Goal: Information Seeking & Learning: Compare options

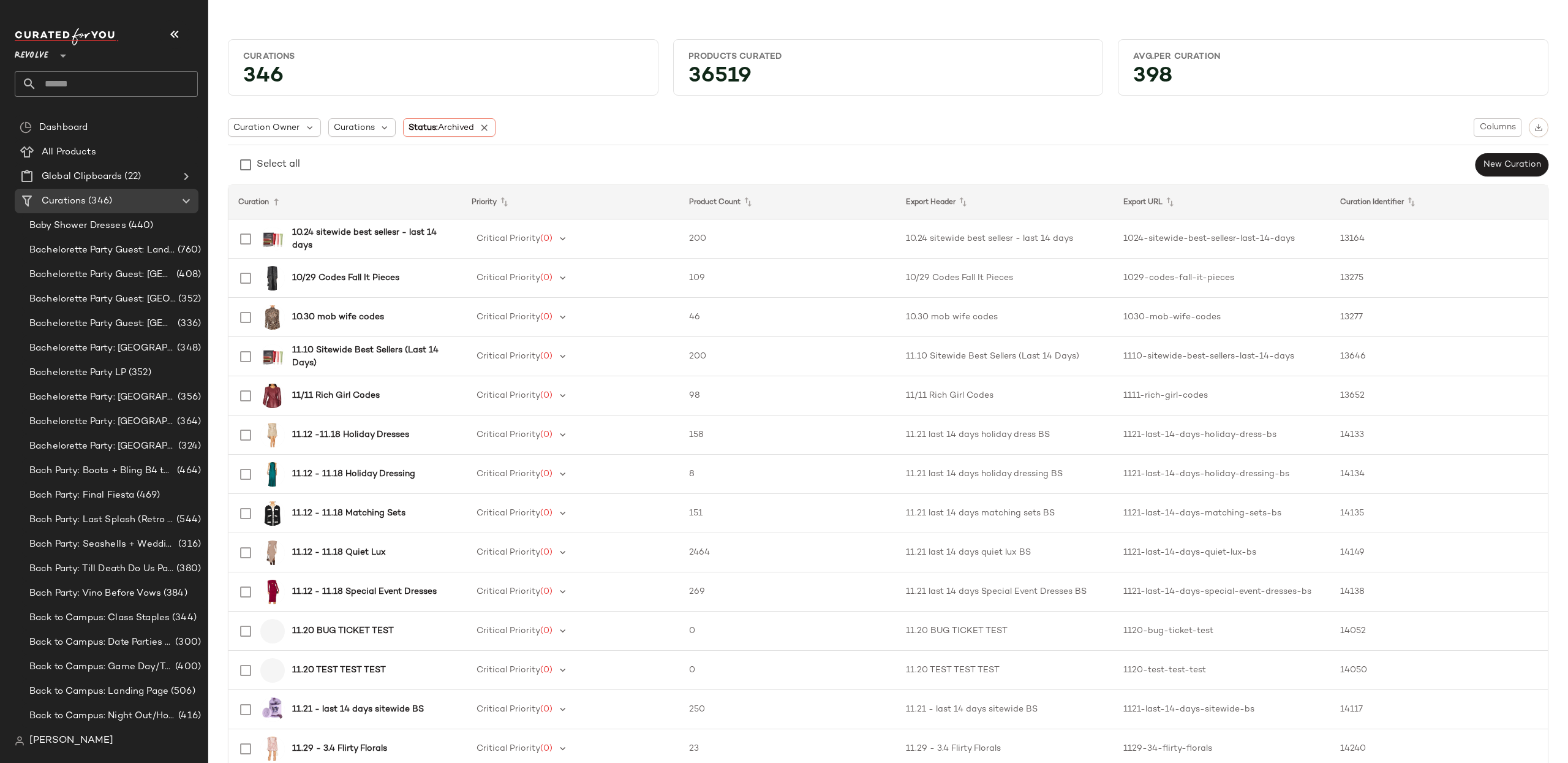
click at [28, 65] on div "Revolve **" at bounding box center [107, 63] width 183 height 68
drag, startPoint x: 37, startPoint y: 54, endPoint x: 42, endPoint y: 65, distance: 12.1
click at [37, 54] on span "Revolve" at bounding box center [31, 53] width 33 height 22
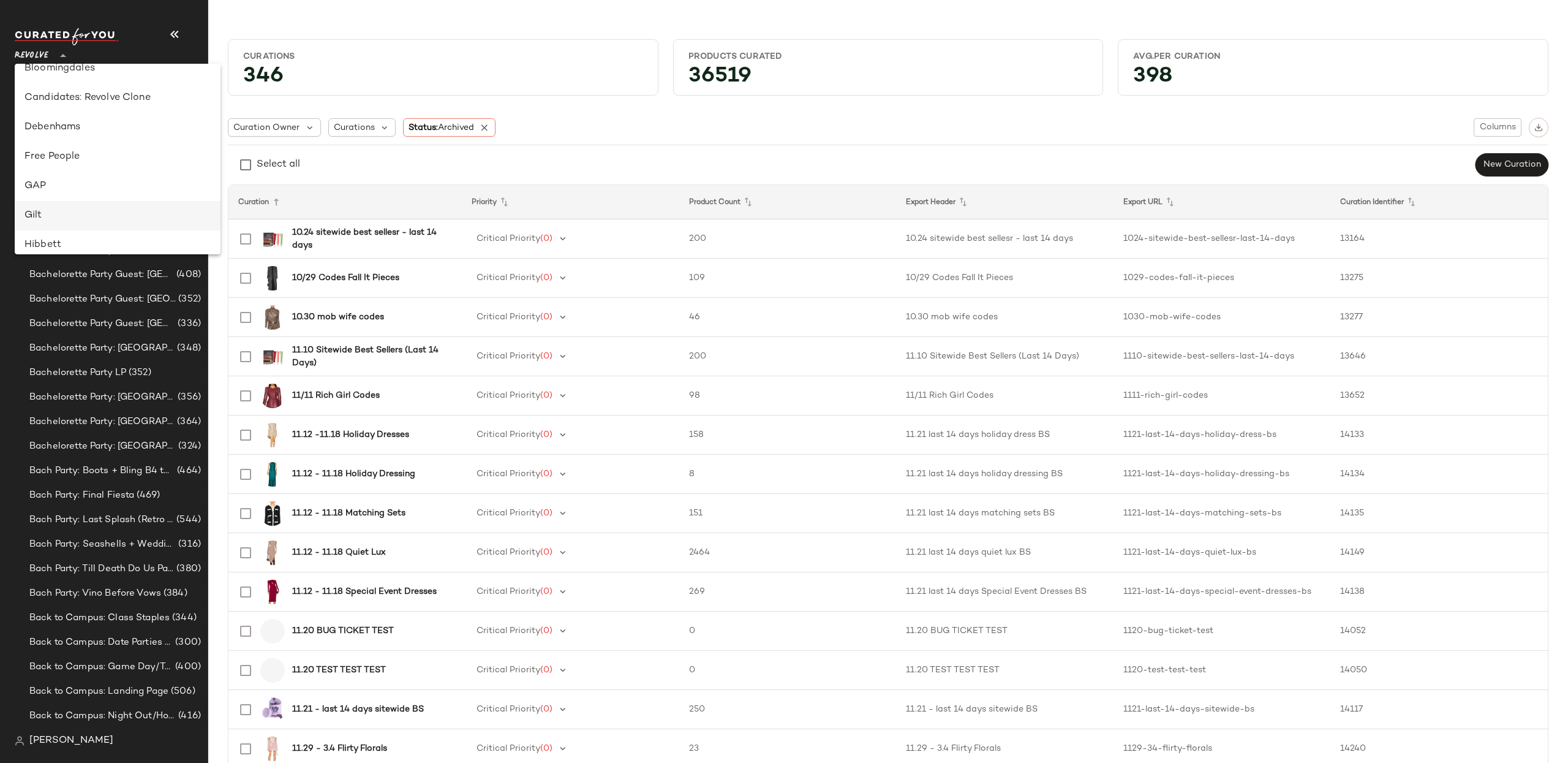
scroll to position [128, 0]
click at [86, 96] on div "Banana Republic" at bounding box center [117, 102] width 186 height 15
type input "**"
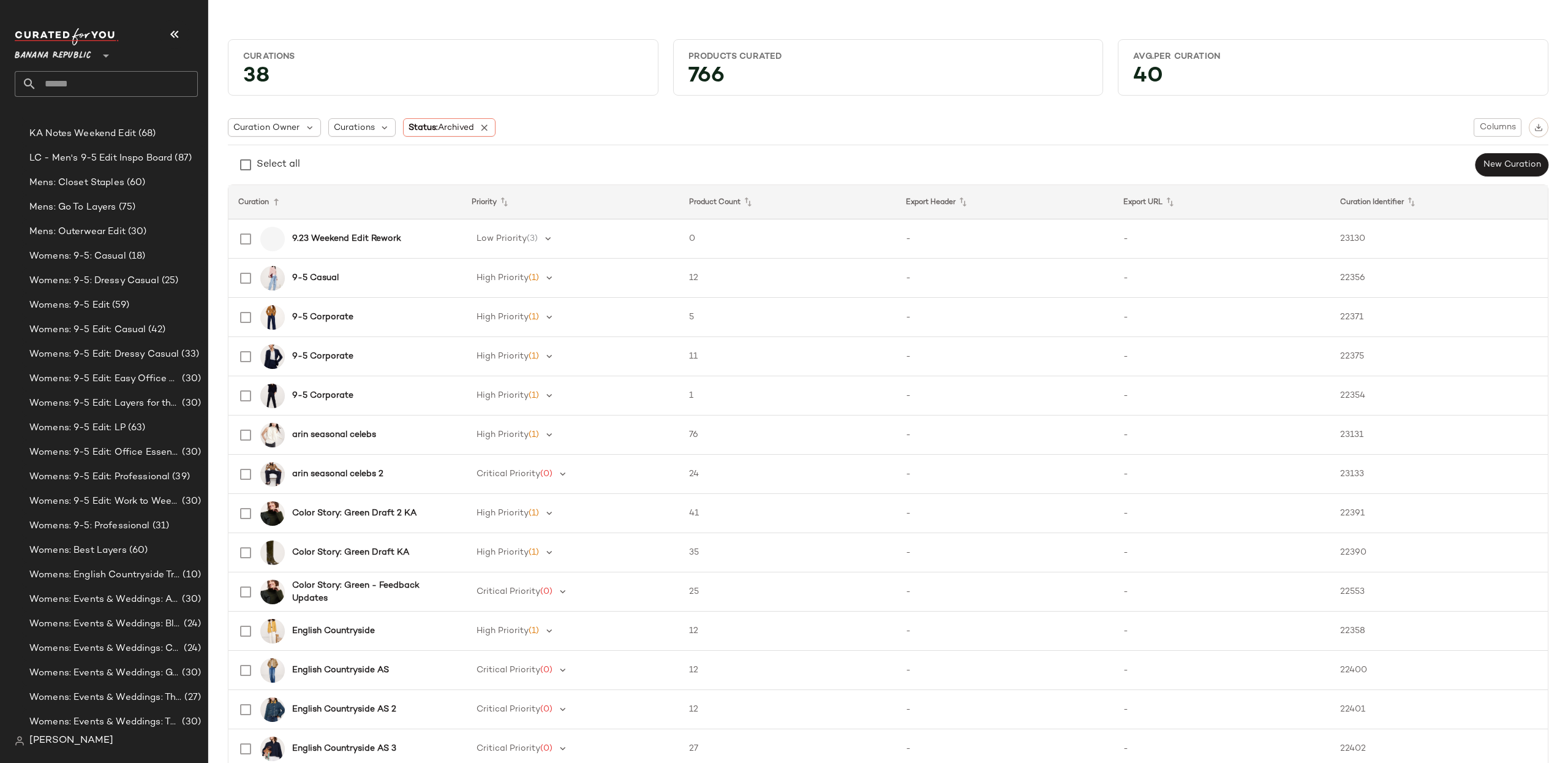
scroll to position [415, 0]
click at [138, 664] on span "Womens: Suede & Leather Trend" at bounding box center [104, 668] width 151 height 14
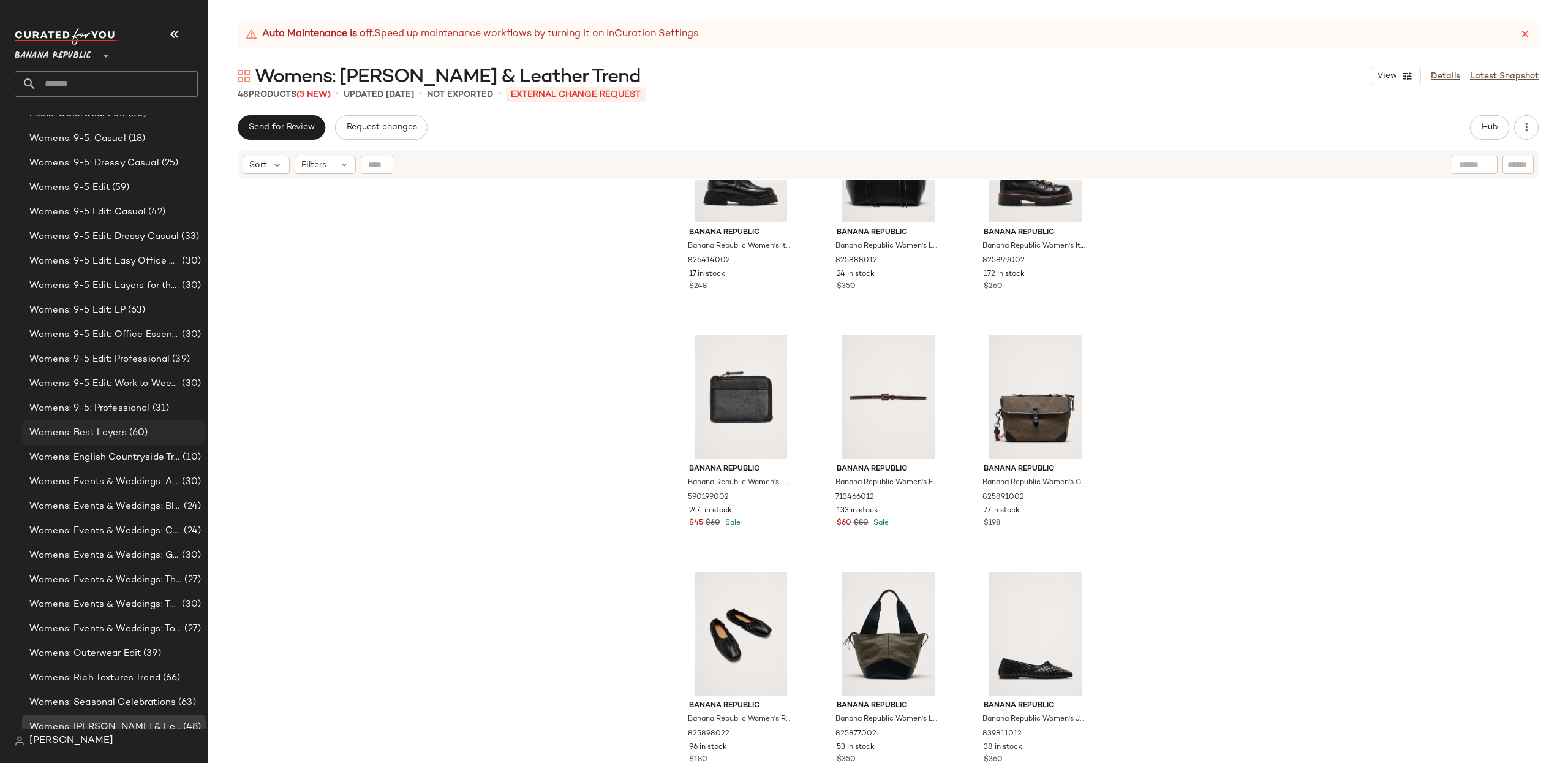
scroll to position [352, 0]
drag, startPoint x: 108, startPoint y: 313, endPoint x: 107, endPoint y: 320, distance: 7.1
click at [108, 313] on span "Womens: 9-5 Edit: LP" at bounding box center [77, 315] width 96 height 14
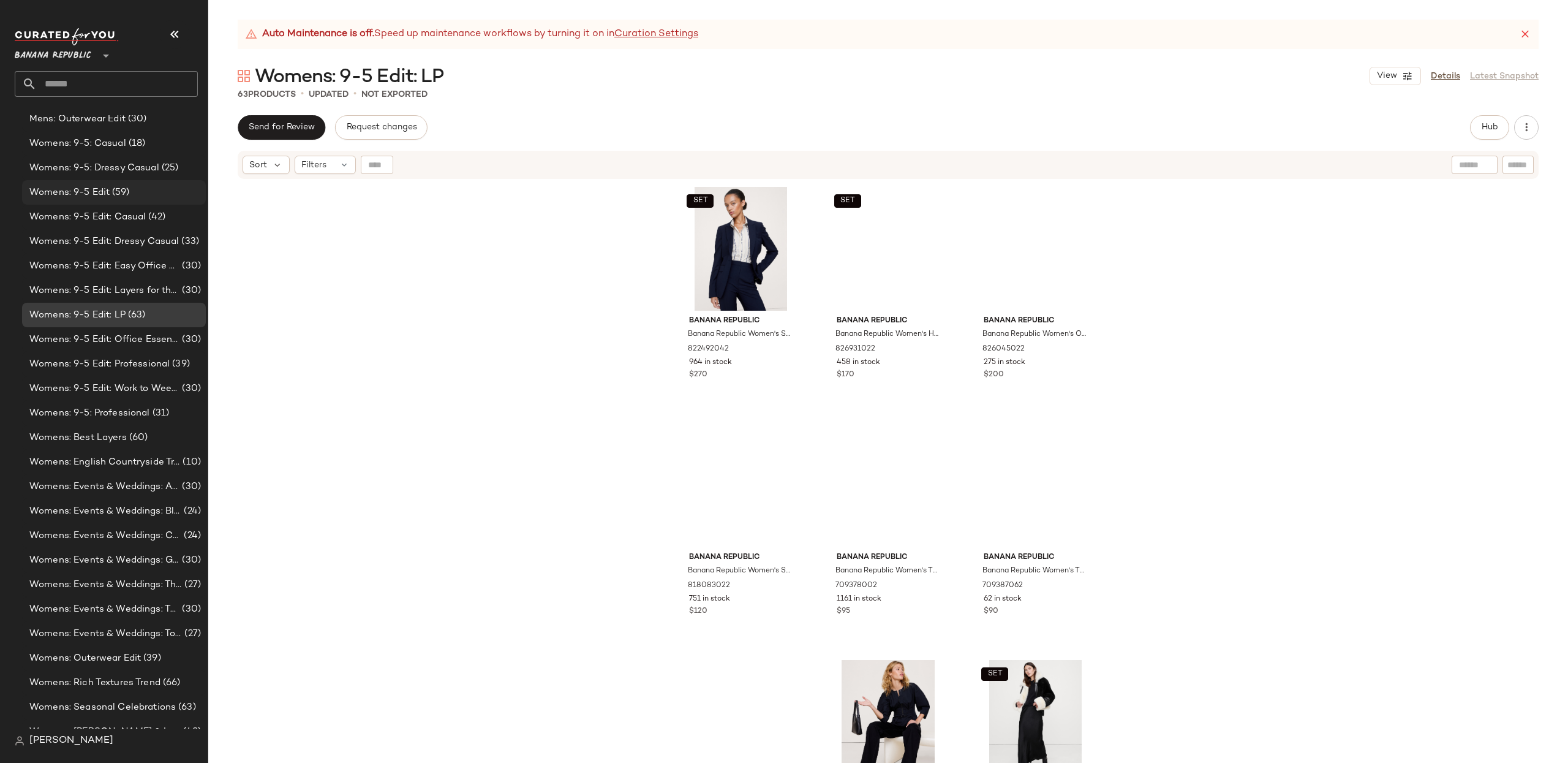
click at [83, 186] on span "Womens: 9-5 Edit" at bounding box center [69, 193] width 80 height 14
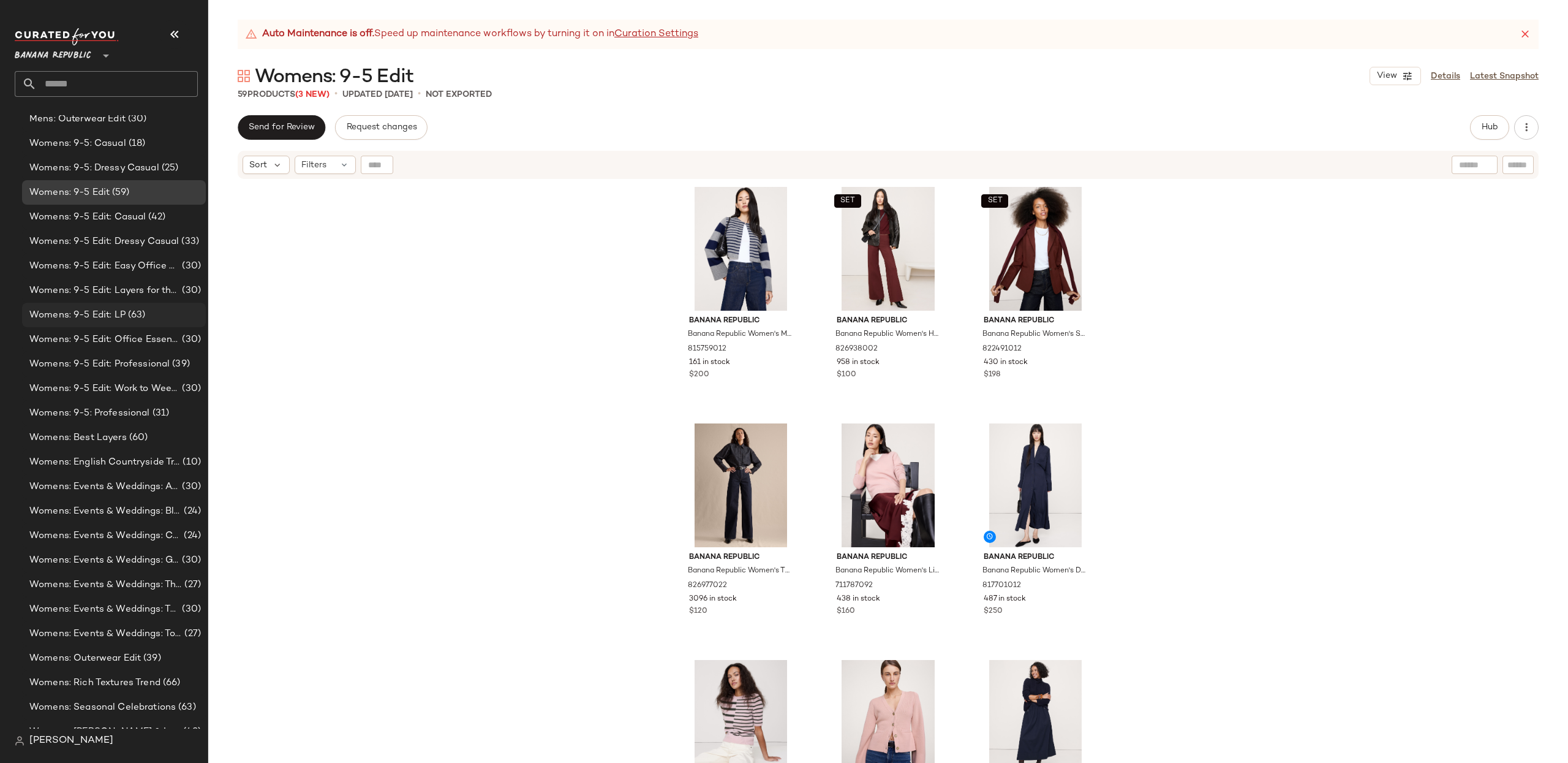
click at [134, 315] on span "(63)" at bounding box center [136, 315] width 20 height 14
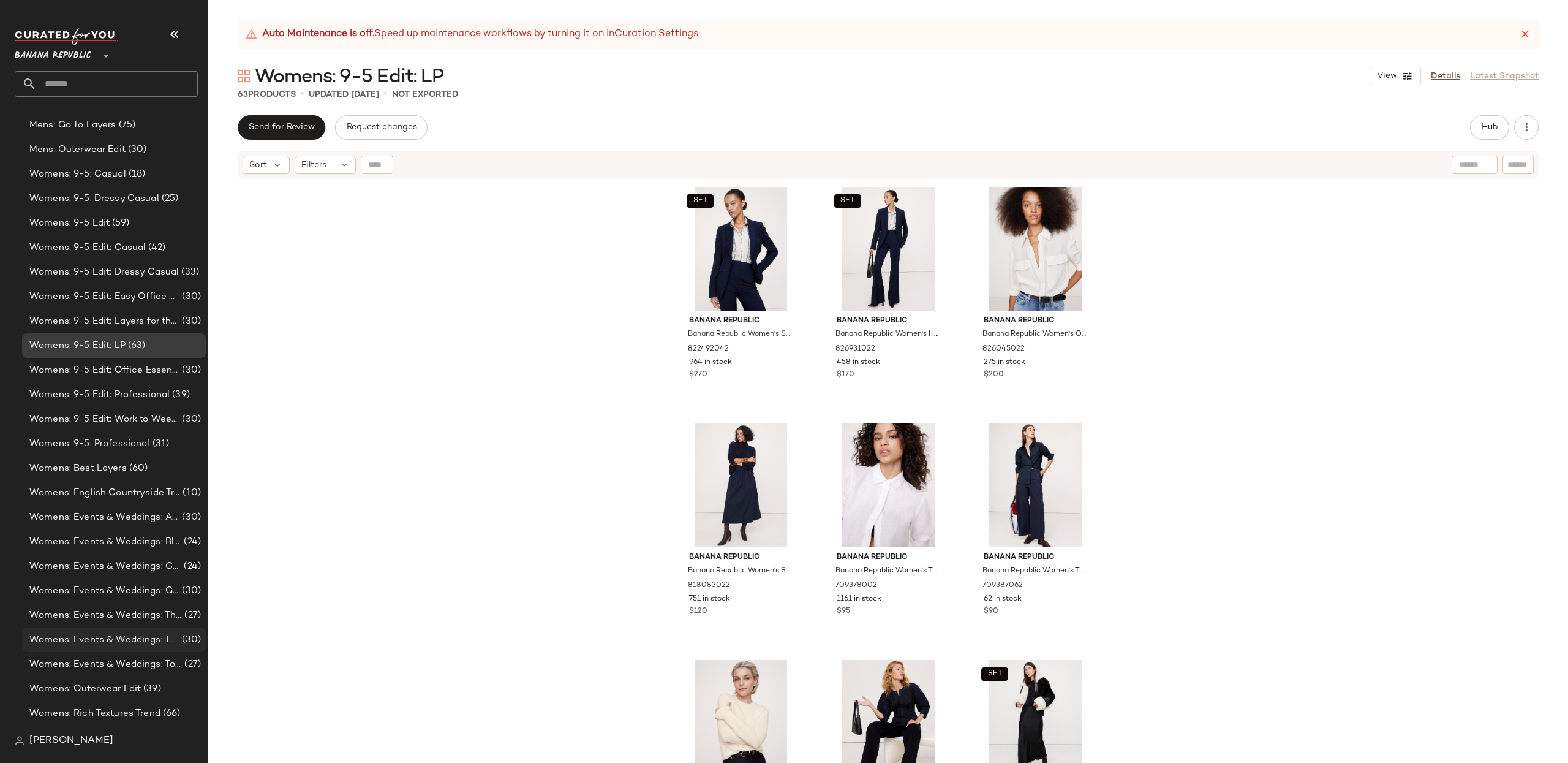
scroll to position [319, 0]
click at [112, 224] on span "(59)" at bounding box center [119, 225] width 20 height 14
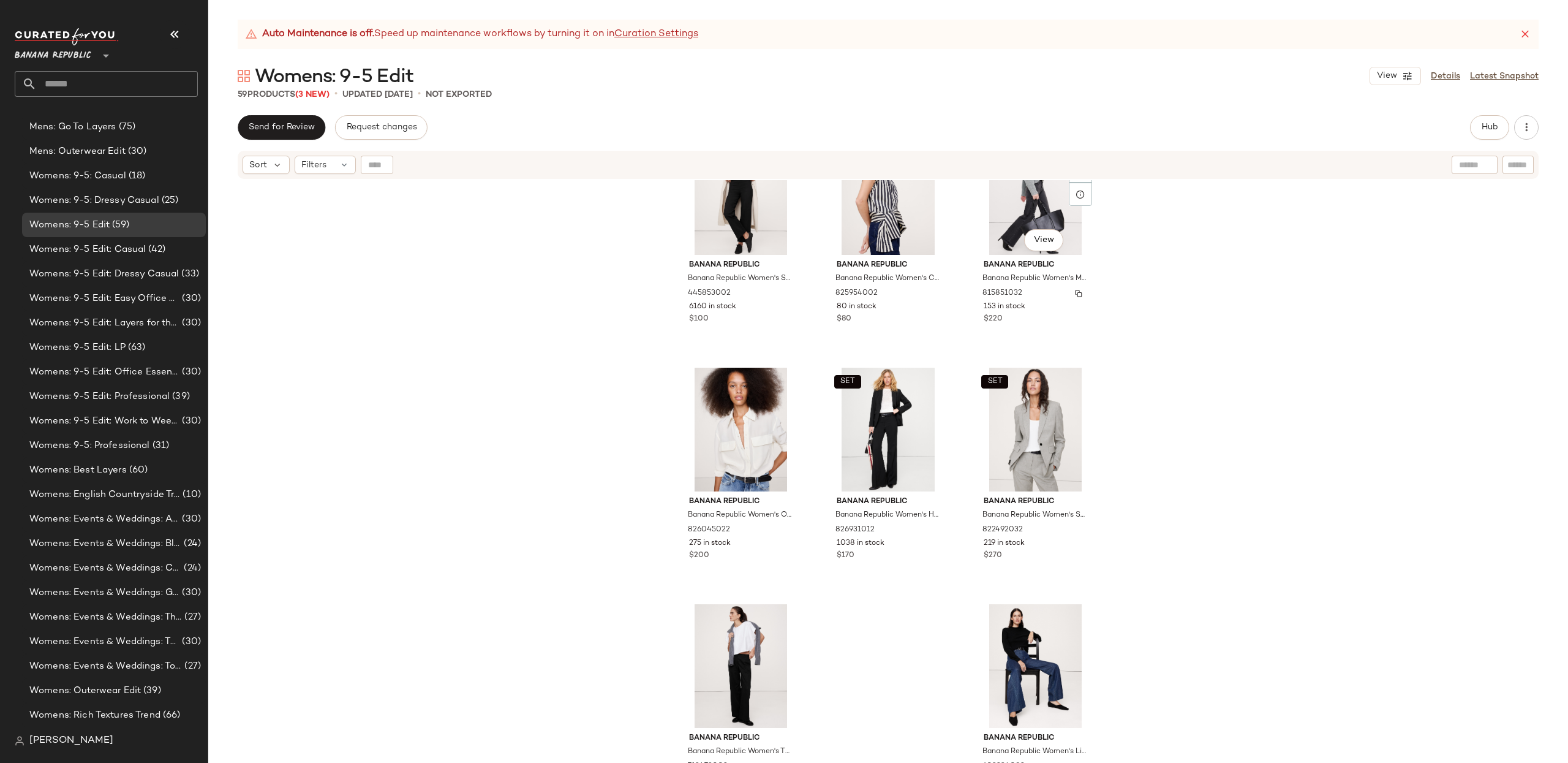
scroll to position [4118, 0]
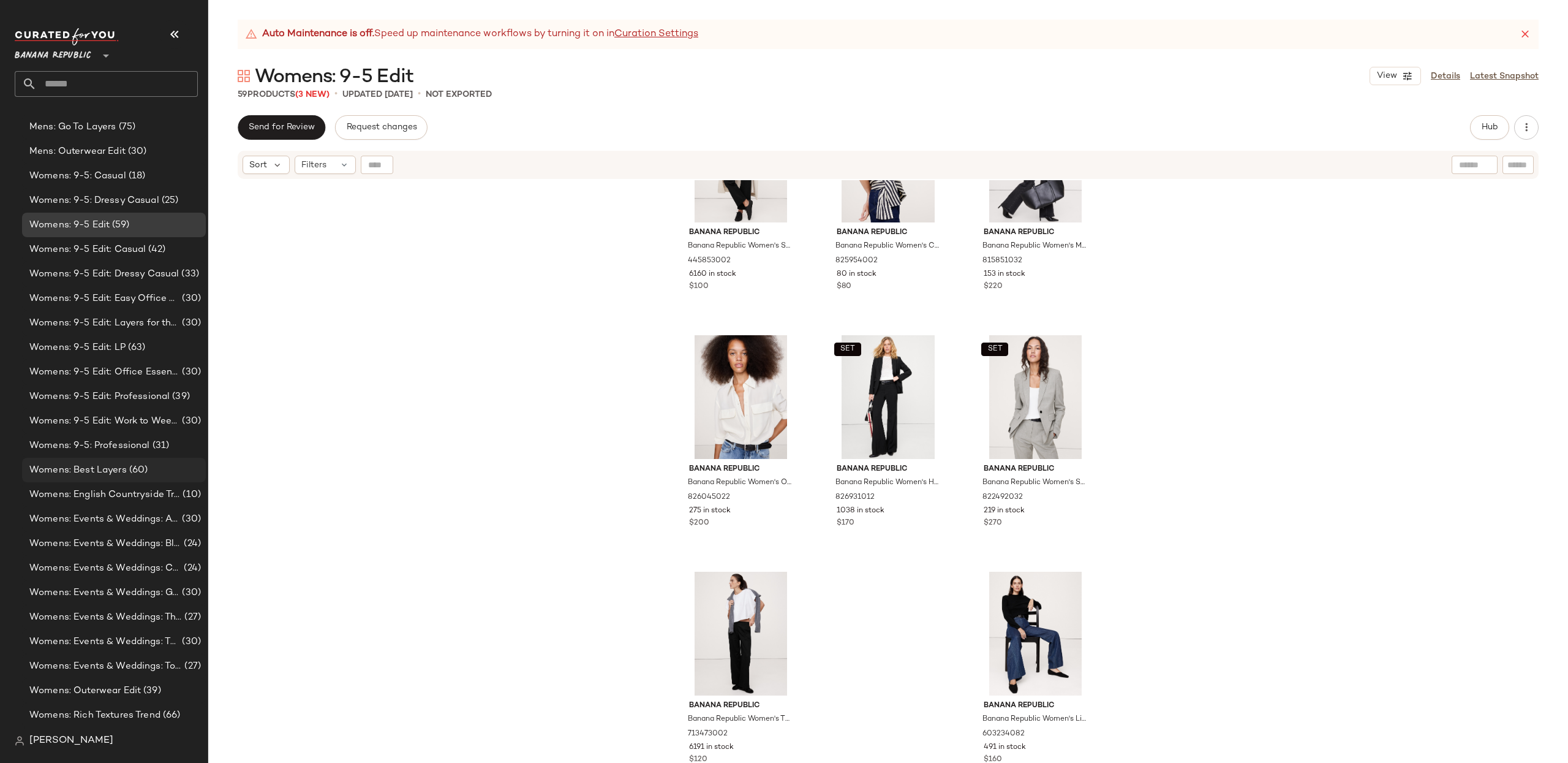
click at [130, 466] on span "(60)" at bounding box center [137, 470] width 21 height 14
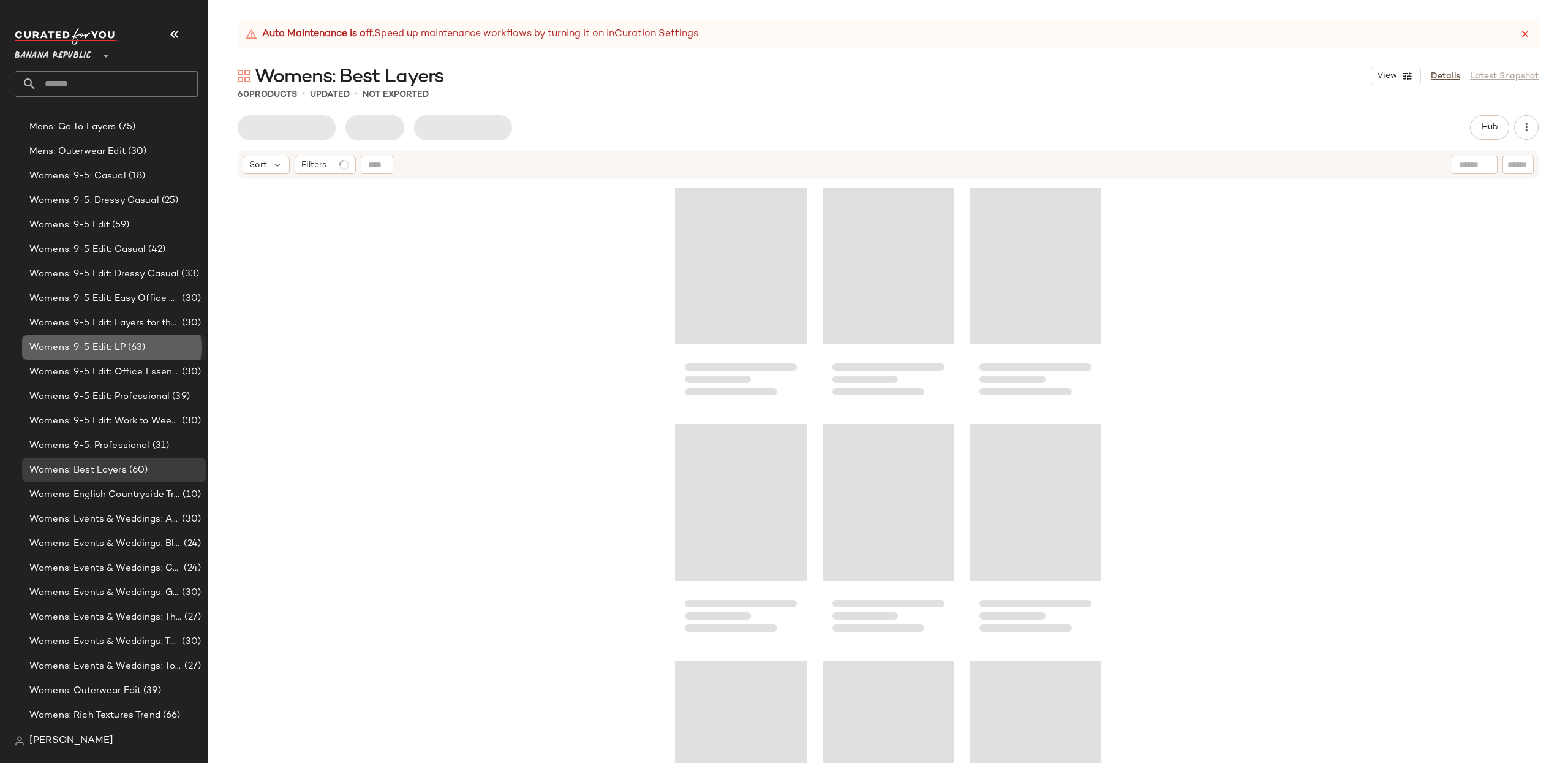
click at [117, 343] on span "Womens: 9-5 Edit: LP" at bounding box center [77, 348] width 96 height 14
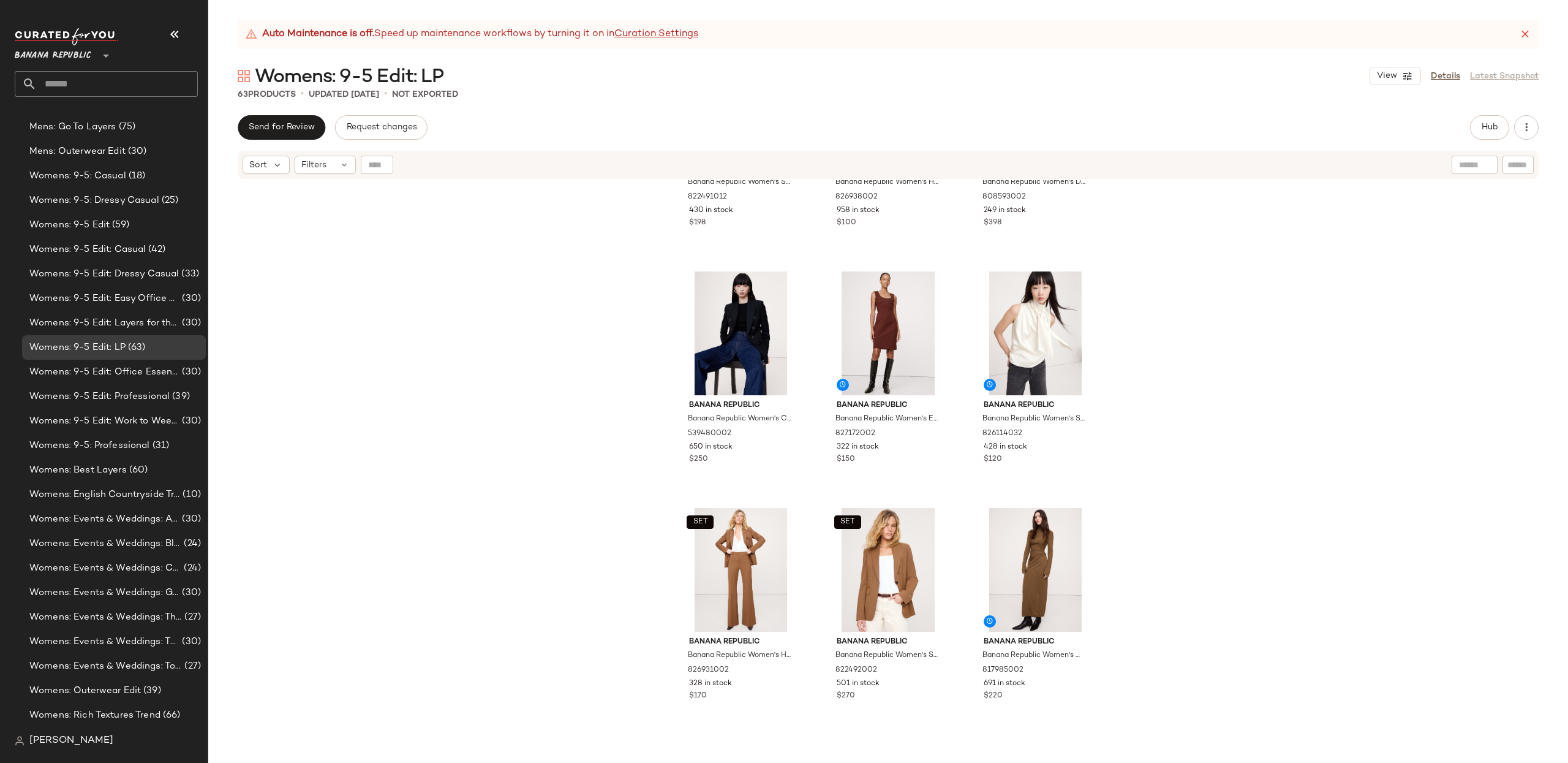
scroll to position [876, 0]
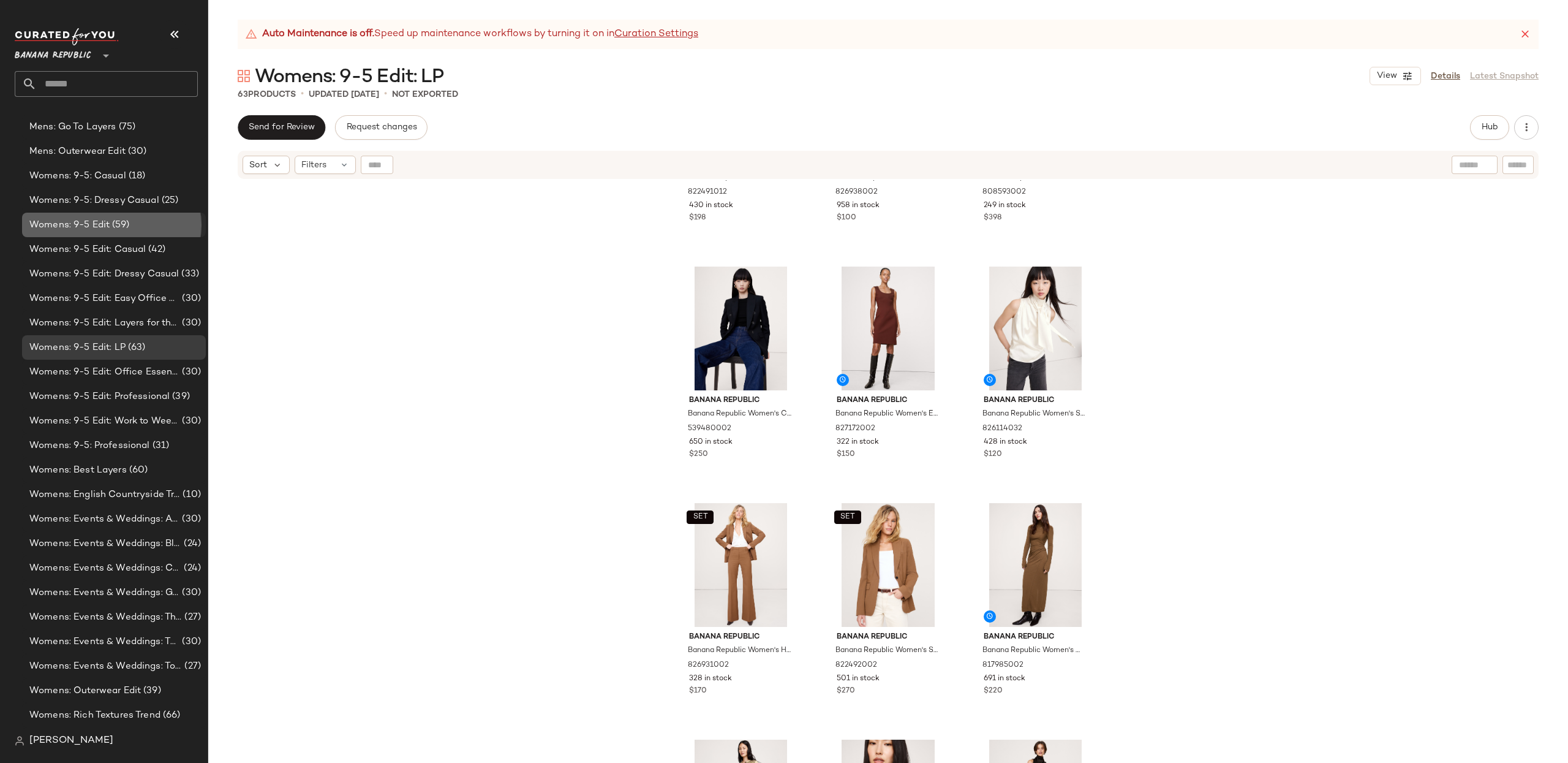
click at [88, 223] on span "Womens: 9-5 Edit" at bounding box center [69, 225] width 80 height 14
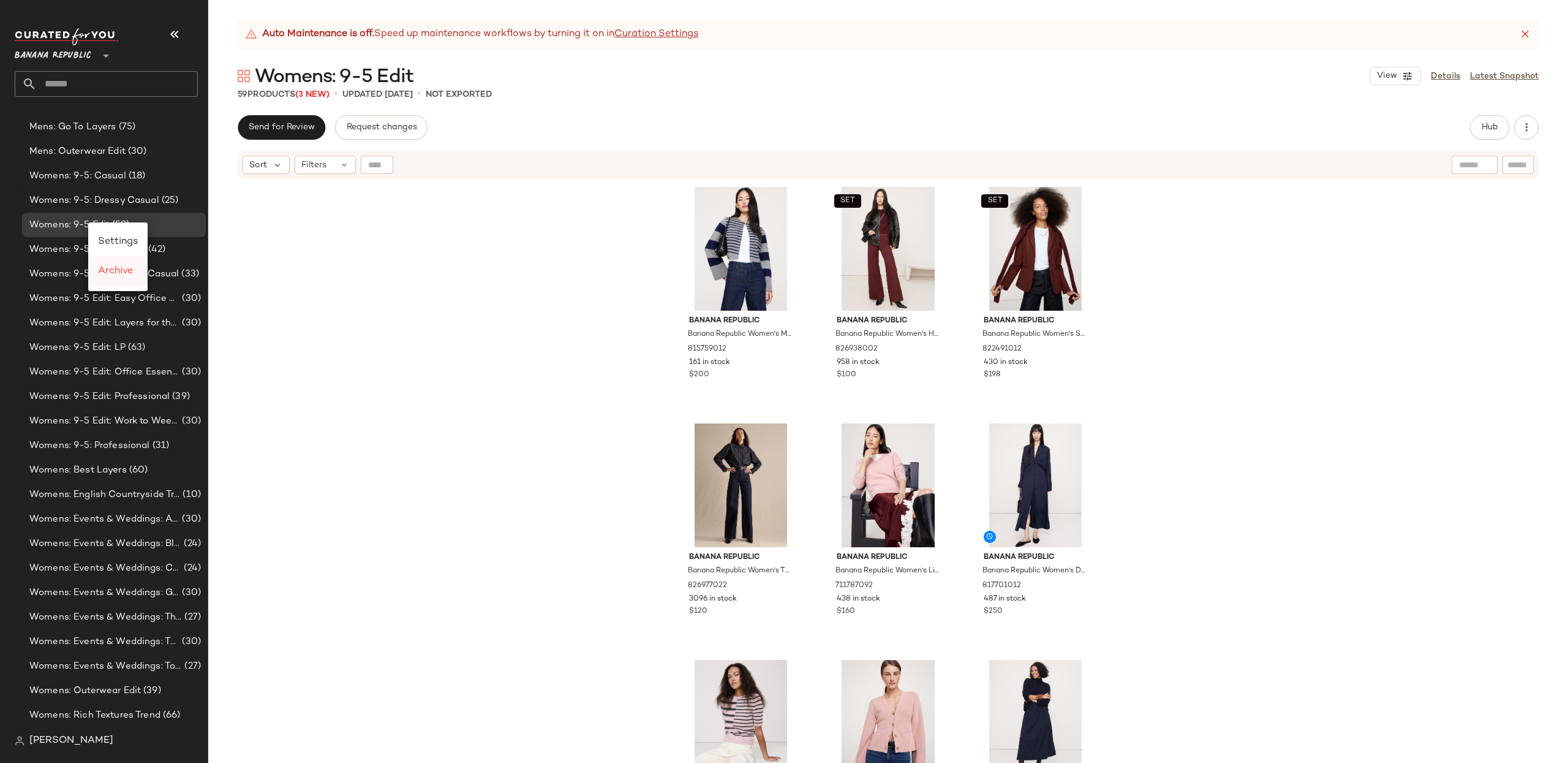
click at [124, 275] on span "Archive" at bounding box center [115, 271] width 35 height 11
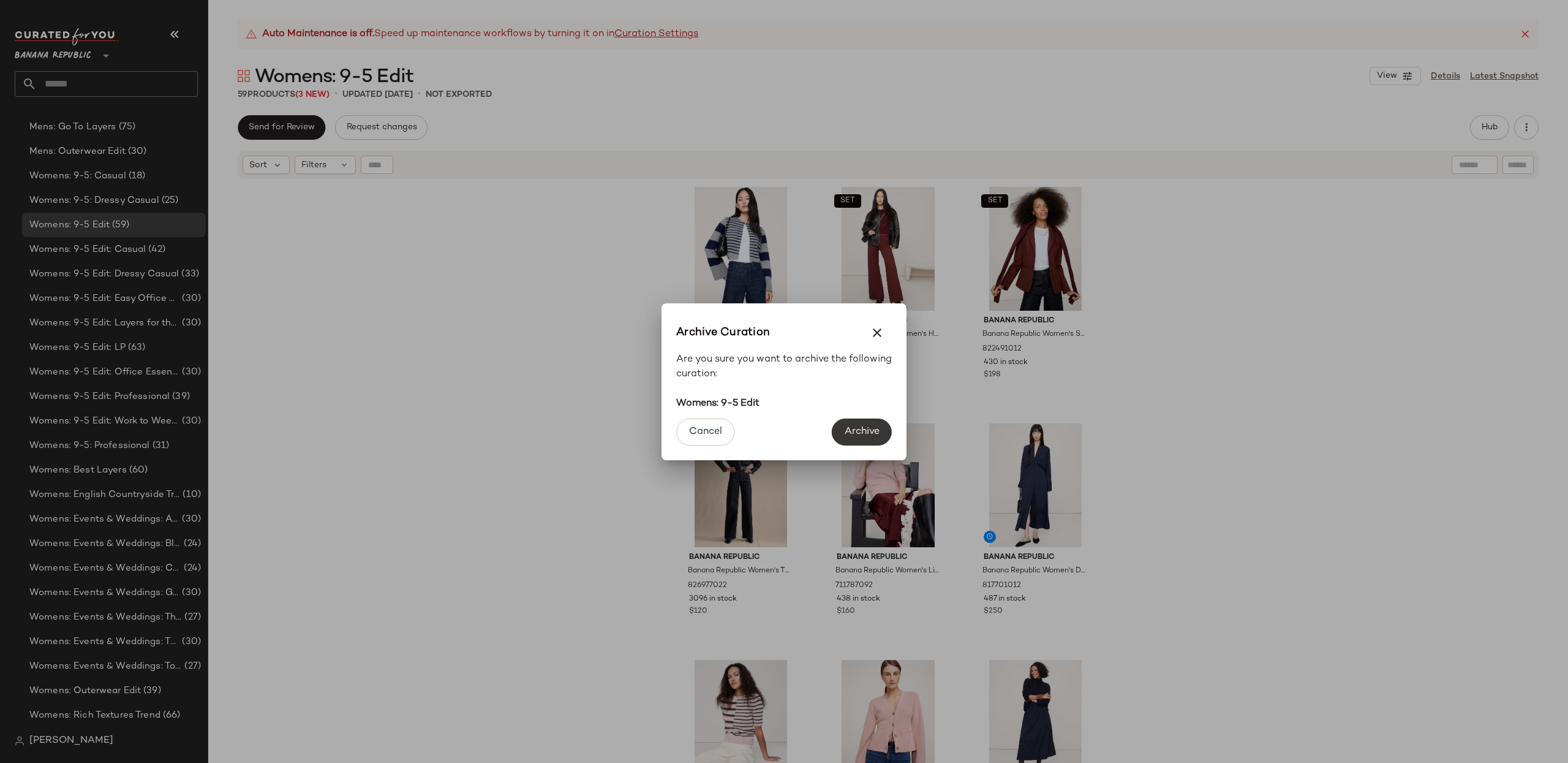
click at [869, 426] on span "Archive" at bounding box center [861, 432] width 36 height 11
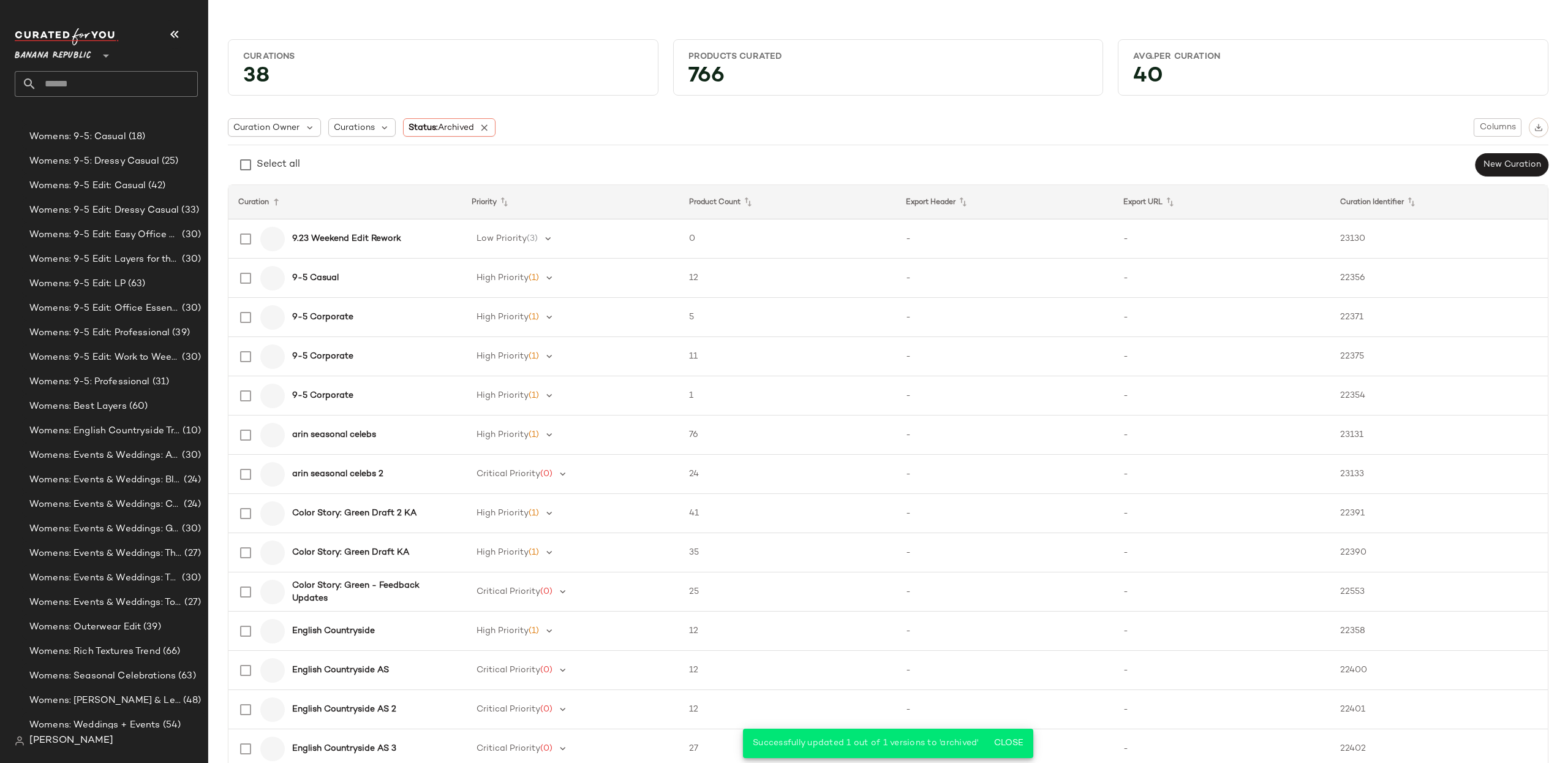
scroll to position [319, 0]
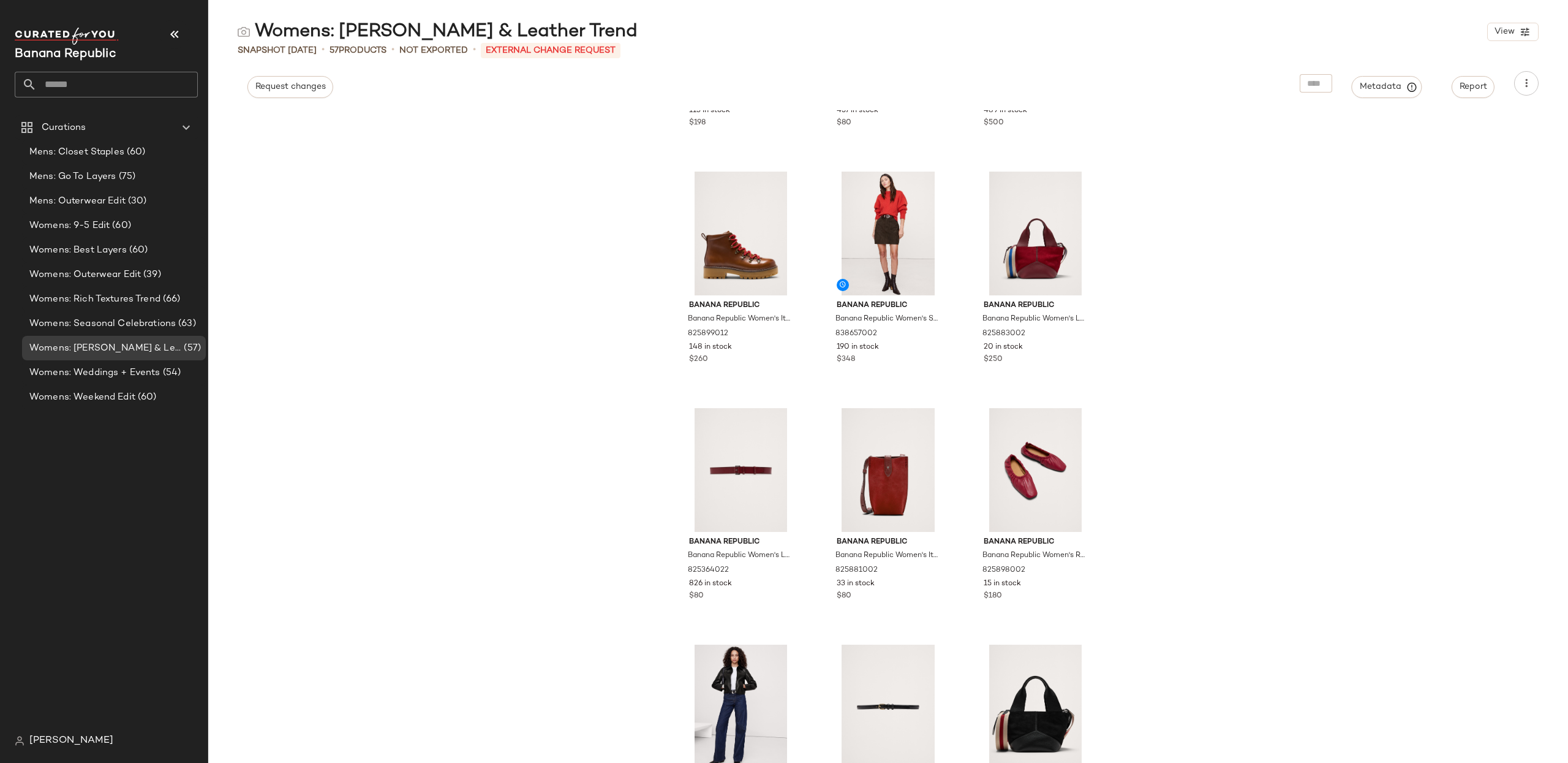
scroll to position [1643, 0]
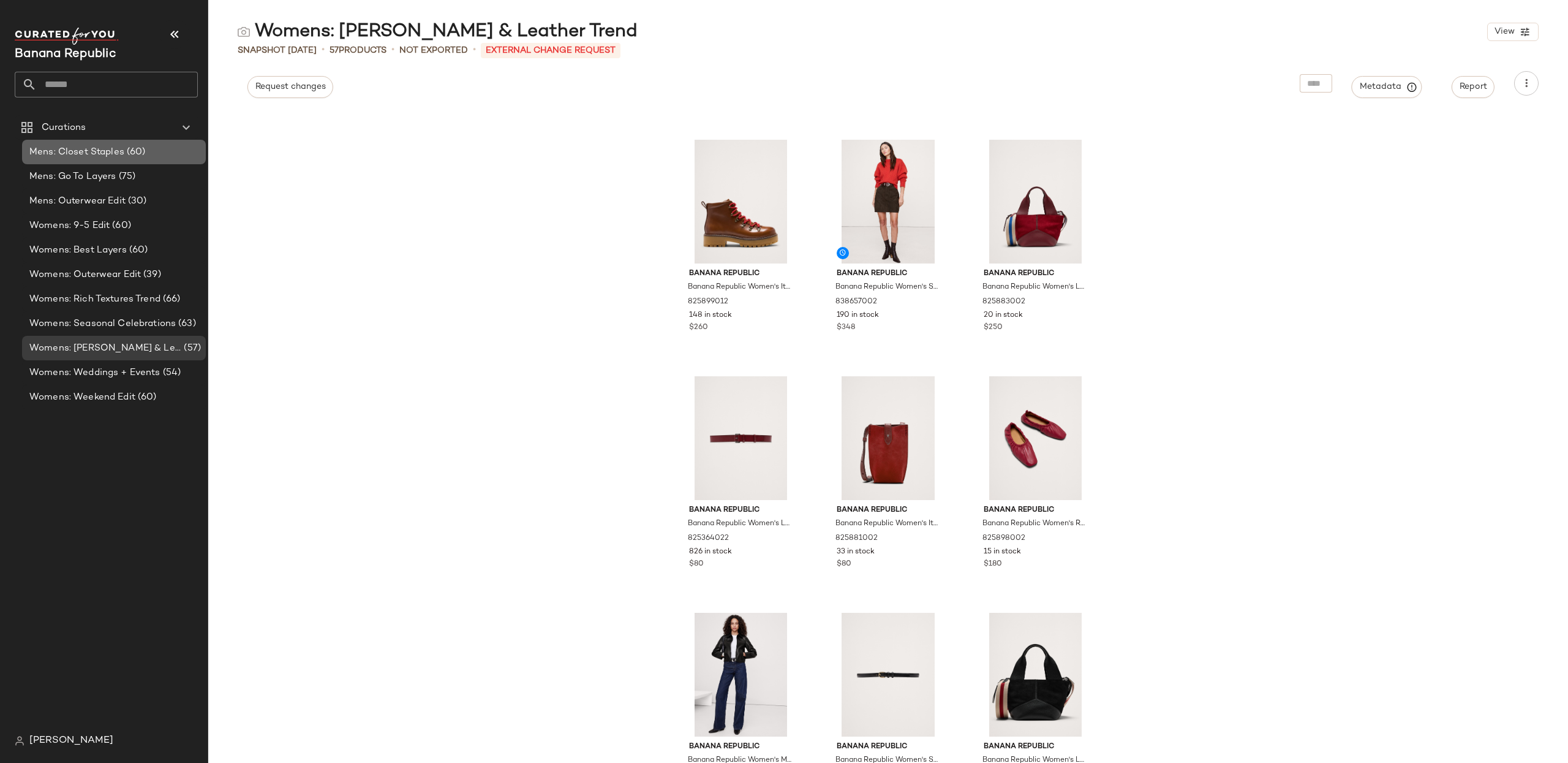
click at [95, 150] on span "Mens: Closet Staples" at bounding box center [77, 152] width 95 height 14
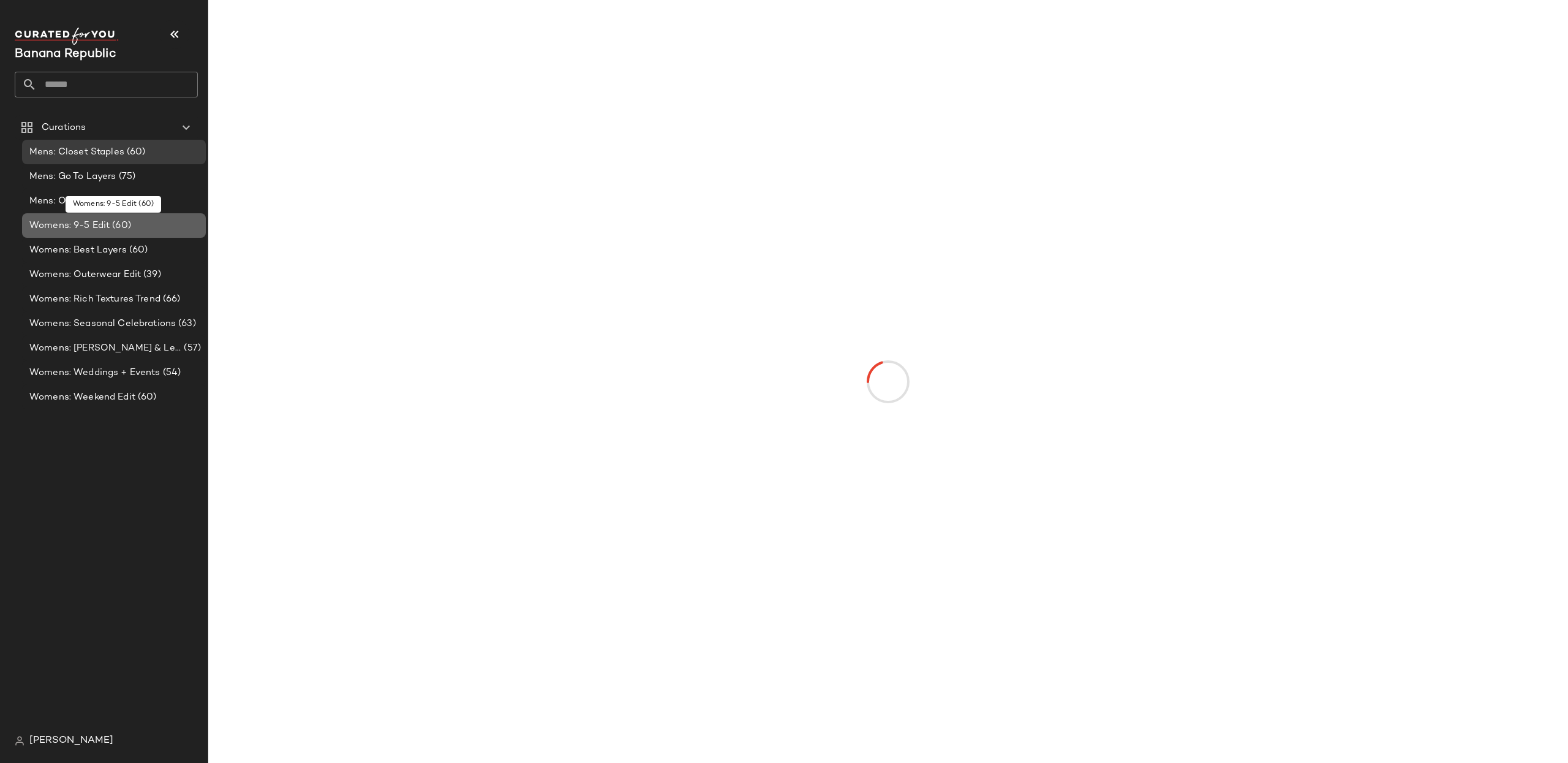
click at [86, 235] on div "Womens: 9-5 Edit (60)" at bounding box center [114, 225] width 183 height 24
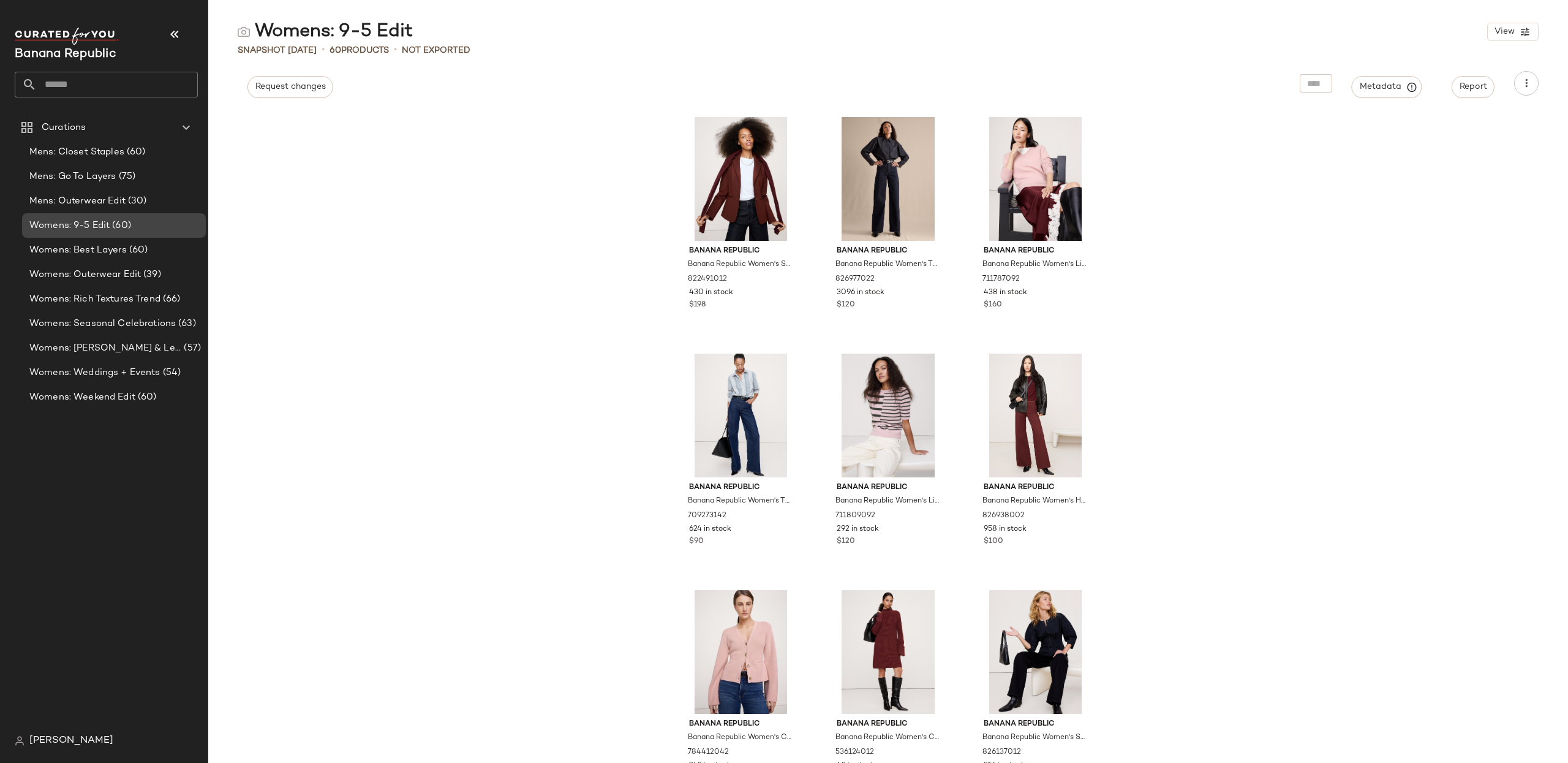
click at [95, 216] on div "Womens: 9-5 Edit (60)" at bounding box center [114, 225] width 183 height 24
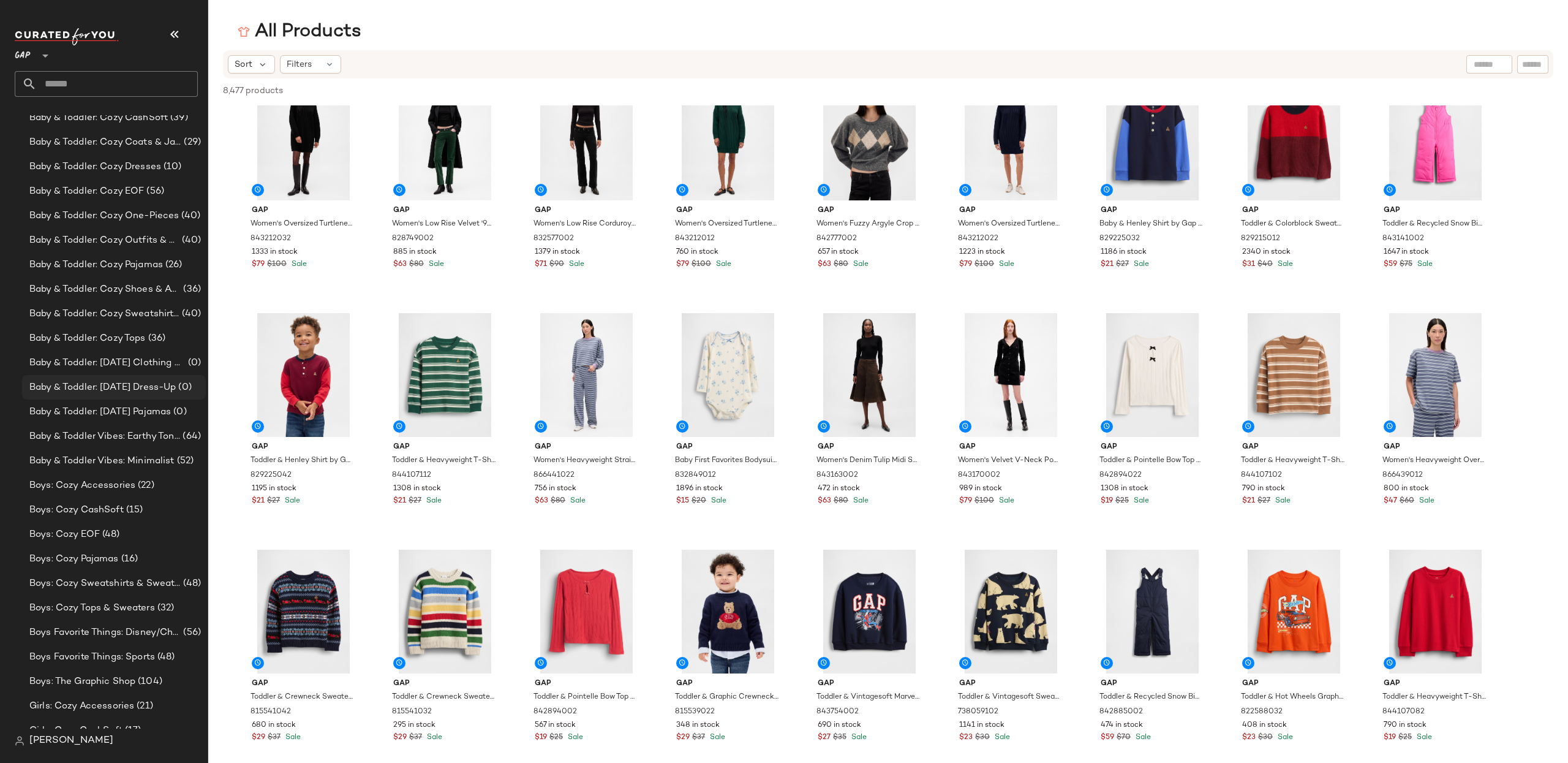
scroll to position [49, 0]
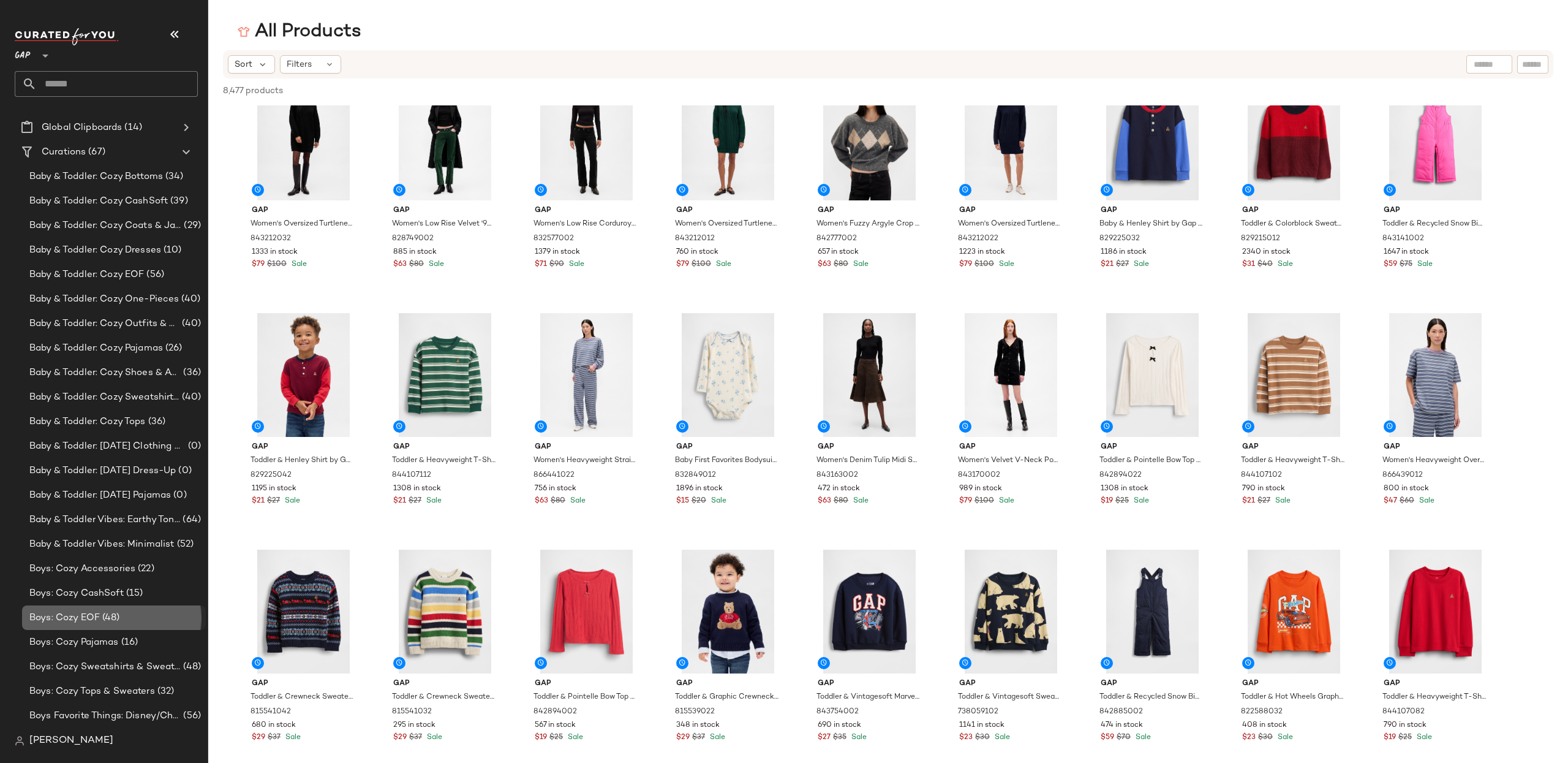
click at [131, 611] on div "Boys: Cozy EOF (48)" at bounding box center [113, 618] width 175 height 14
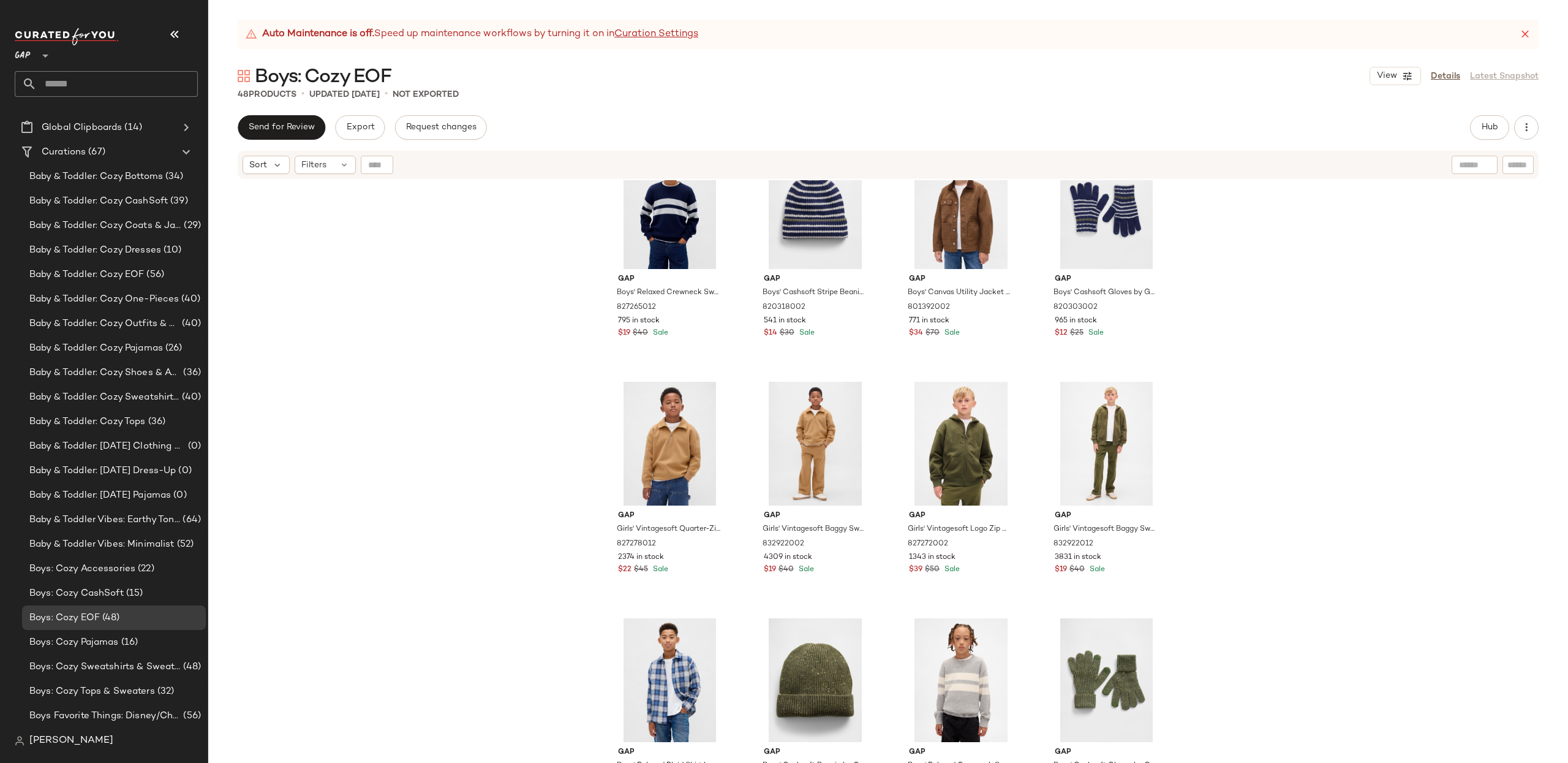
scroll to position [1005, 0]
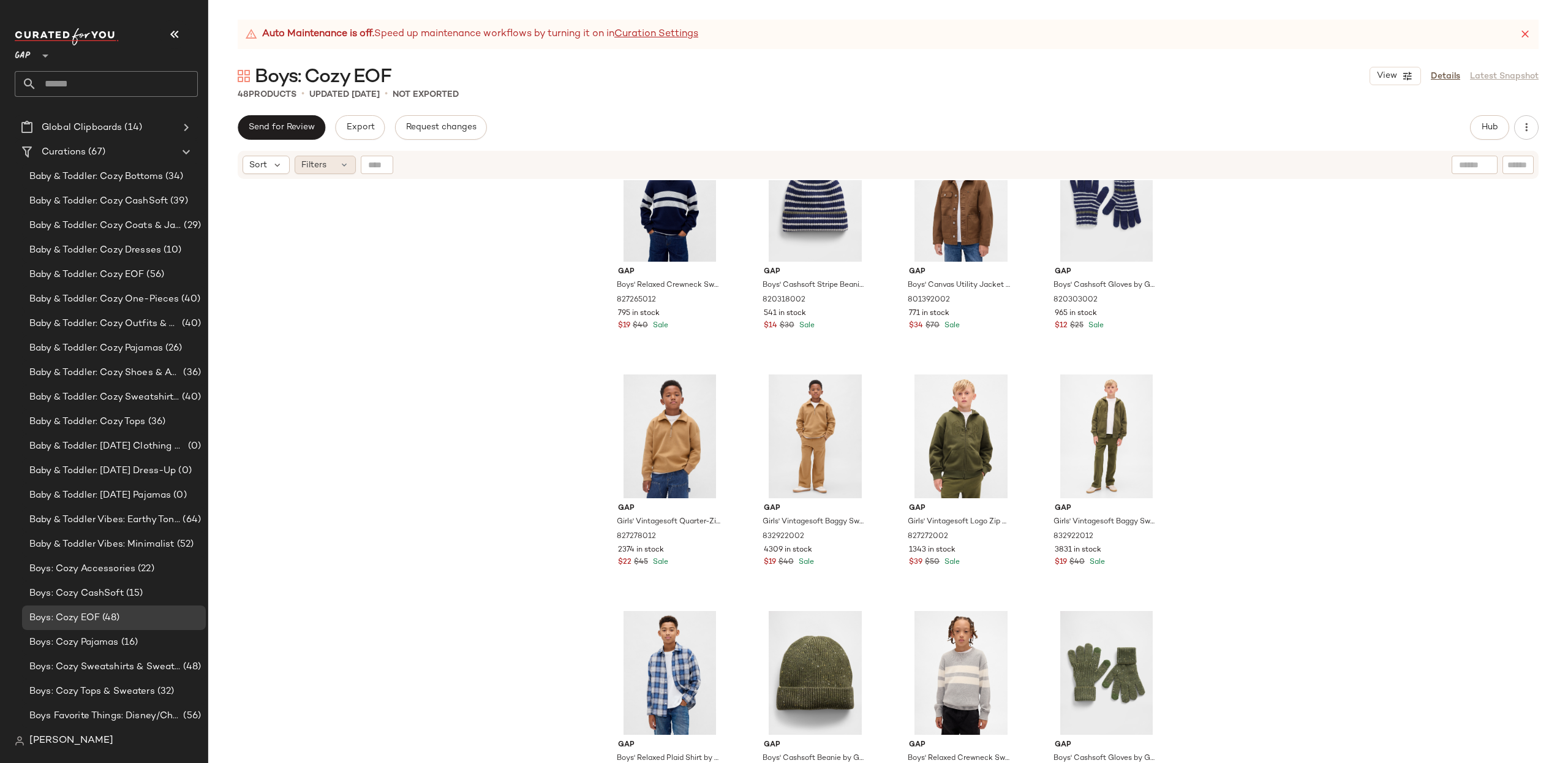
click at [308, 161] on span "Filters" at bounding box center [313, 165] width 25 height 13
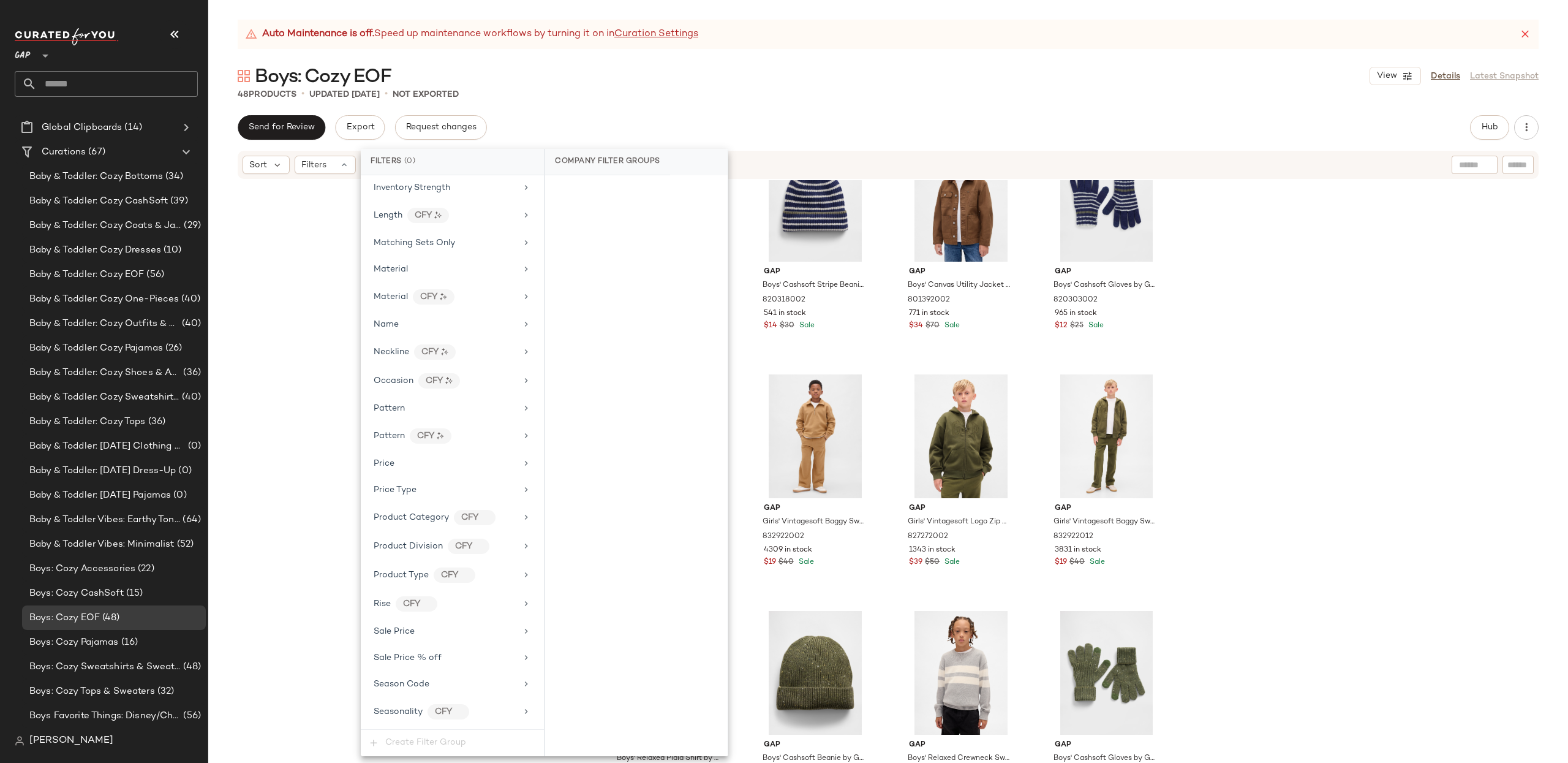
scroll to position [587, 0]
click at [431, 396] on div "Price Type" at bounding box center [452, 408] width 173 height 24
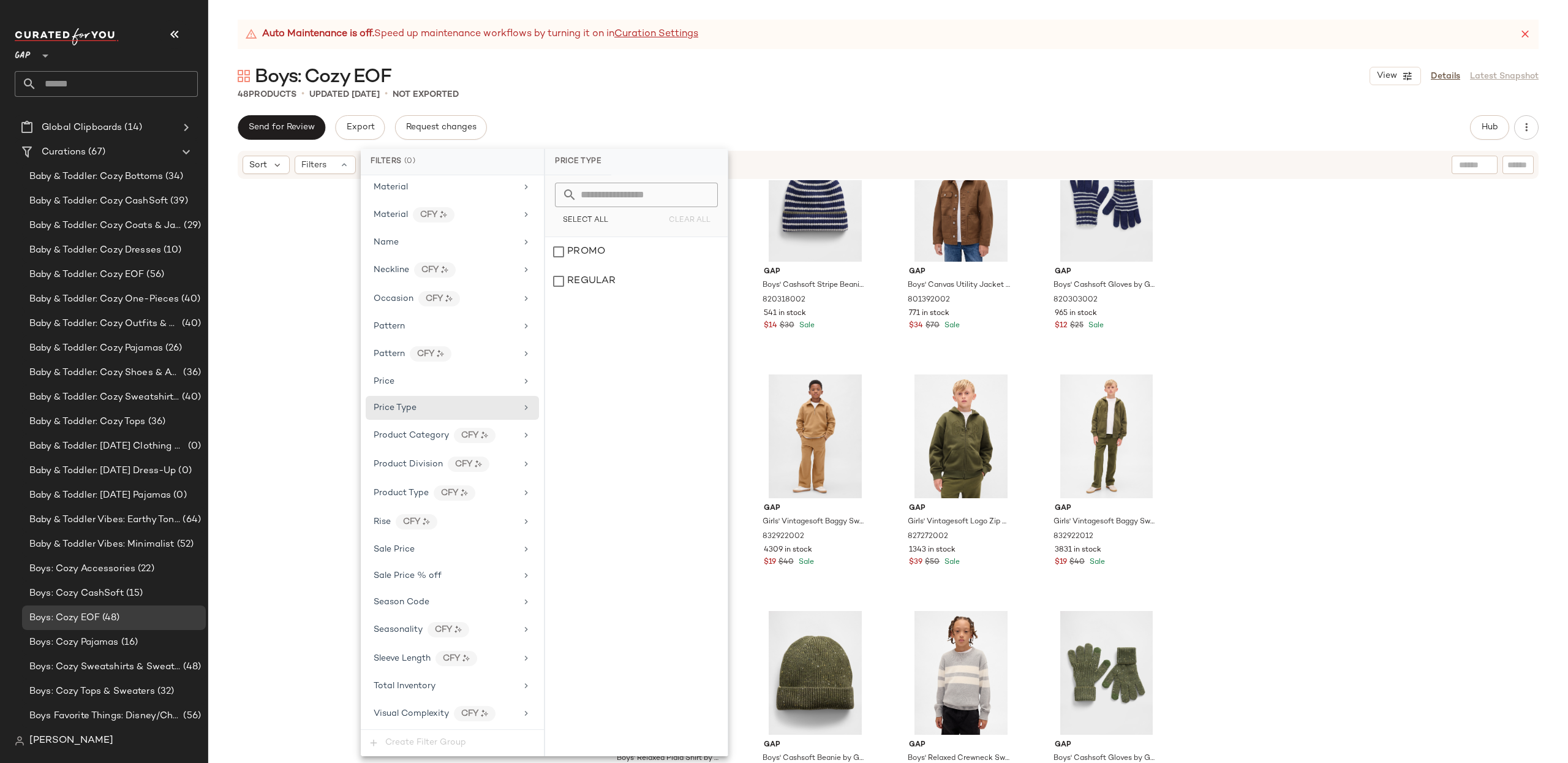
click at [273, 345] on div "Gap Boys' Relaxed Crewneck Sweater by Gap Blue Size S 827265012 795 in stock $1…" at bounding box center [888, 486] width 1360 height 613
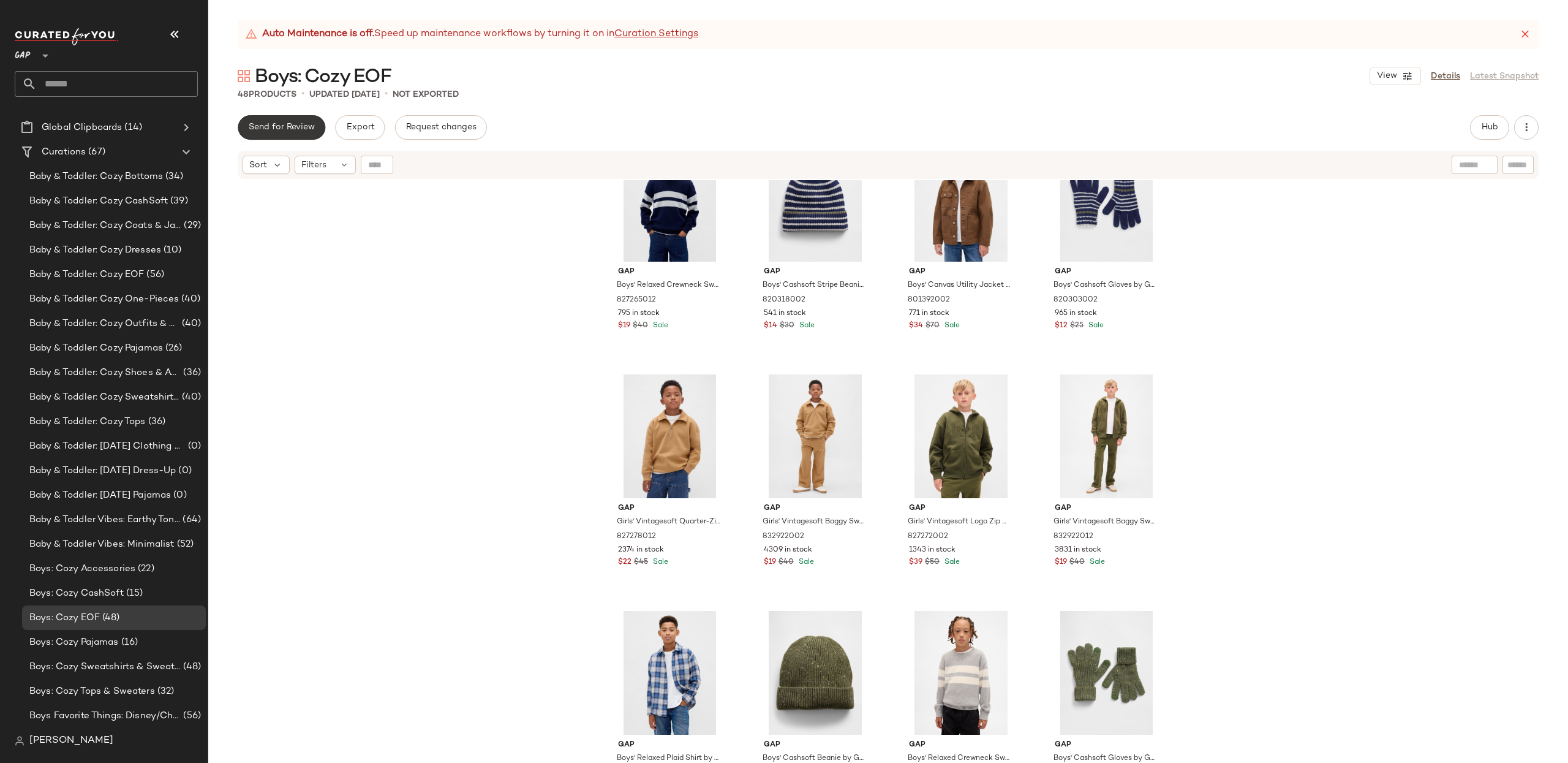
click at [293, 127] on span "Send for Review" at bounding box center [281, 127] width 67 height 10
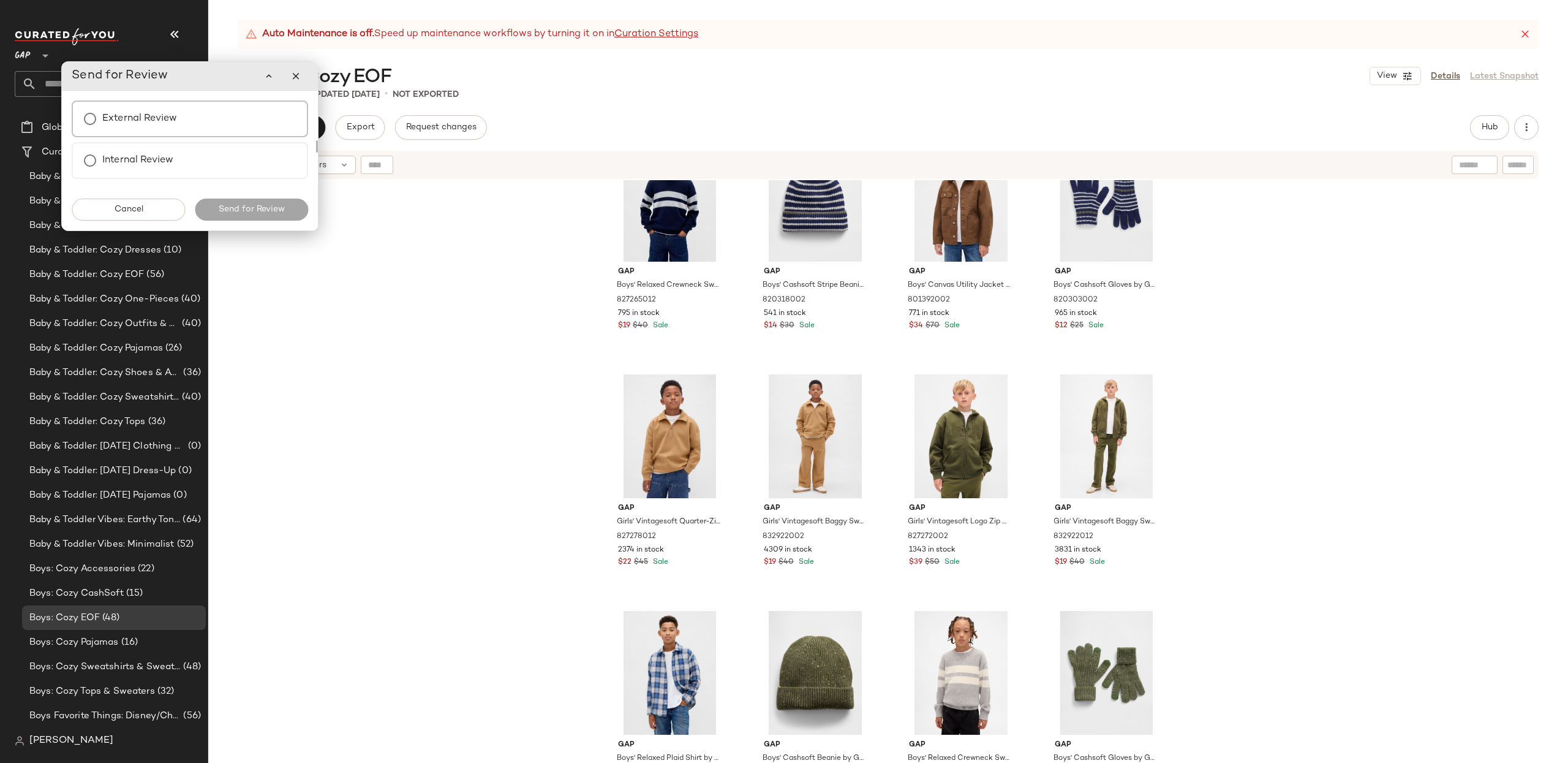
click at [198, 121] on div "External Review" at bounding box center [190, 119] width 237 height 37
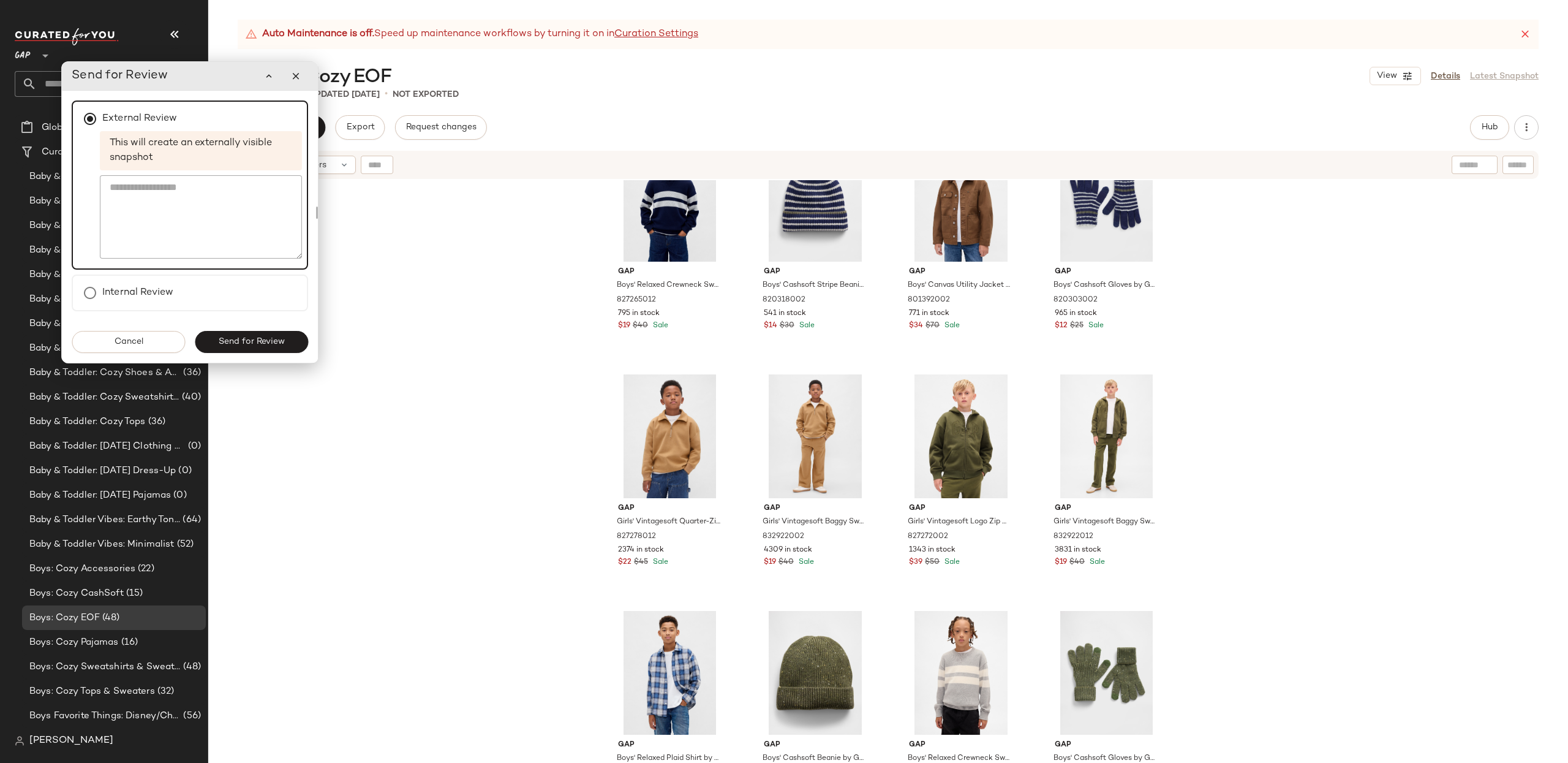
click at [248, 344] on span "Send for Review" at bounding box center [252, 342] width 67 height 10
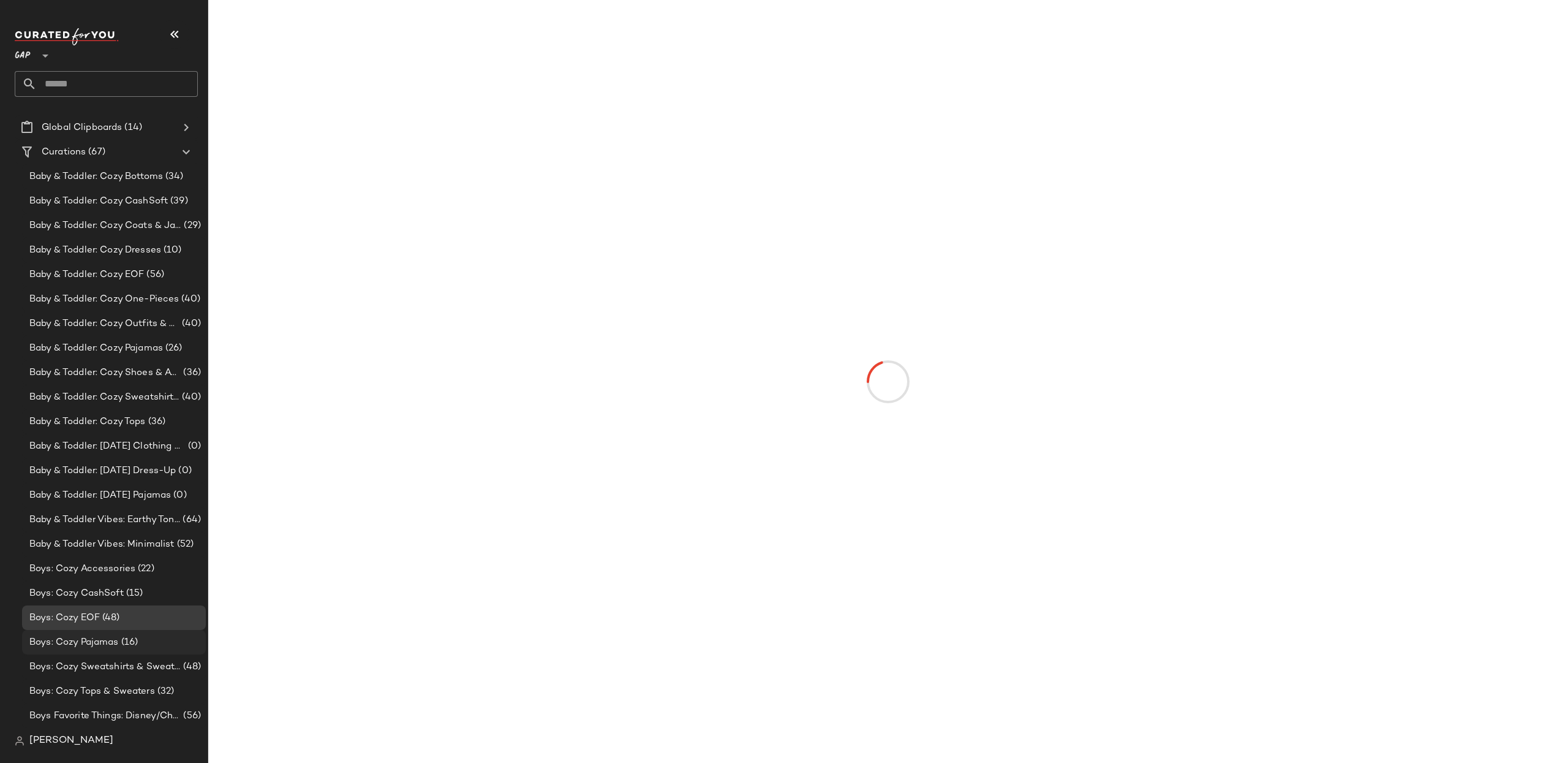
click at [115, 643] on span "Boys: Cozy Pajamas" at bounding box center [74, 642] width 90 height 14
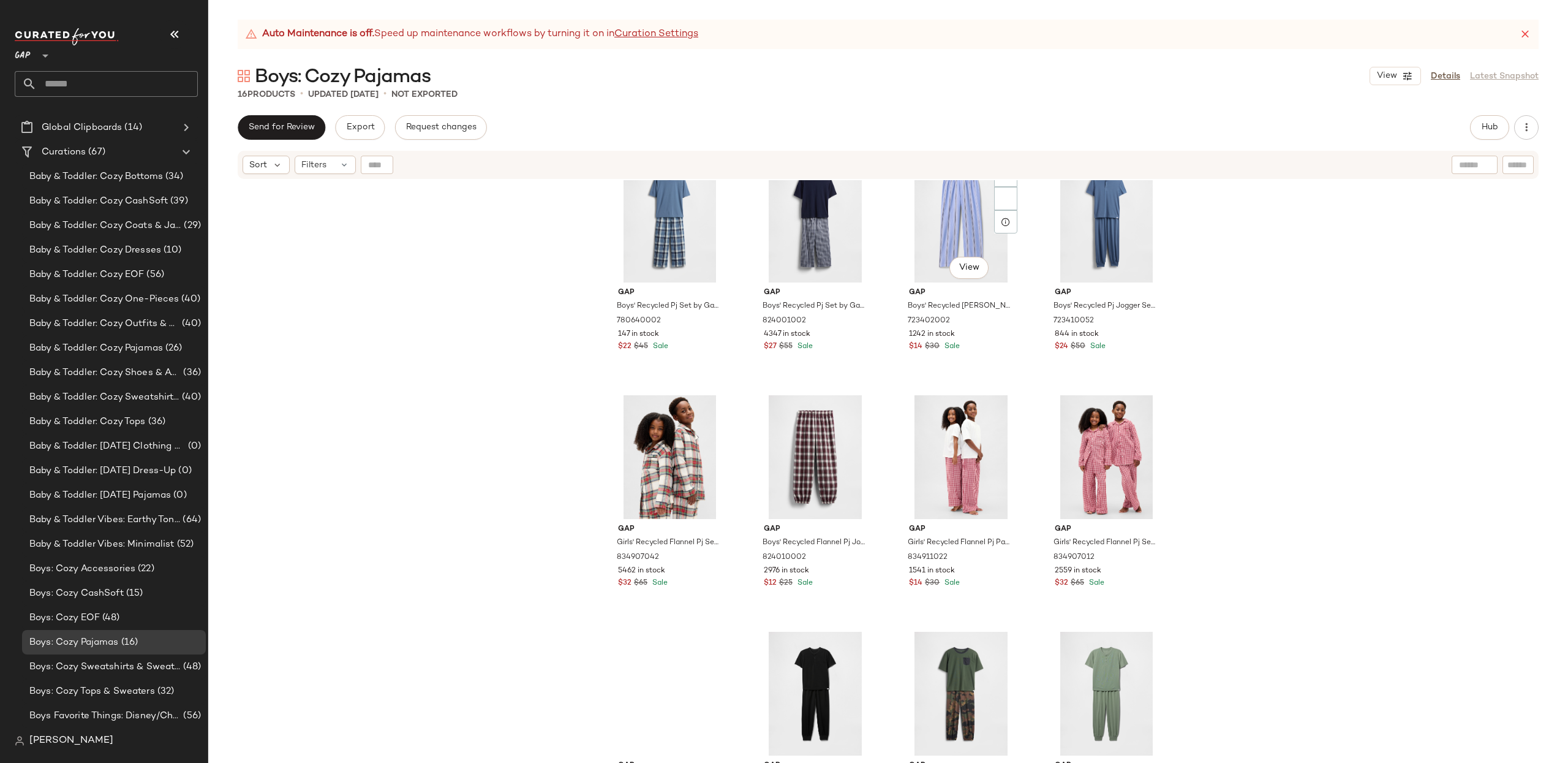
scroll to position [334, 0]
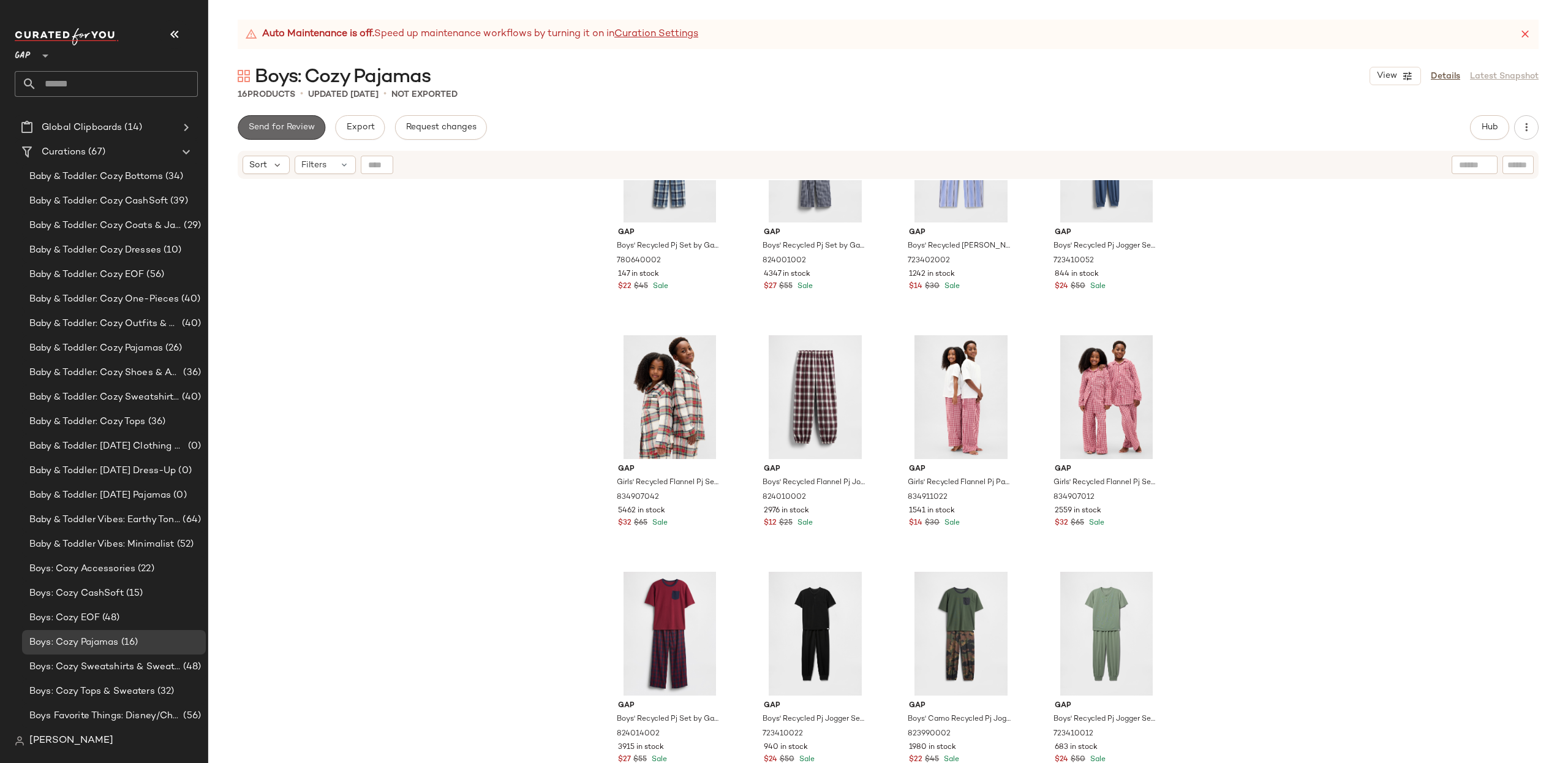
click at [273, 133] on button "Send for Review" at bounding box center [281, 127] width 87 height 24
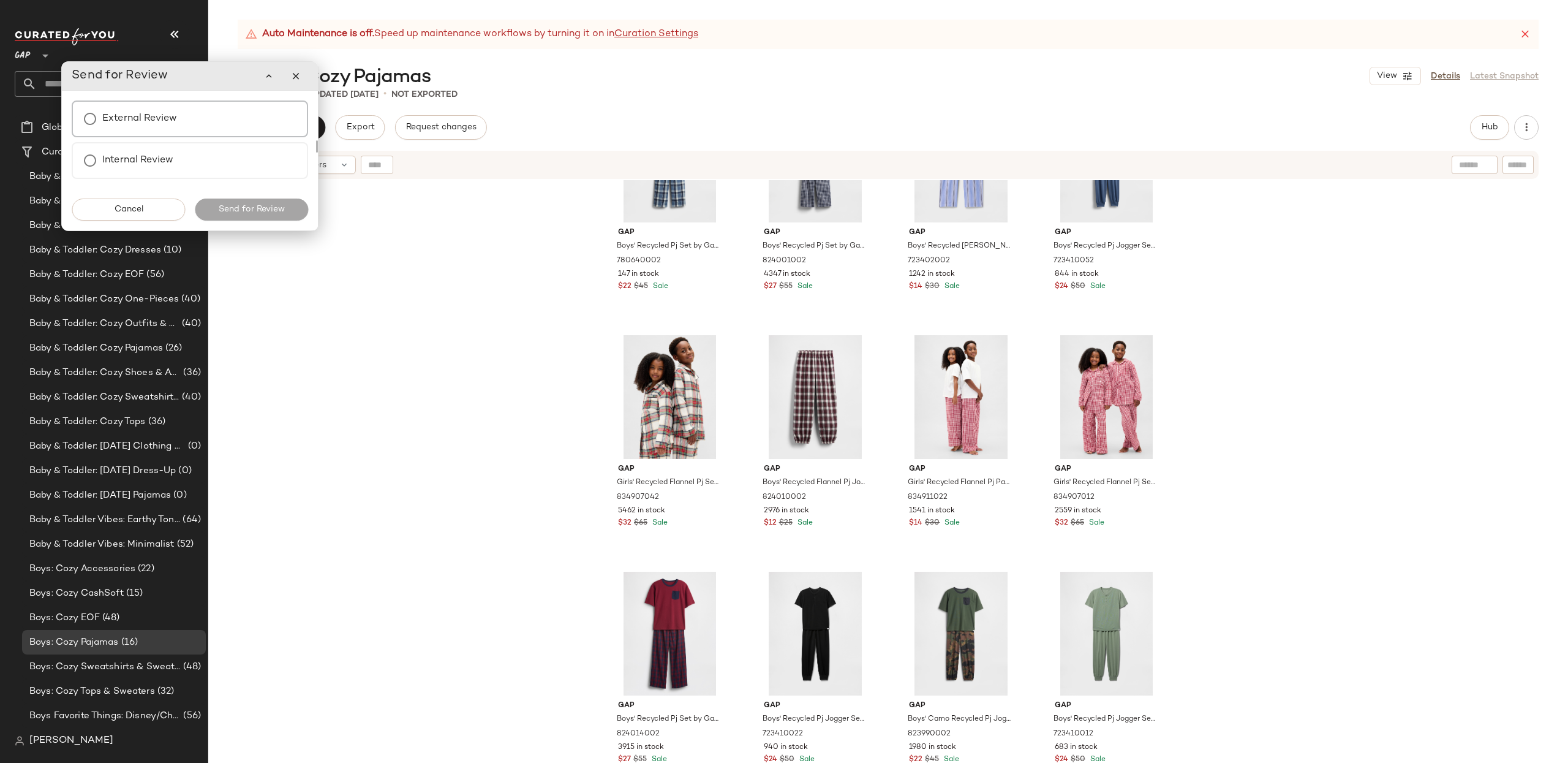
drag, startPoint x: 210, startPoint y: 122, endPoint x: 215, endPoint y: 129, distance: 8.6
click at [210, 122] on div "External Review" at bounding box center [190, 119] width 237 height 37
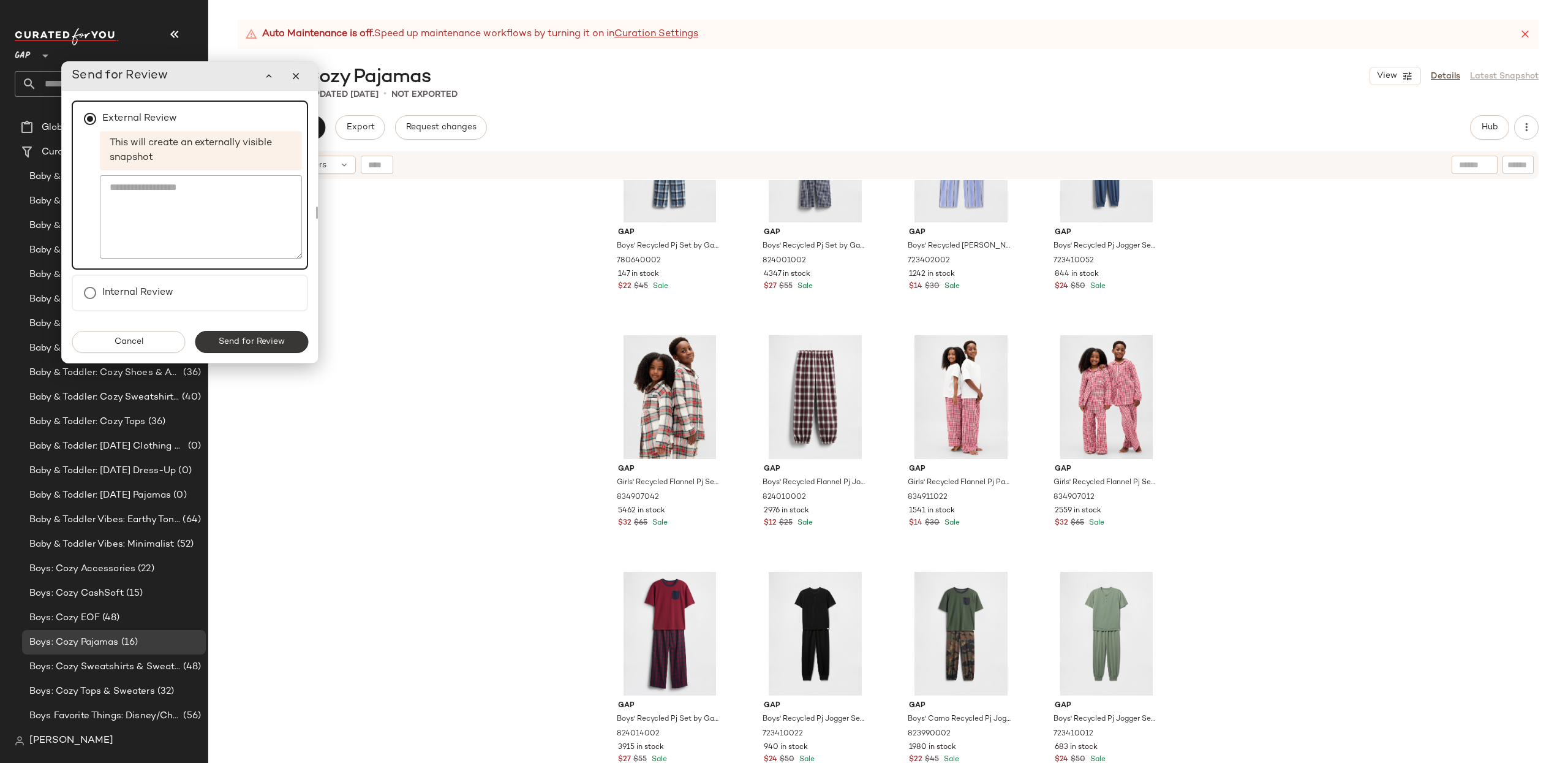
click at [266, 341] on span "Send for Review" at bounding box center [252, 342] width 67 height 10
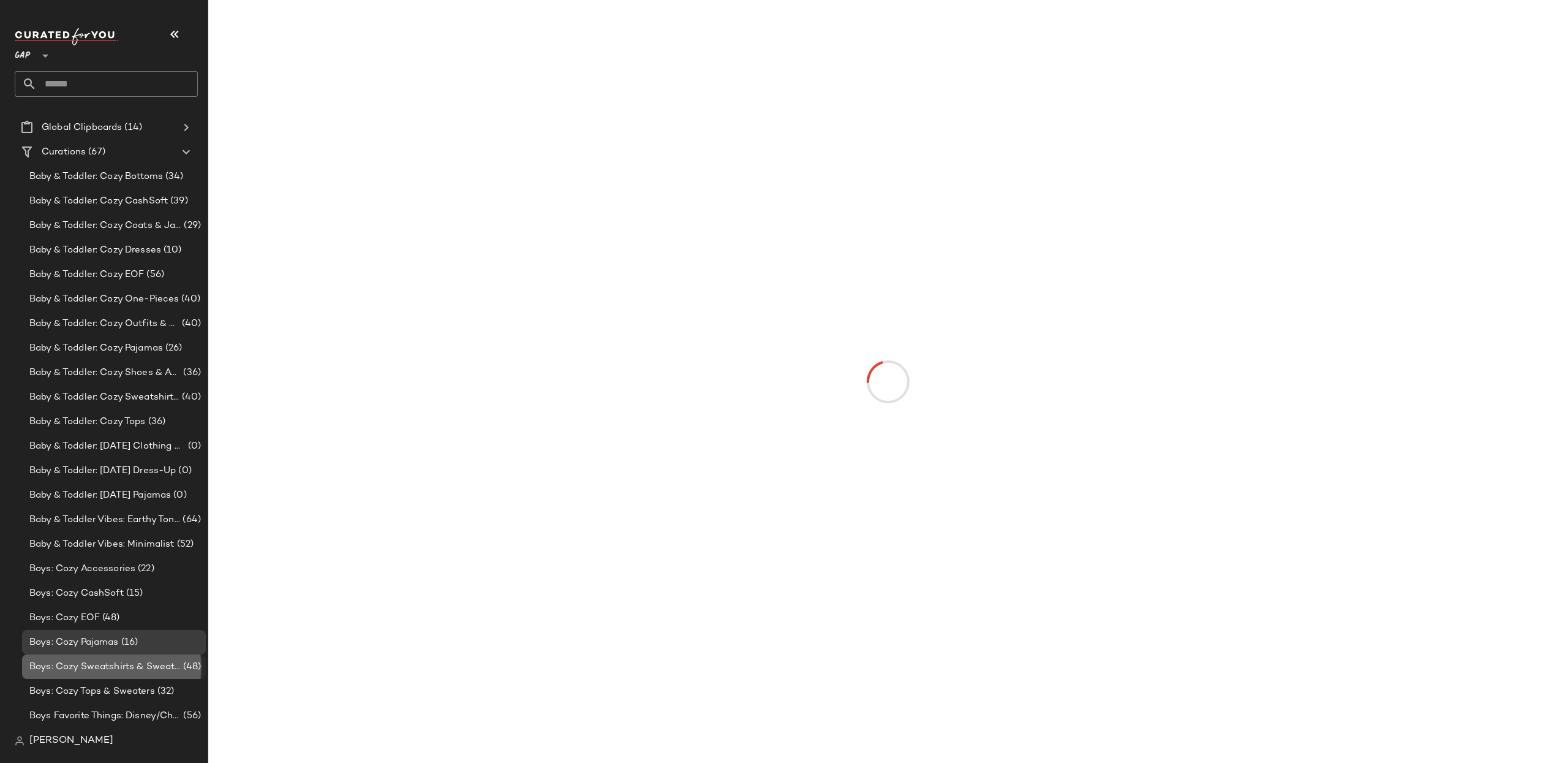
drag, startPoint x: 127, startPoint y: 669, endPoint x: 135, endPoint y: 658, distance: 13.6
click at [127, 669] on span "Boys: Cozy Sweatshirts & Sweatpants" at bounding box center [104, 667] width 151 height 14
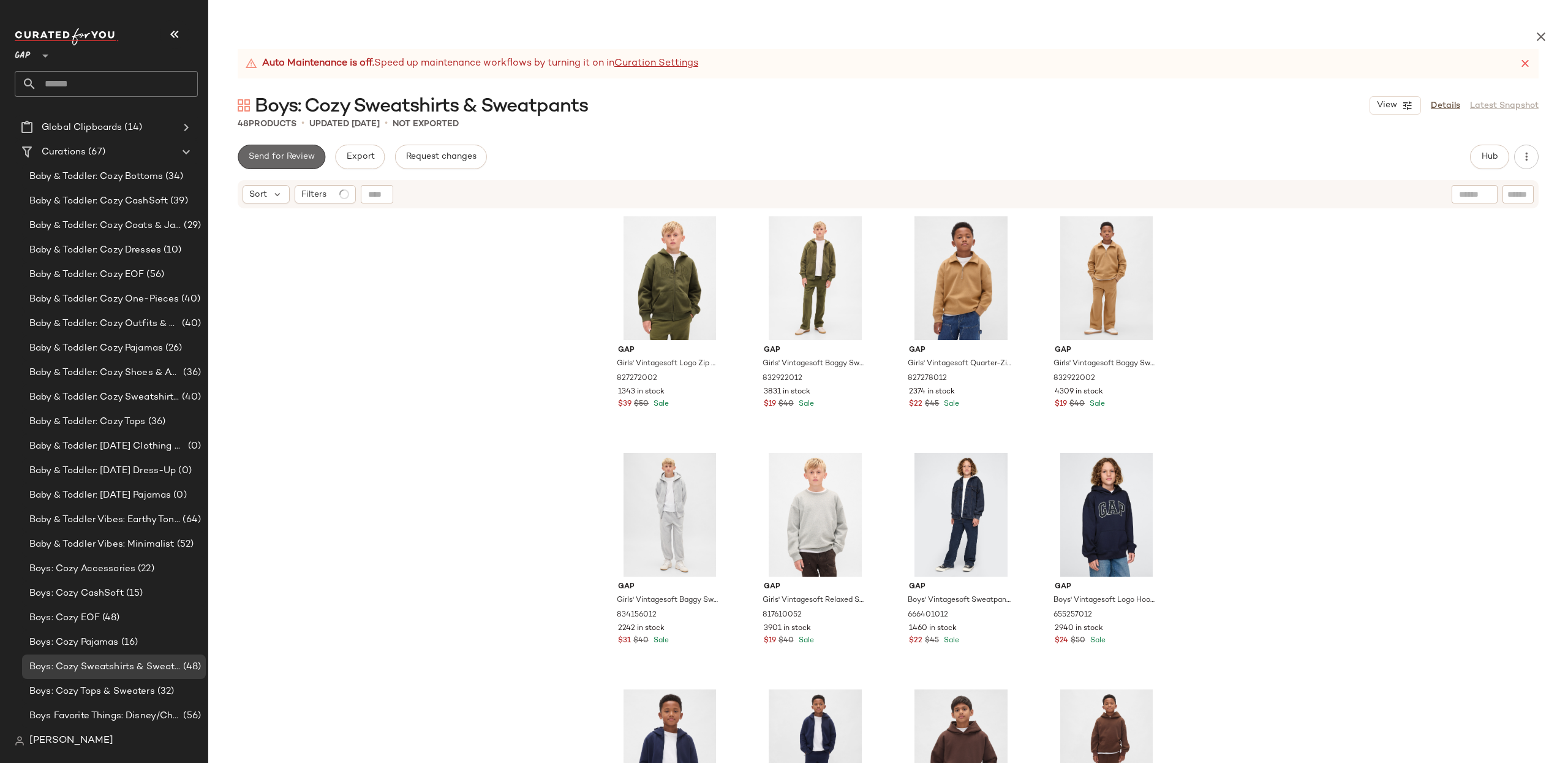
click at [285, 151] on button "Send for Review" at bounding box center [281, 156] width 87 height 24
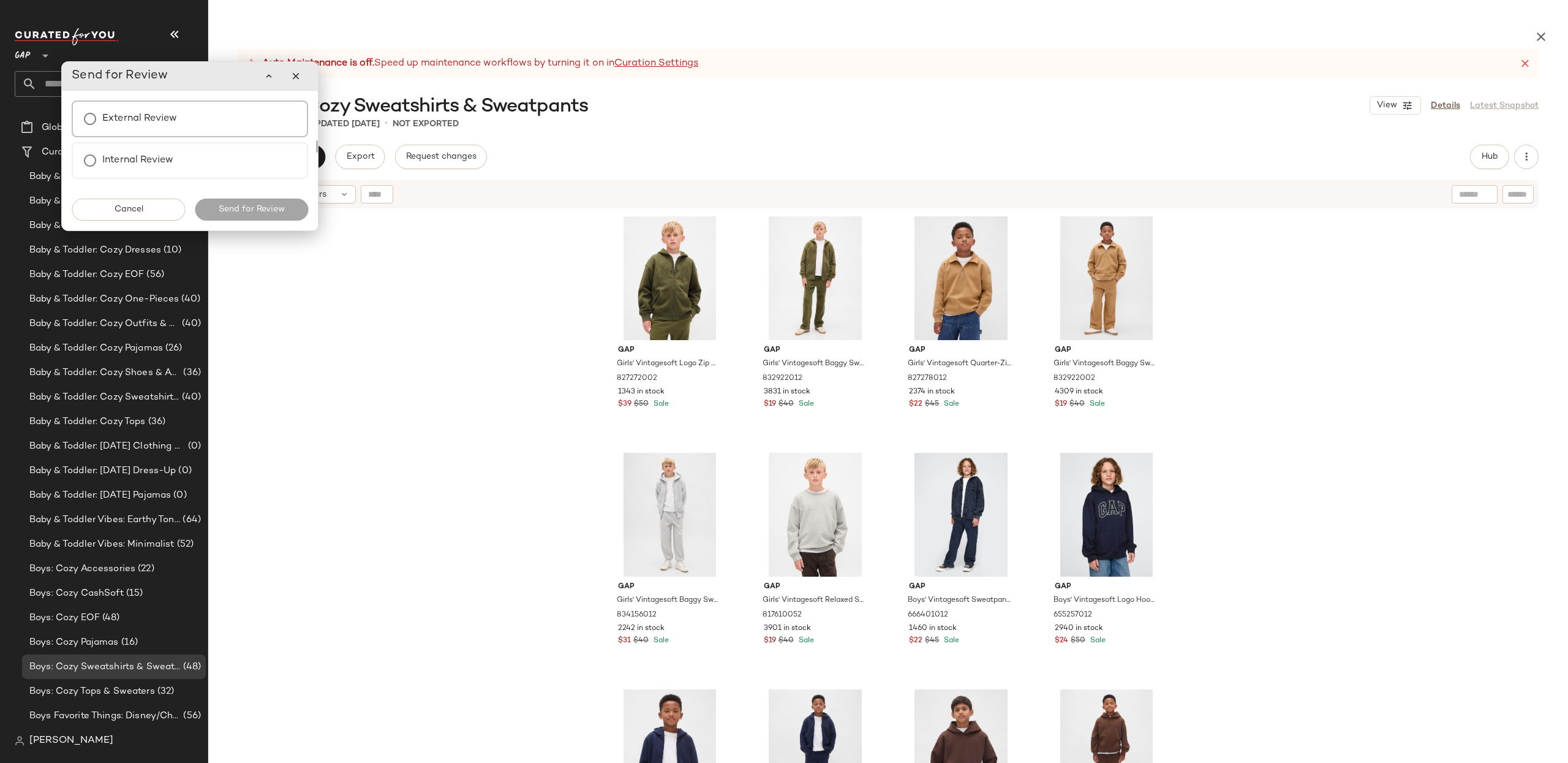
click at [165, 117] on label "External Review" at bounding box center [139, 119] width 75 height 24
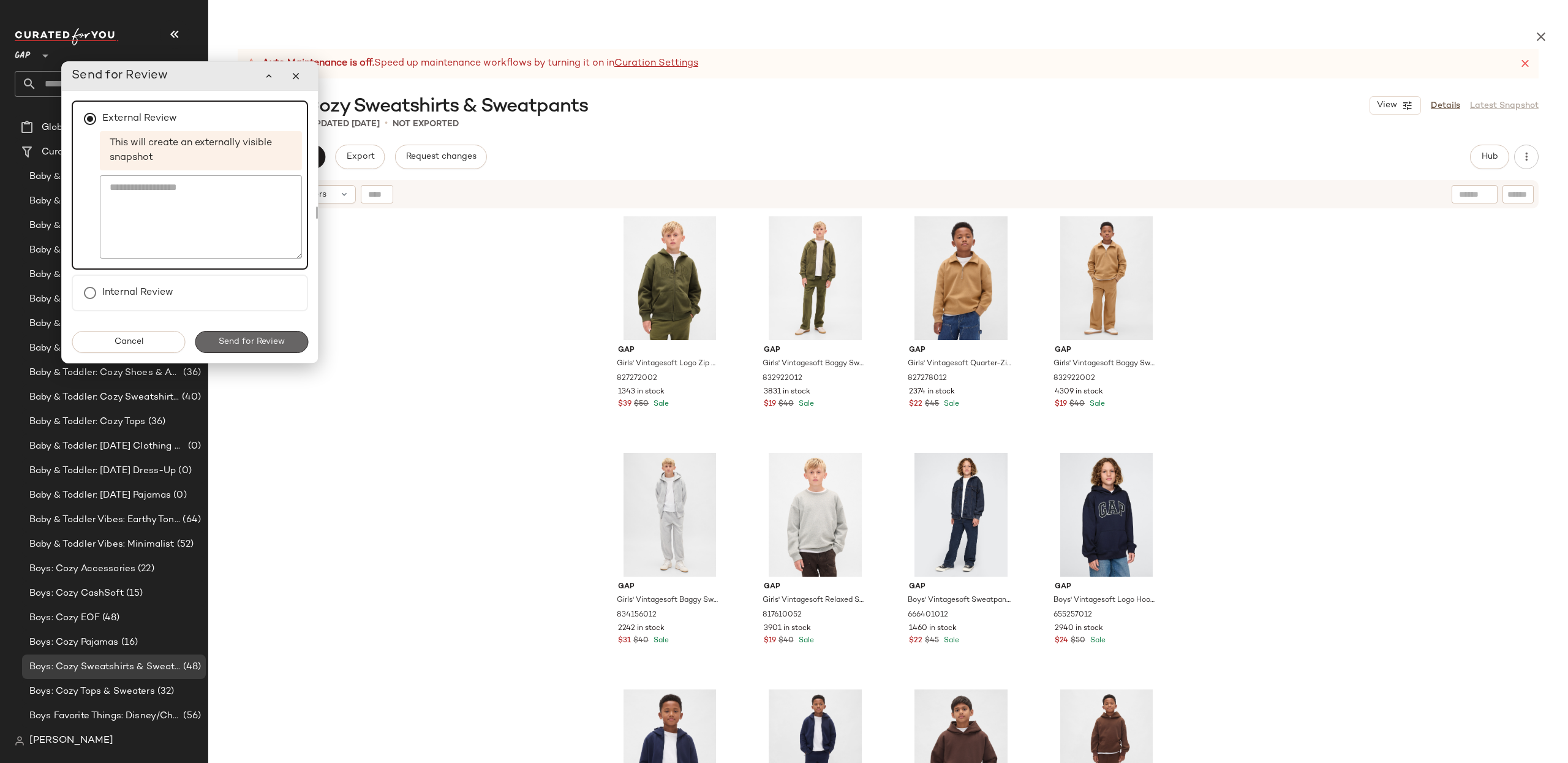
click at [260, 343] on span "Send for Review" at bounding box center [252, 342] width 67 height 10
drag, startPoint x: 418, startPoint y: 364, endPoint x: 332, endPoint y: 129, distance: 250.2
click at [418, 364] on div "Gap Girls' Vintagesoft Logo Zip Hoodie by Gap Army Jacket Green Size XS 8272720…" at bounding box center [888, 515] width 1360 height 611
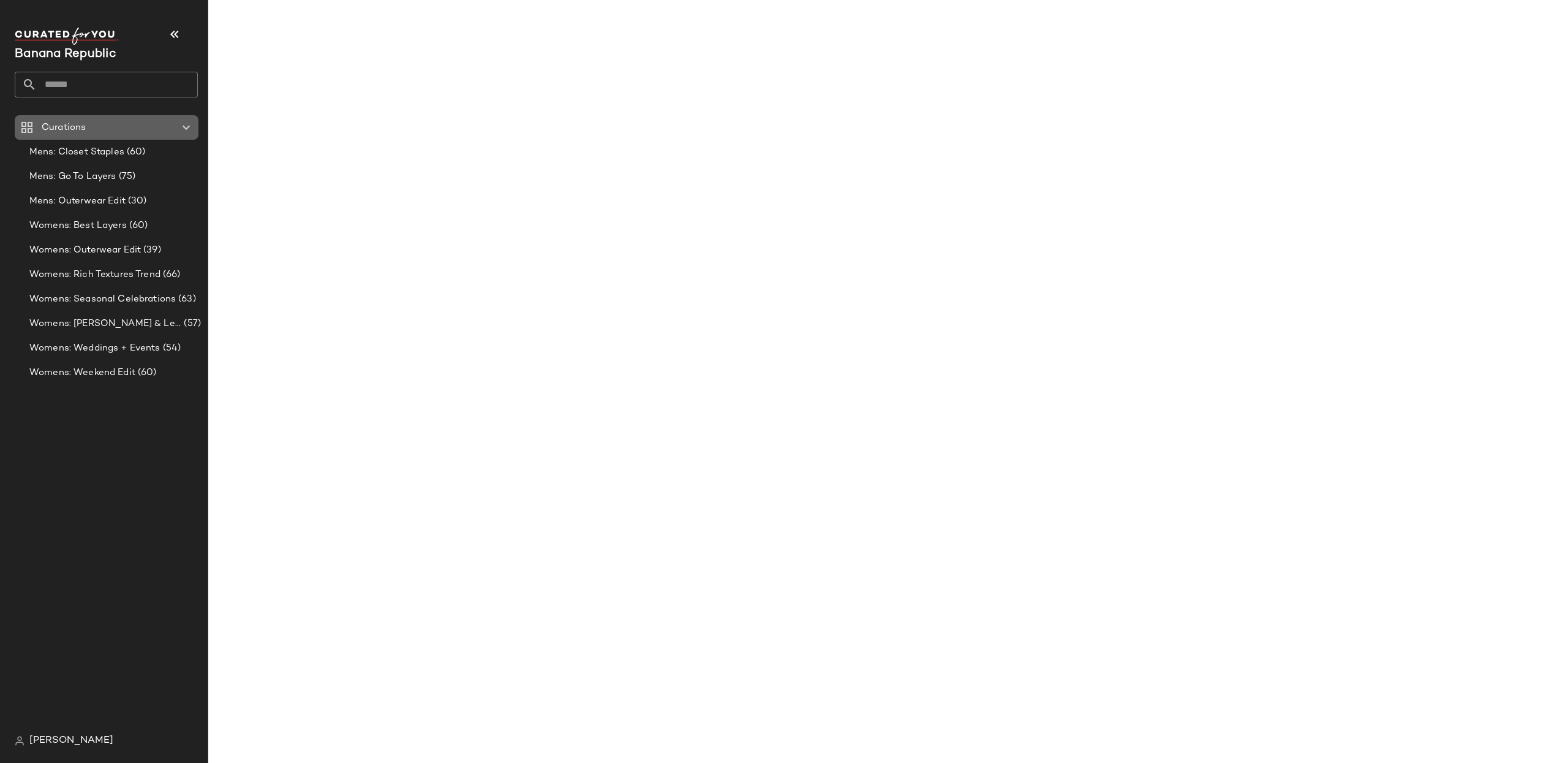
click at [73, 124] on span "Curations" at bounding box center [64, 128] width 44 height 14
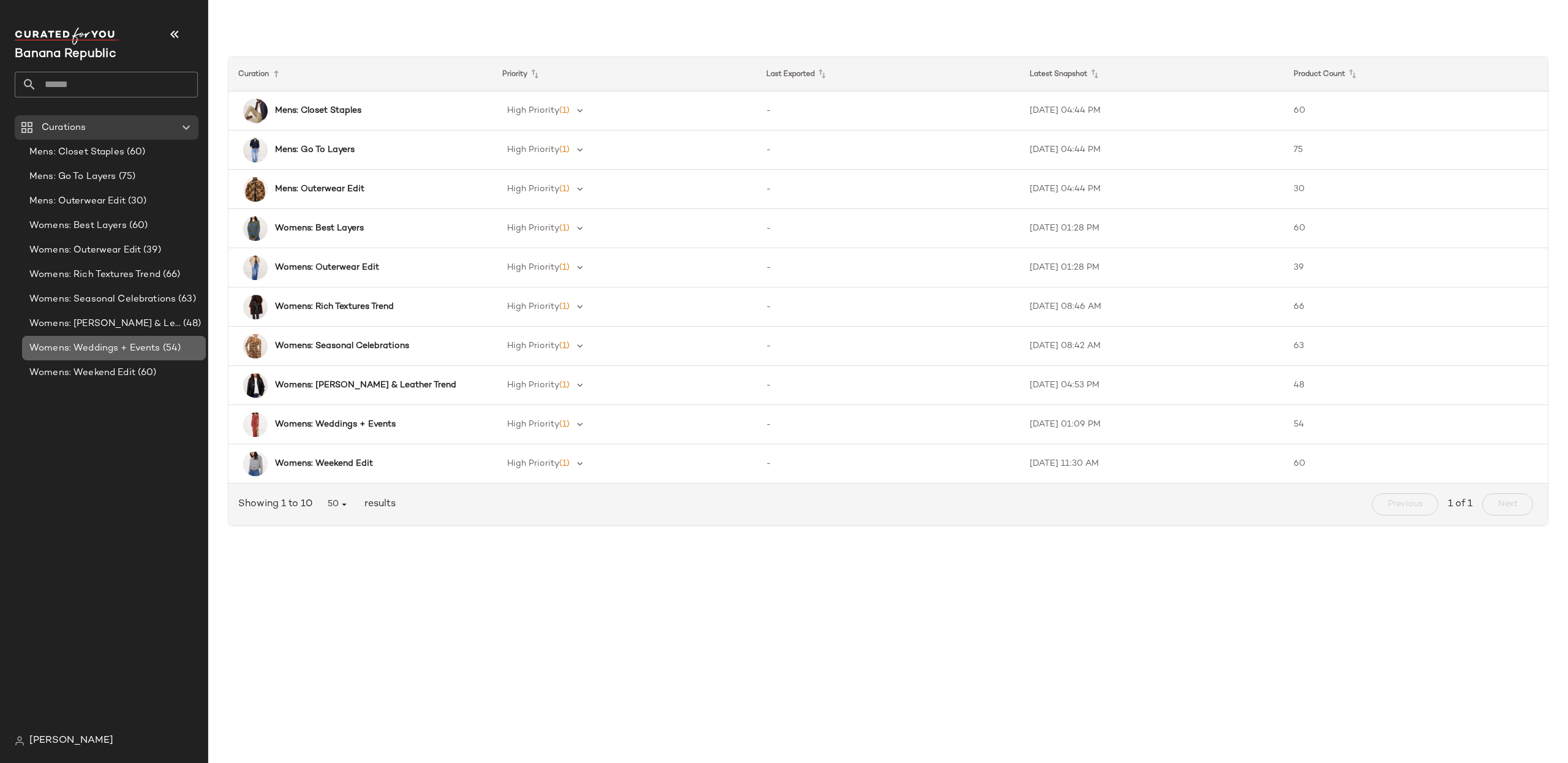
click at [142, 346] on span "Womens: Weddings + Events" at bounding box center [95, 348] width 131 height 14
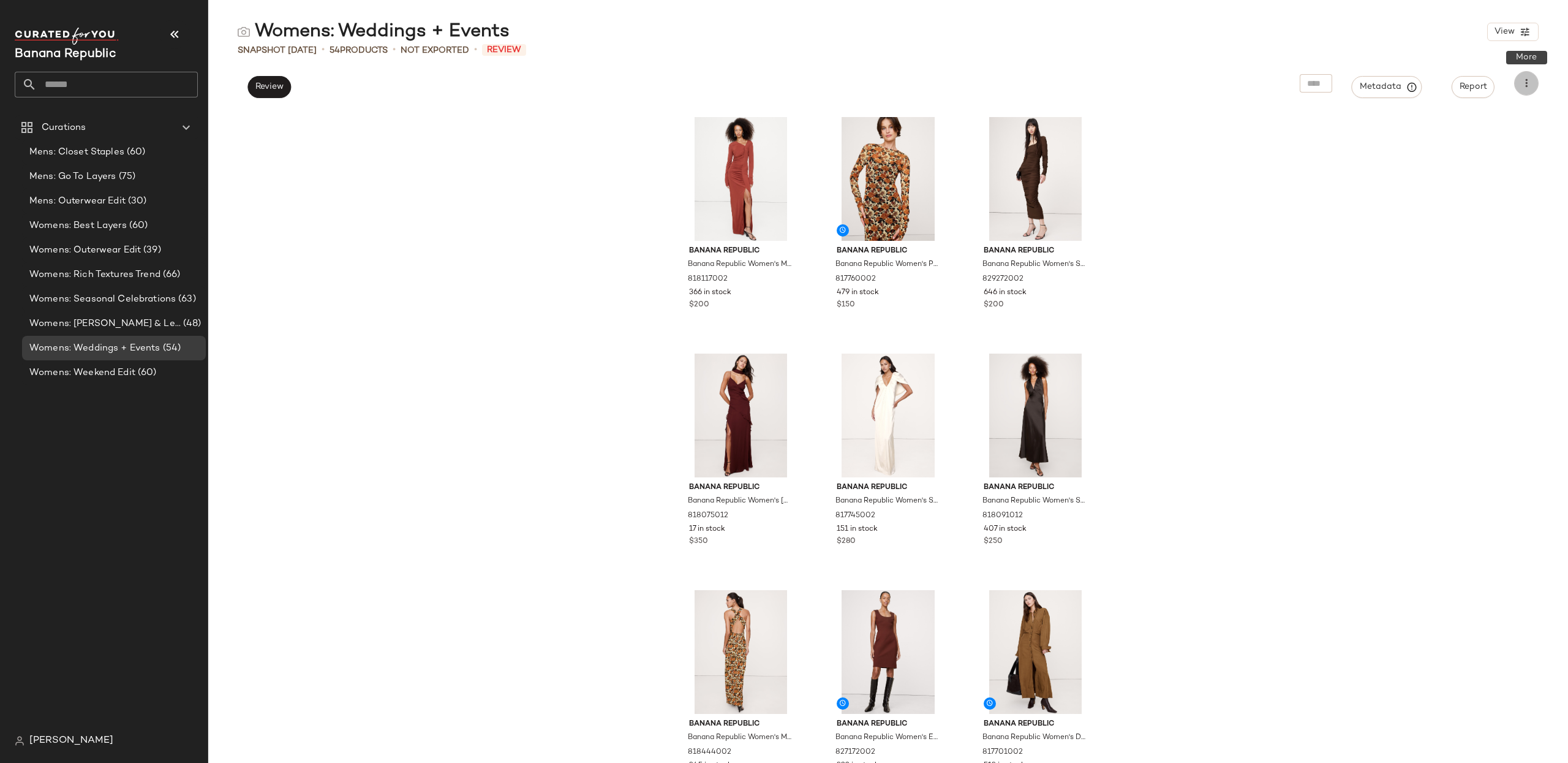
click at [1527, 85] on icon "button" at bounding box center [1525, 83] width 12 height 12
click at [1326, 179] on div "Banana Republic Banana Republic Women's Matte Jersey Ruched Maxi Dress Jasper R…" at bounding box center [888, 437] width 1360 height 653
click at [281, 89] on span "Review" at bounding box center [269, 87] width 28 height 10
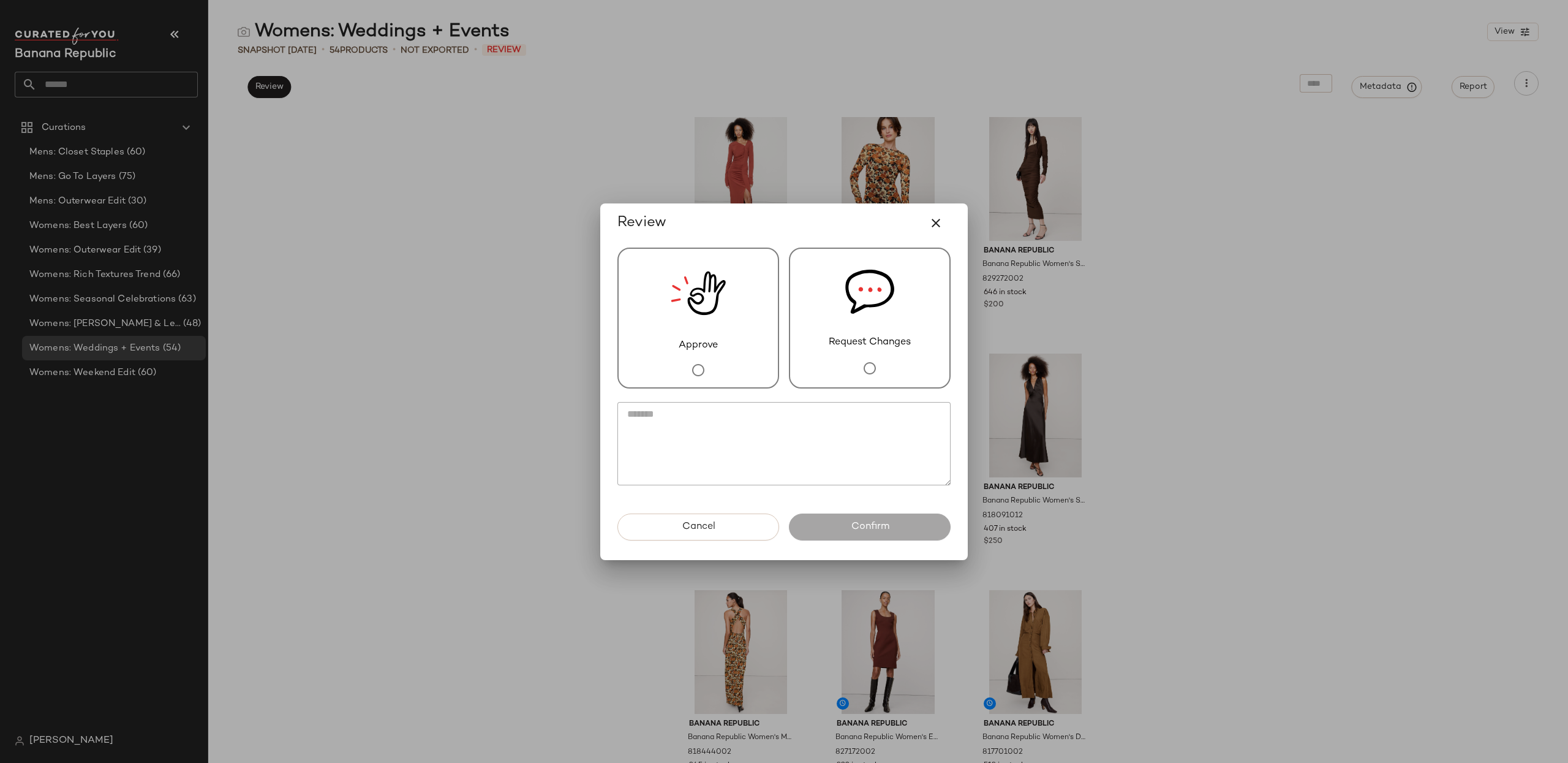
drag, startPoint x: 828, startPoint y: 218, endPoint x: 749, endPoint y: 228, distance: 79.6
click at [665, 219] on div "Review" at bounding box center [783, 223] width 333 height 29
drag, startPoint x: 822, startPoint y: 218, endPoint x: 763, endPoint y: 222, distance: 59.1
click at [763, 222] on div "Review" at bounding box center [783, 223] width 333 height 29
click at [818, 226] on div "Review" at bounding box center [783, 223] width 333 height 29
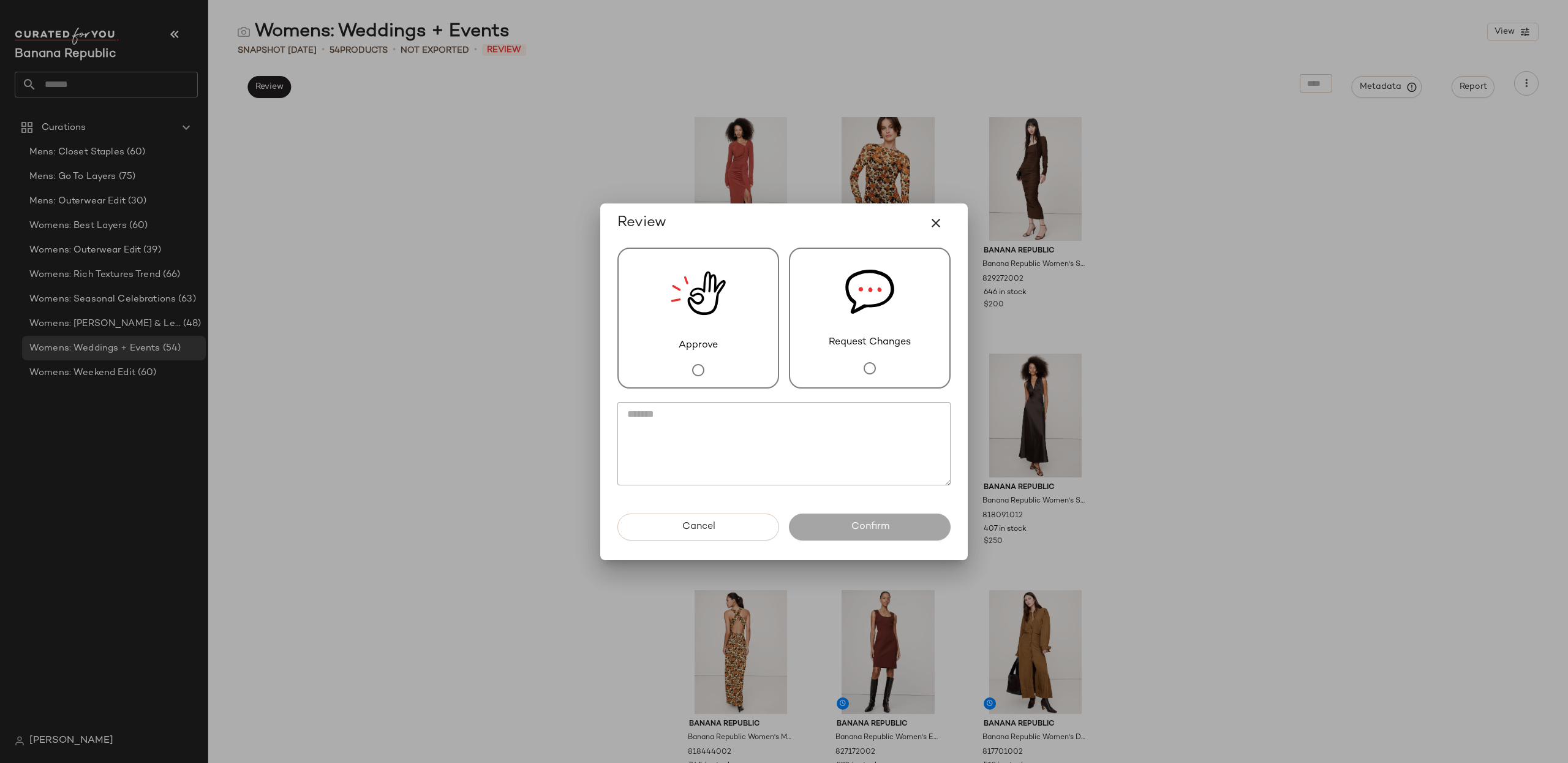
drag, startPoint x: 825, startPoint y: 223, endPoint x: 763, endPoint y: 227, distance: 62.1
click at [763, 227] on div "Review" at bounding box center [783, 223] width 333 height 29
drag, startPoint x: 737, startPoint y: 215, endPoint x: 834, endPoint y: 221, distance: 97.2
click at [829, 220] on div "Review" at bounding box center [783, 223] width 333 height 29
click at [1196, 232] on div at bounding box center [784, 381] width 1568 height 763
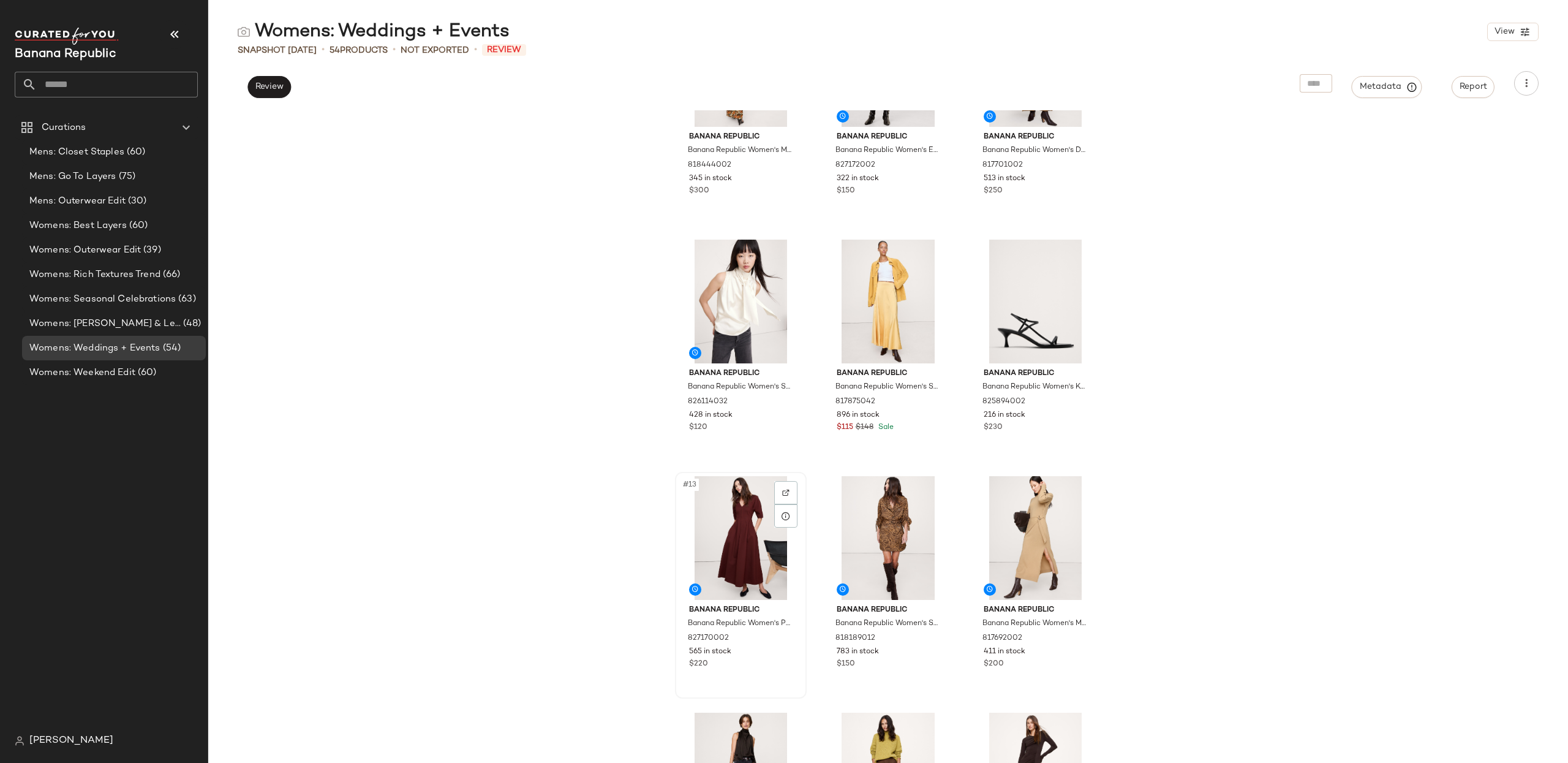
scroll to position [637, 0]
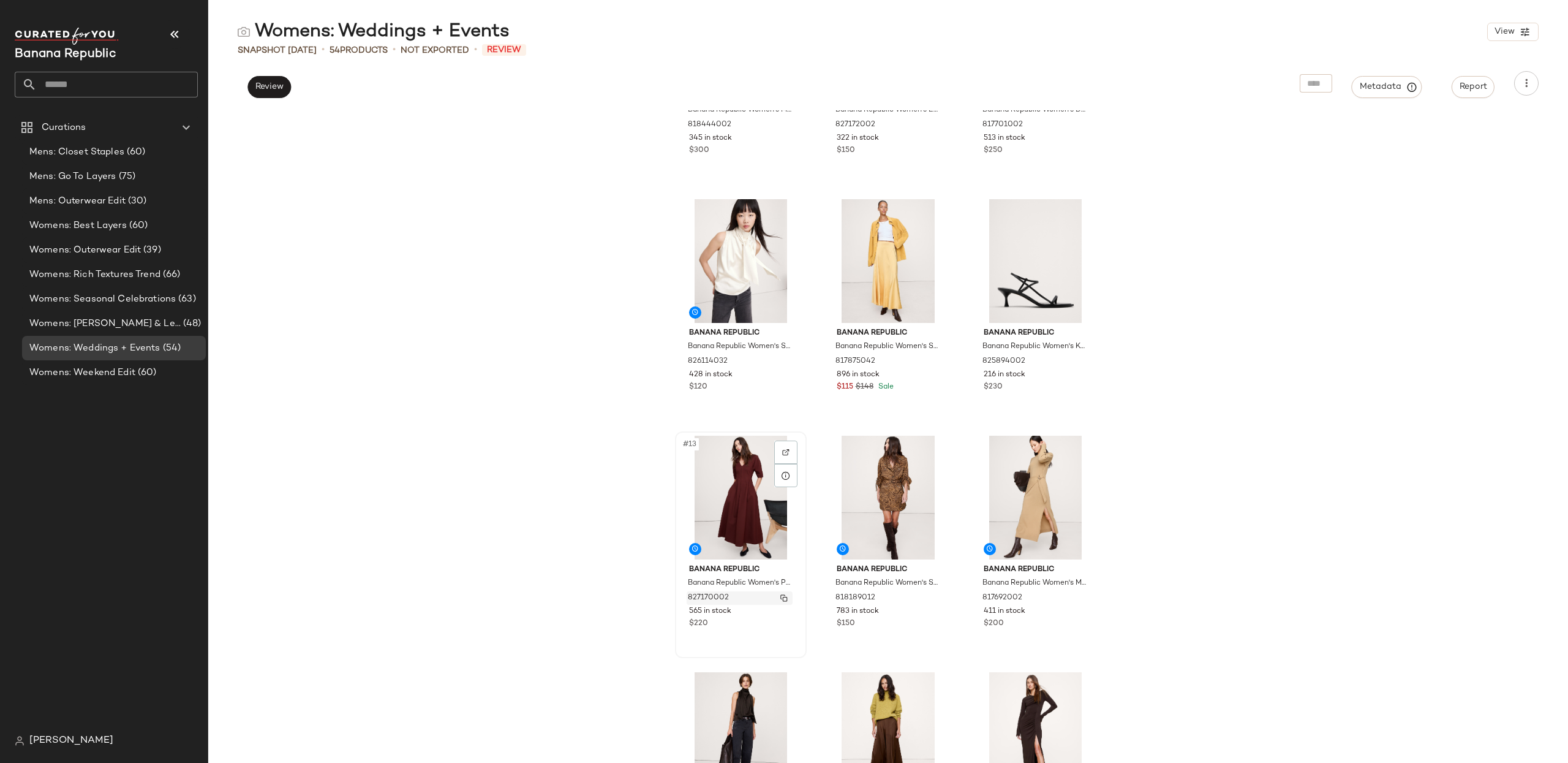
click at [783, 600] on img "button" at bounding box center [784, 598] width 7 height 7
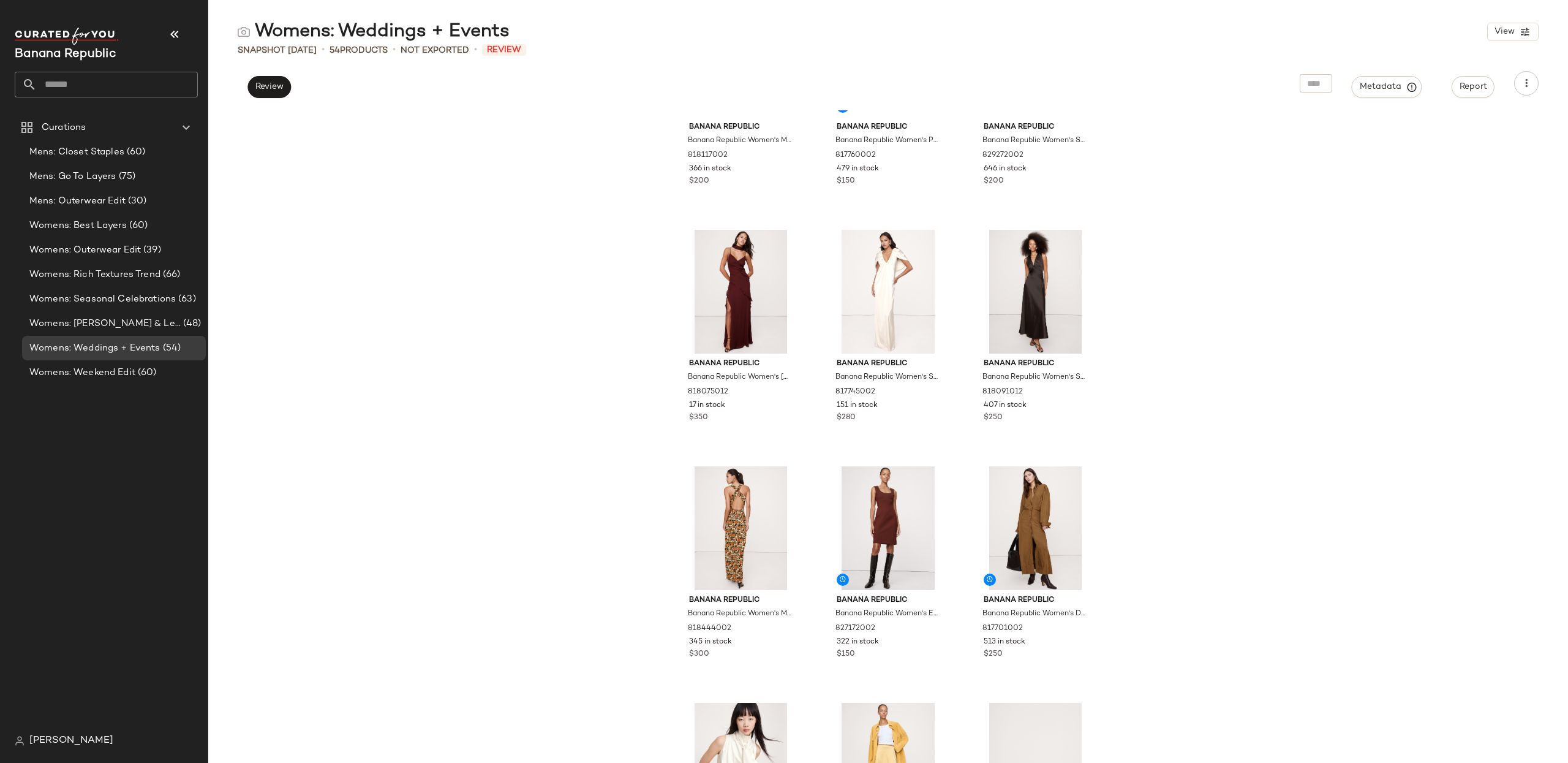
scroll to position [0, 0]
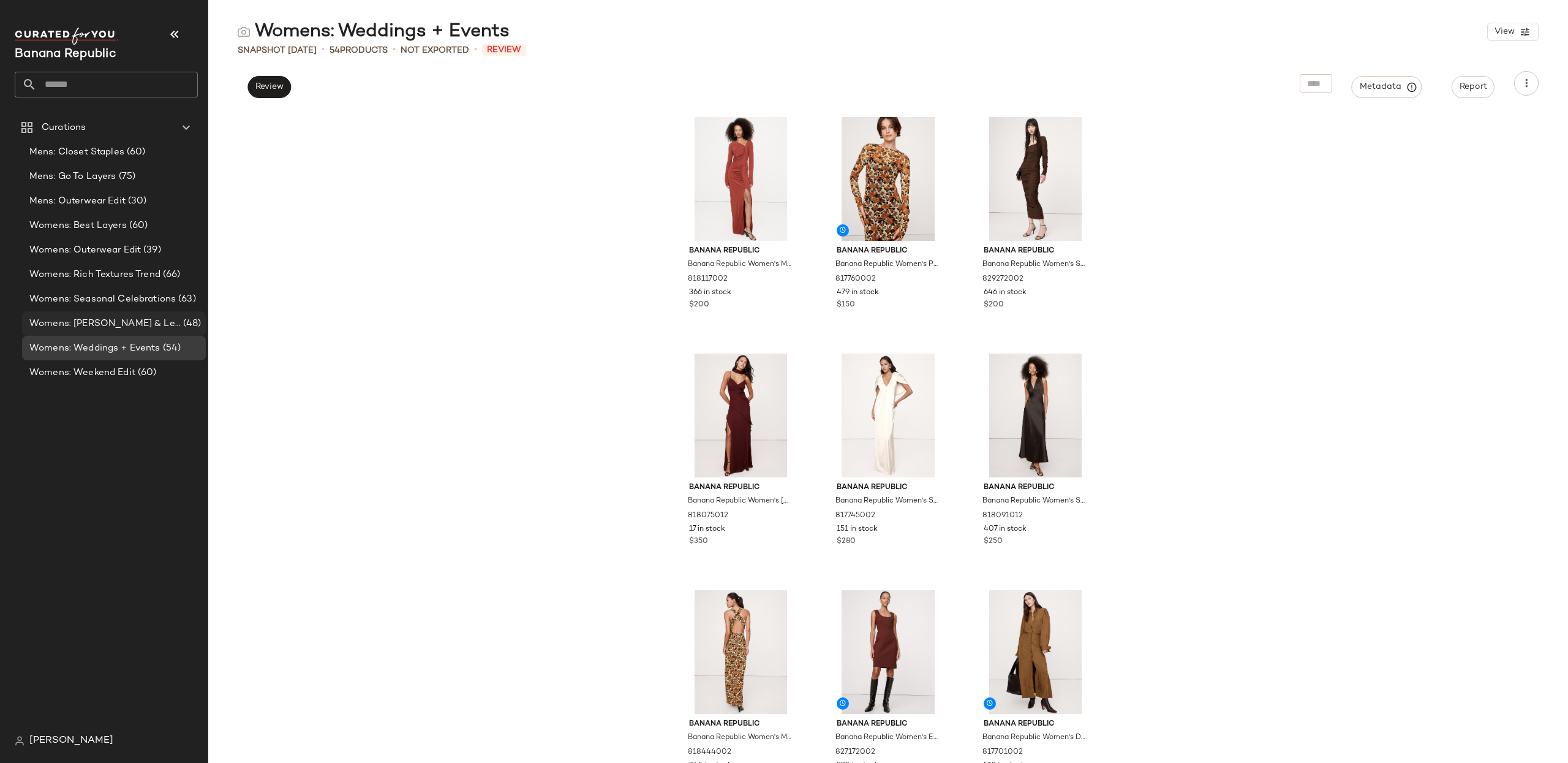
click at [129, 327] on span "Womens: Suede & Leather Trend" at bounding box center [104, 324] width 151 height 14
click at [119, 324] on span "Womens: Suede & Leather Trend" at bounding box center [104, 324] width 151 height 14
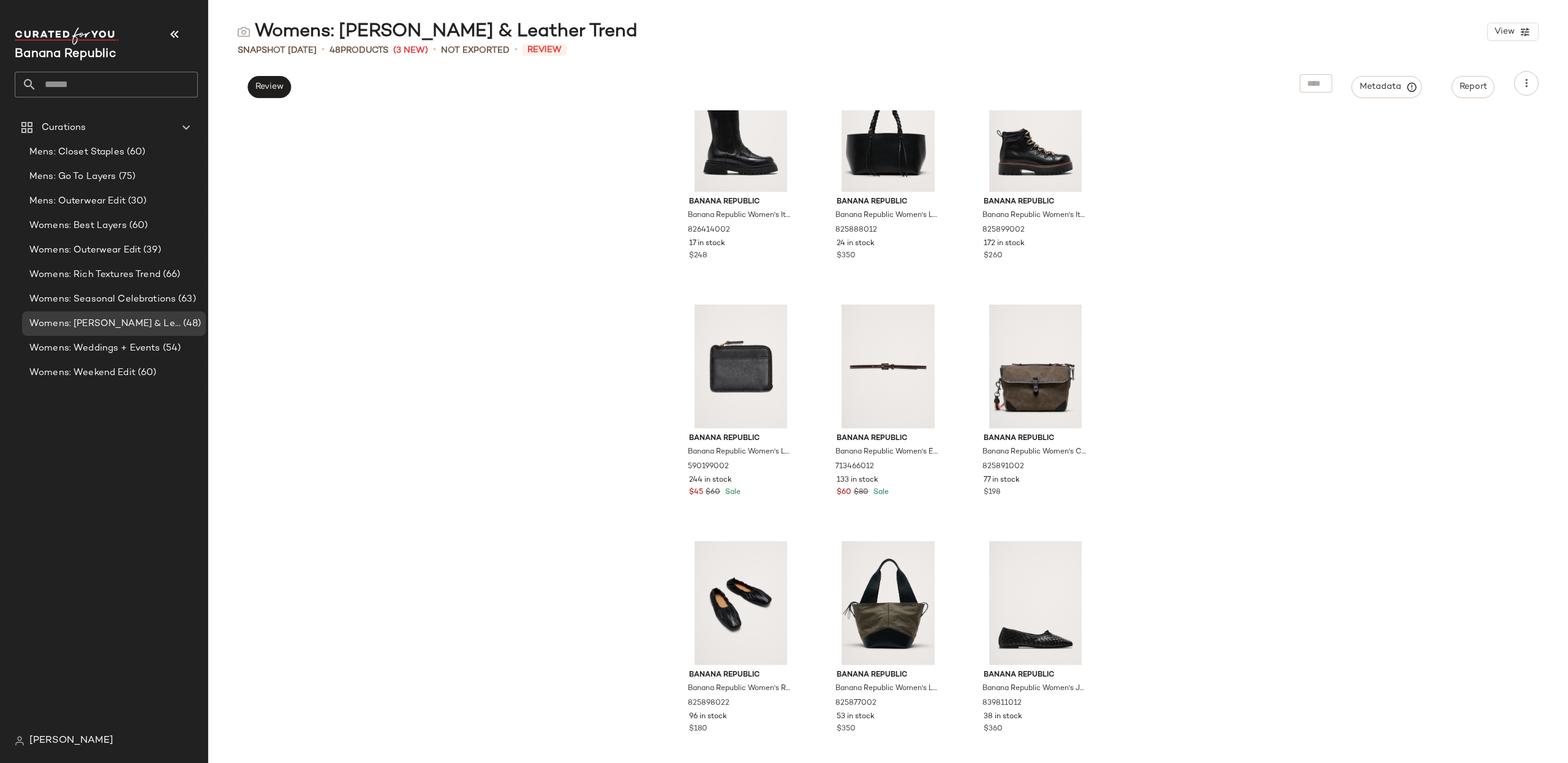
scroll to position [3071, 0]
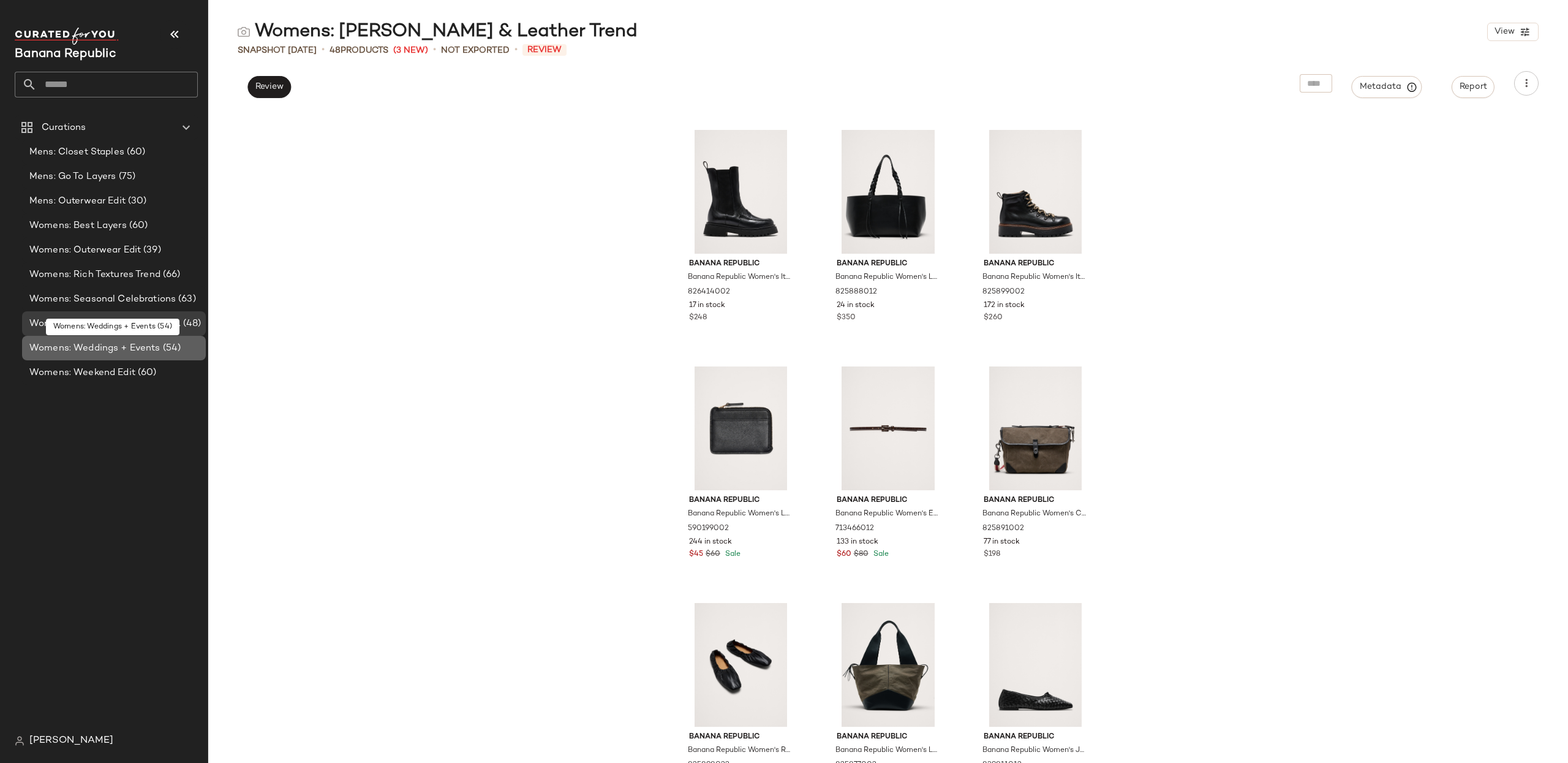
click at [131, 354] on span "Womens: Weddings + Events" at bounding box center [95, 348] width 131 height 14
click at [117, 342] on span "Womens: Weddings + Events" at bounding box center [95, 348] width 131 height 14
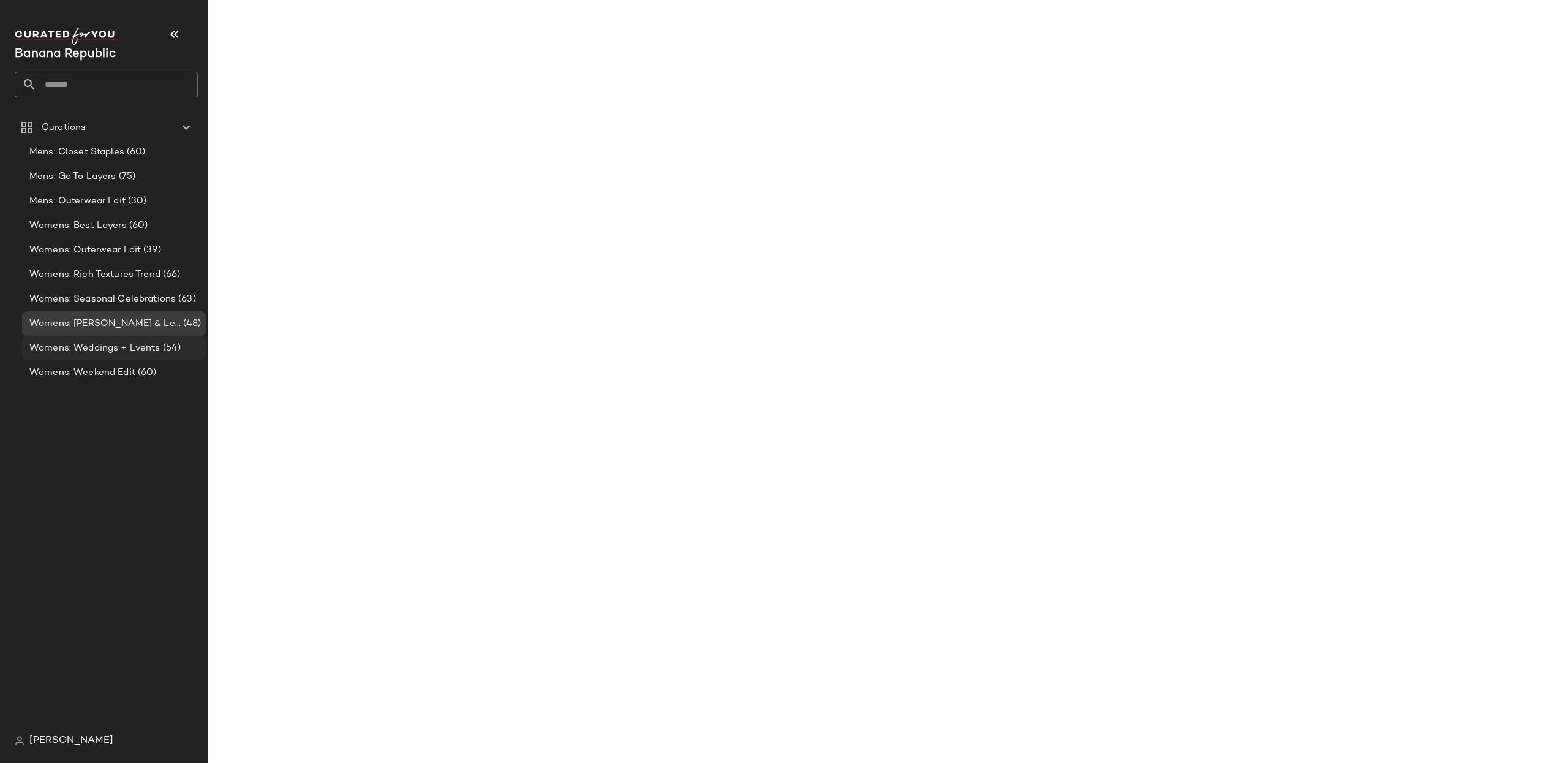
click at [115, 347] on span "Womens: Weddings + Events" at bounding box center [95, 348] width 131 height 14
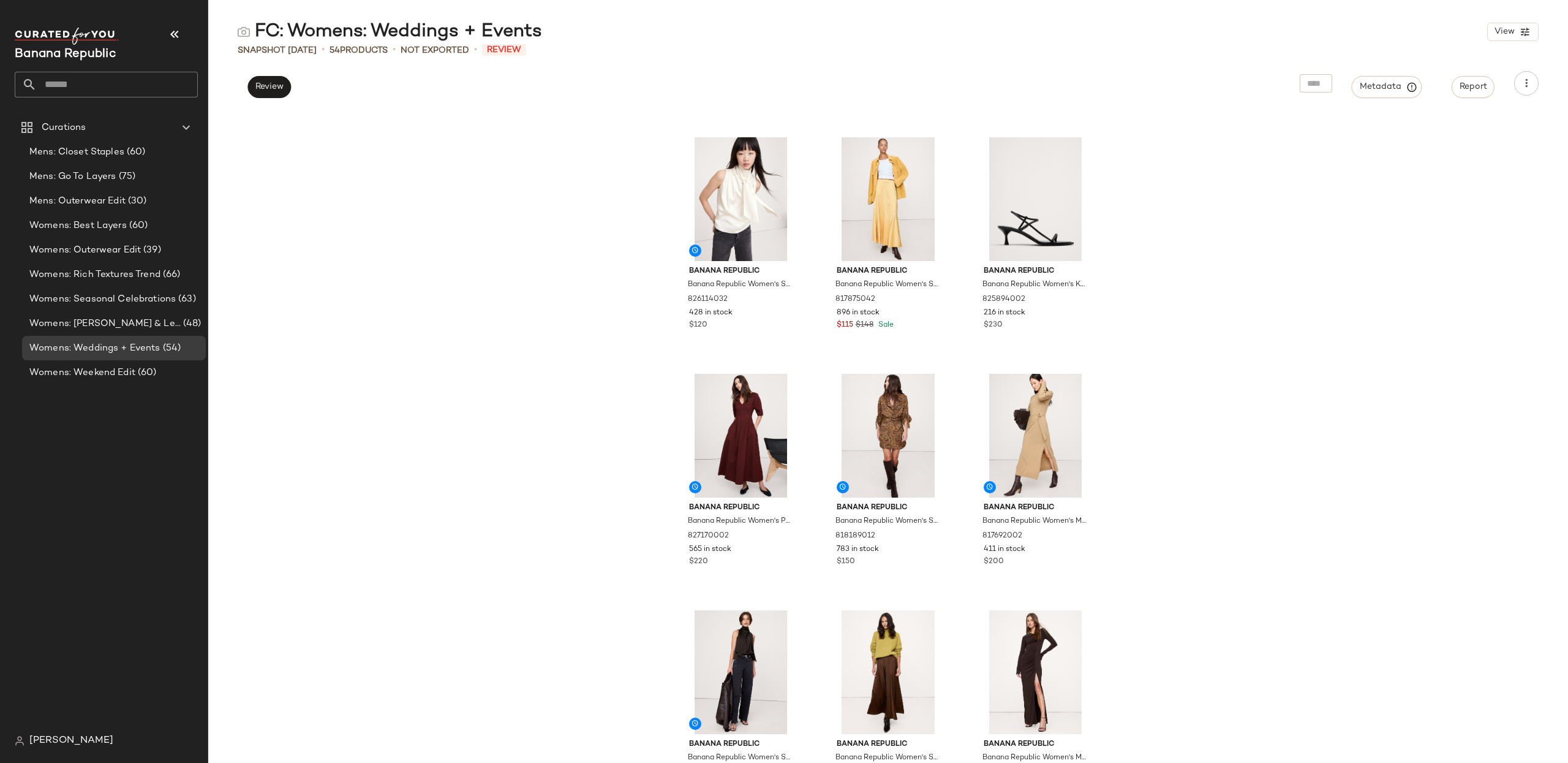
scroll to position [702, 0]
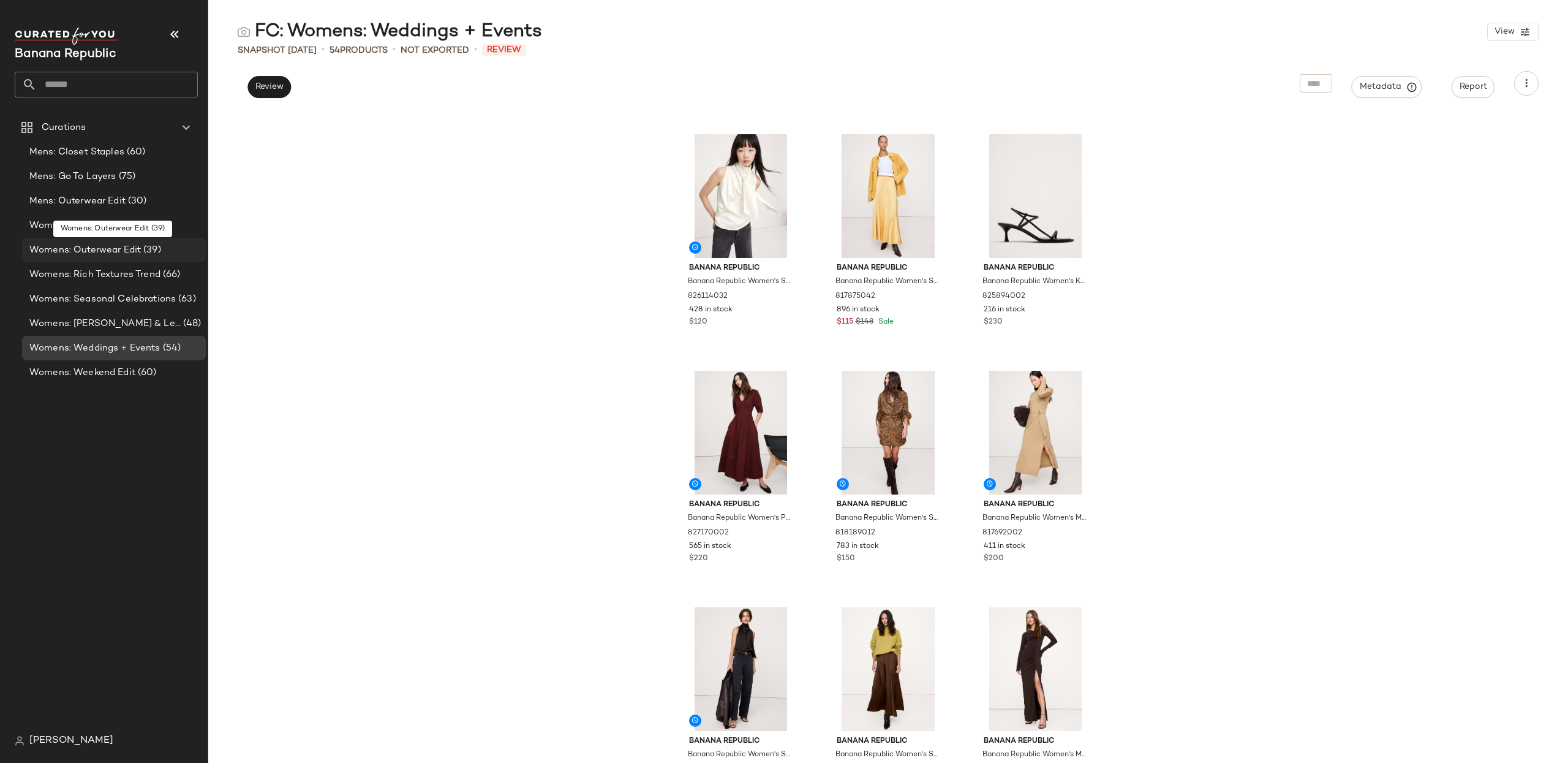
click at [90, 245] on span "Womens: Outerwear Edit" at bounding box center [85, 250] width 112 height 14
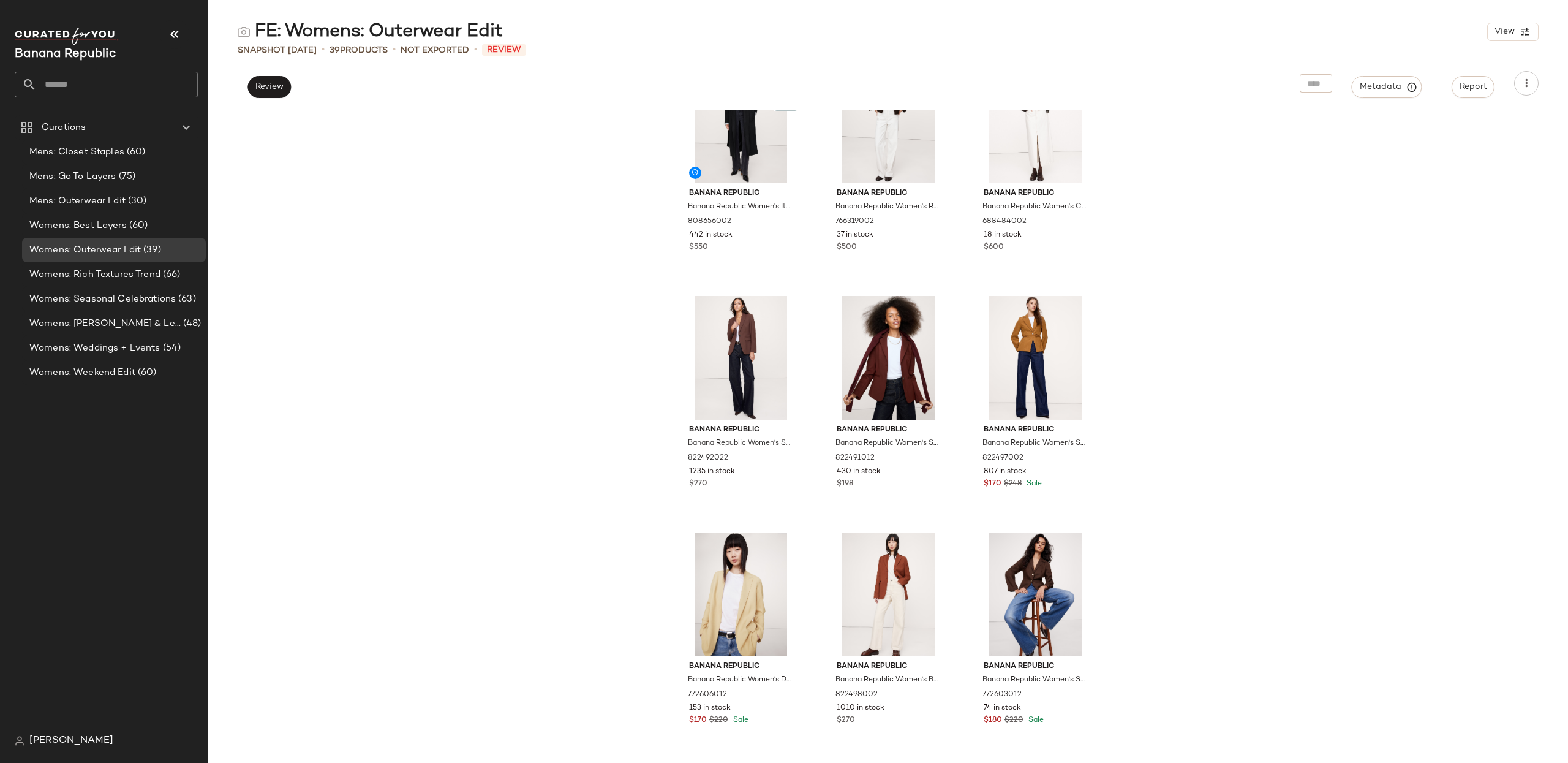
scroll to position [1963, 0]
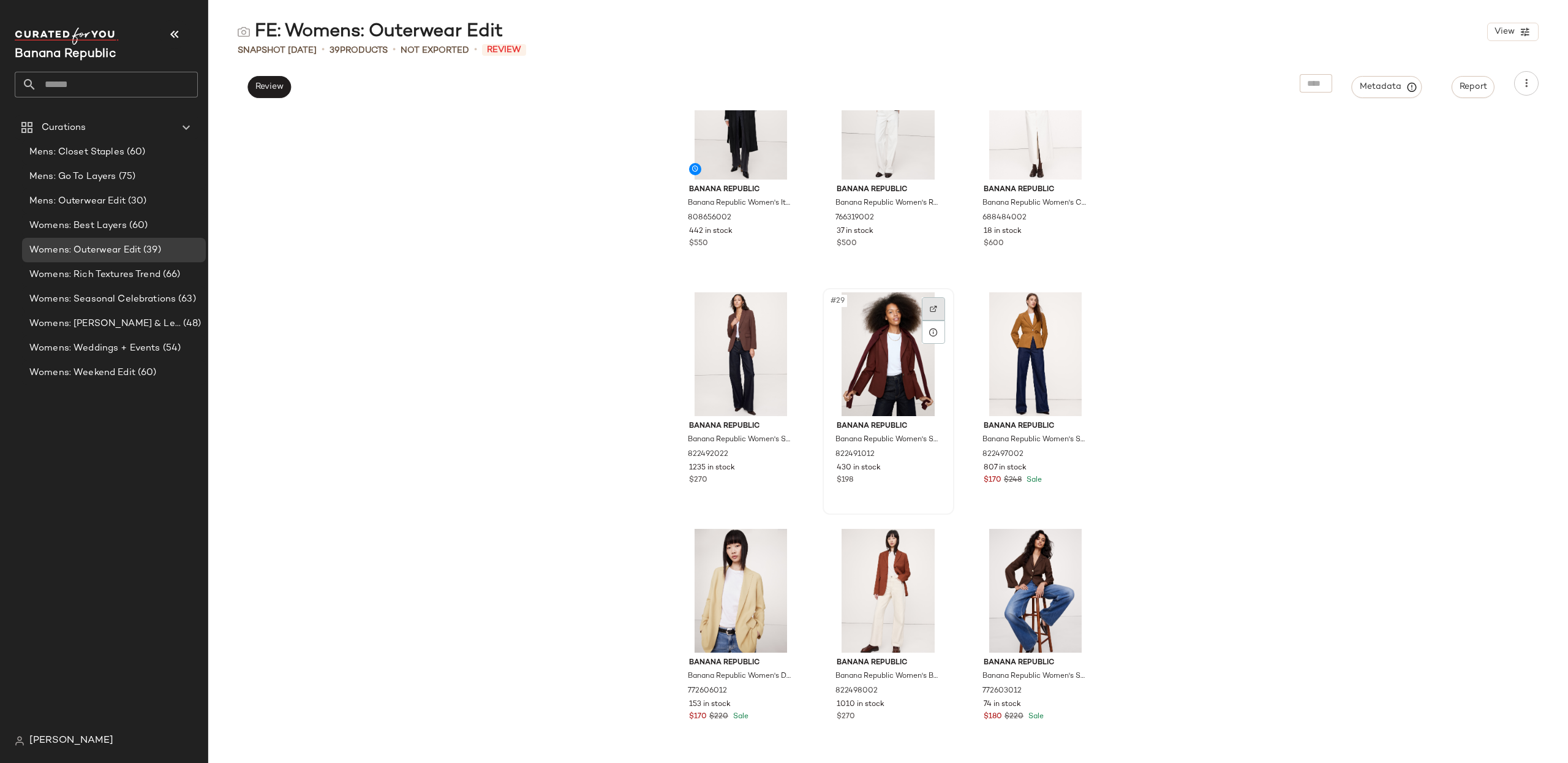
click at [930, 310] on img at bounding box center [933, 309] width 7 height 7
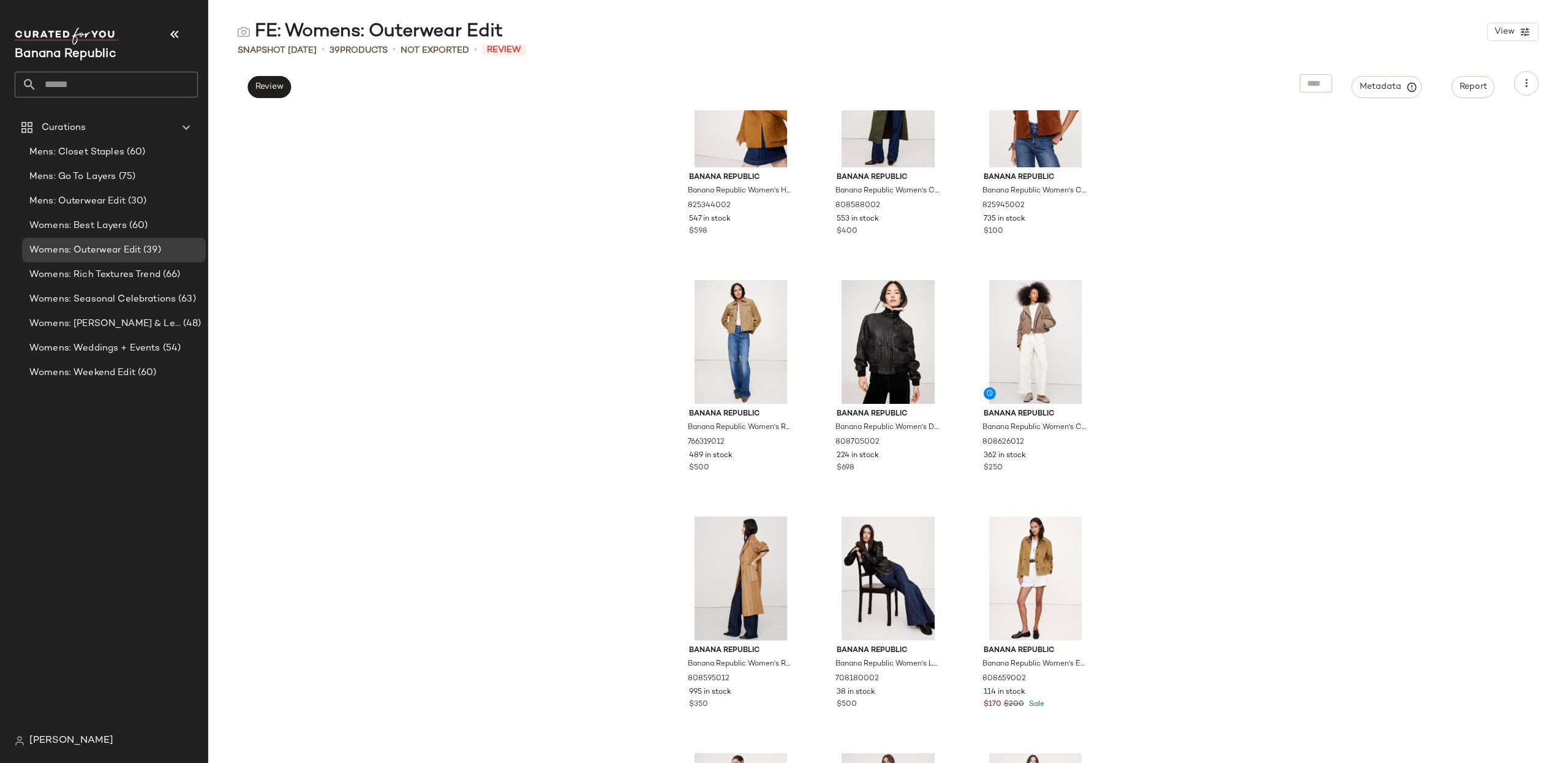
scroll to position [0, 0]
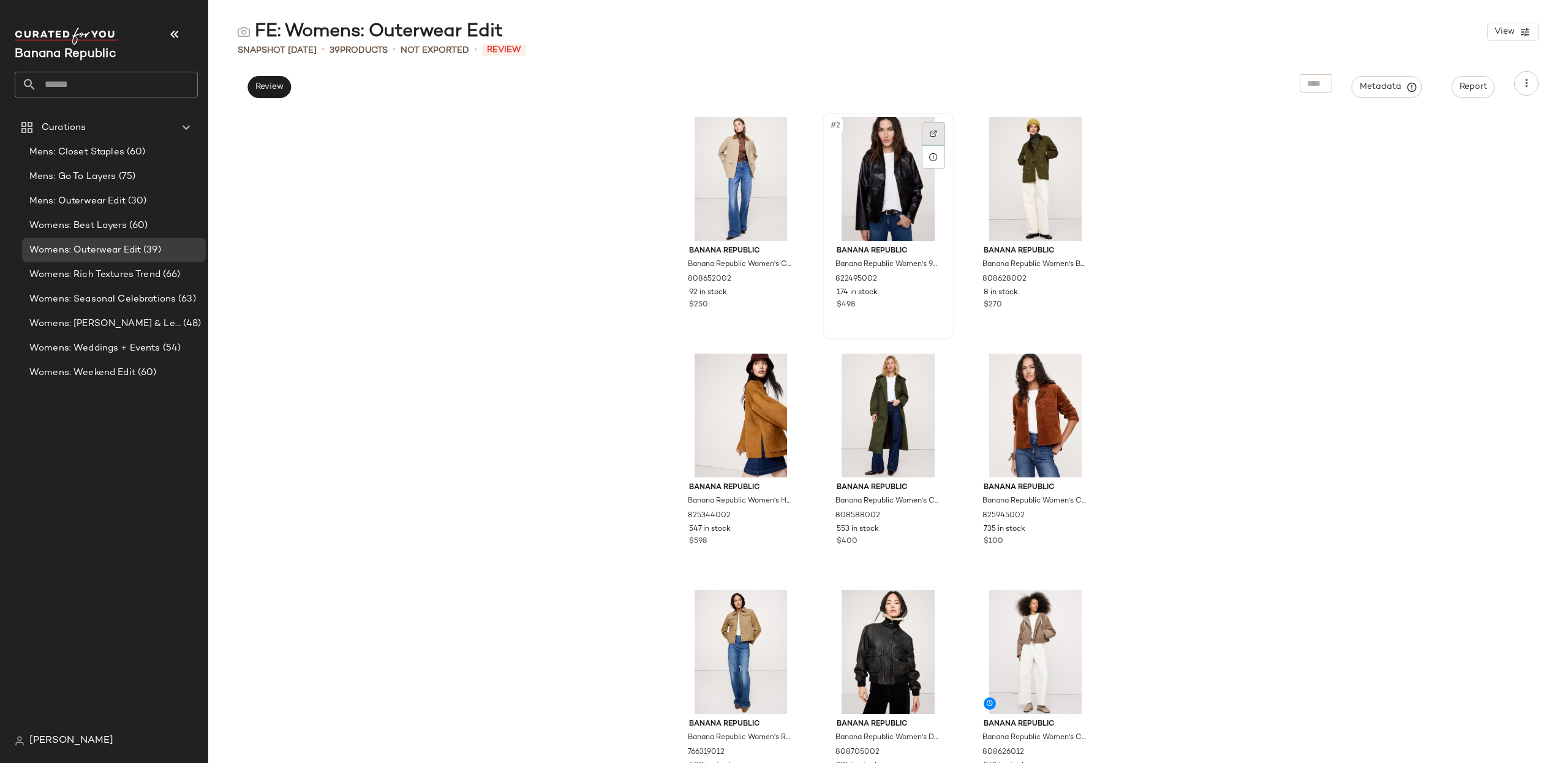
click at [930, 131] on img at bounding box center [933, 134] width 7 height 7
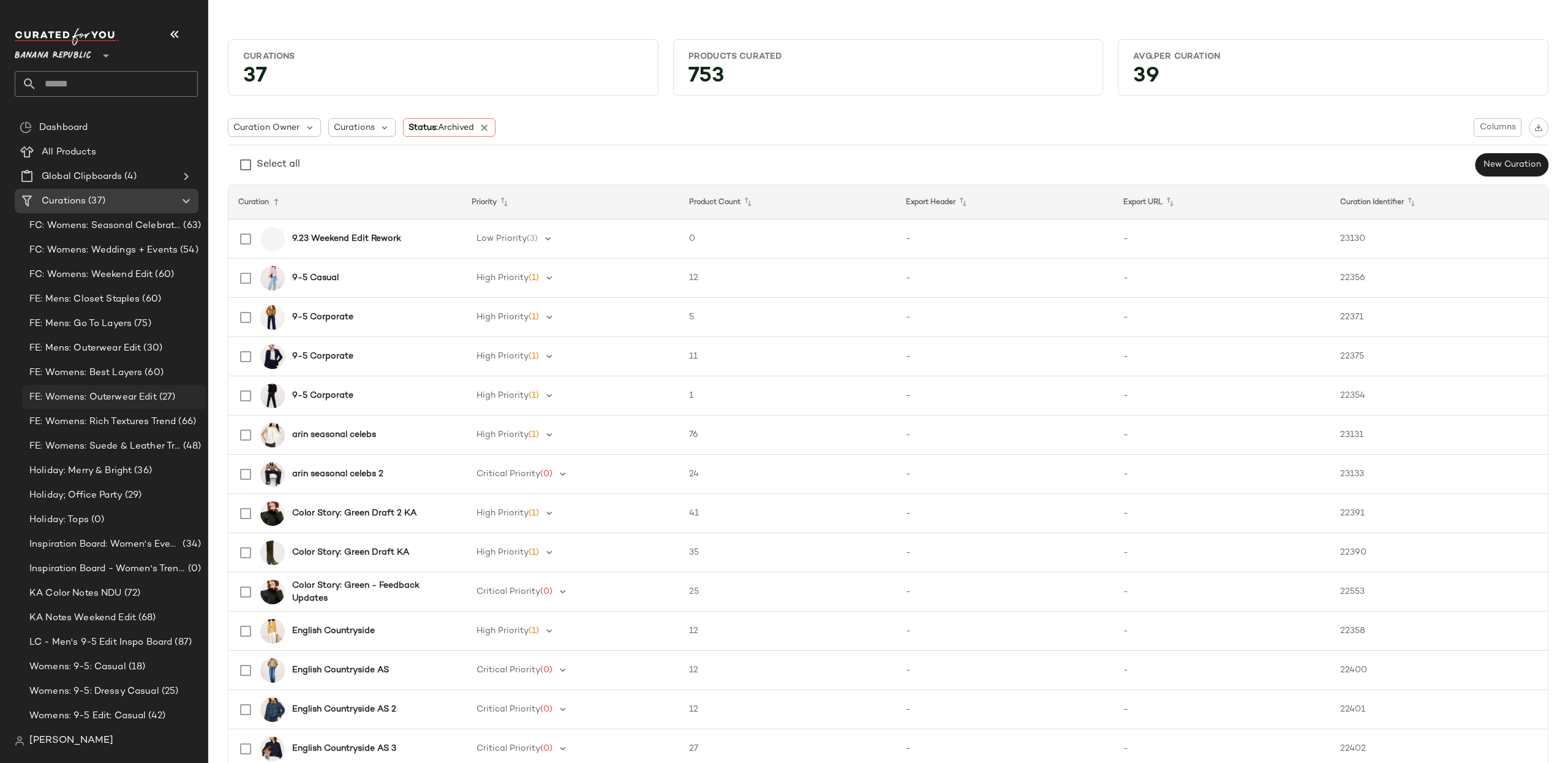
click at [134, 395] on span "FE: Womens: Outerwear Edit" at bounding box center [92, 397] width 127 height 14
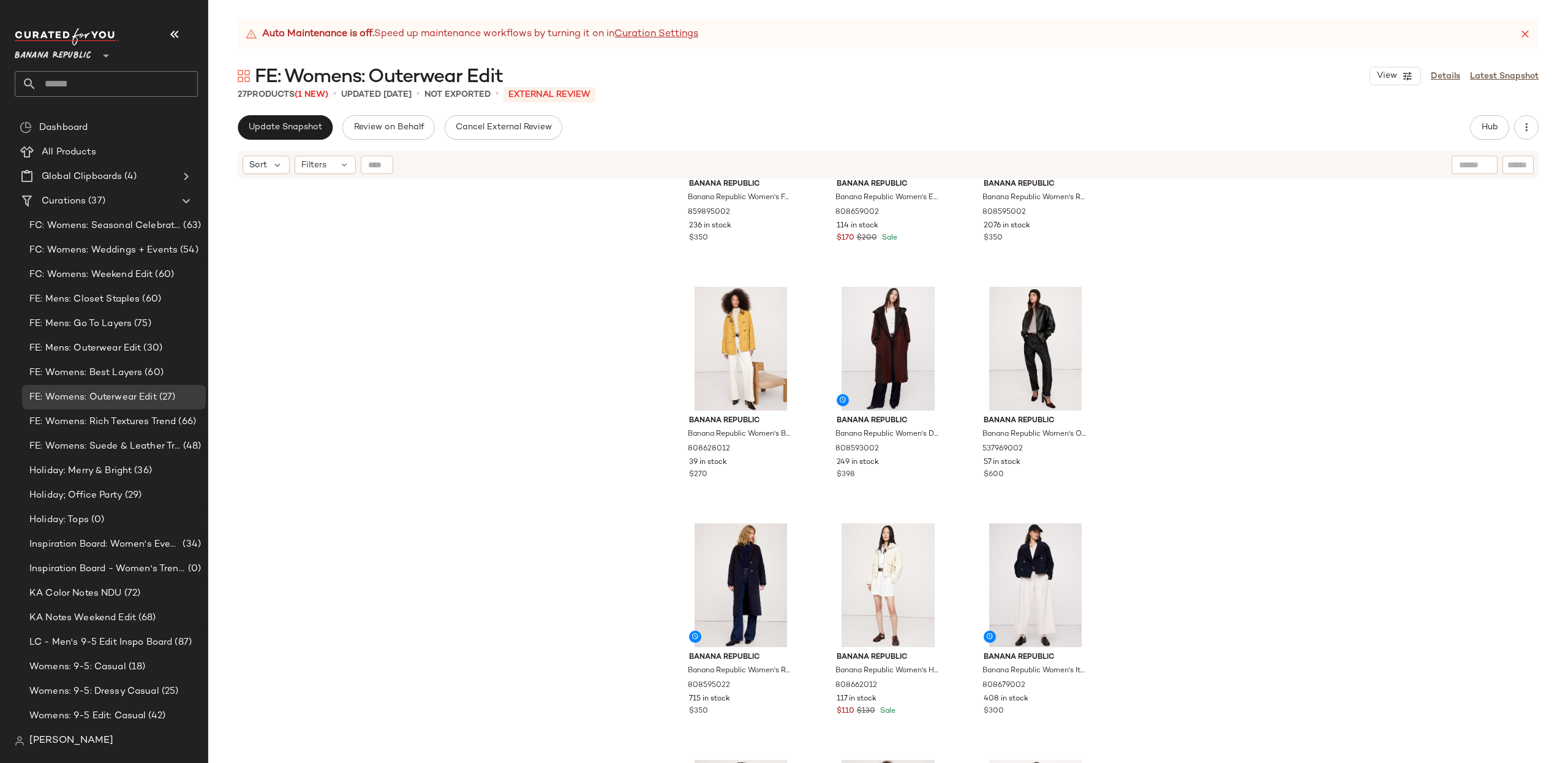
scroll to position [1517, 0]
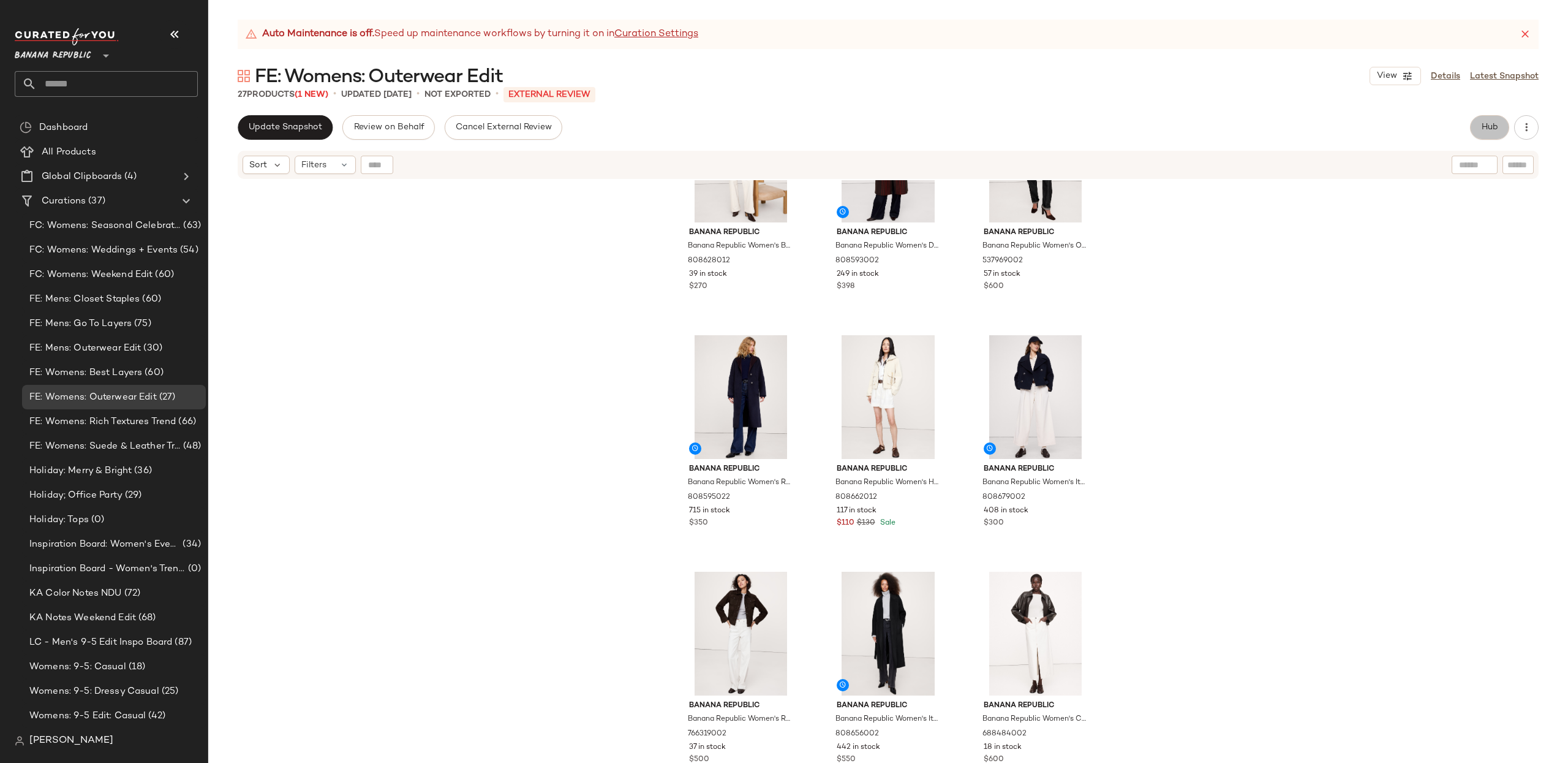
click at [1478, 119] on button "Hub" at bounding box center [1489, 127] width 39 height 24
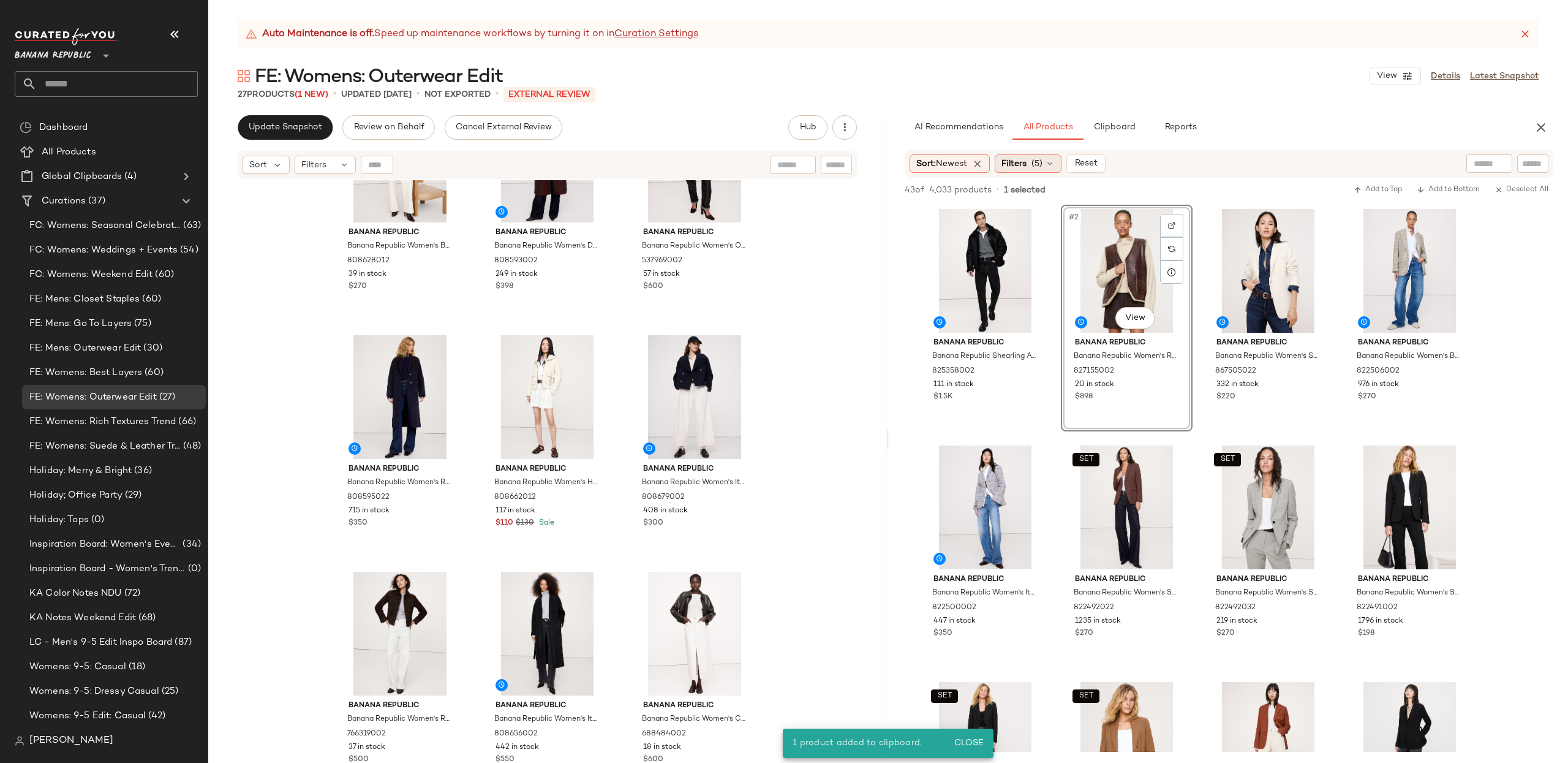
click at [1026, 161] on span "Filters" at bounding box center [1014, 164] width 25 height 13
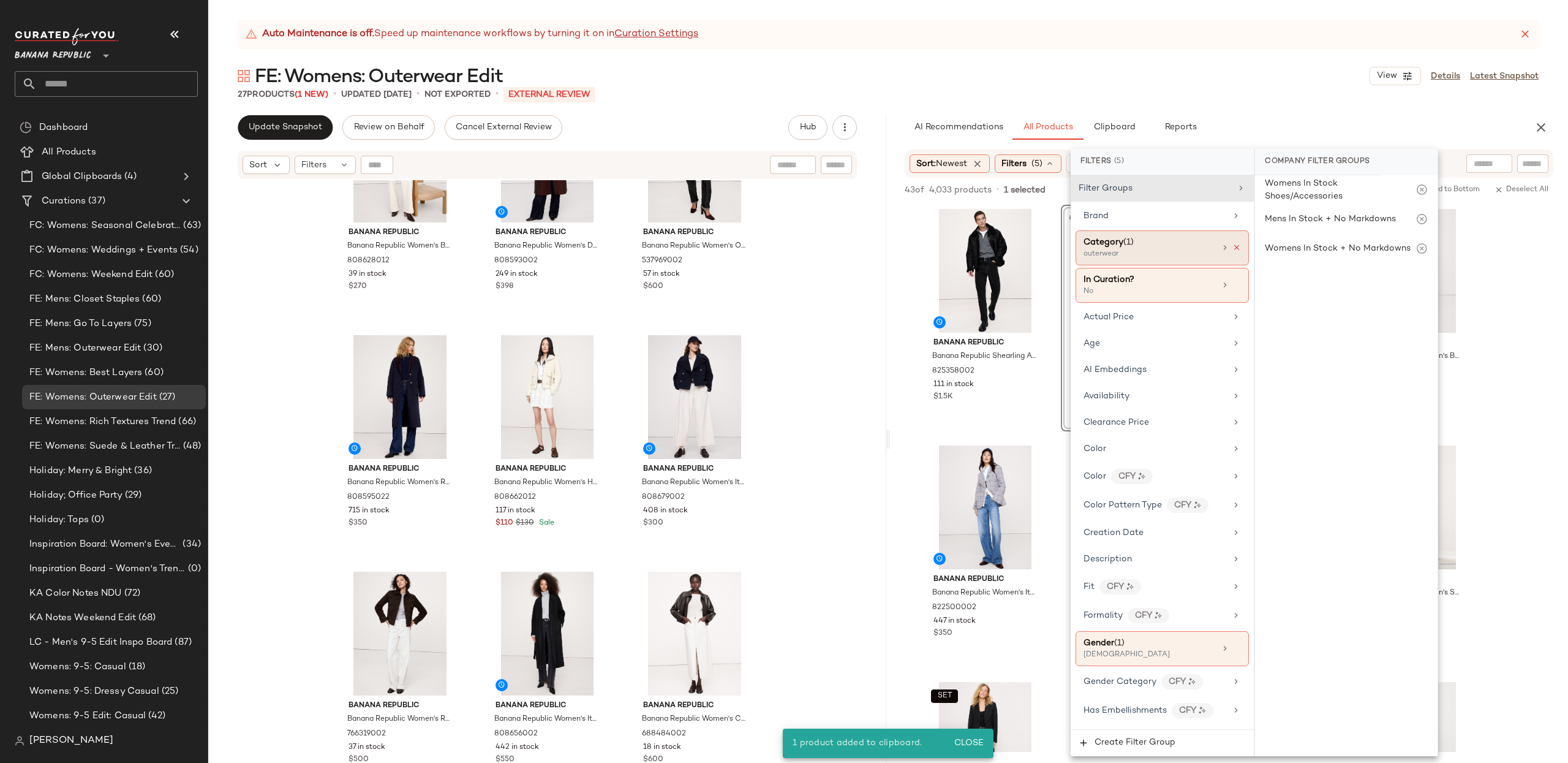
click at [1233, 245] on icon at bounding box center [1236, 247] width 9 height 9
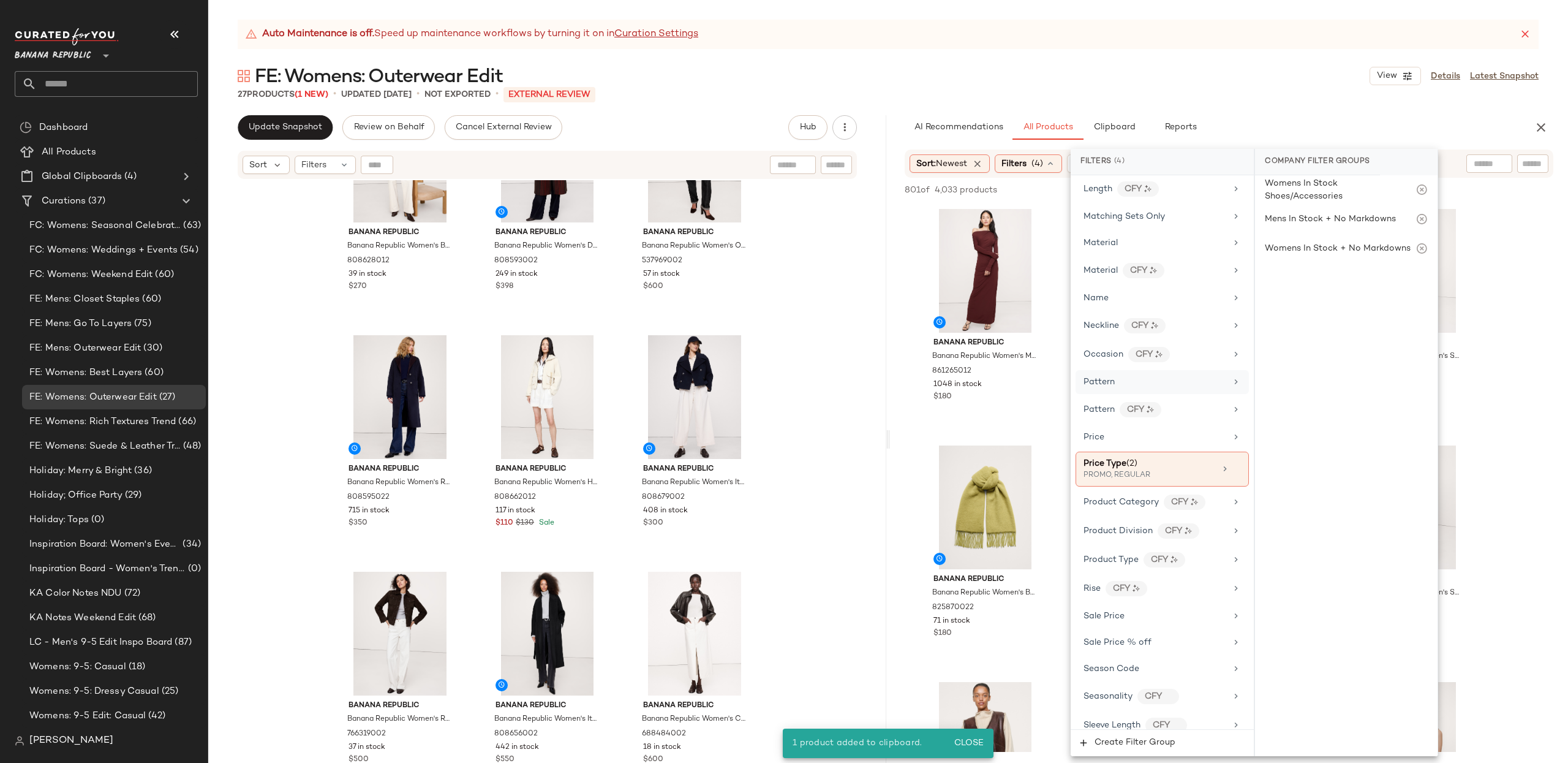
scroll to position [689, 0]
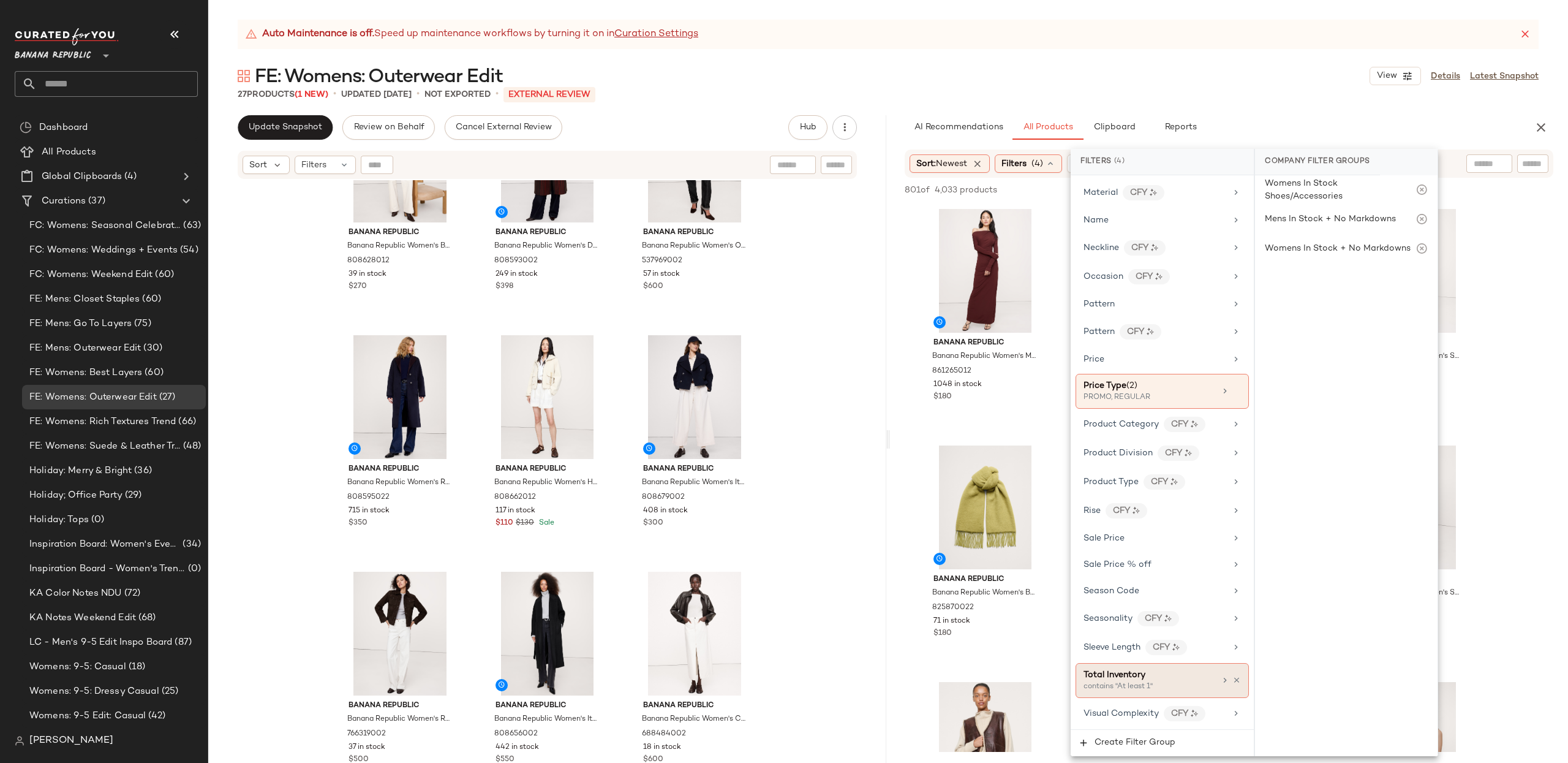
click at [1183, 685] on div "contains "At least 1"" at bounding box center [1144, 687] width 122 height 11
drag, startPoint x: 1286, startPoint y: 272, endPoint x: 1308, endPoint y: 267, distance: 22.6
click at [1287, 272] on input "Min" at bounding box center [1301, 275] width 73 height 24
type input "**"
click at [1292, 299] on button "Apply" at bounding box center [1284, 306] width 39 height 23
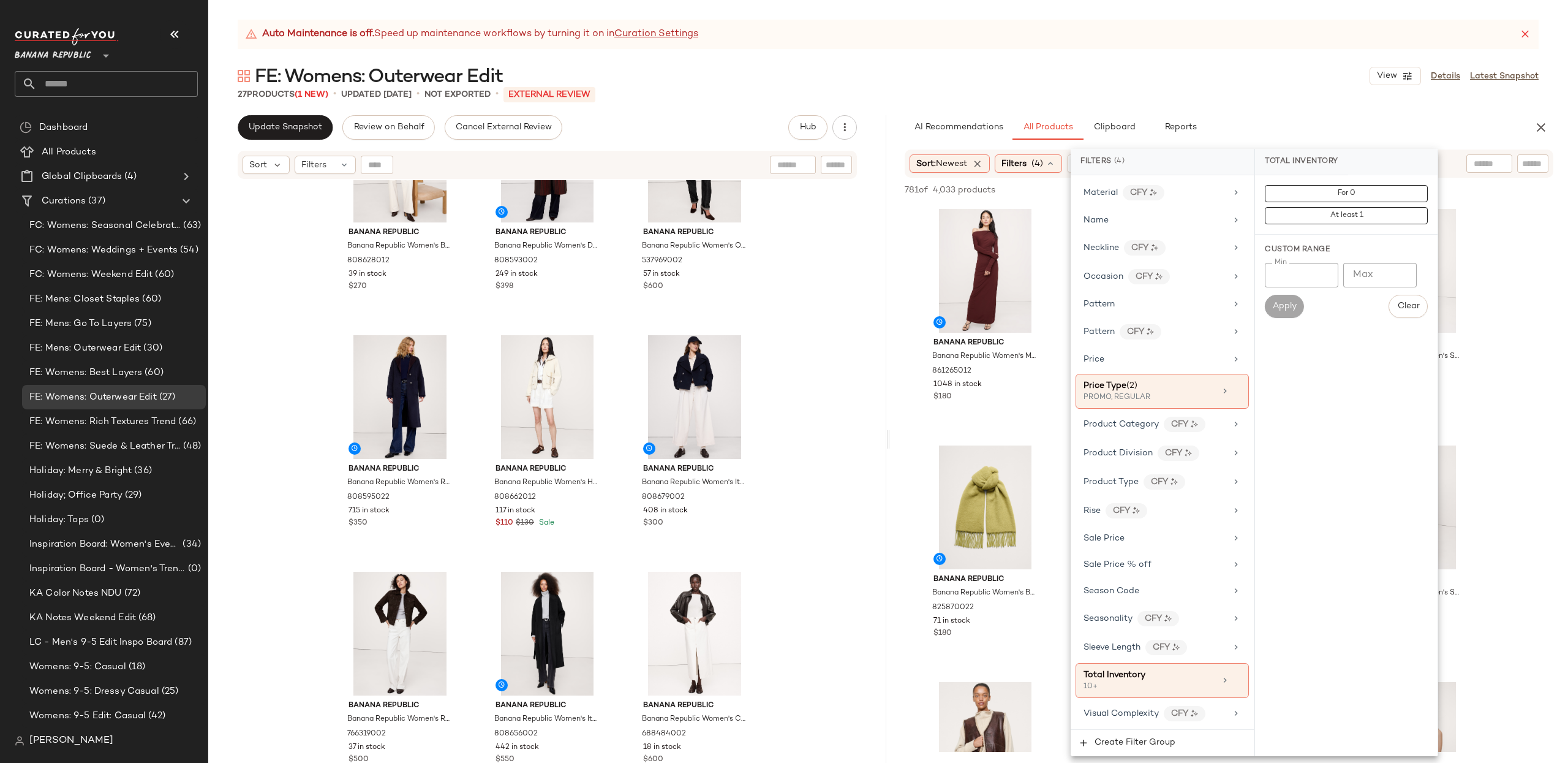
click at [1481, 164] on input "text" at bounding box center [1489, 164] width 31 height 13
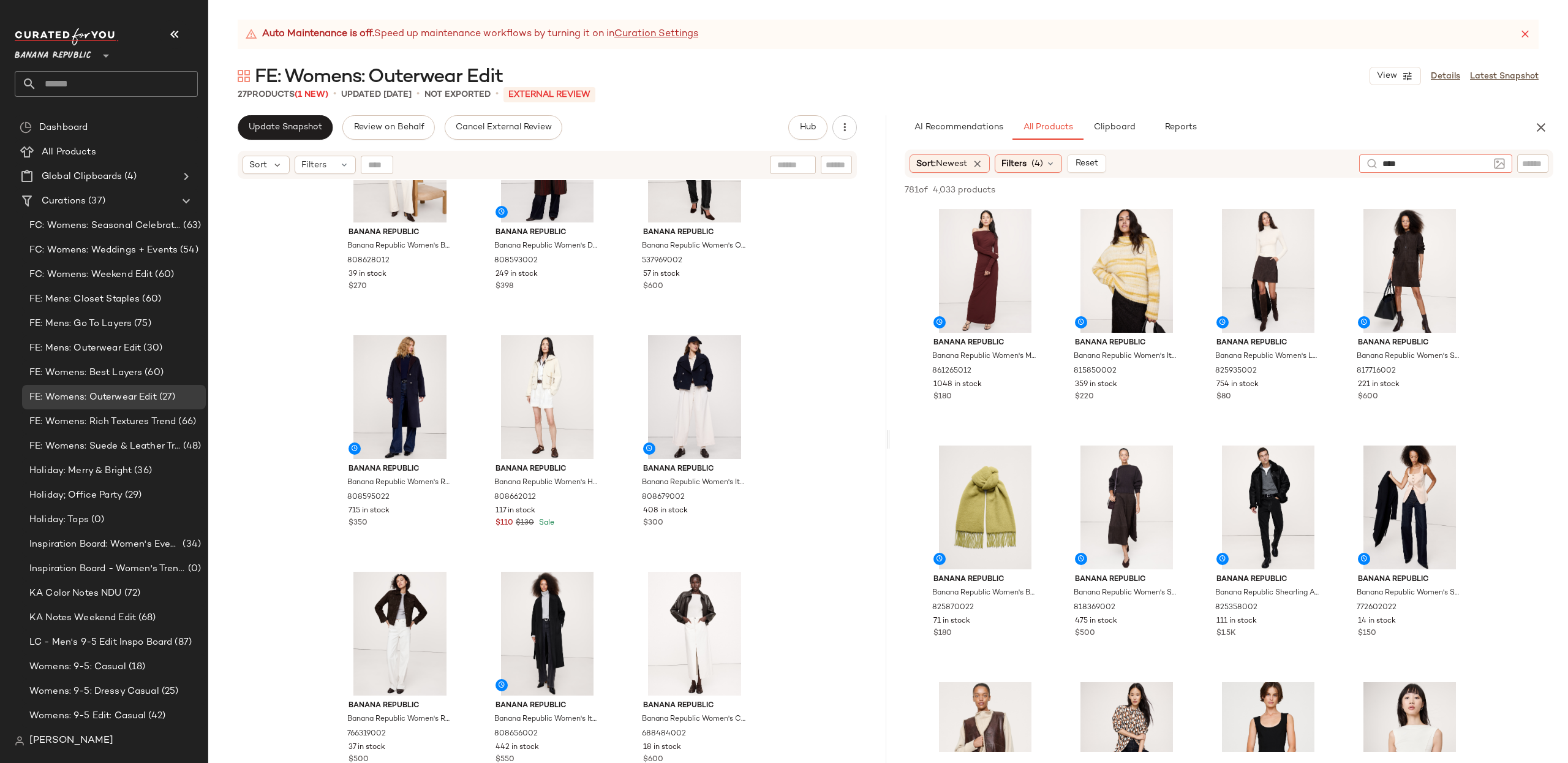
type input "*****"
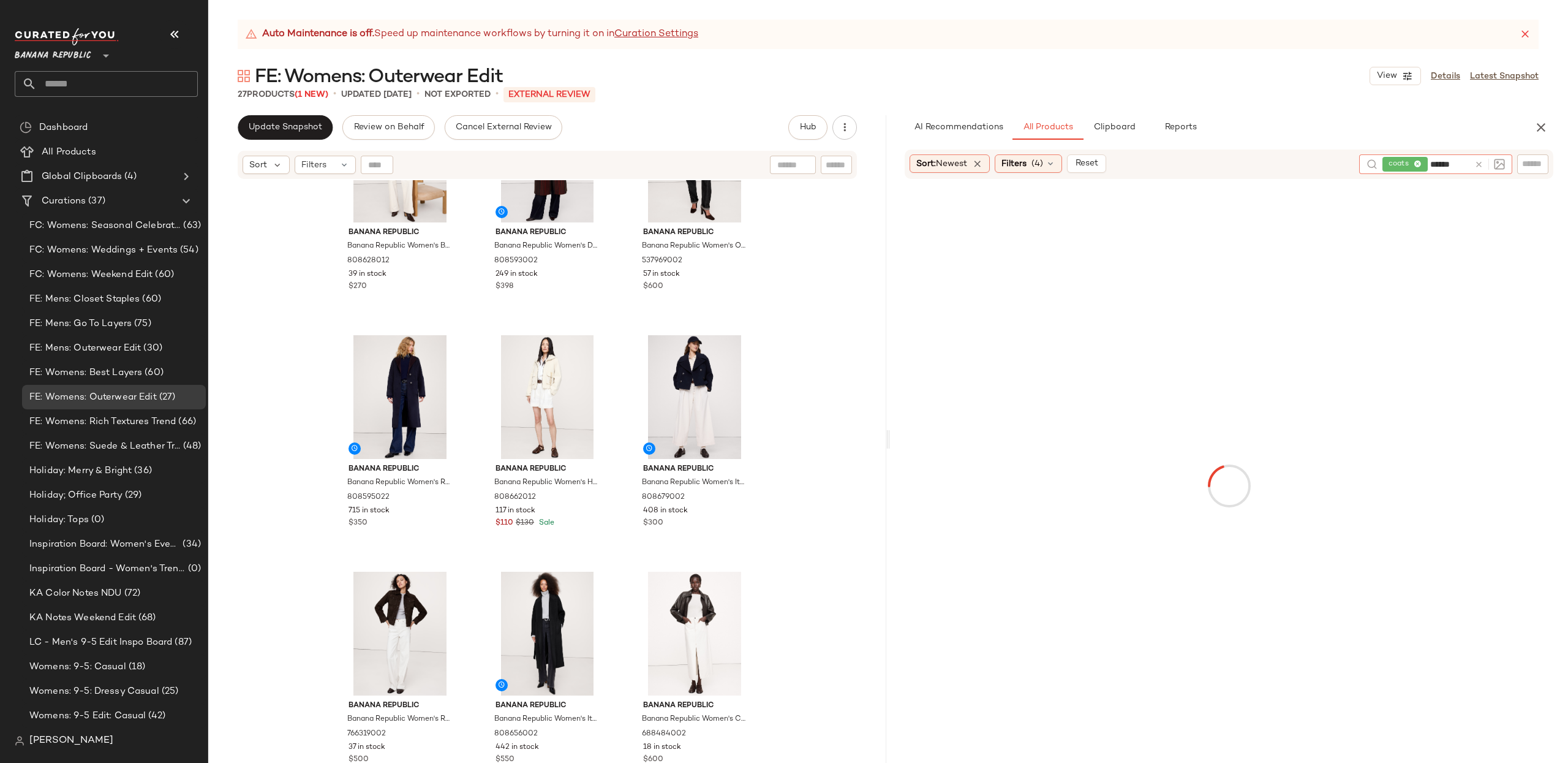
type input "*******"
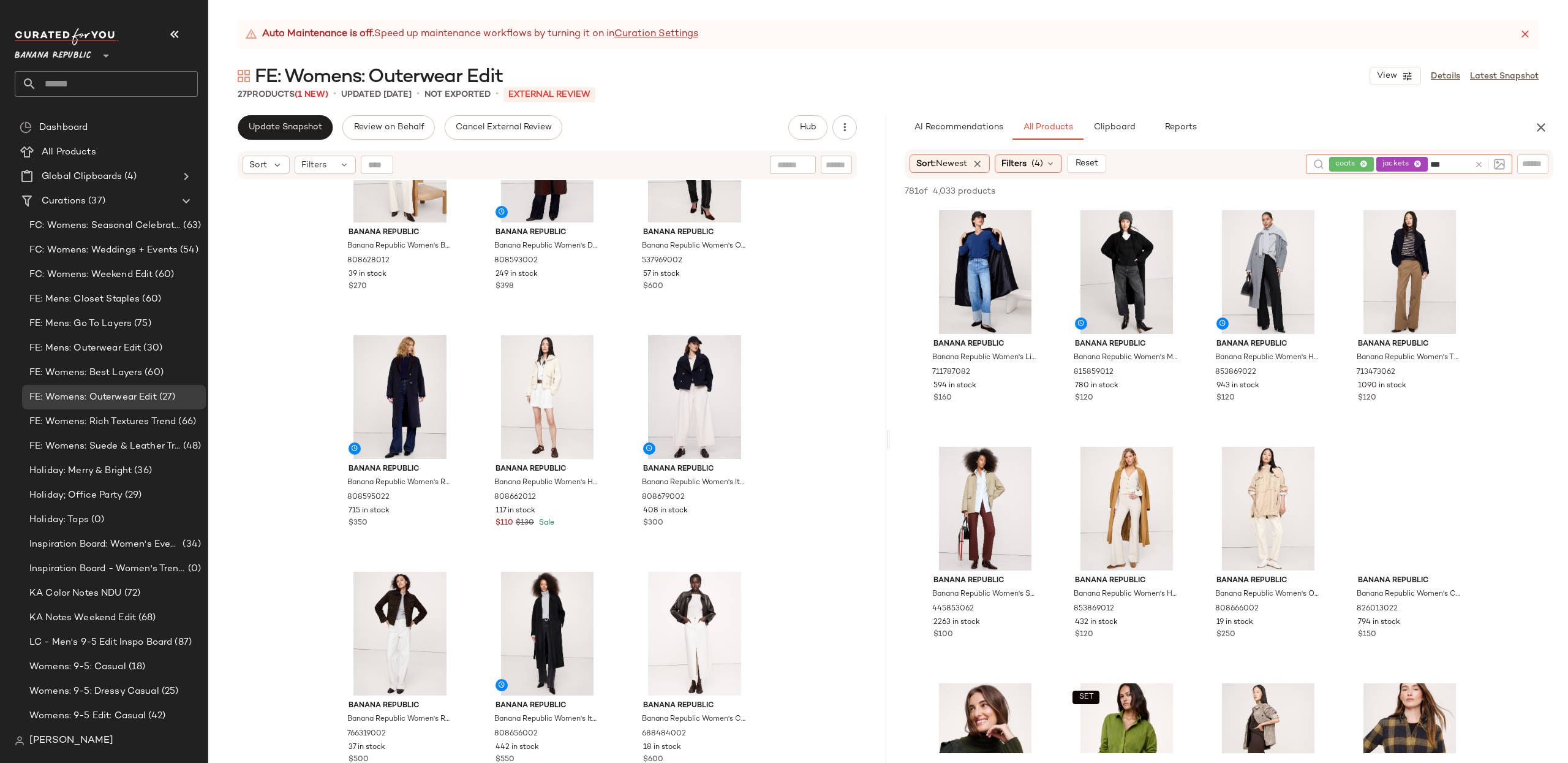
type input "****"
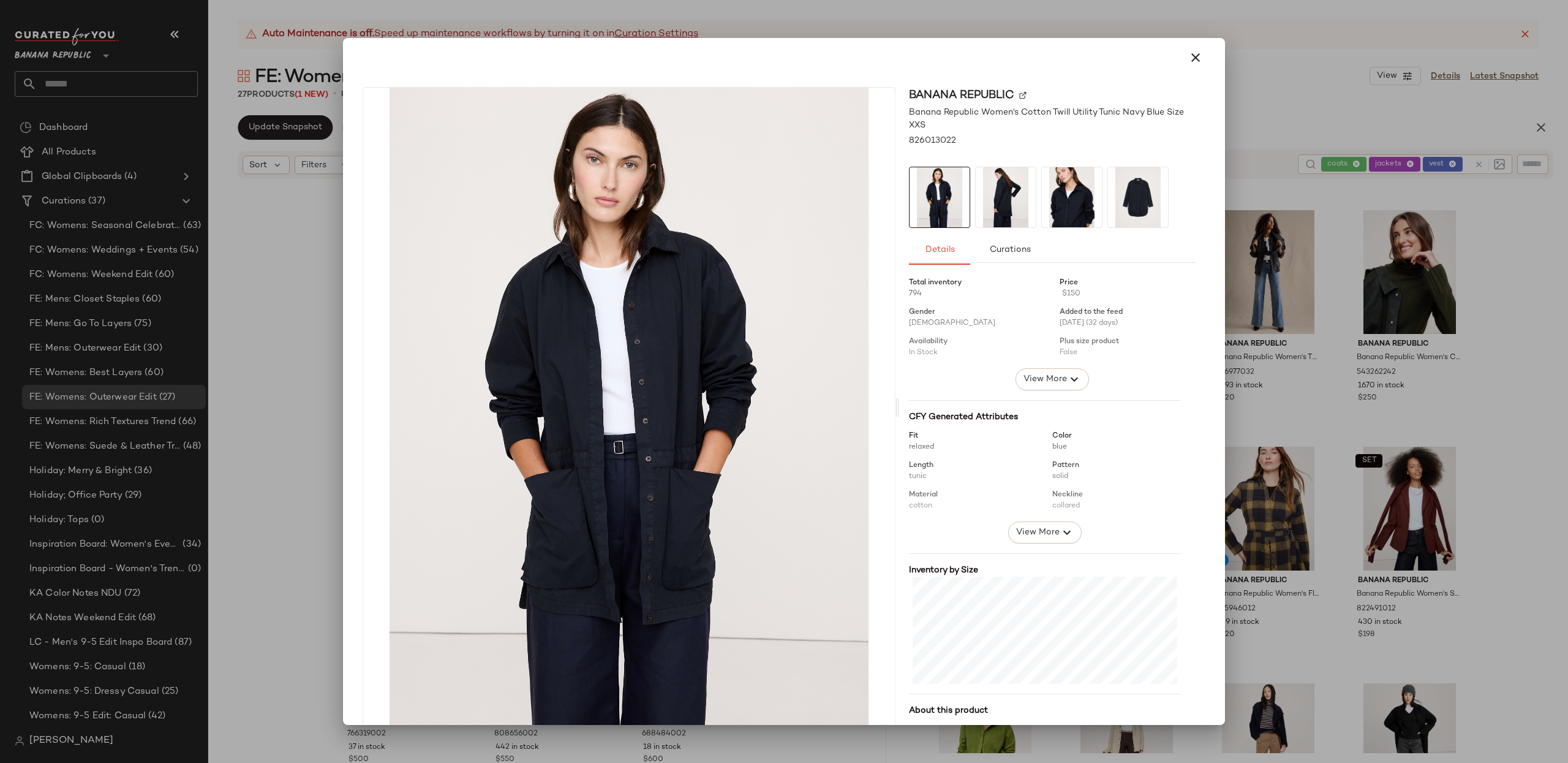
click at [1188, 62] on icon "button" at bounding box center [1195, 58] width 15 height 15
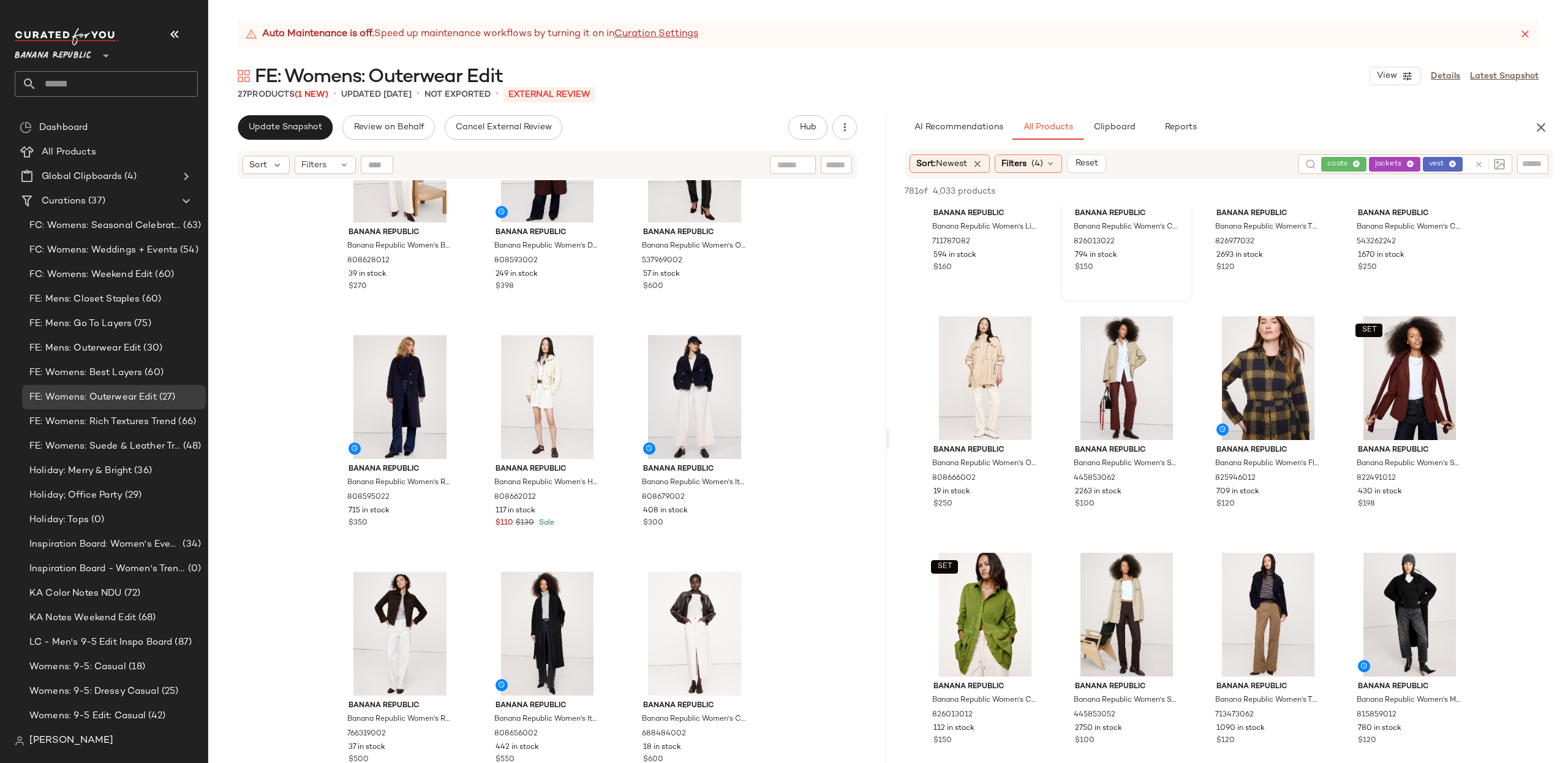
scroll to position [140, 0]
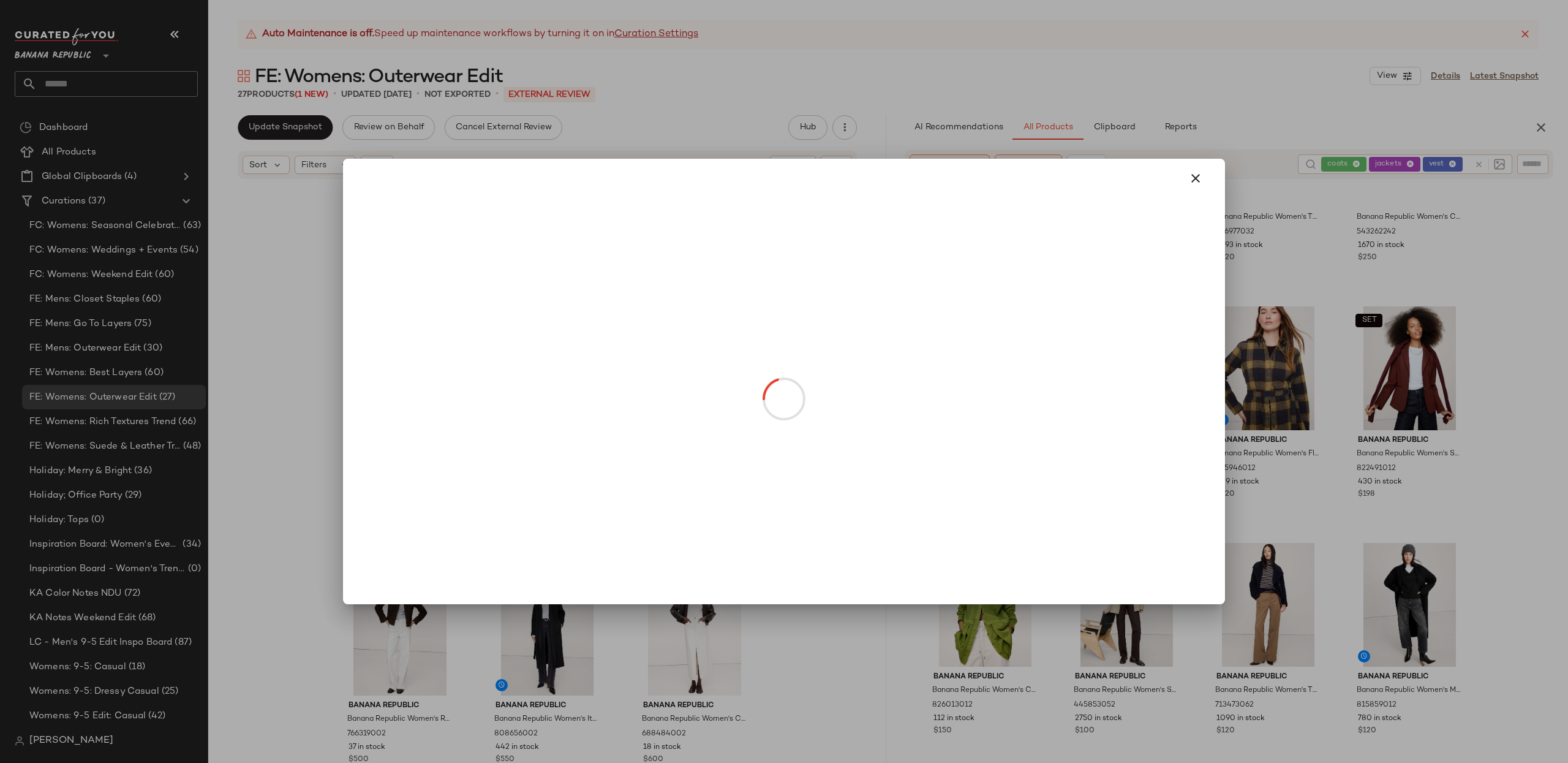
drag, startPoint x: 993, startPoint y: 421, endPoint x: 997, endPoint y: 434, distance: 13.6
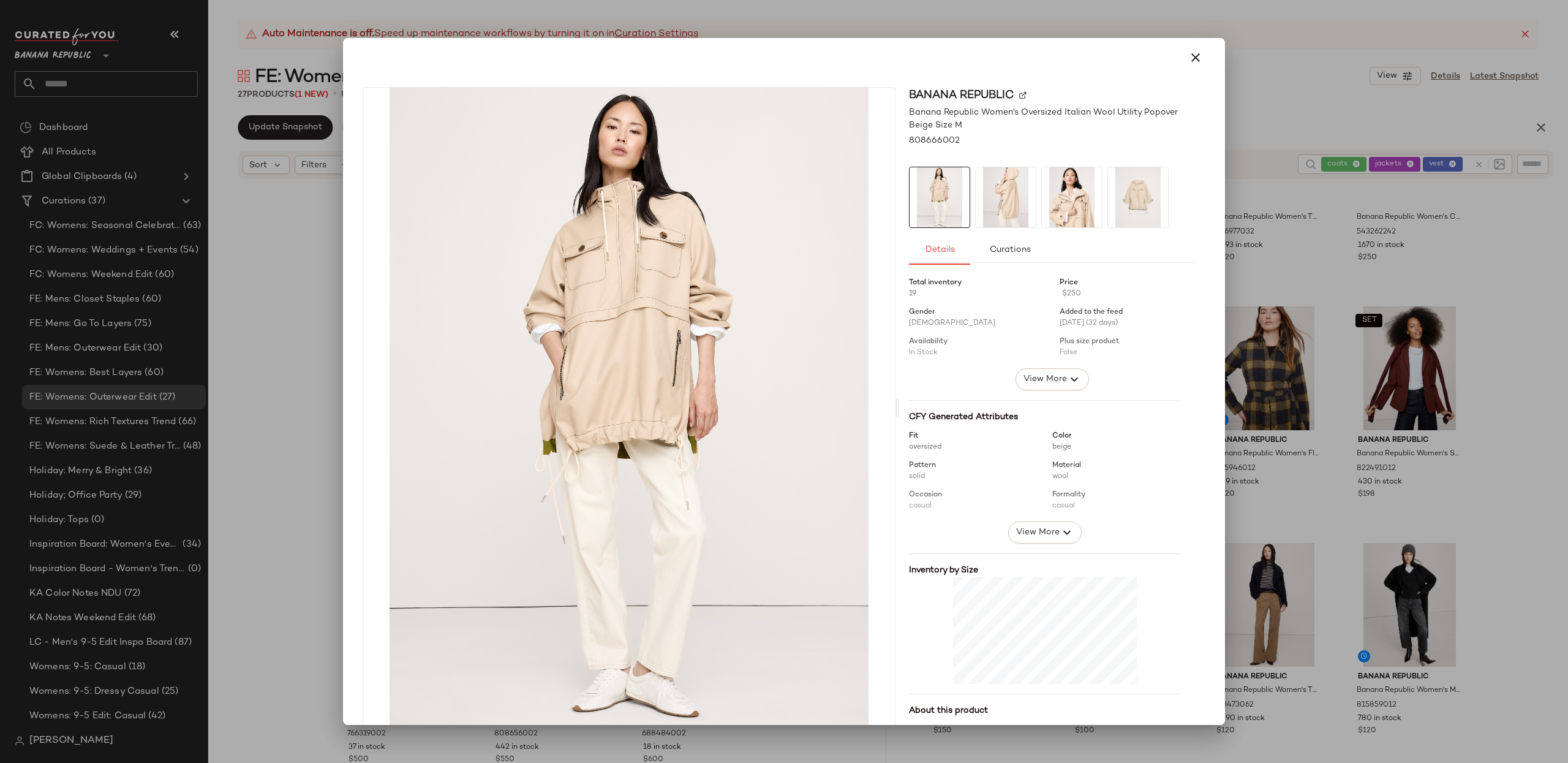
scroll to position [17, 0]
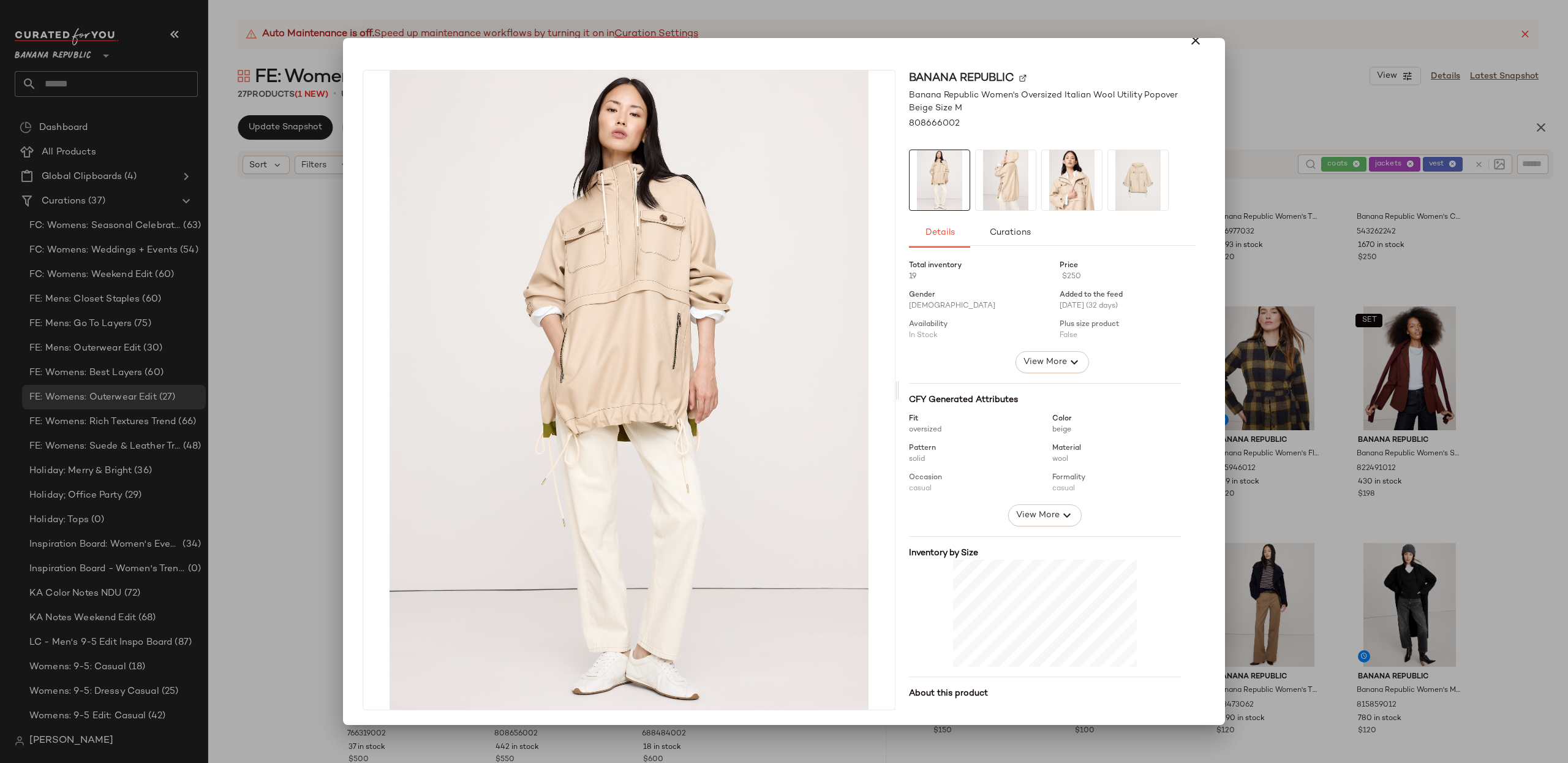
drag, startPoint x: 1191, startPoint y: 40, endPoint x: 1232, endPoint y: 75, distance: 53.9
click at [1191, 40] on icon "button" at bounding box center [1195, 41] width 15 height 15
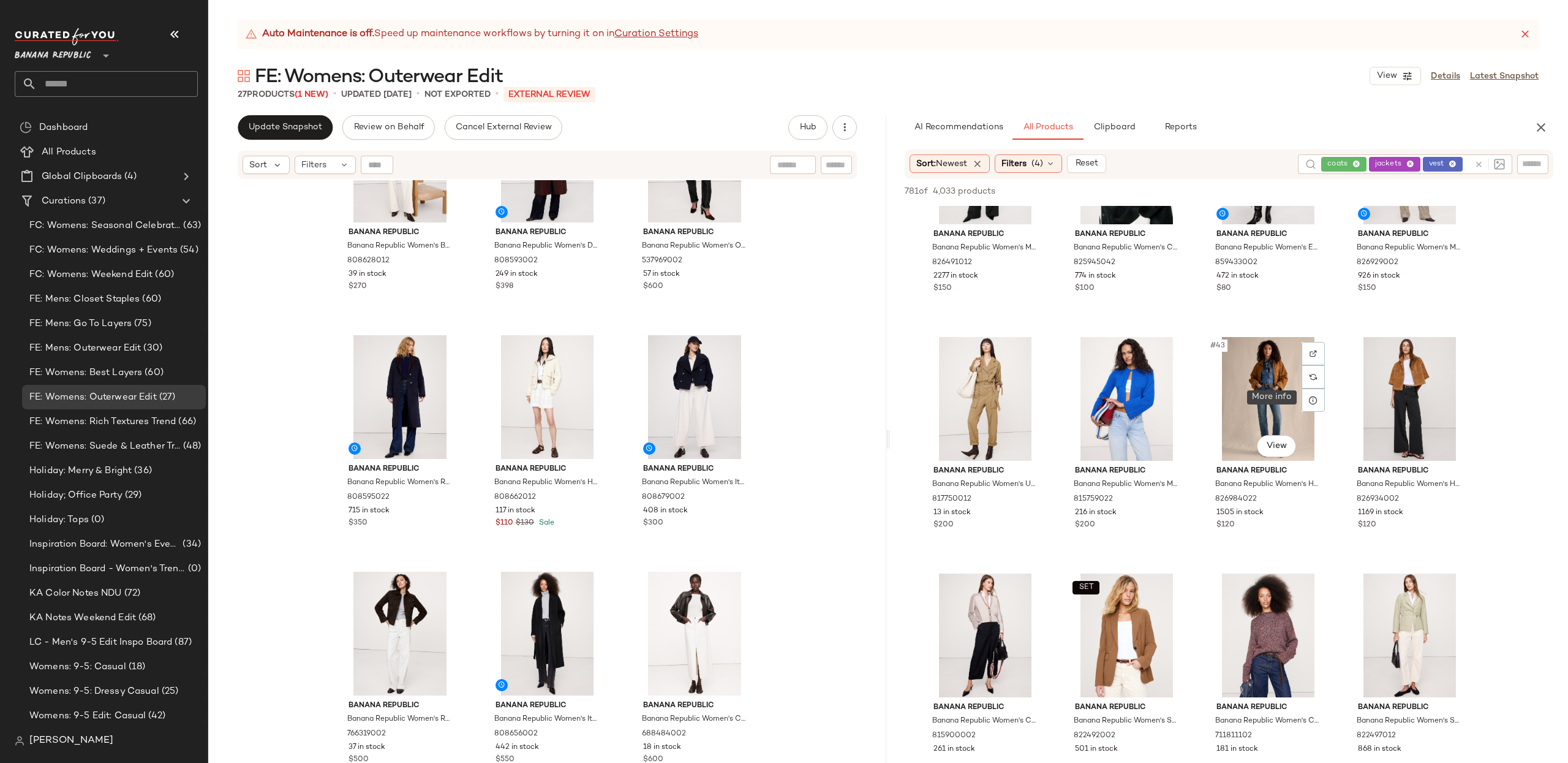
scroll to position [2240, 0]
click at [1479, 164] on div at bounding box center [1487, 164] width 36 height 20
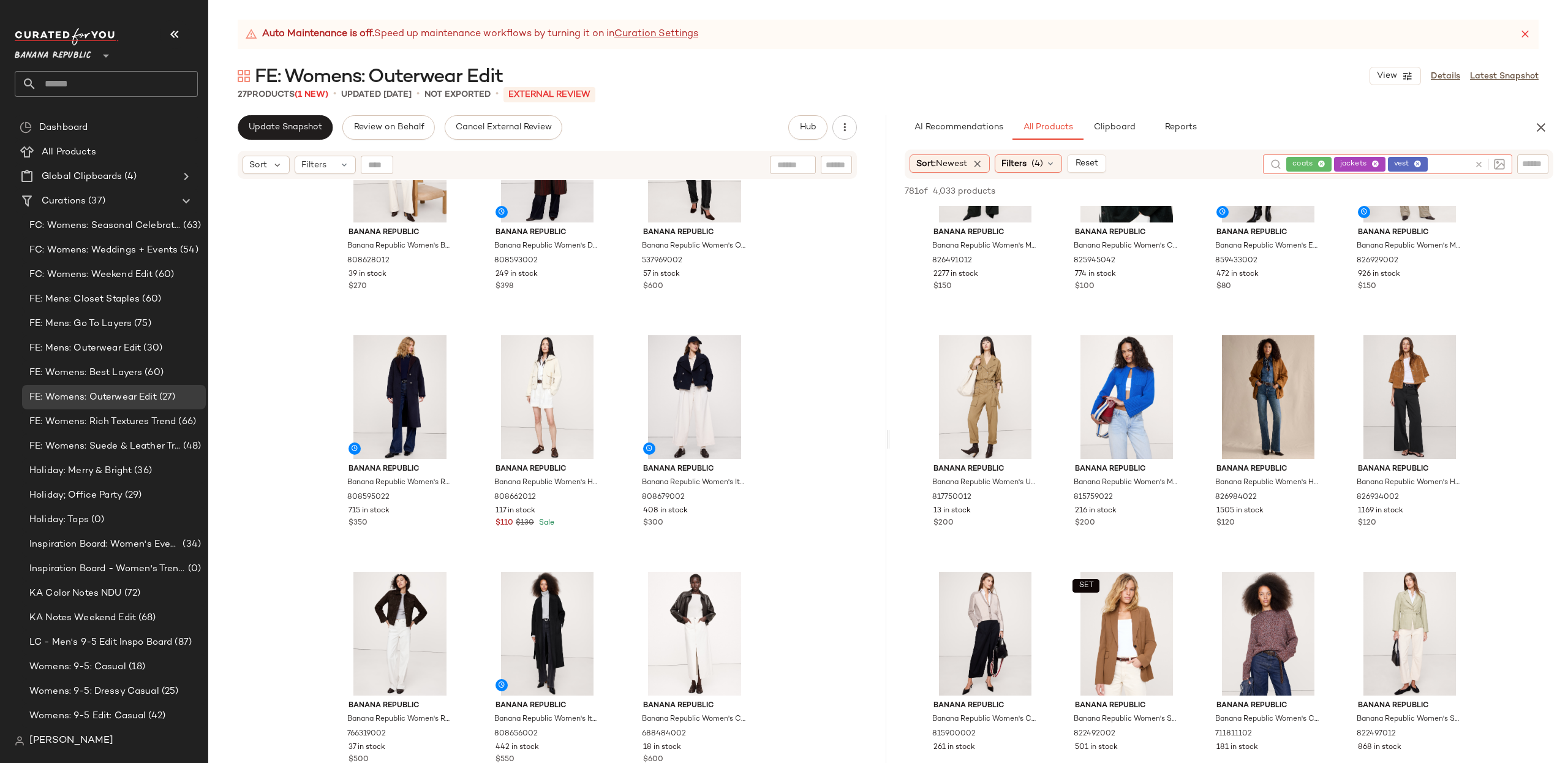
click at [1478, 169] on icon at bounding box center [1478, 164] width 9 height 9
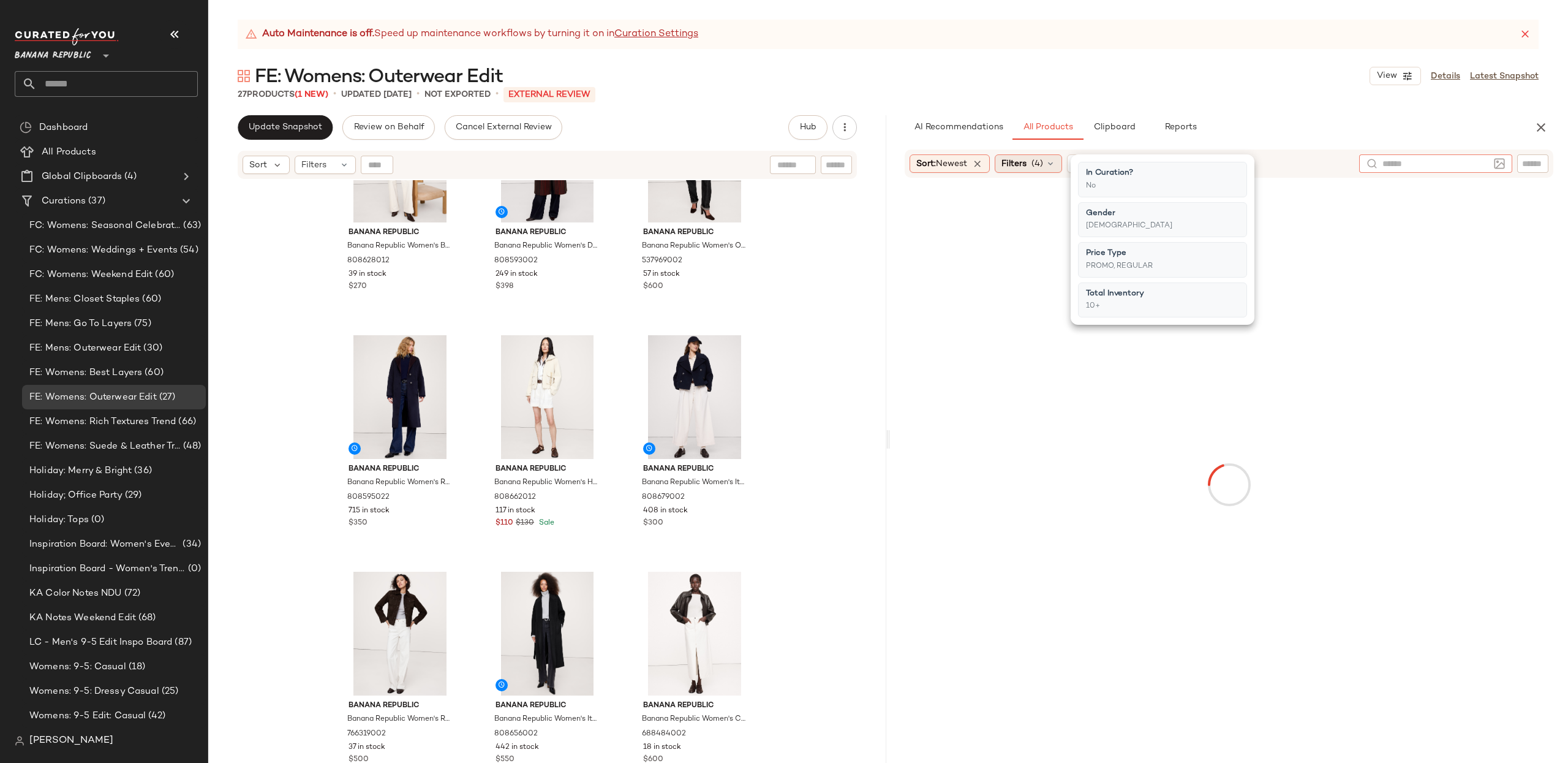
click at [1015, 159] on span "Filters" at bounding box center [1014, 164] width 25 height 13
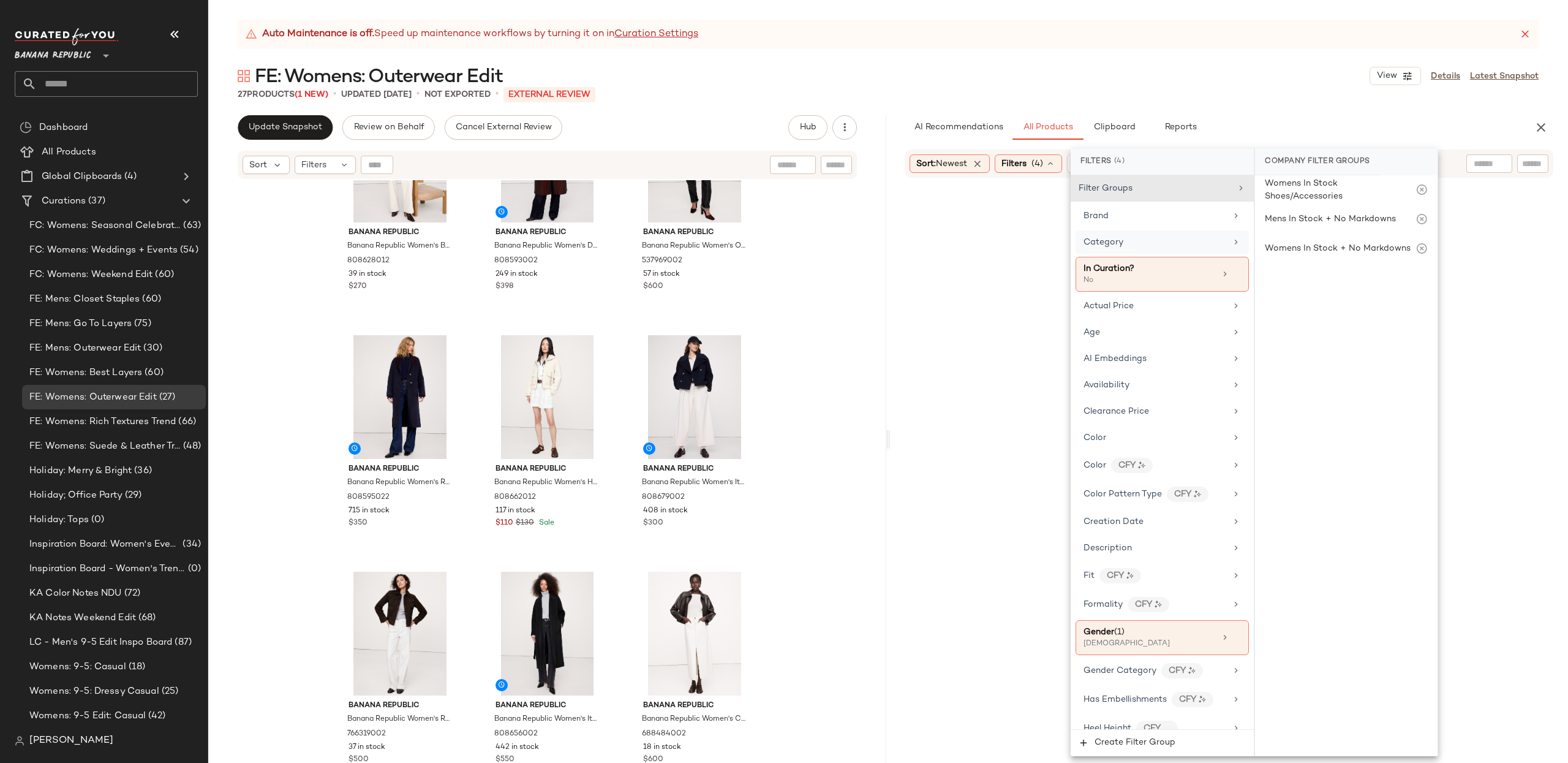
click at [1134, 245] on div "Category" at bounding box center [1154, 242] width 143 height 13
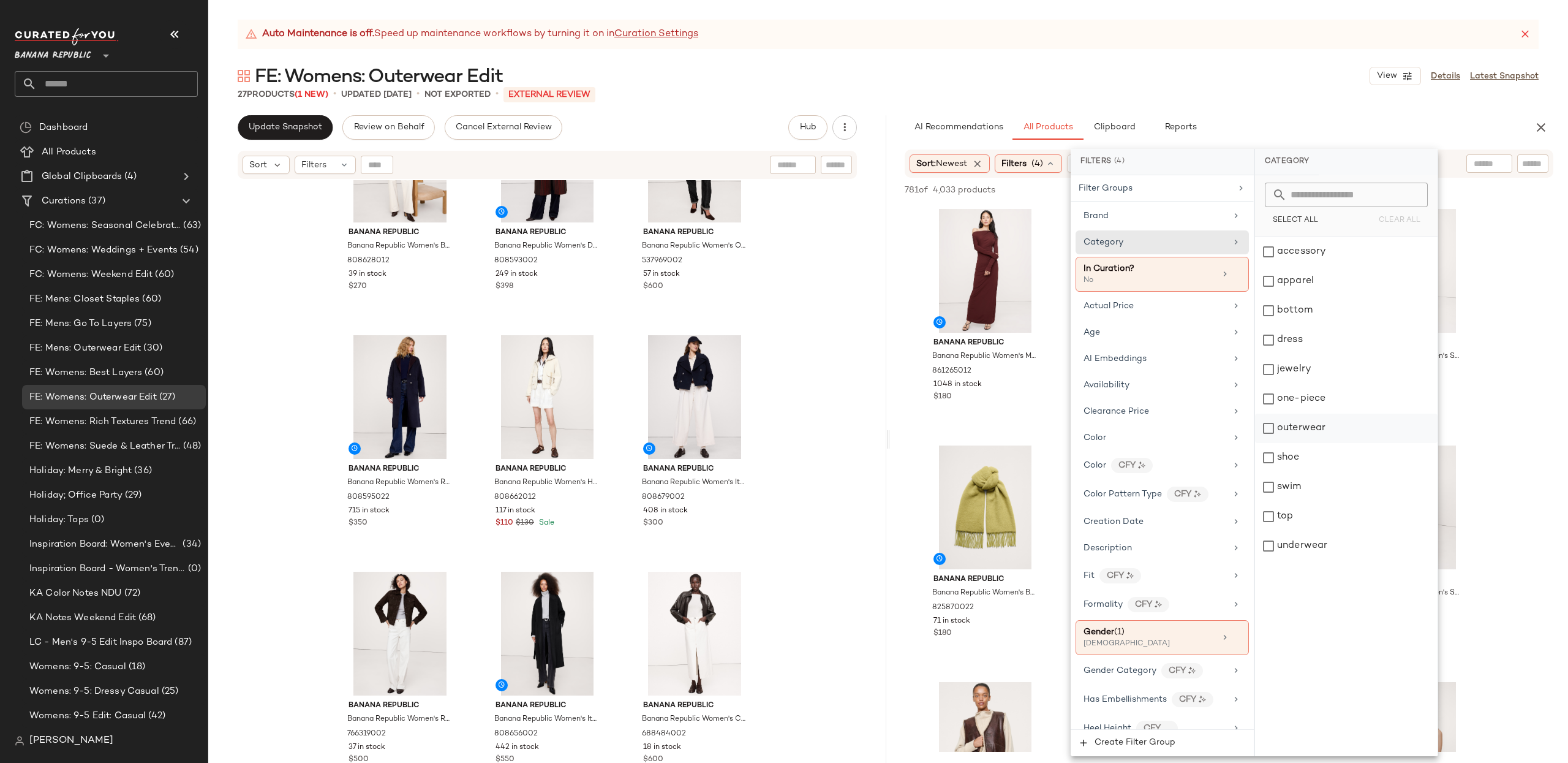
click at [1291, 422] on div "outerwear" at bounding box center [1346, 428] width 183 height 29
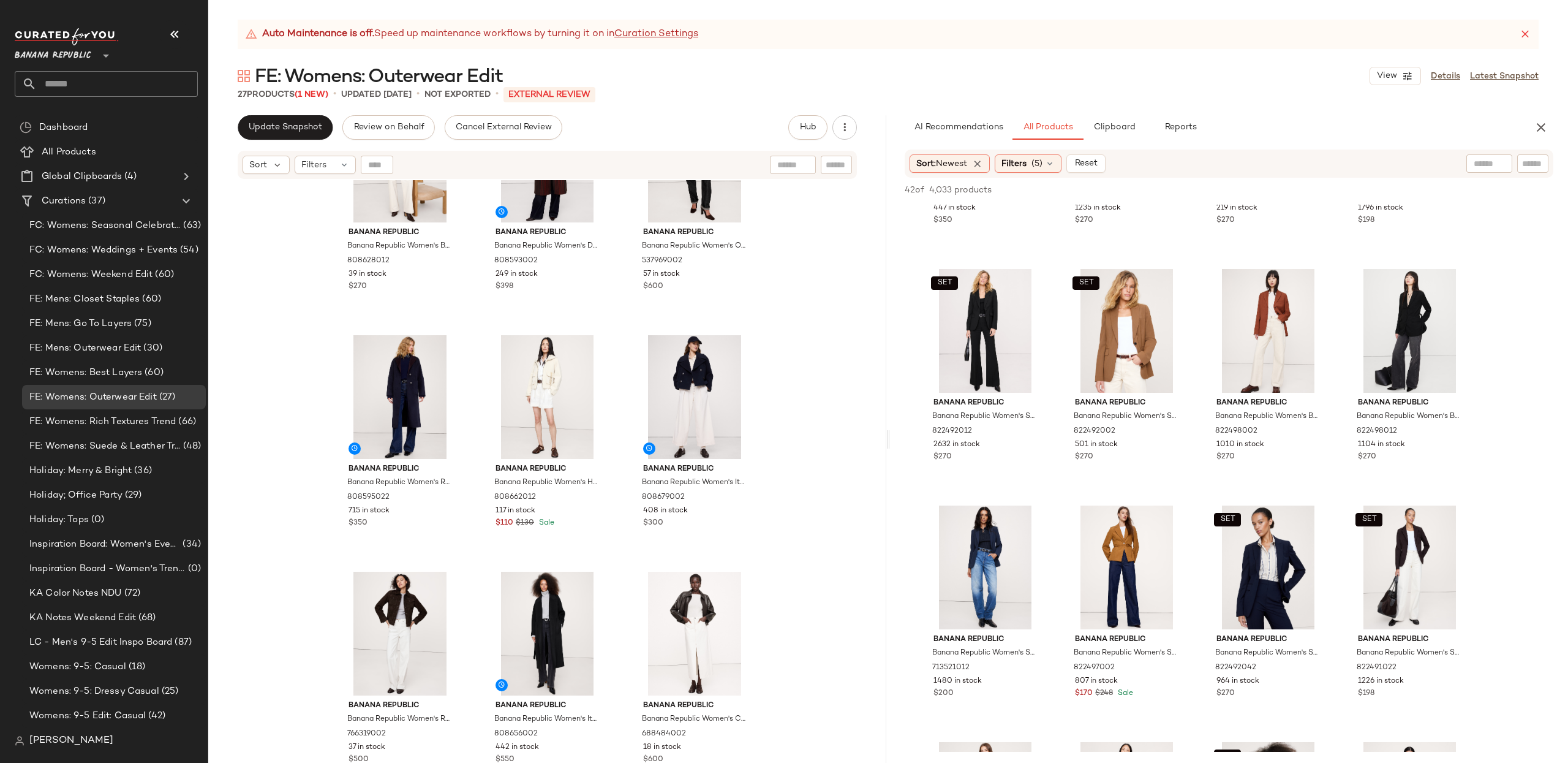
scroll to position [0, 0]
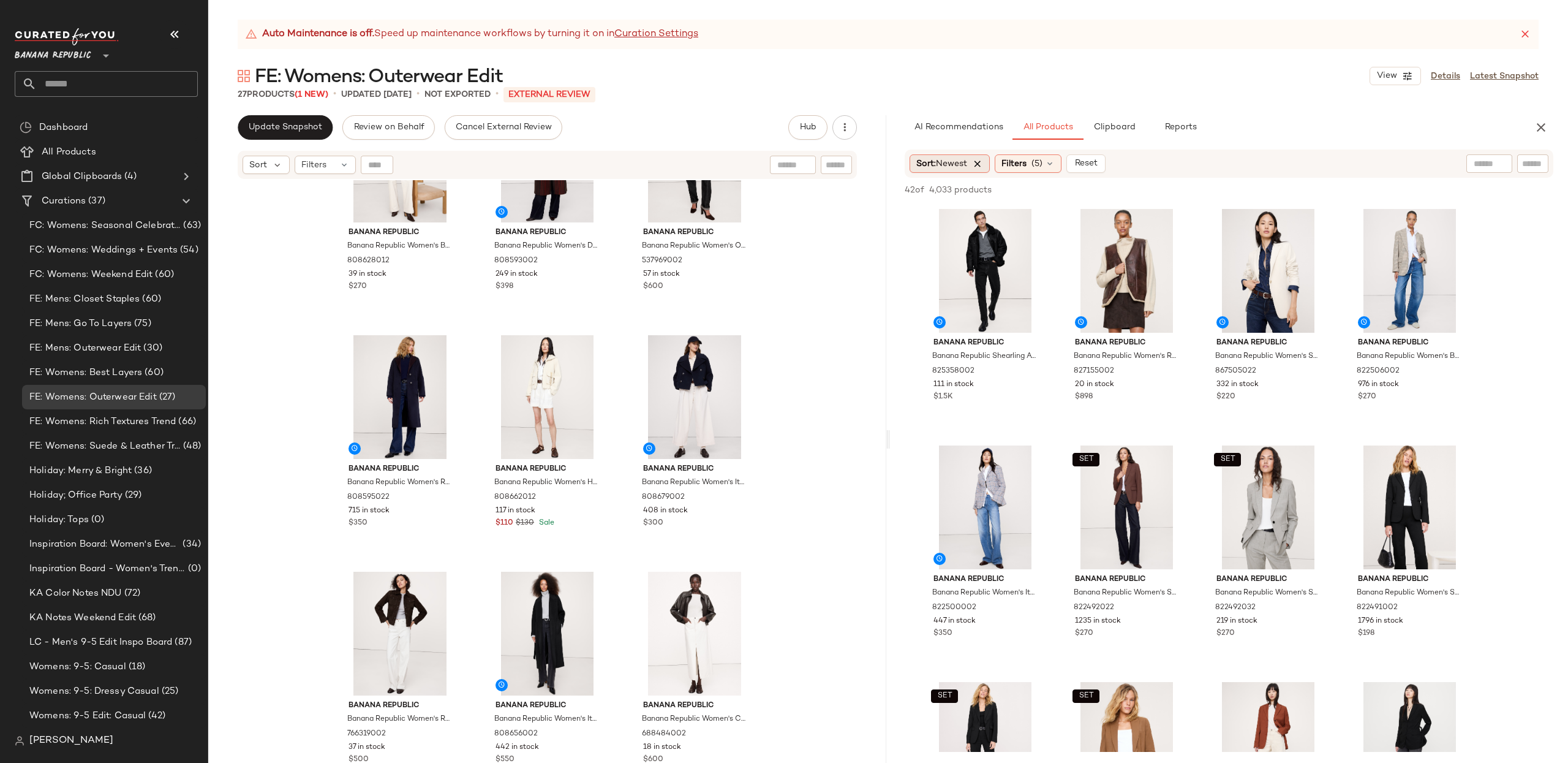
click at [978, 164] on icon at bounding box center [977, 164] width 11 height 11
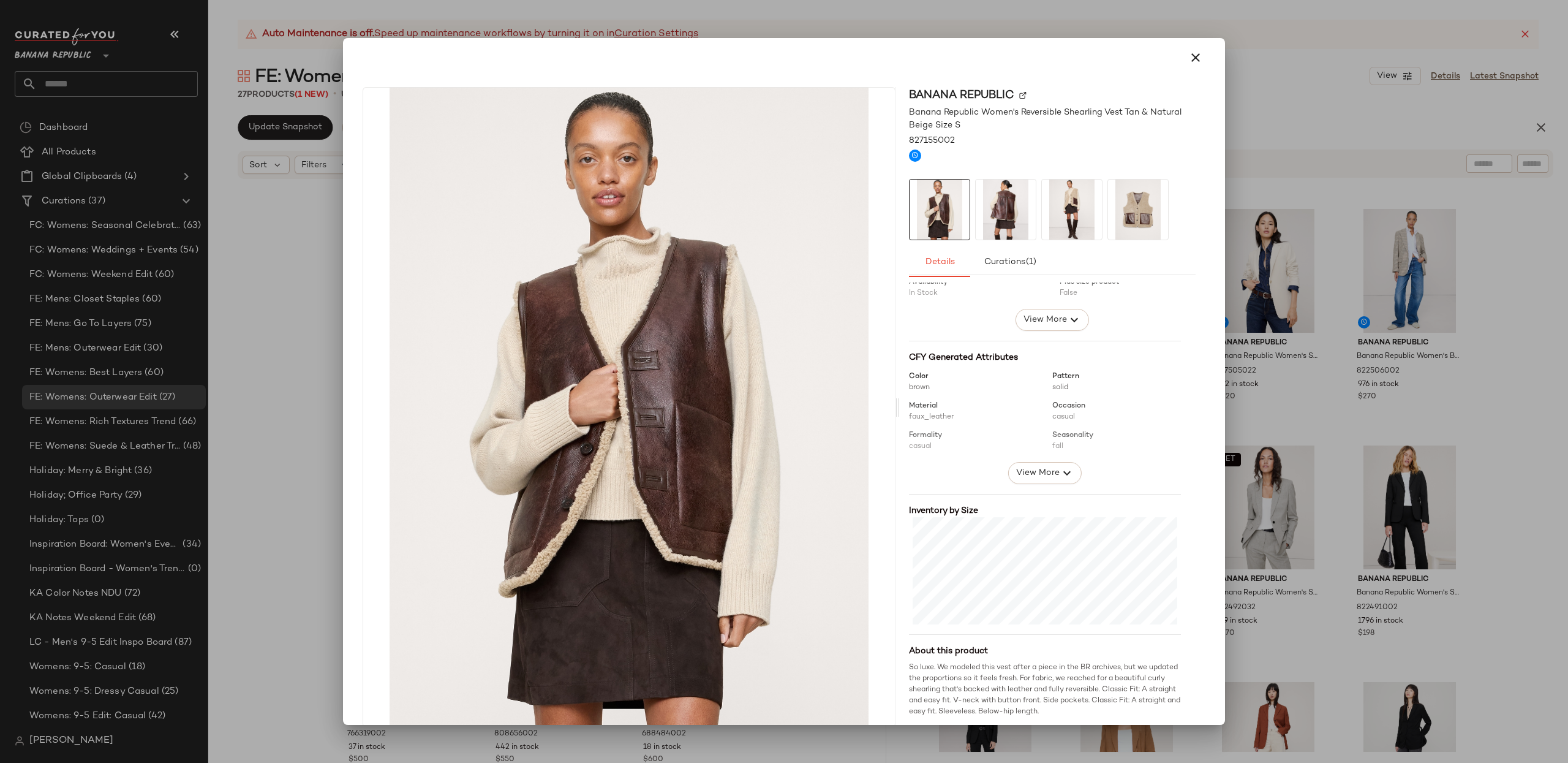
scroll to position [69, 0]
click at [1190, 51] on icon "button" at bounding box center [1195, 58] width 15 height 15
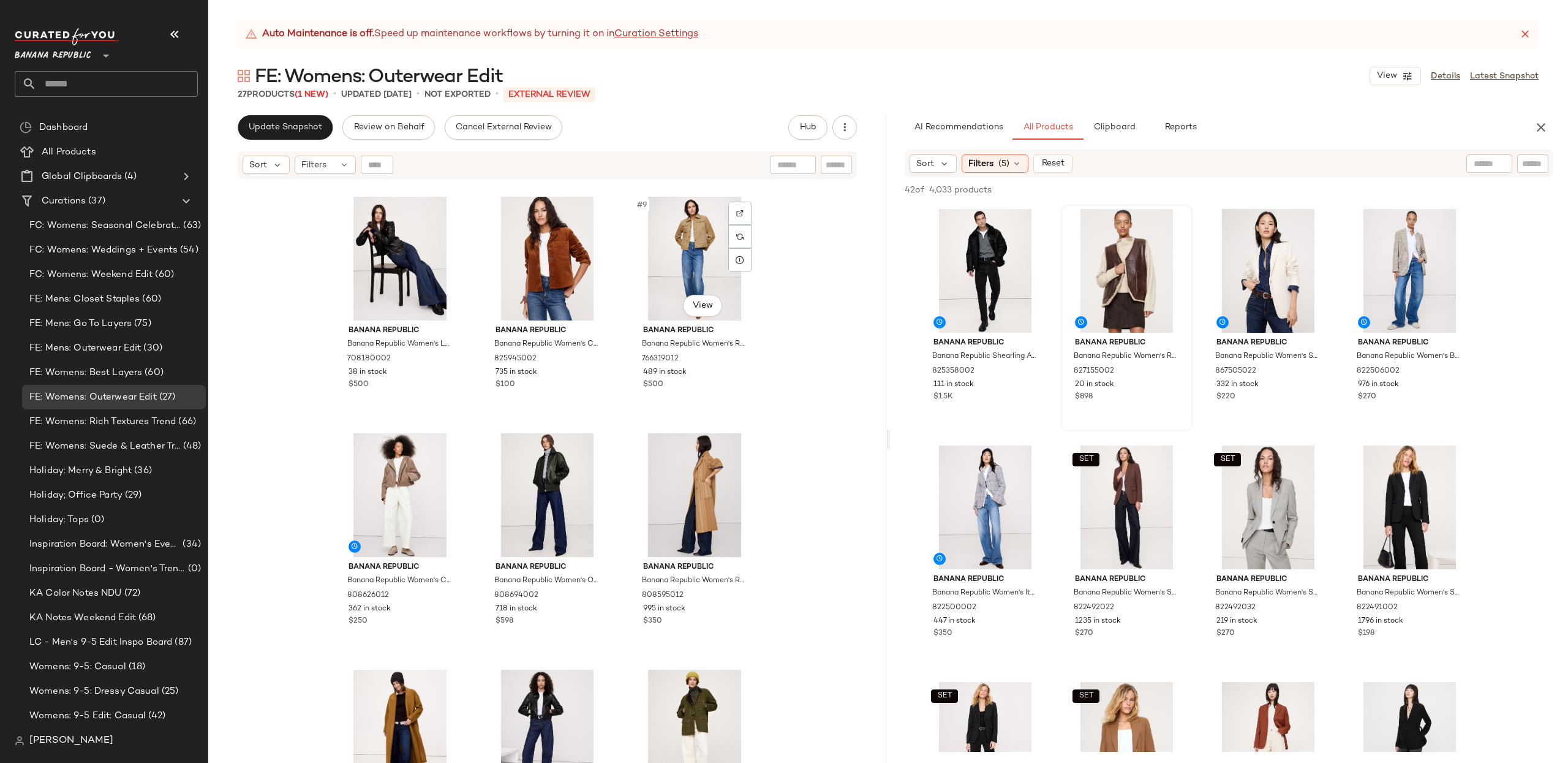
scroll to position [0, 0]
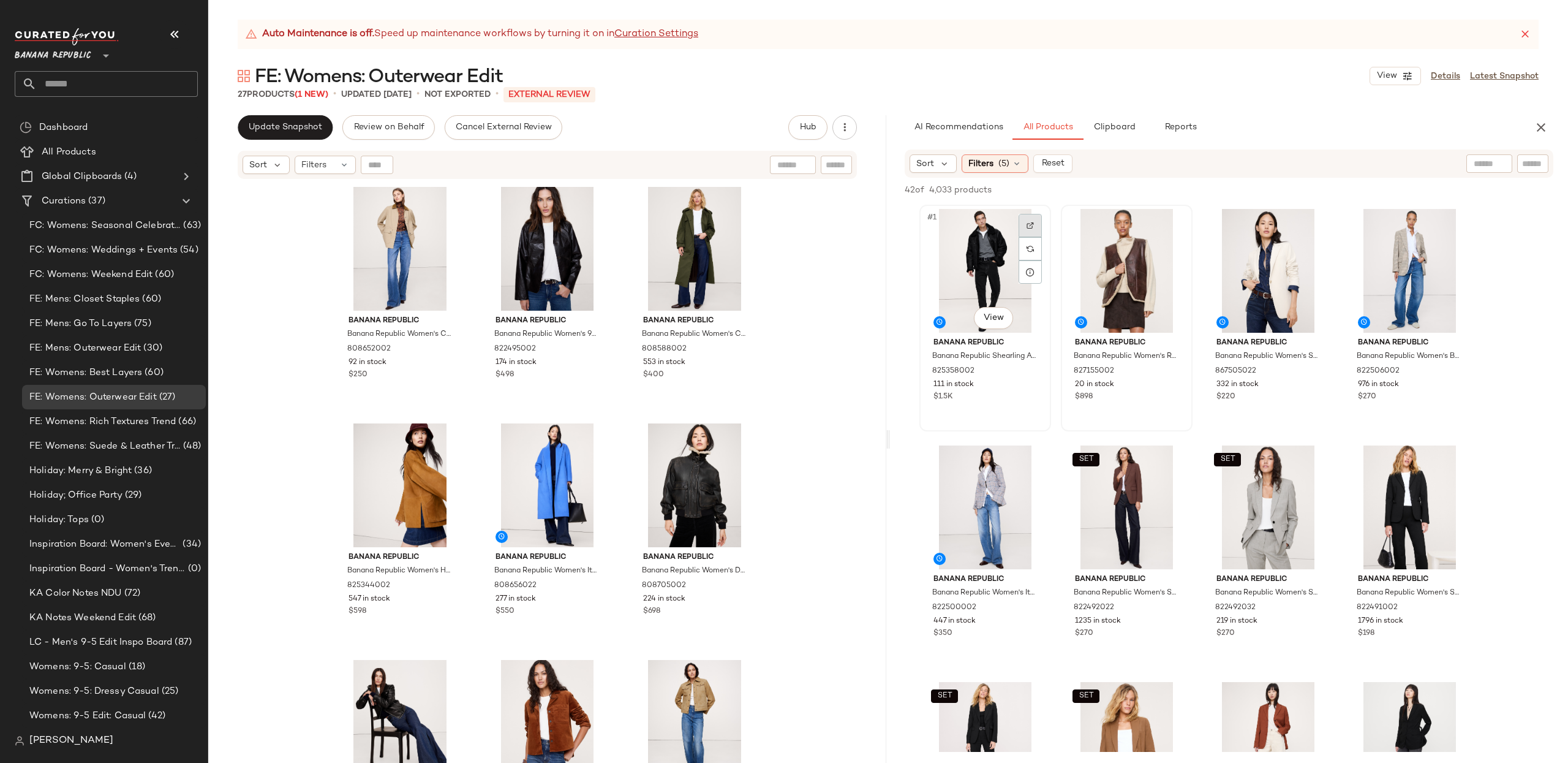
click at [1036, 234] on div at bounding box center [1030, 225] width 23 height 23
click at [1174, 371] on button "button" at bounding box center [1169, 371] width 17 height 11
click at [1031, 222] on img at bounding box center [1030, 225] width 7 height 7
click at [780, 287] on div "Banana Republic Banana Republic Women's Canvas Chore Coat With Corduroy Collar …" at bounding box center [547, 486] width 678 height 613
click at [108, 444] on span "FE: Womens: Suede & Leather Trend" at bounding box center [104, 447] width 151 height 14
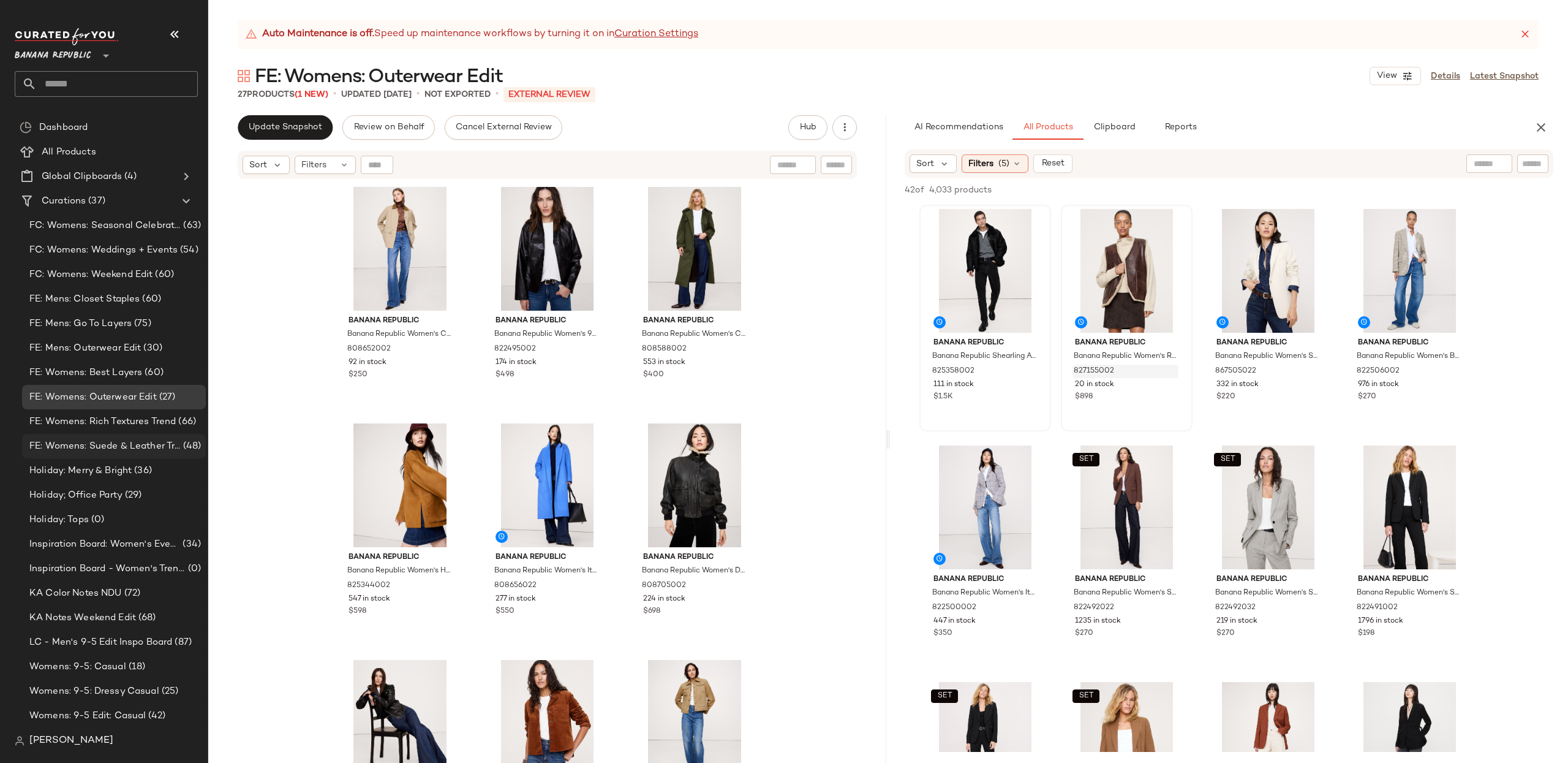
click at [105, 445] on span "FE: Womens: Suede & Leather Trend" at bounding box center [104, 447] width 151 height 14
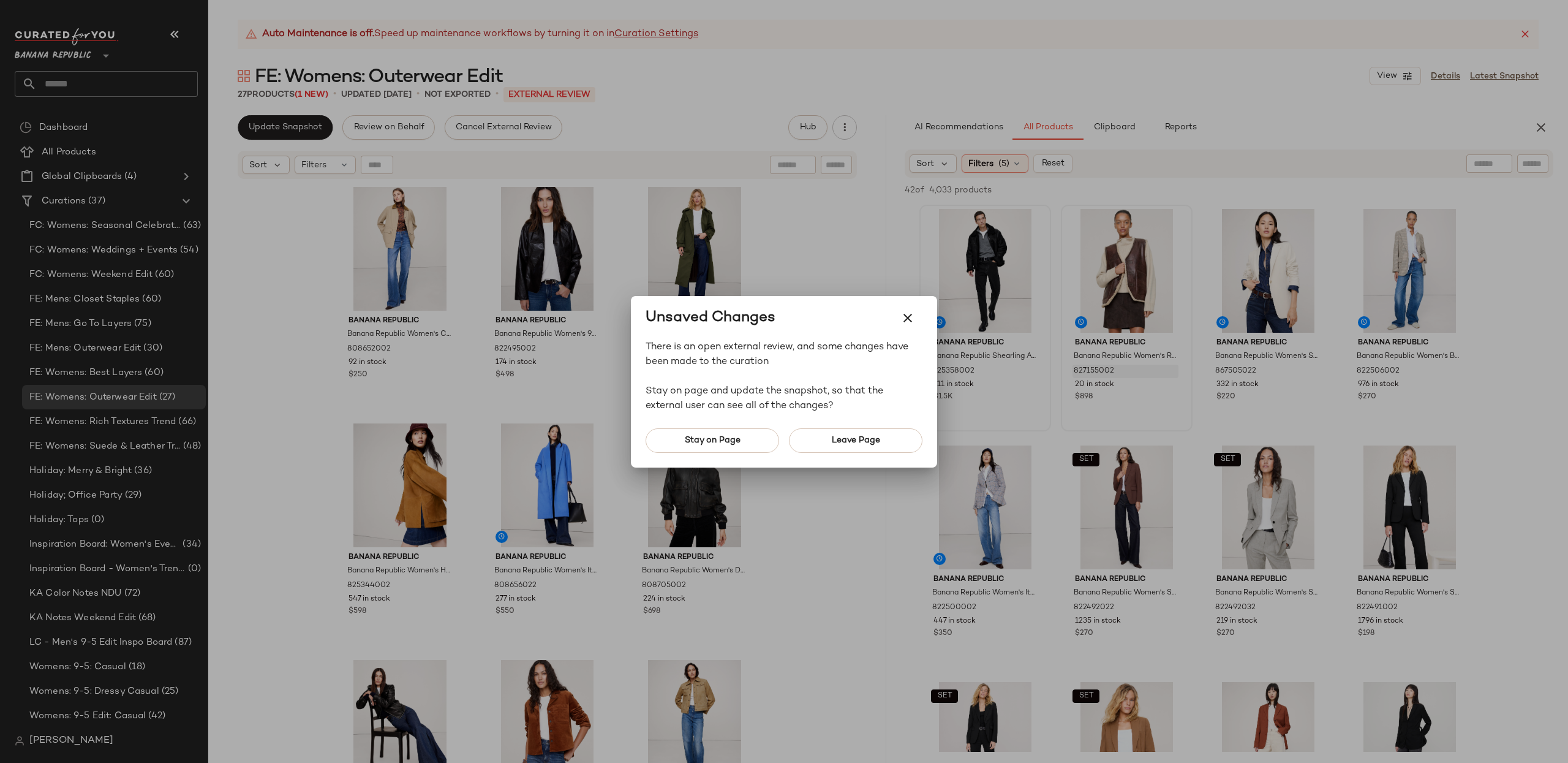
drag, startPoint x: 846, startPoint y: 441, endPoint x: 838, endPoint y: 447, distance: 10.0
click at [846, 441] on span "Leave Page" at bounding box center [855, 441] width 49 height 10
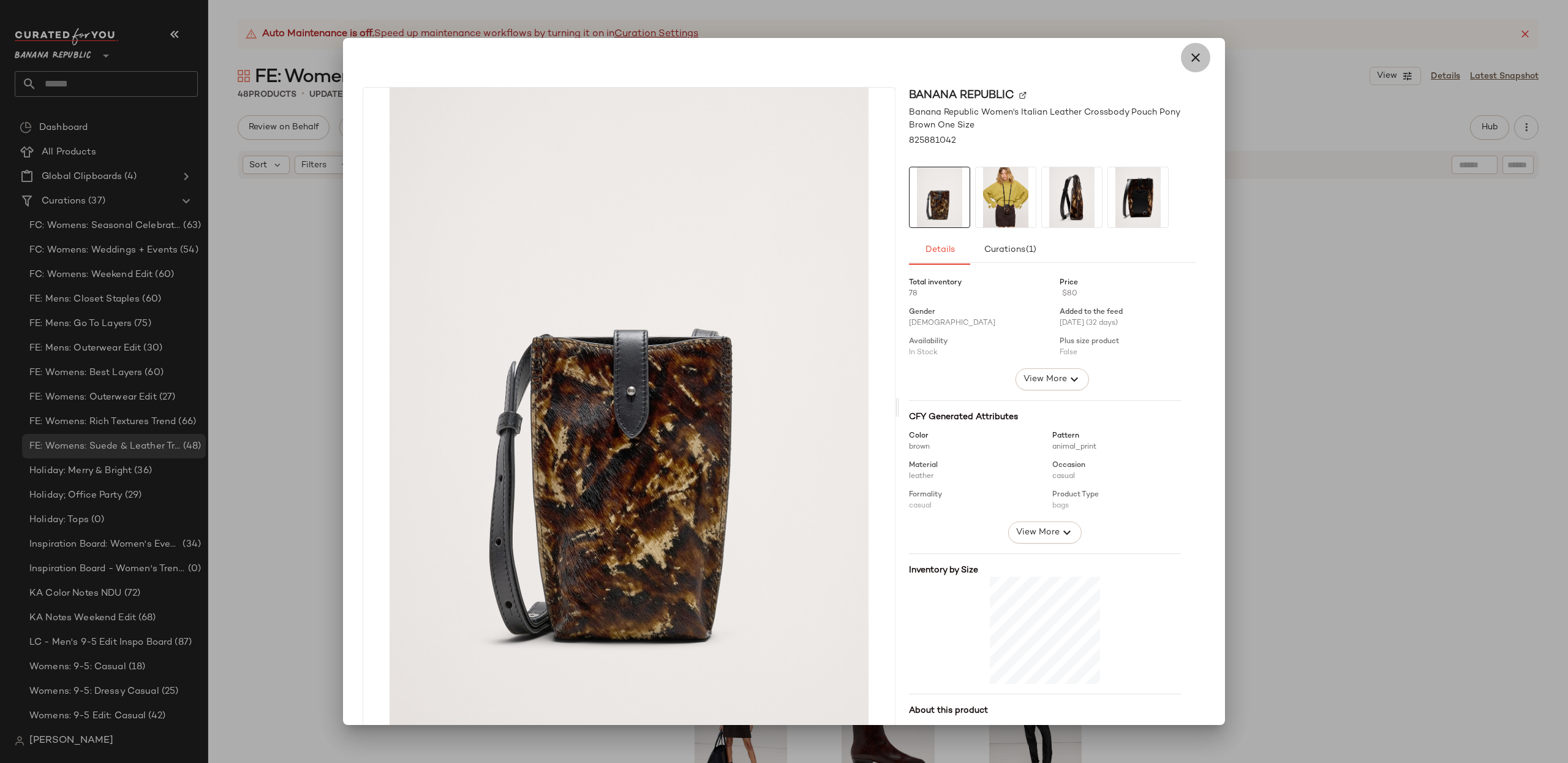
click at [1188, 60] on icon "button" at bounding box center [1195, 58] width 15 height 15
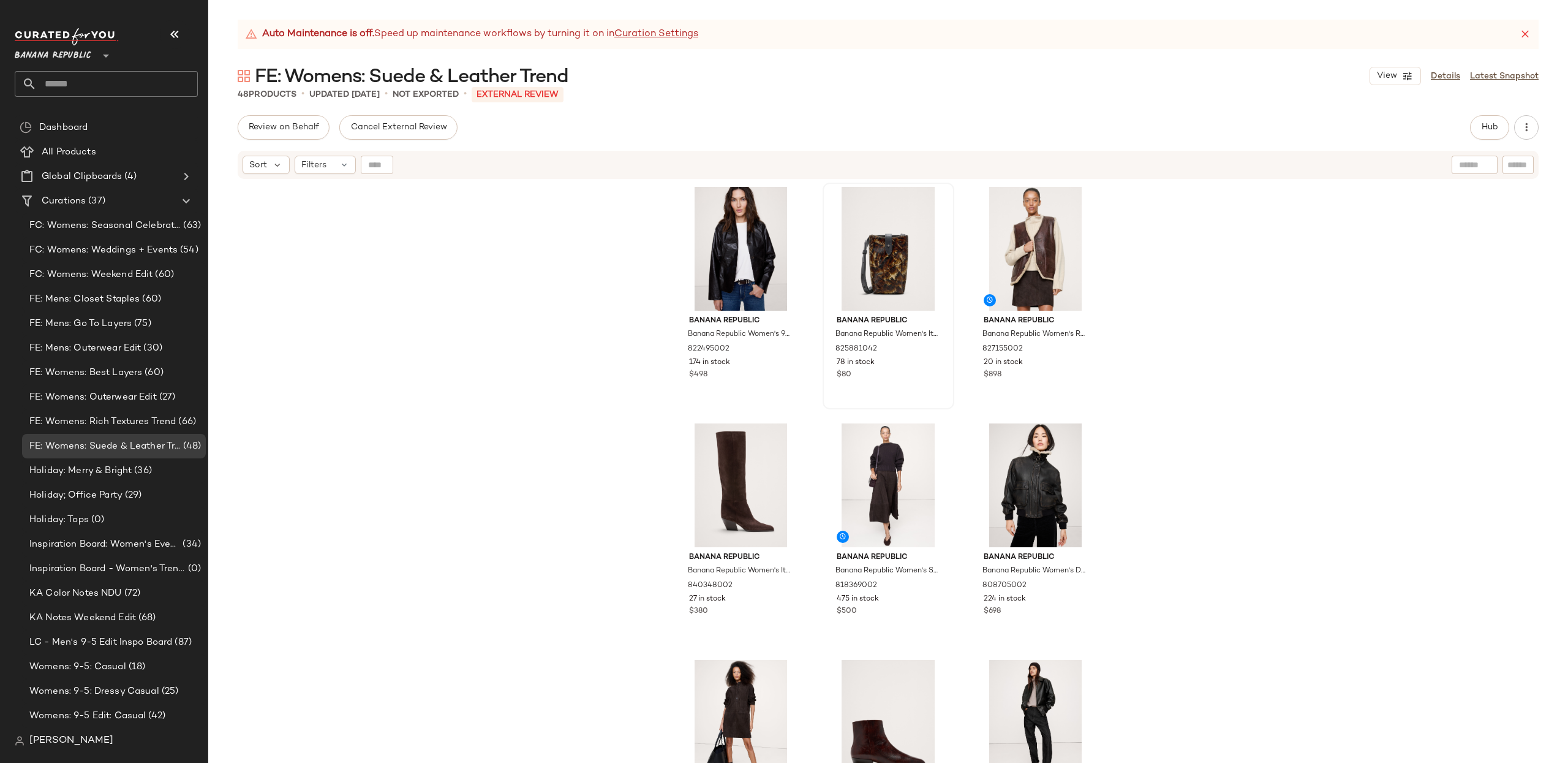
click at [1343, 295] on div "Banana Republic Banana Republic Women's 90S Leather Blazer Espresso Brown Size …" at bounding box center [888, 486] width 1360 height 613
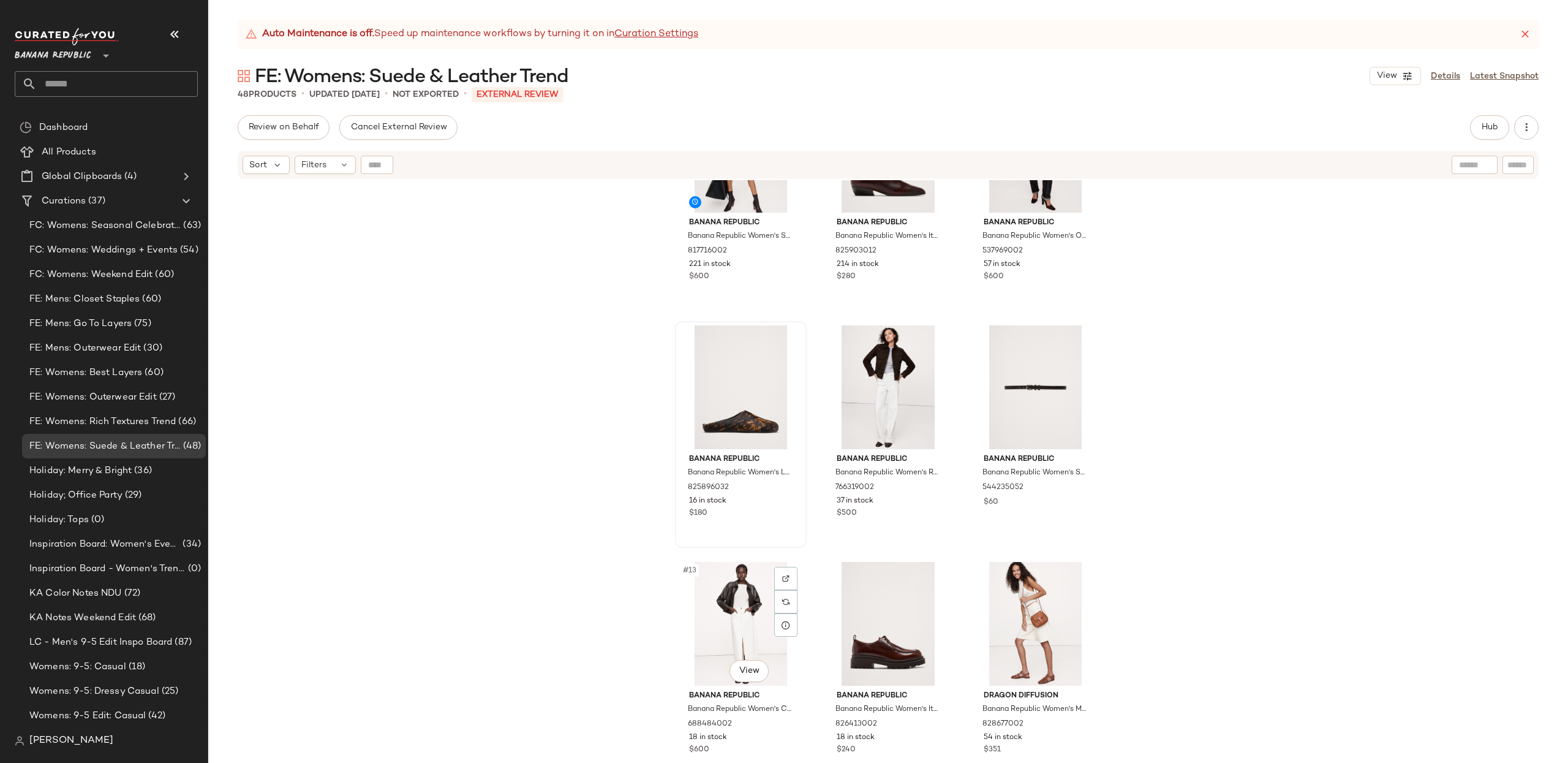
scroll to position [589, 0]
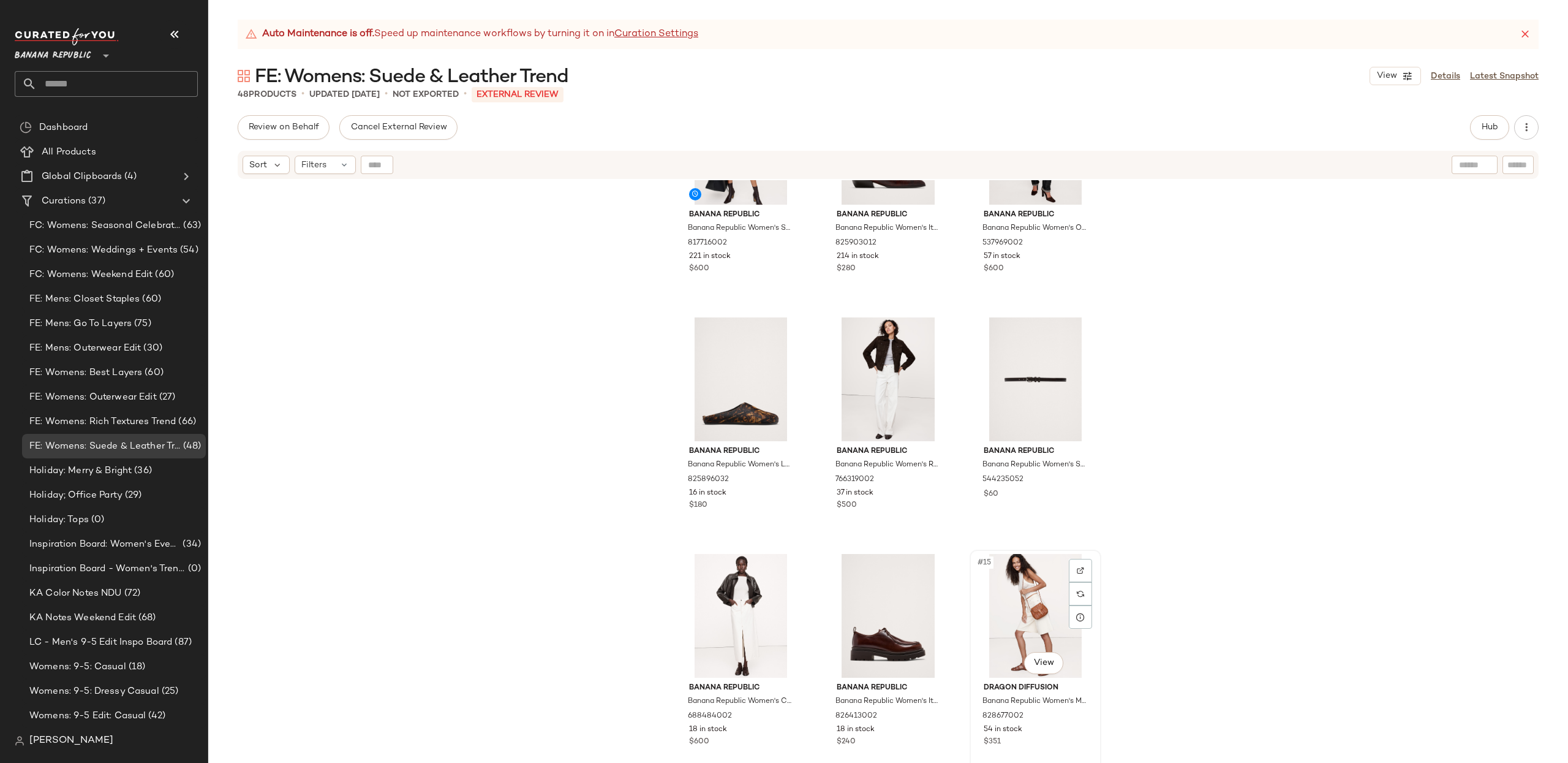
click at [1019, 628] on div "#15 View" at bounding box center [1035, 616] width 123 height 124
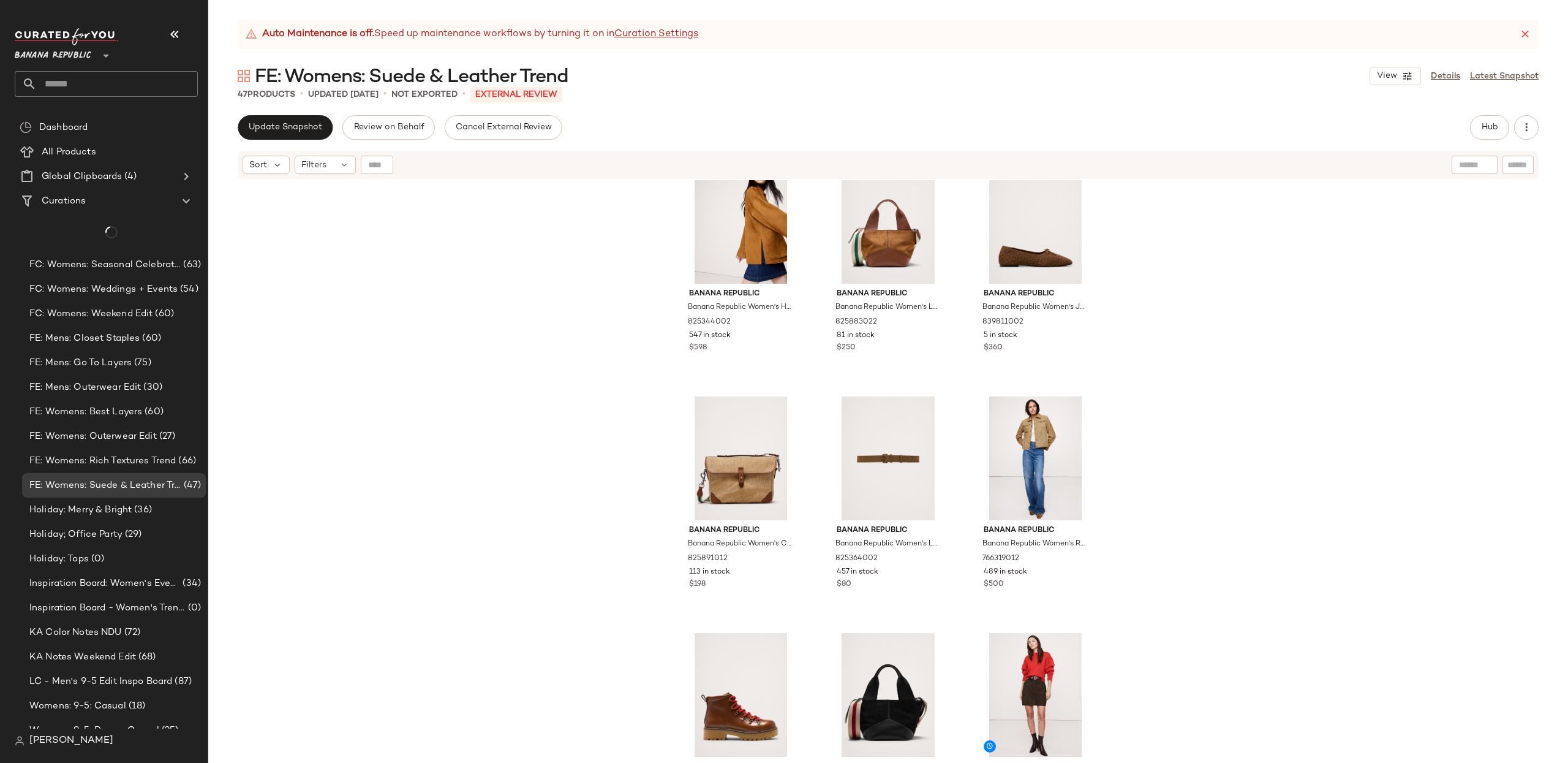
scroll to position [1246, 0]
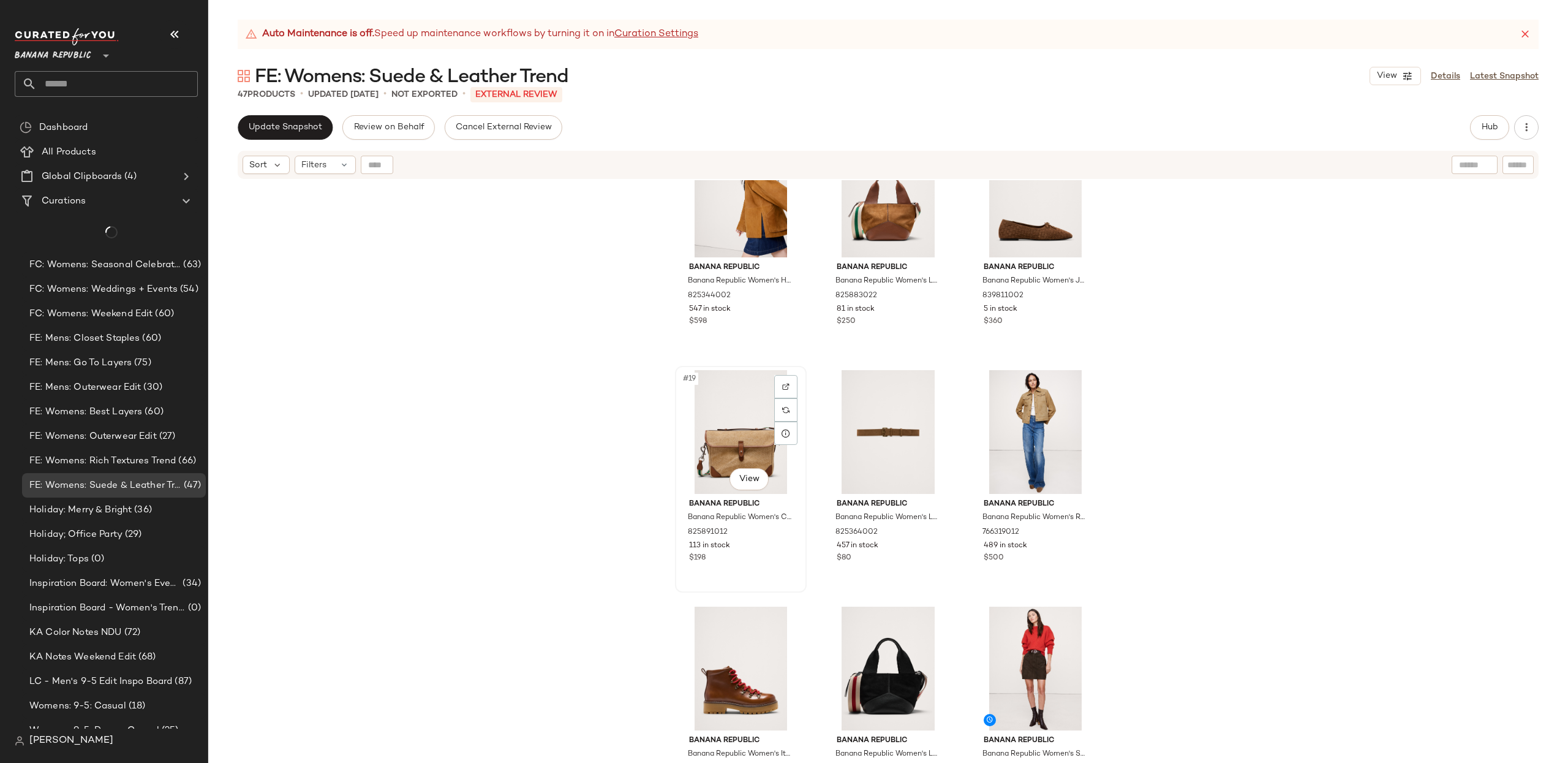
click at [747, 442] on div "#19 View" at bounding box center [740, 432] width 123 height 124
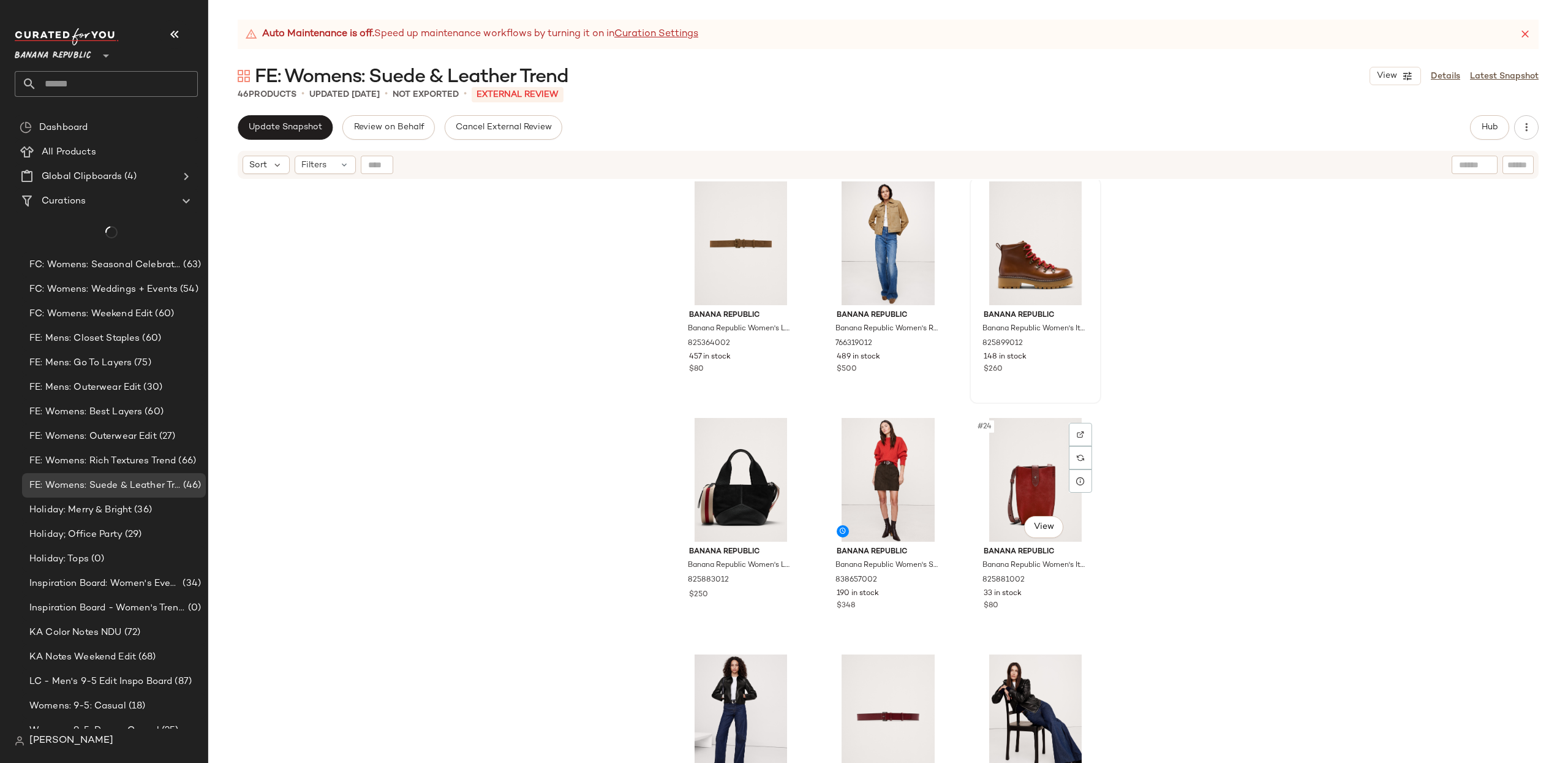
scroll to position [1435, 0]
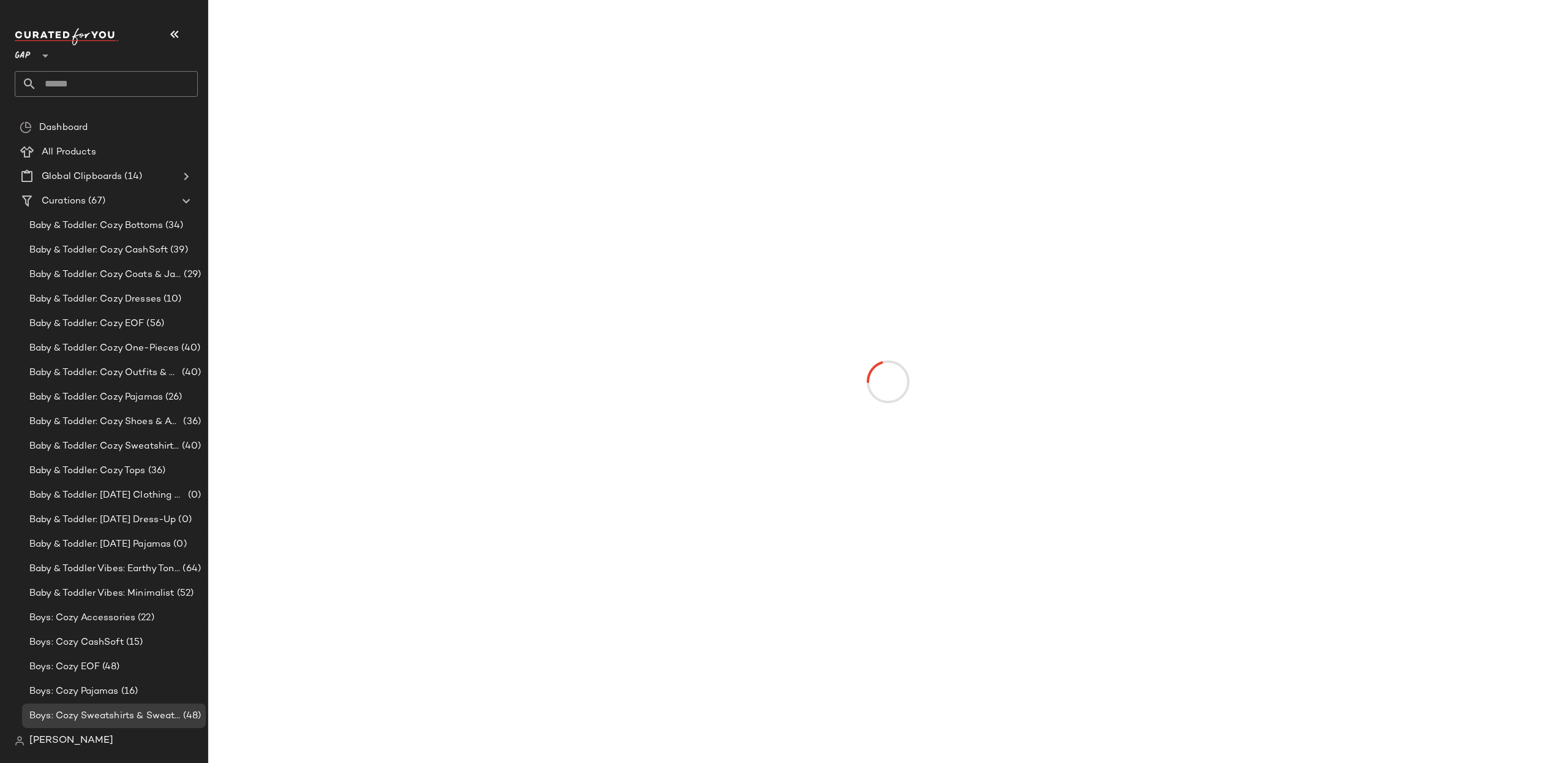
scroll to position [49, 0]
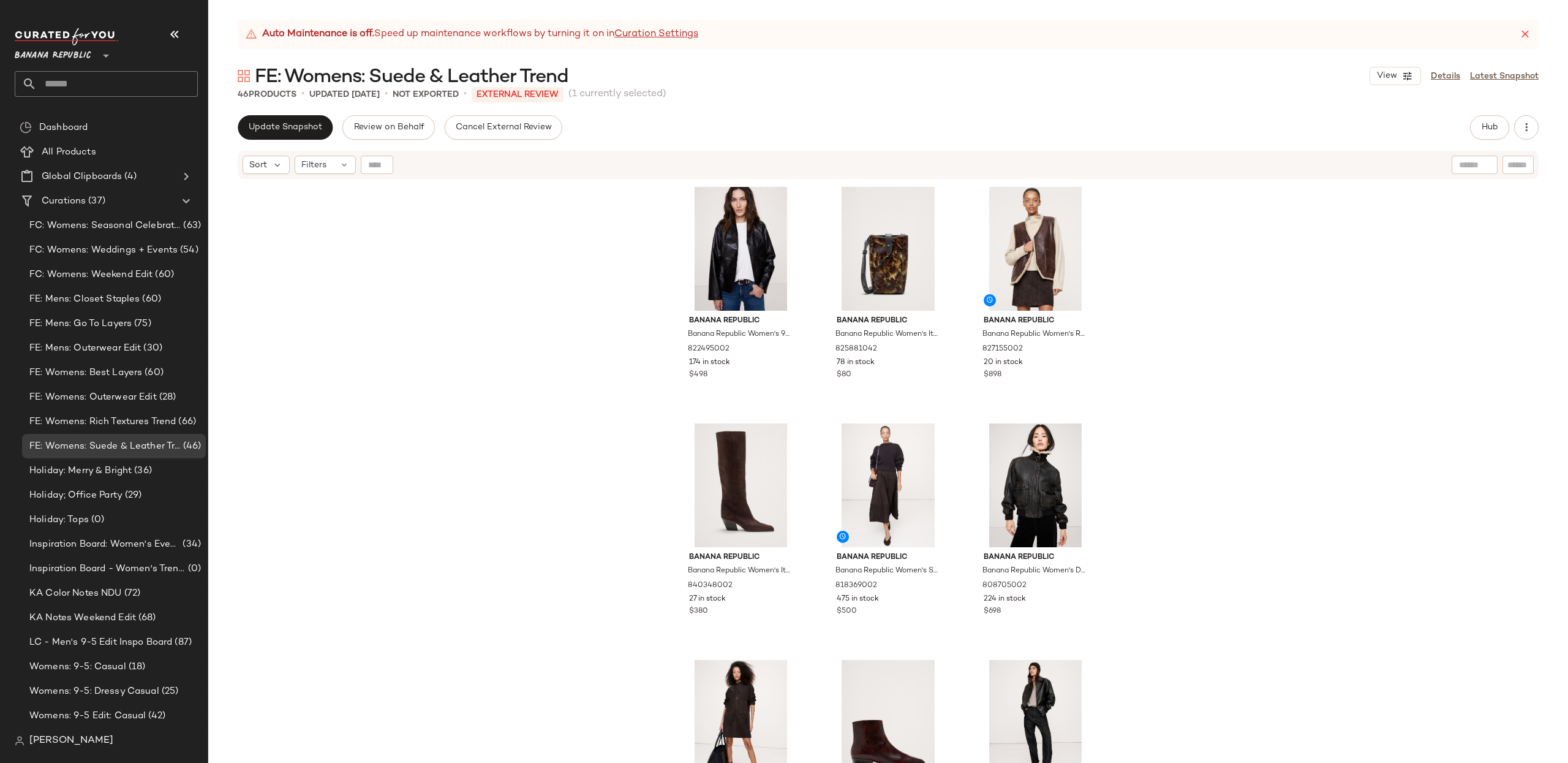
click at [521, 378] on div "Banana Republic Banana Republic Women's 90S Leather Blazer Espresso Brown Size …" at bounding box center [888, 486] width 1360 height 613
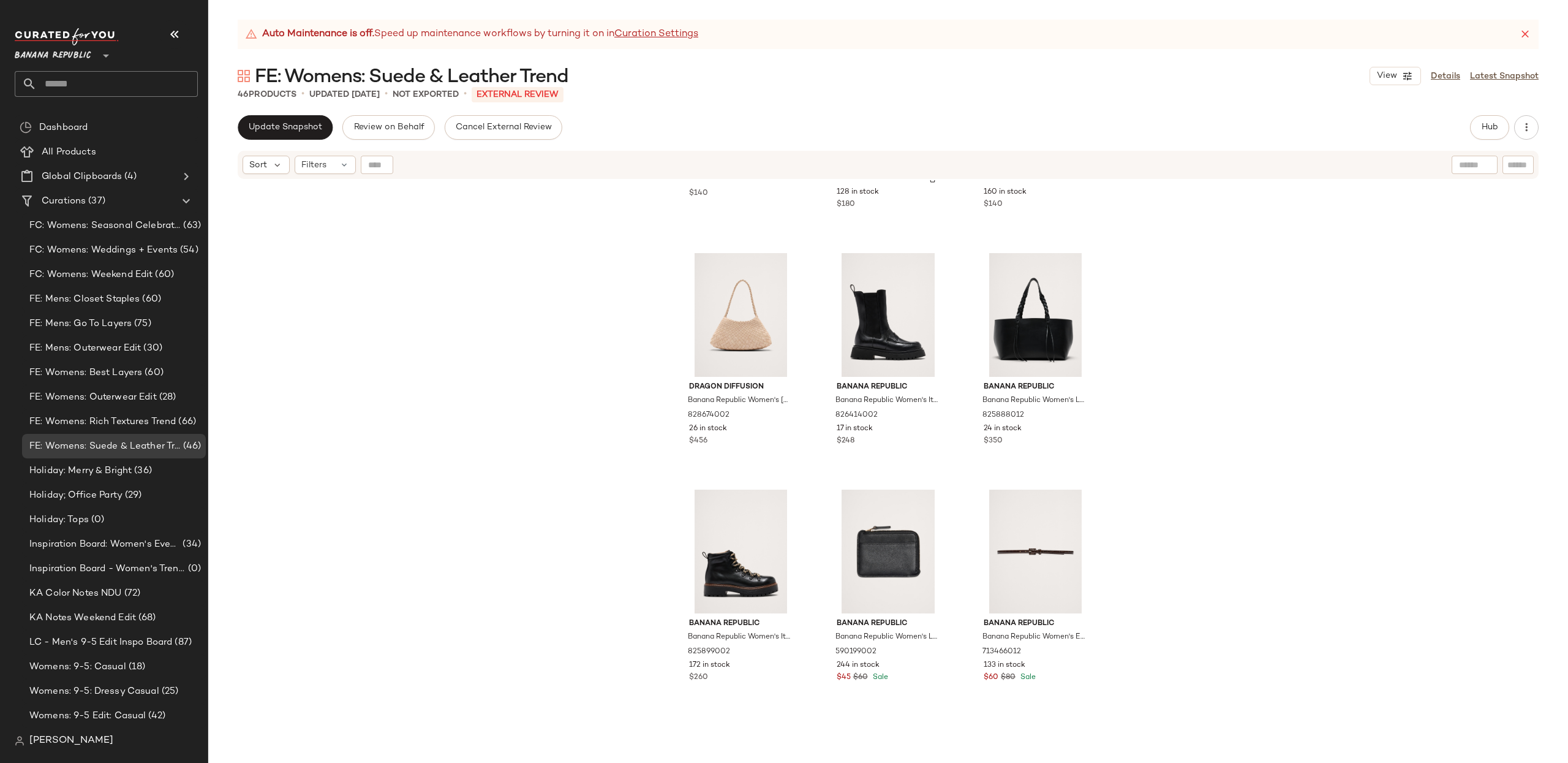
scroll to position [2792, 0]
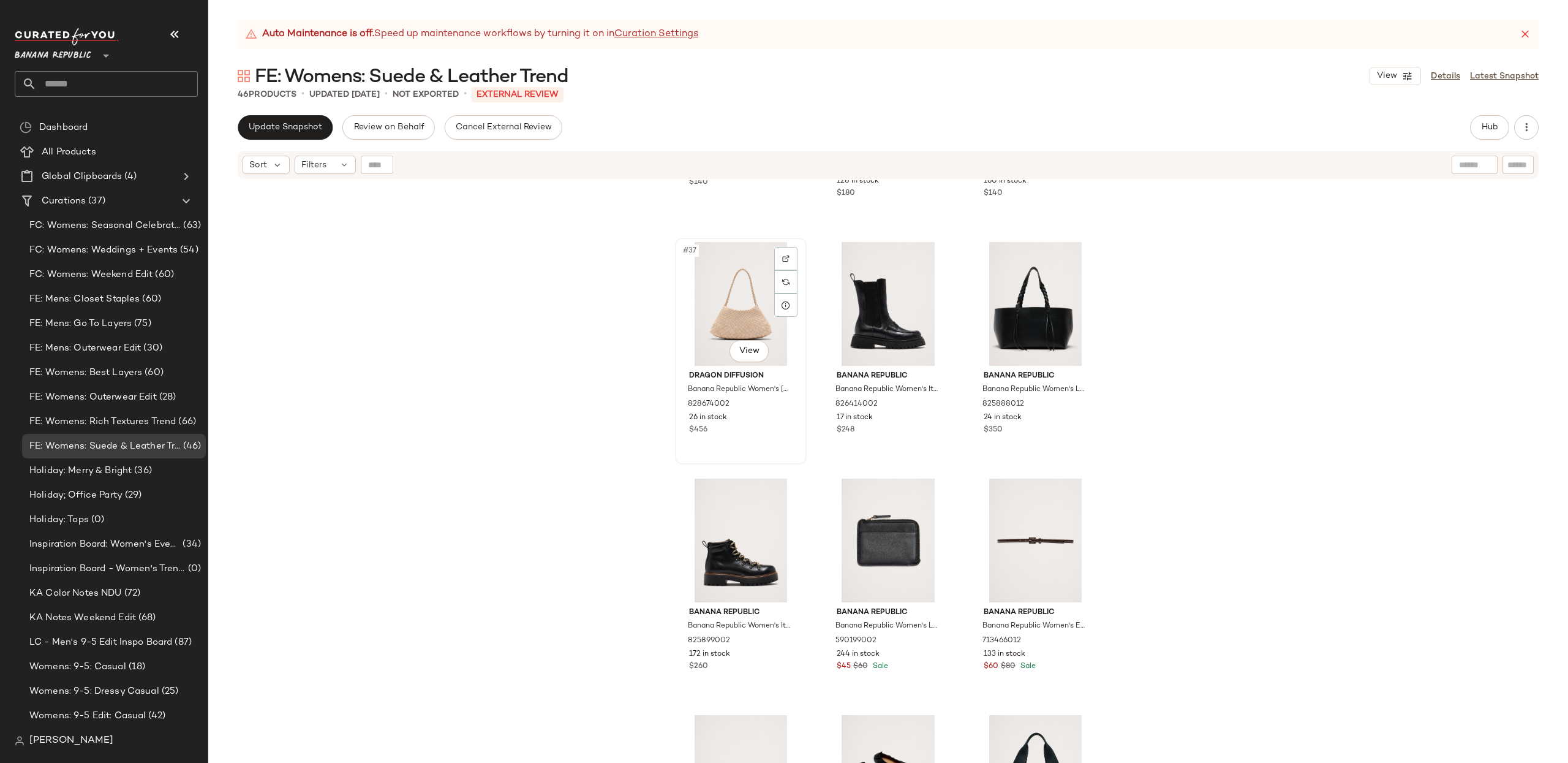
click at [724, 319] on div "#37 View" at bounding box center [740, 304] width 123 height 124
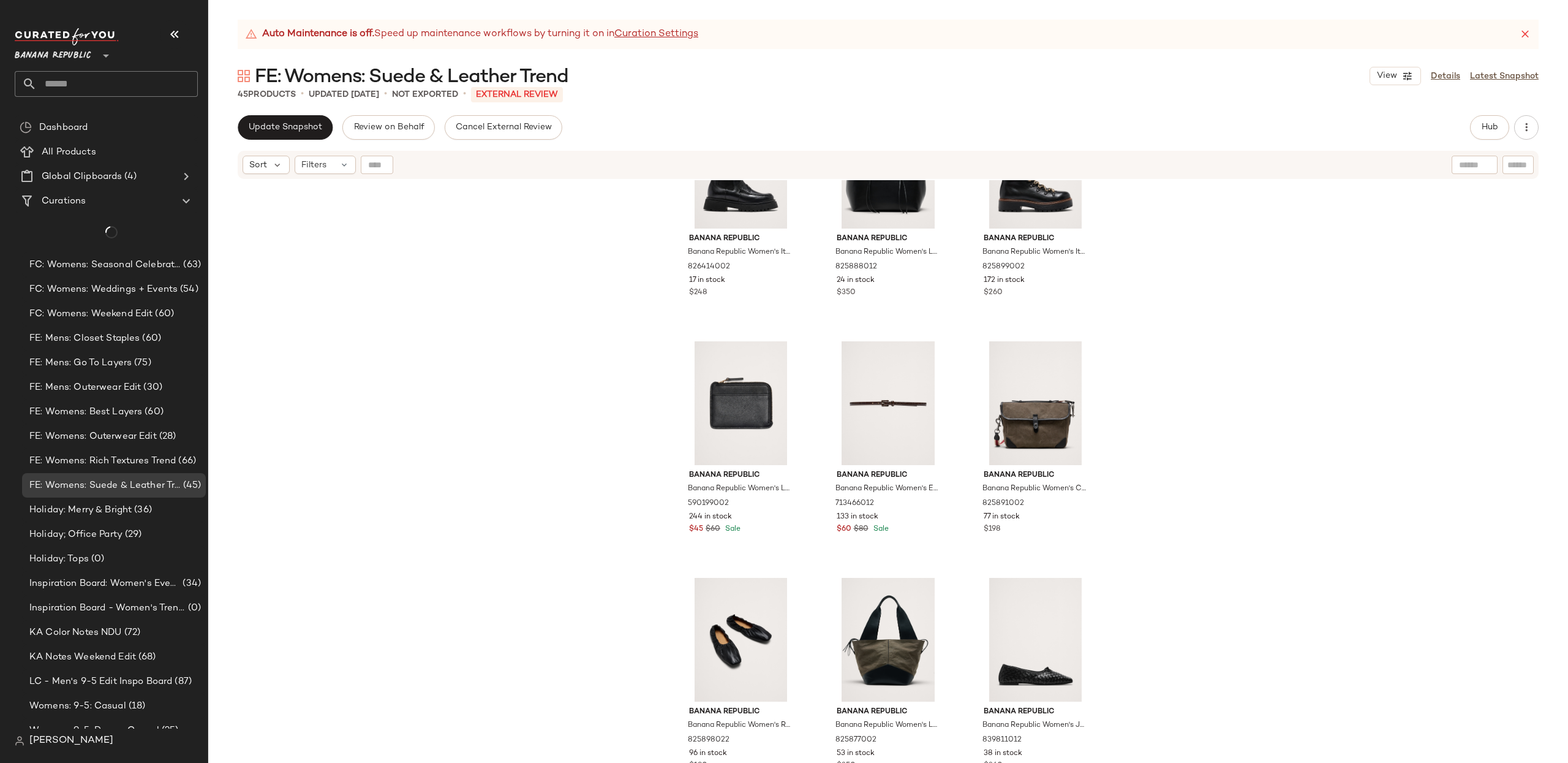
scroll to position [2936, 0]
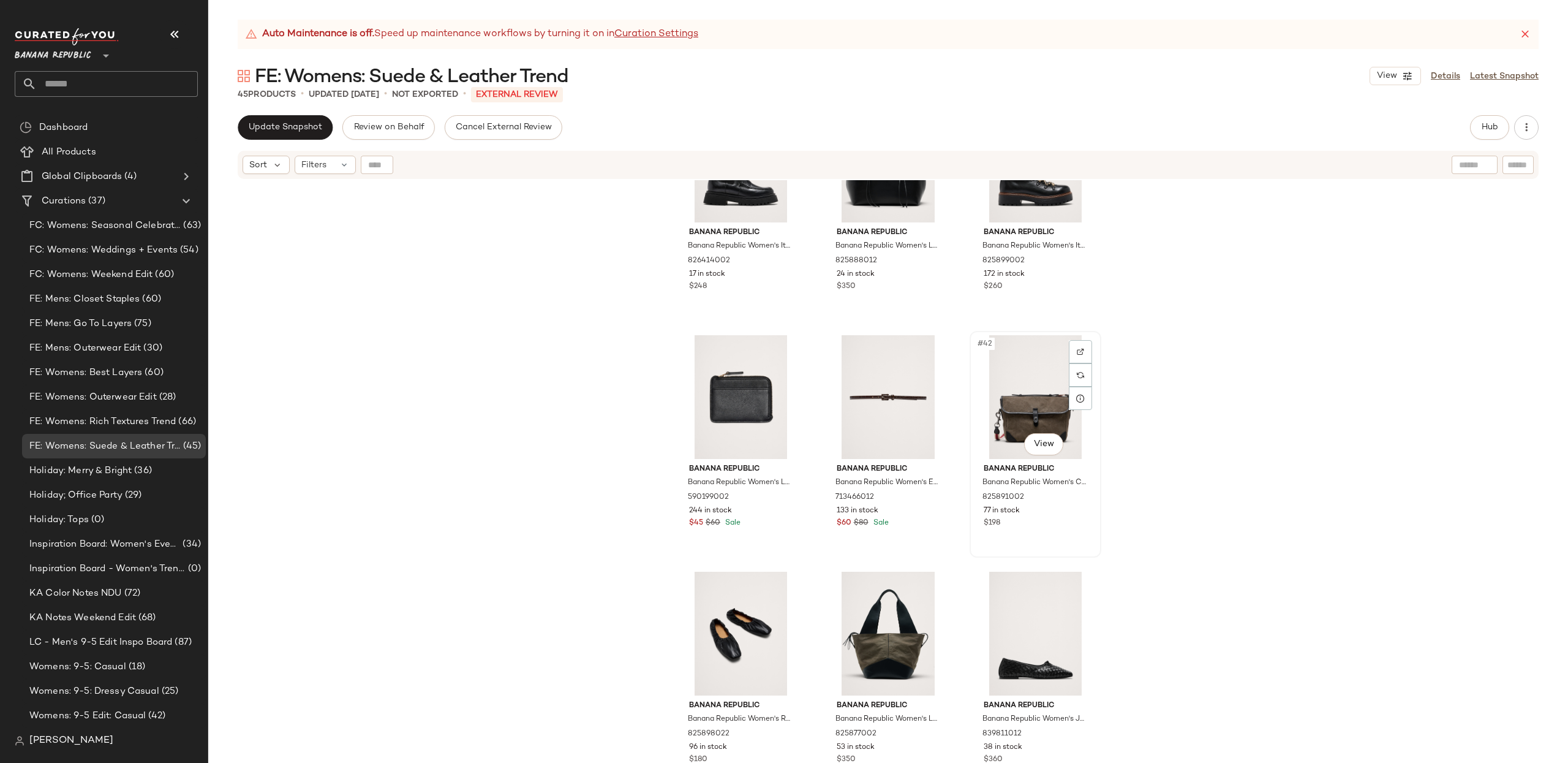
click at [1014, 392] on div "#42 View" at bounding box center [1035, 397] width 123 height 124
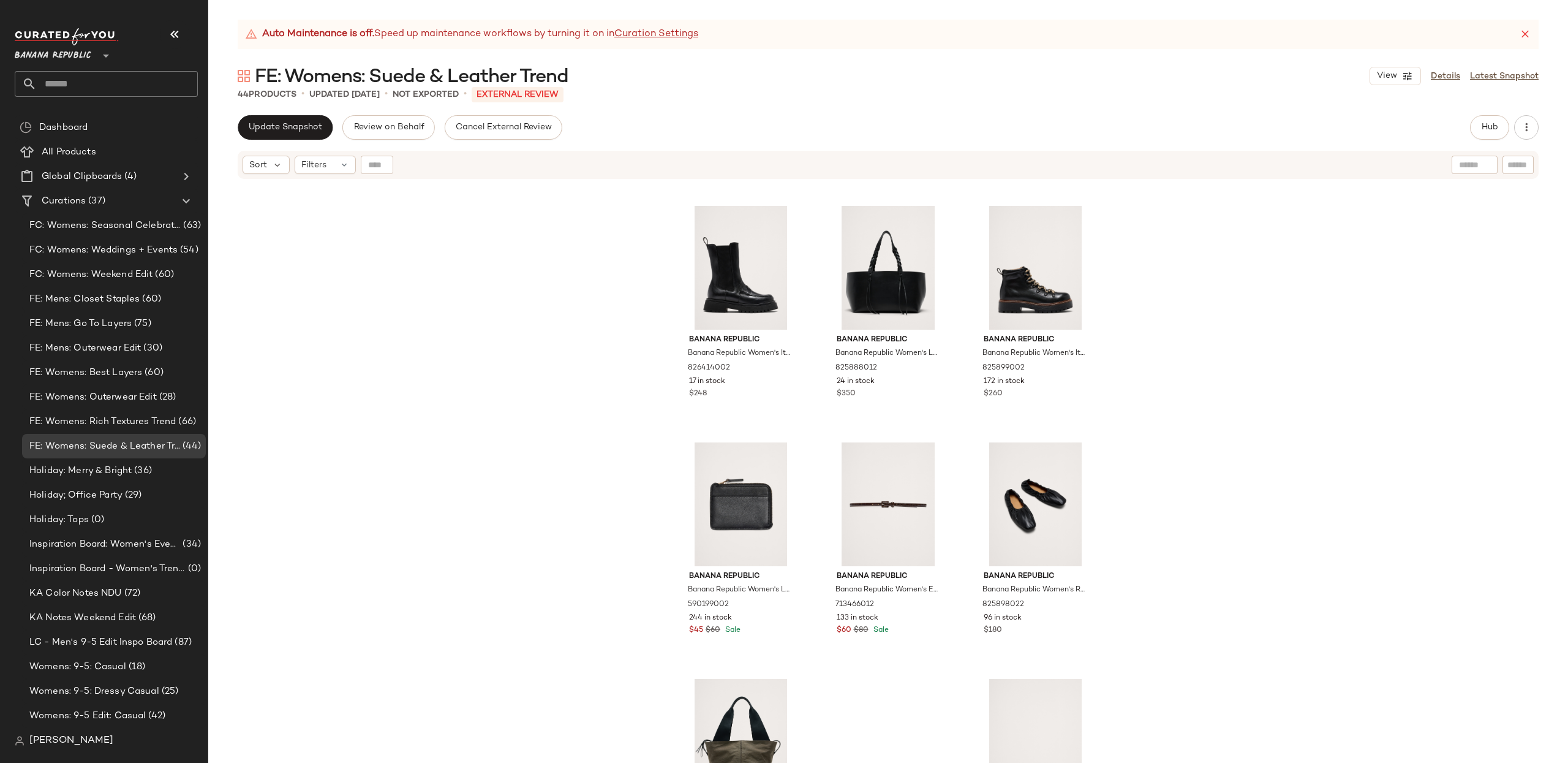
scroll to position [2824, 0]
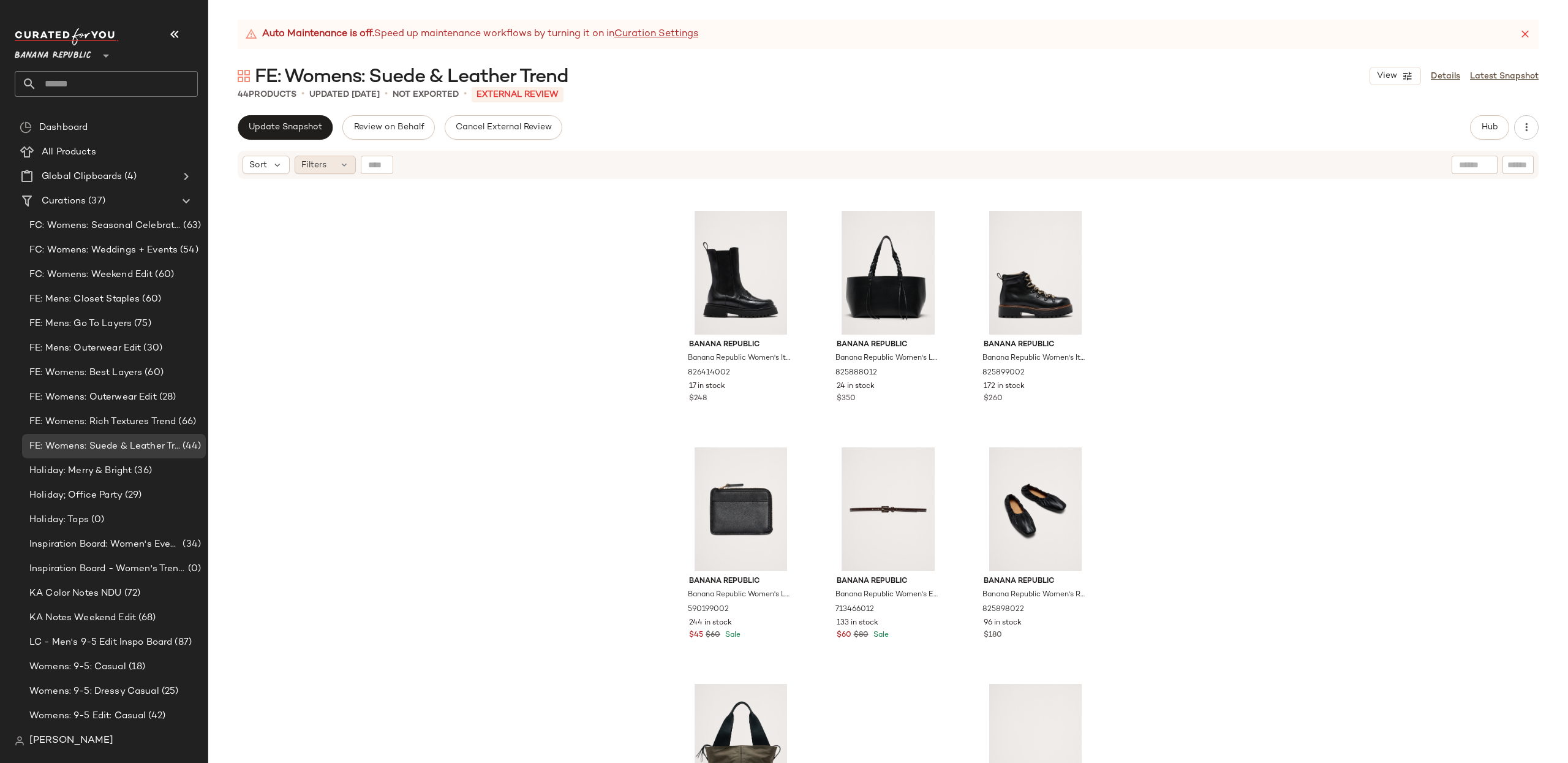
click at [311, 159] on span "Filters" at bounding box center [313, 165] width 25 height 13
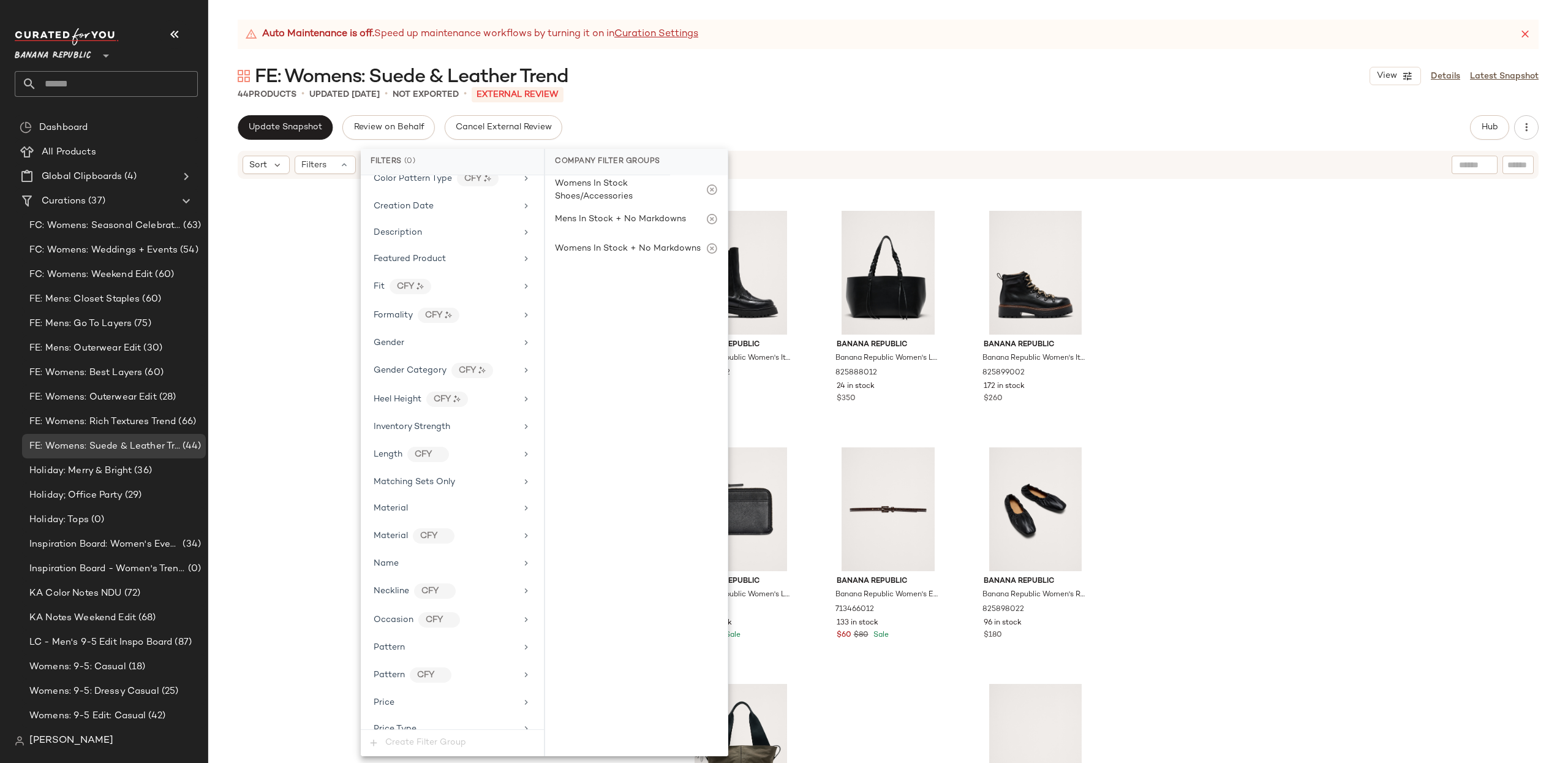
scroll to position [616, 0]
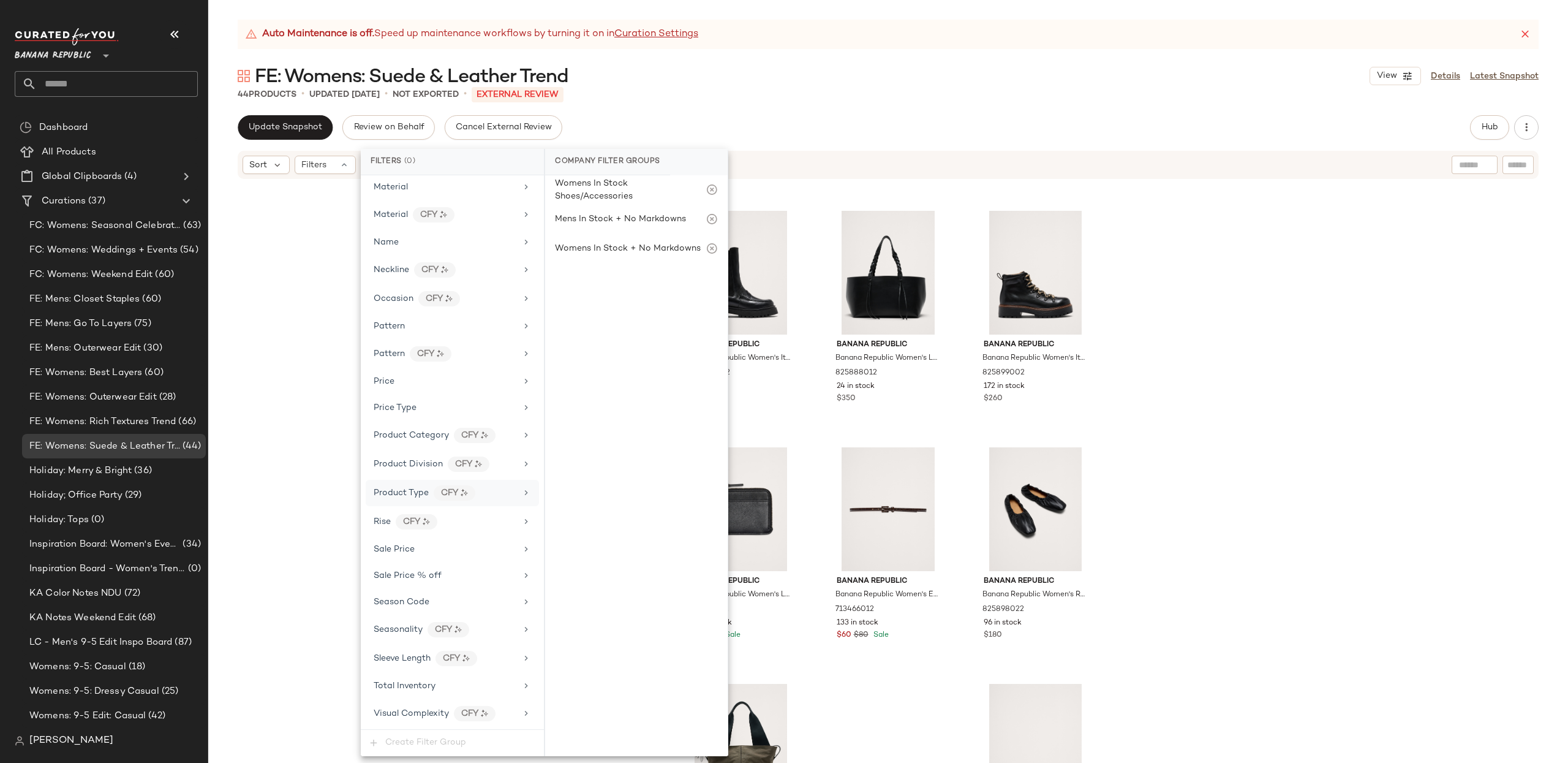
click at [417, 489] on span "Product Type" at bounding box center [402, 493] width 55 height 9
click at [419, 402] on div "Price Type" at bounding box center [445, 407] width 143 height 13
click at [294, 385] on div "Banana Republic Banana Republic Women's Italian Leather Penny Chelsea Boot Blac…" at bounding box center [888, 486] width 1360 height 613
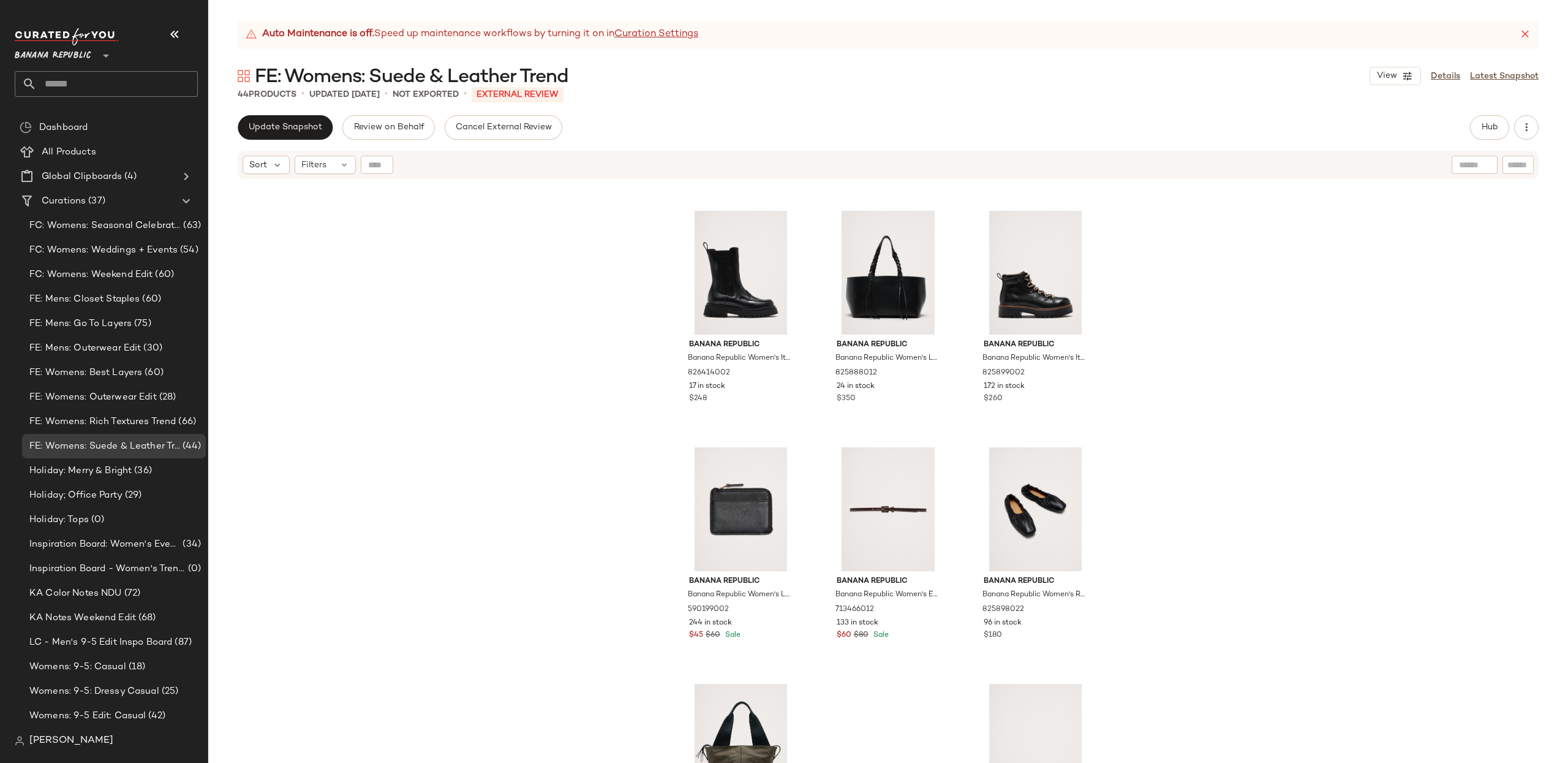
click at [1208, 356] on div "Banana Republic Banana Republic Women's Italian Leather Penny Chelsea Boot Blac…" at bounding box center [888, 486] width 1360 height 613
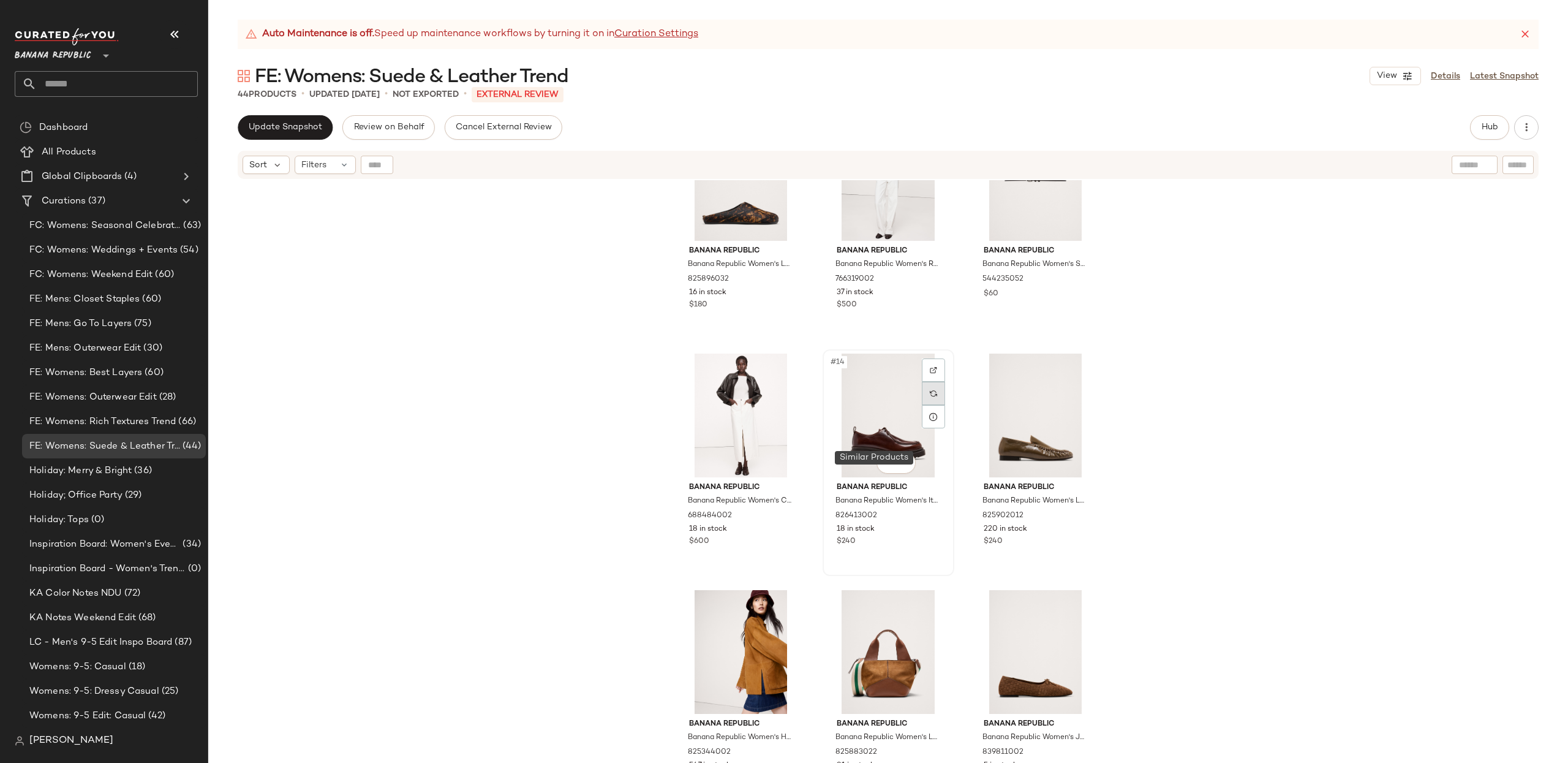
scroll to position [790, 0]
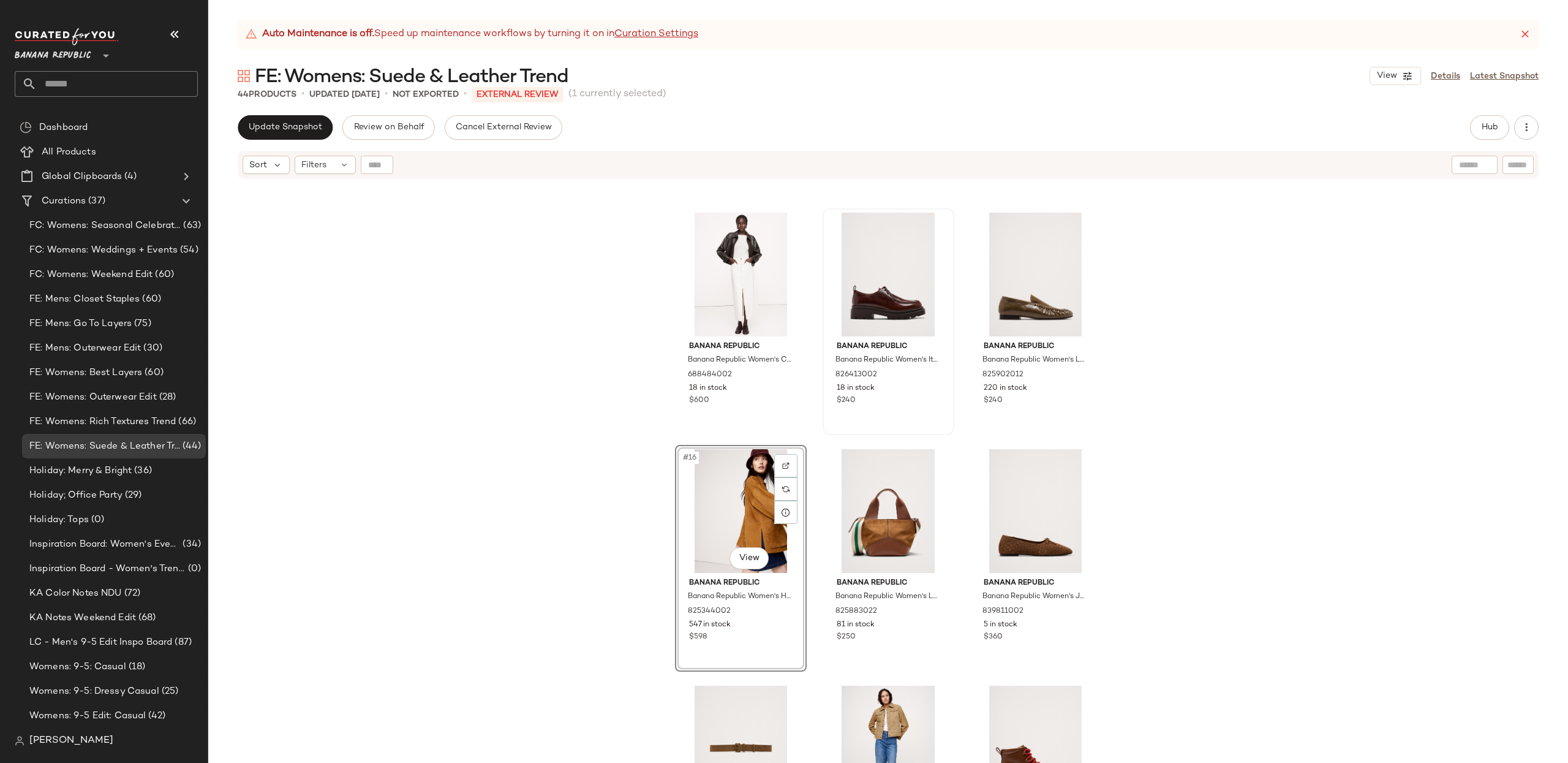
scroll to position [939, 0]
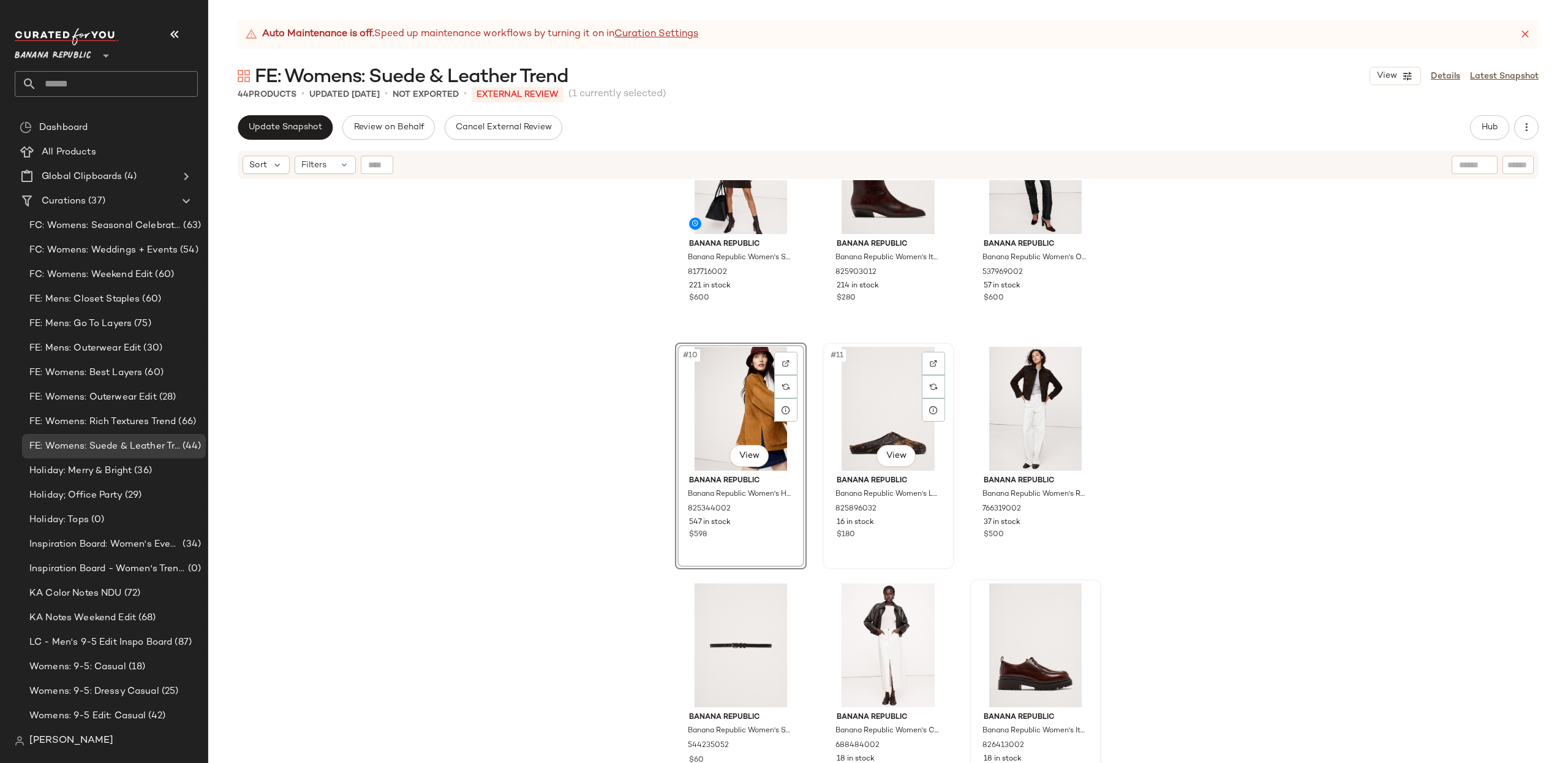
scroll to position [567, 0]
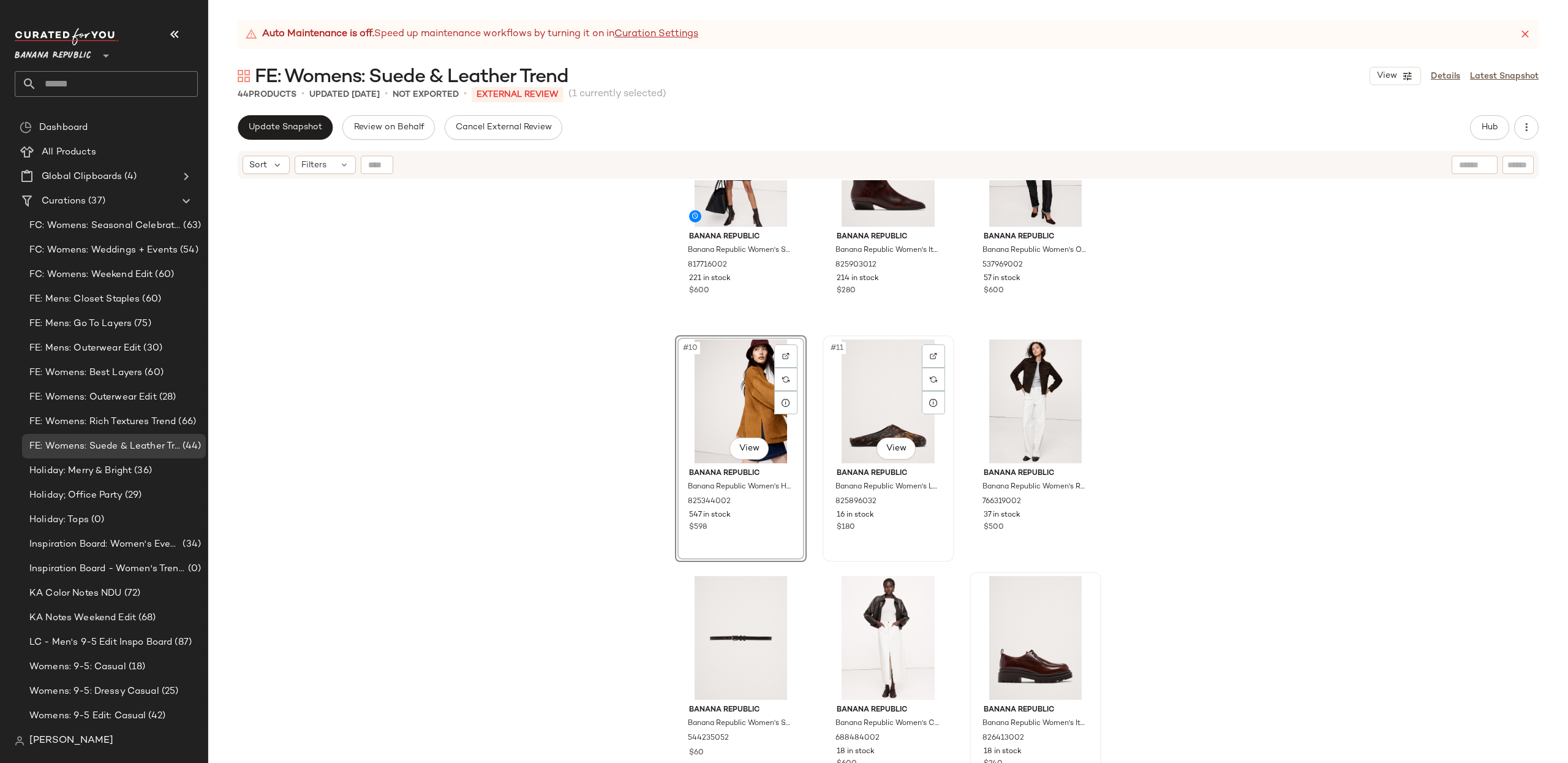
click at [863, 410] on div "#11 View" at bounding box center [888, 401] width 123 height 124
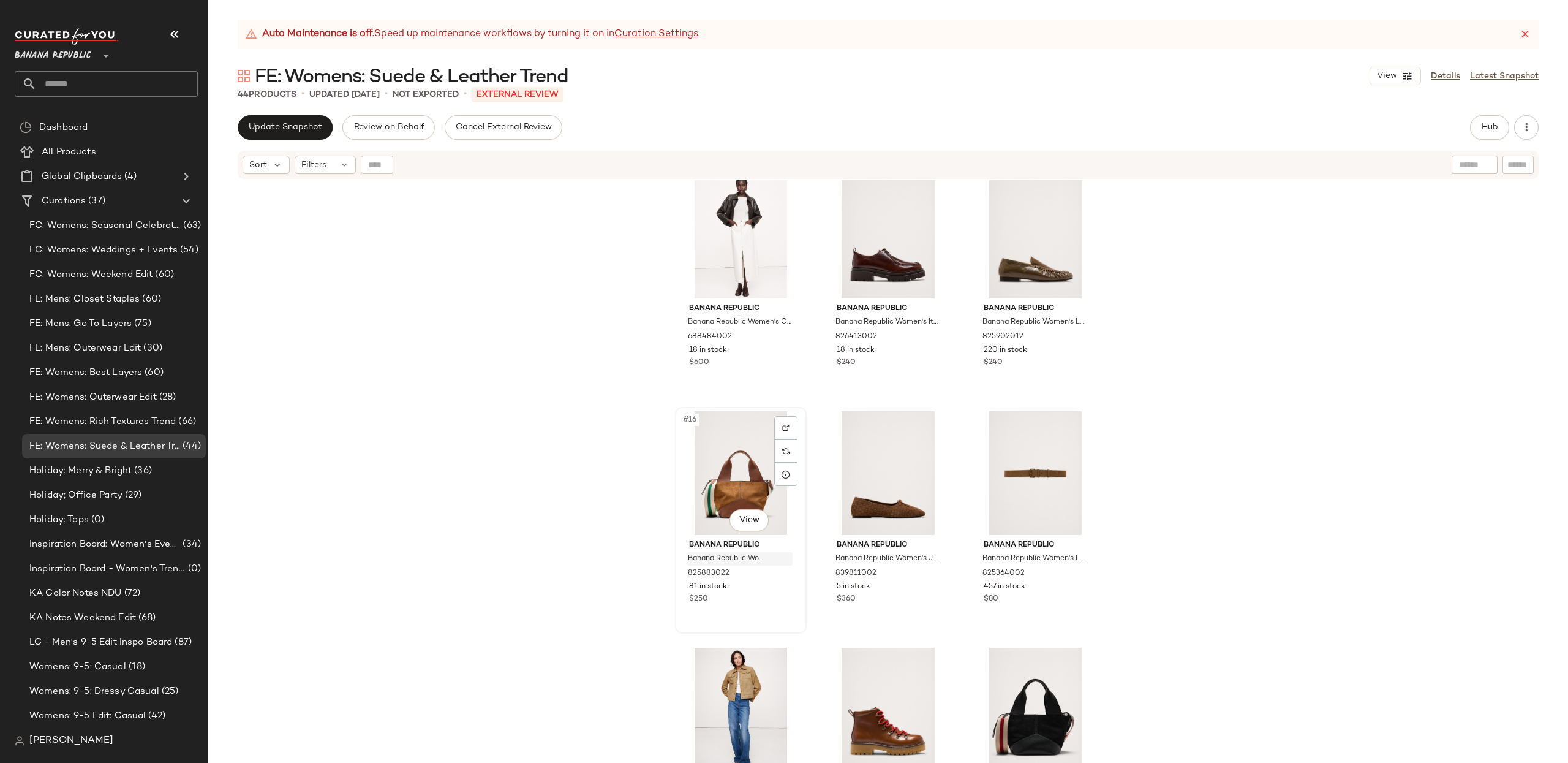
scroll to position [958, 0]
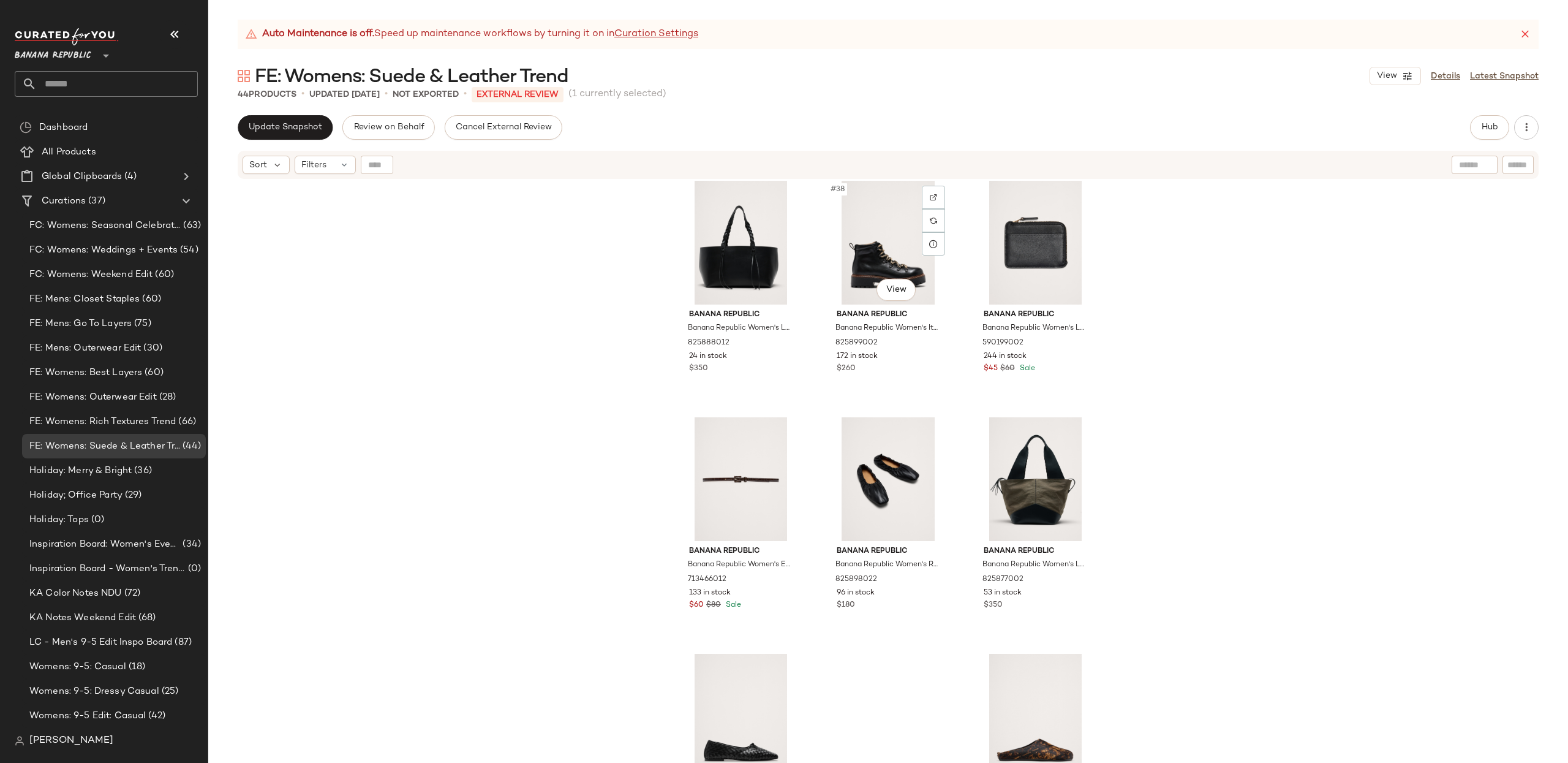
scroll to position [2936, 0]
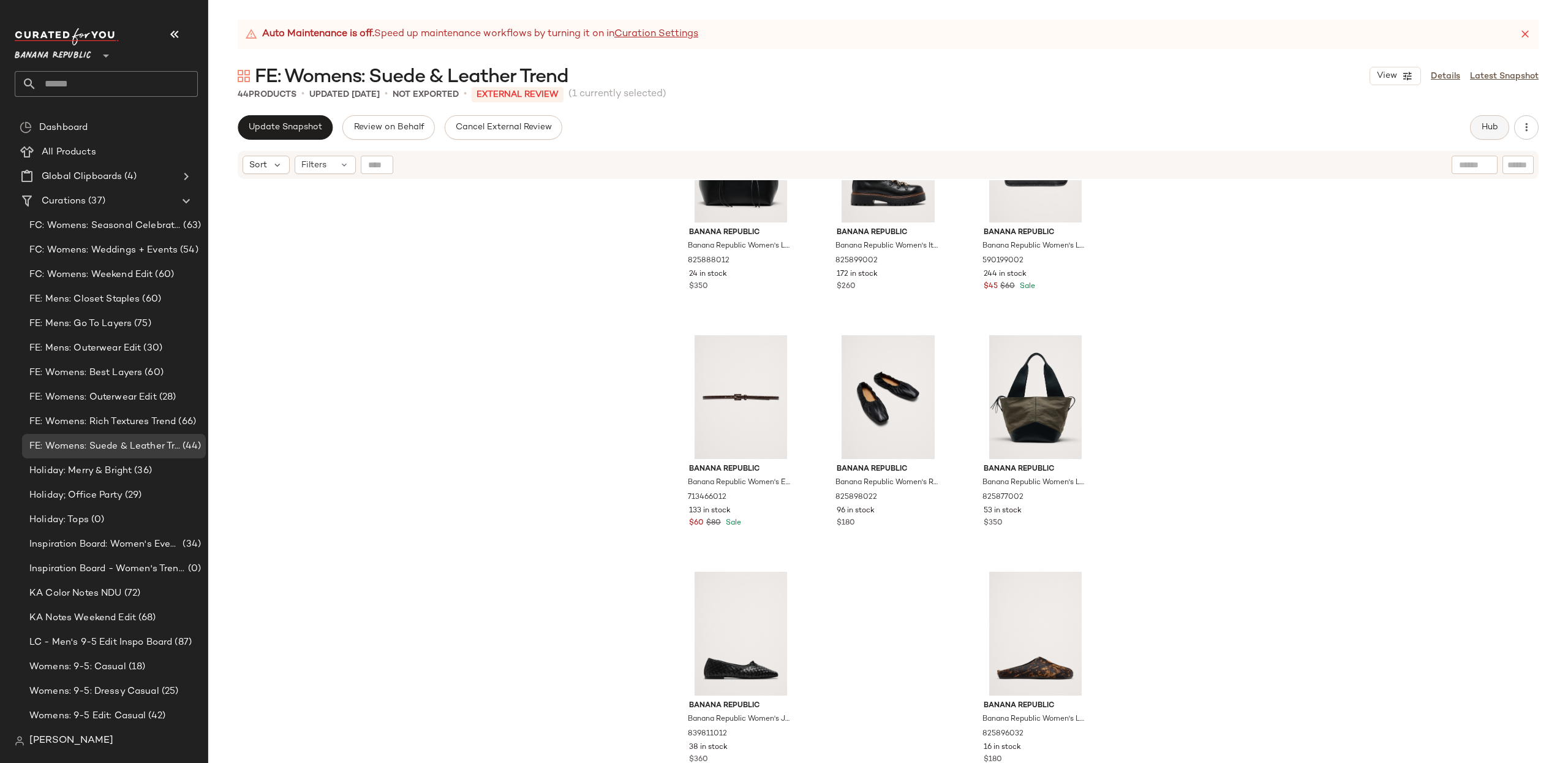
click at [1497, 122] on span "Hub" at bounding box center [1489, 127] width 17 height 10
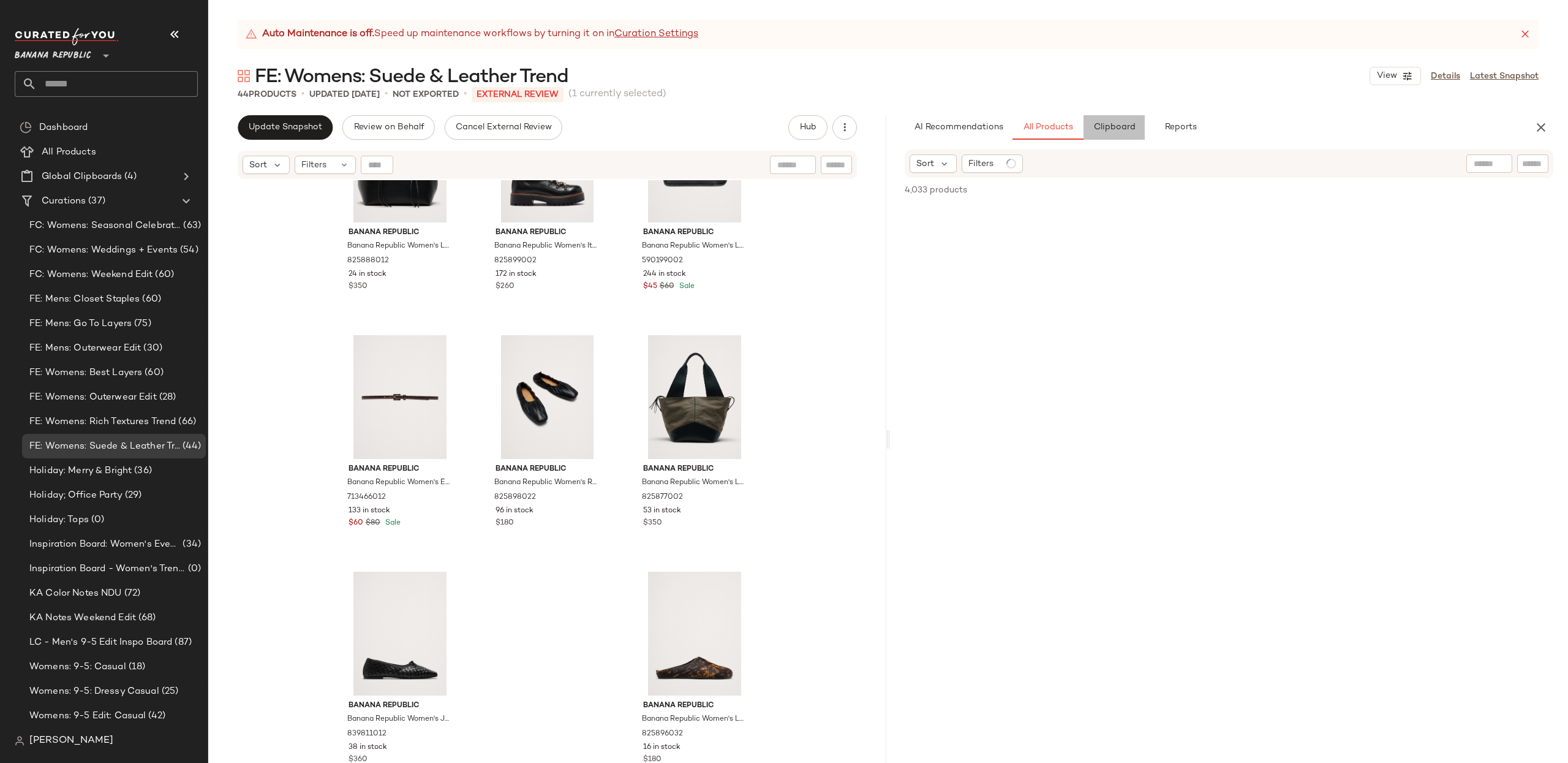
click at [1124, 130] on span "Clipboard" at bounding box center [1113, 127] width 42 height 10
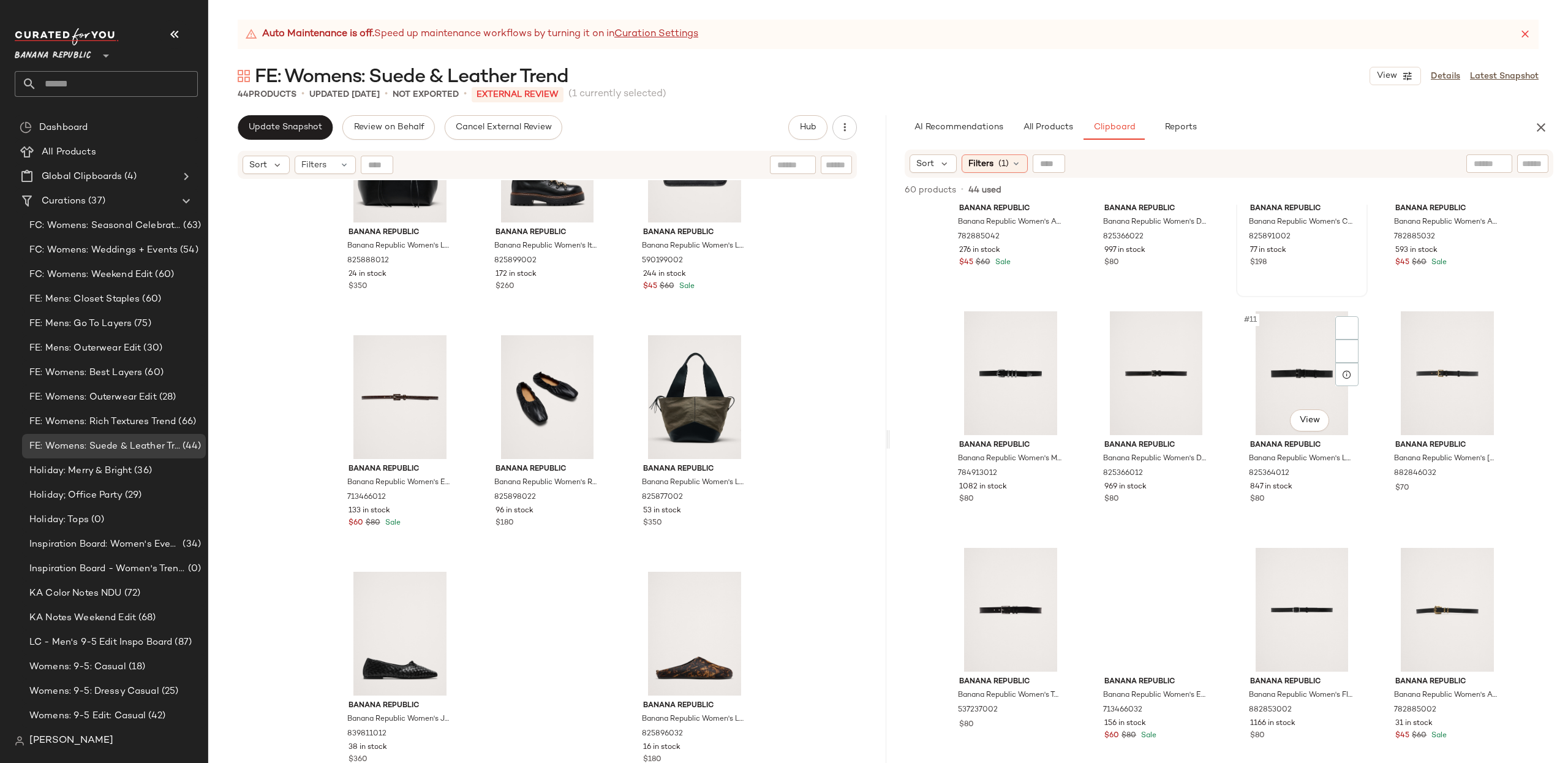
scroll to position [390, 0]
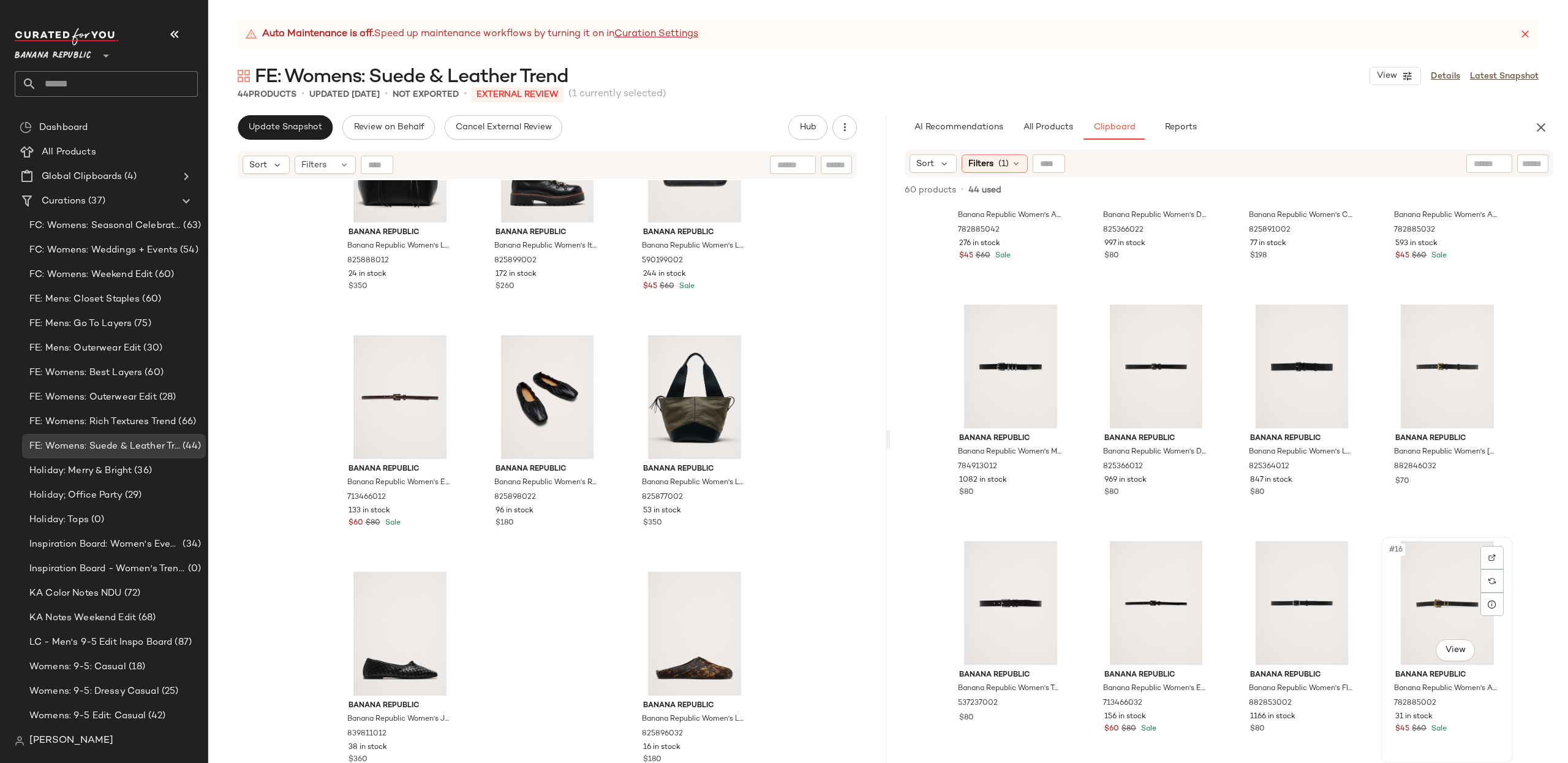
click at [1443, 607] on div "#16 View" at bounding box center [1446, 603] width 123 height 124
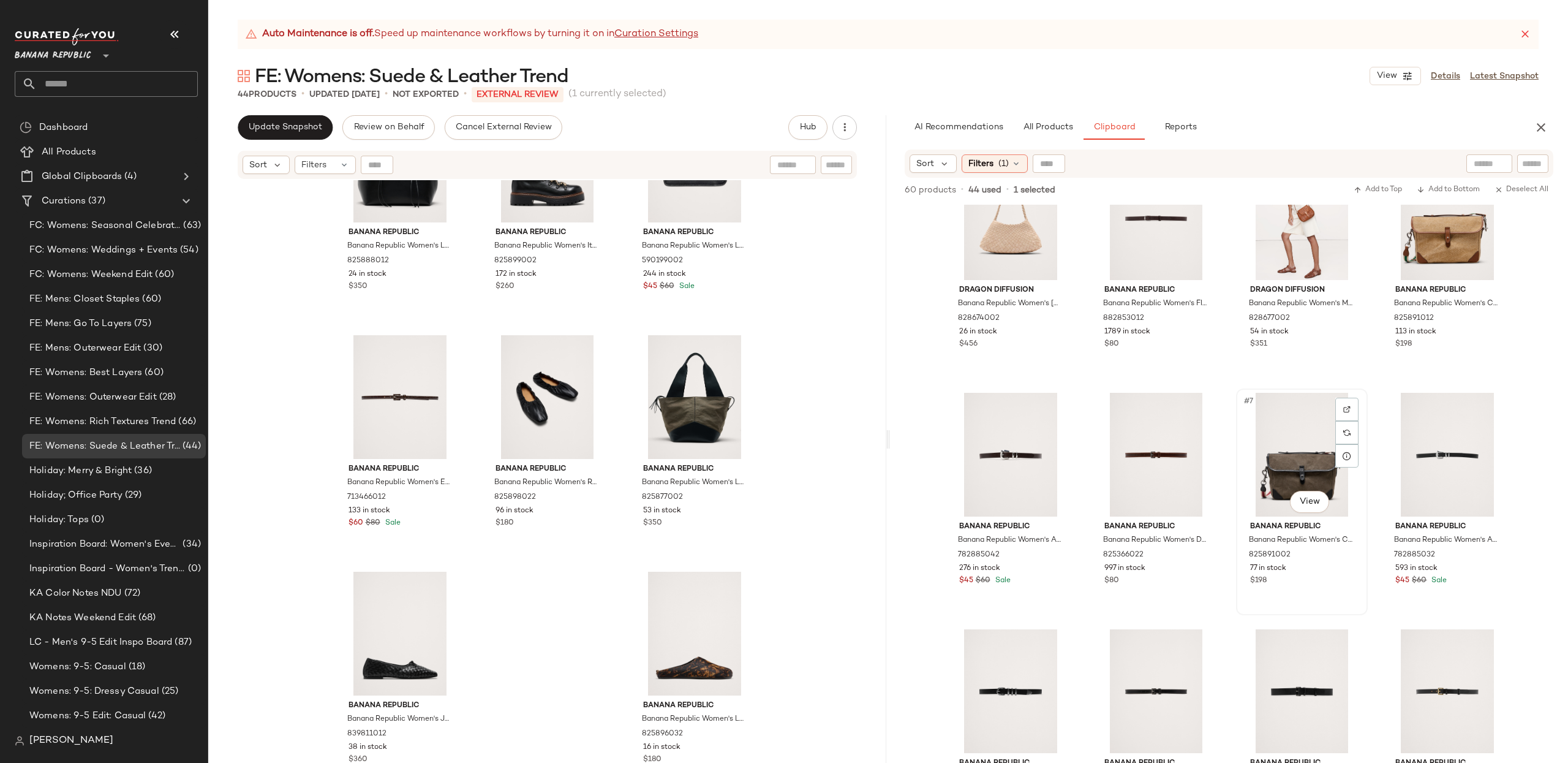
scroll to position [0, 0]
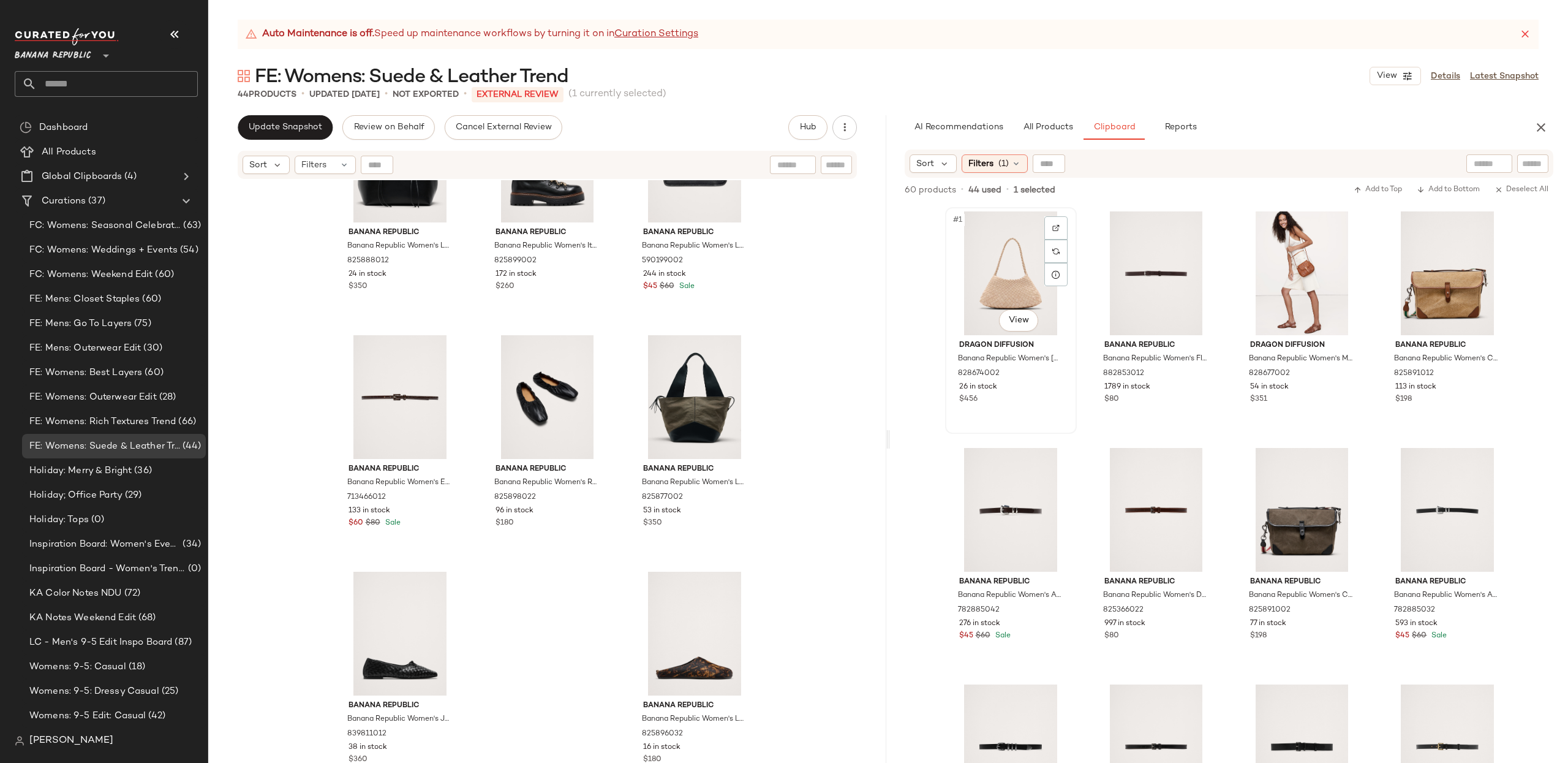
click at [993, 265] on div "#1 View" at bounding box center [1010, 273] width 123 height 124
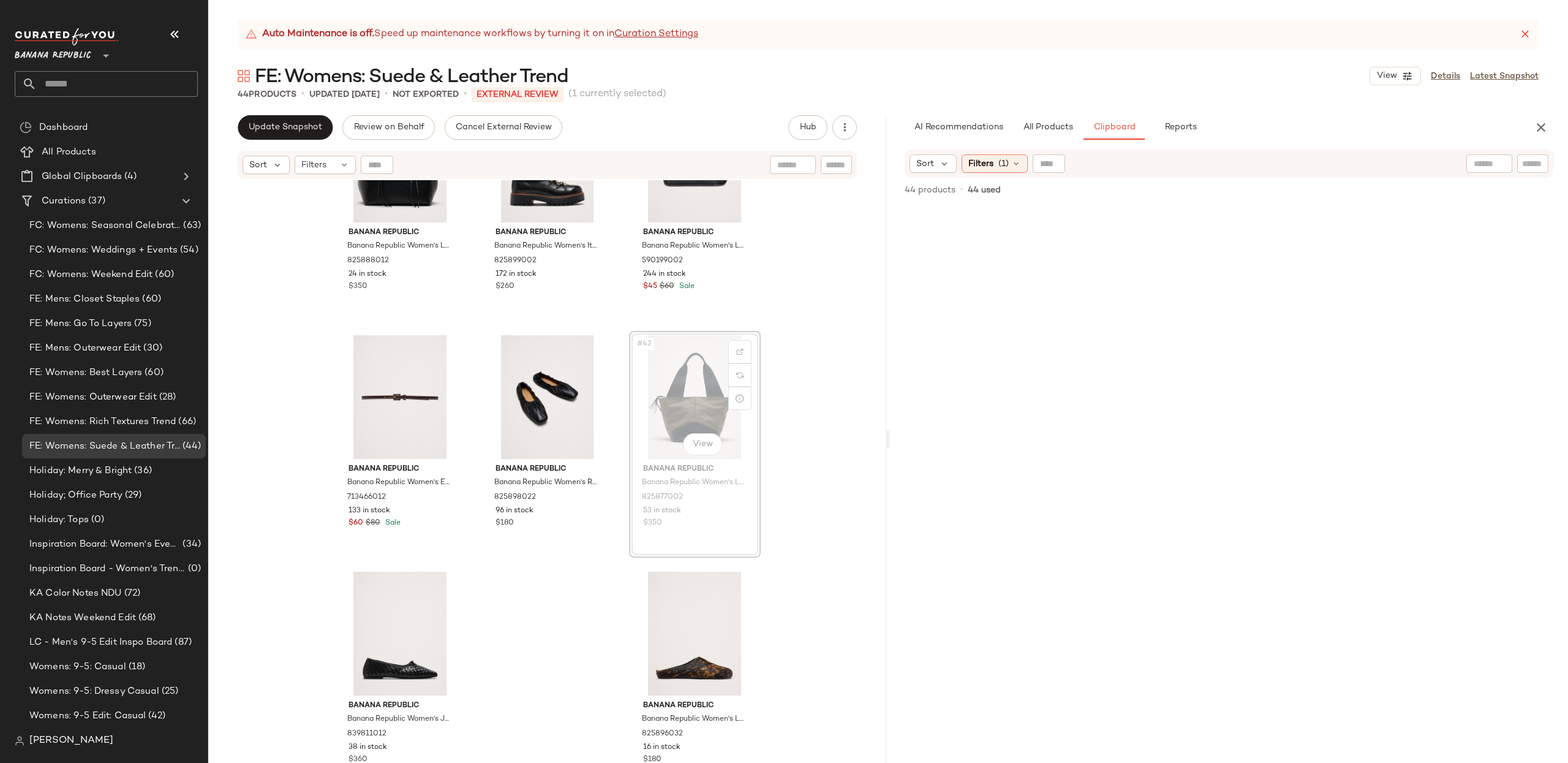
drag, startPoint x: 696, startPoint y: 379, endPoint x: 721, endPoint y: 374, distance: 25.5
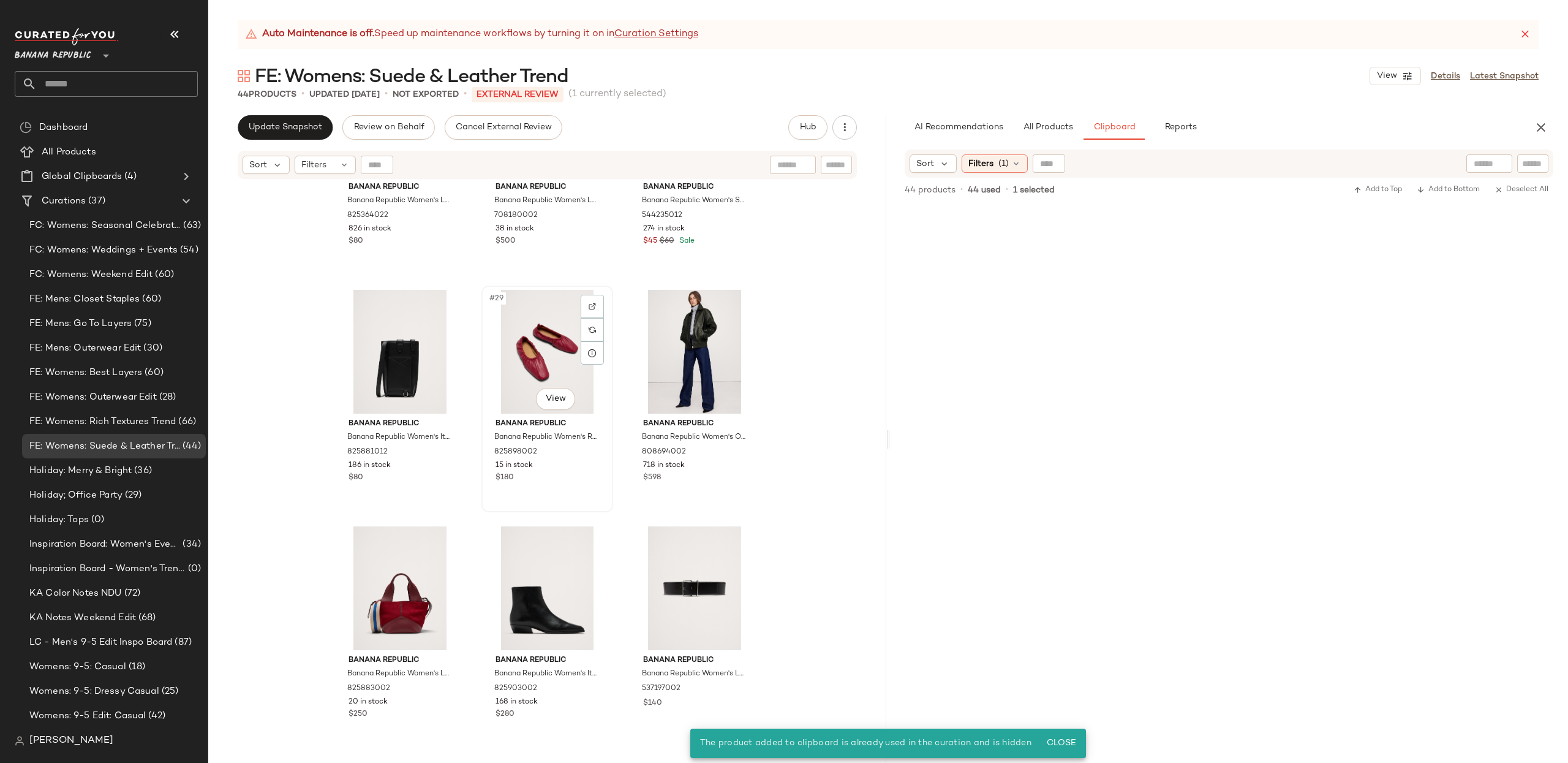
scroll to position [2029, 0]
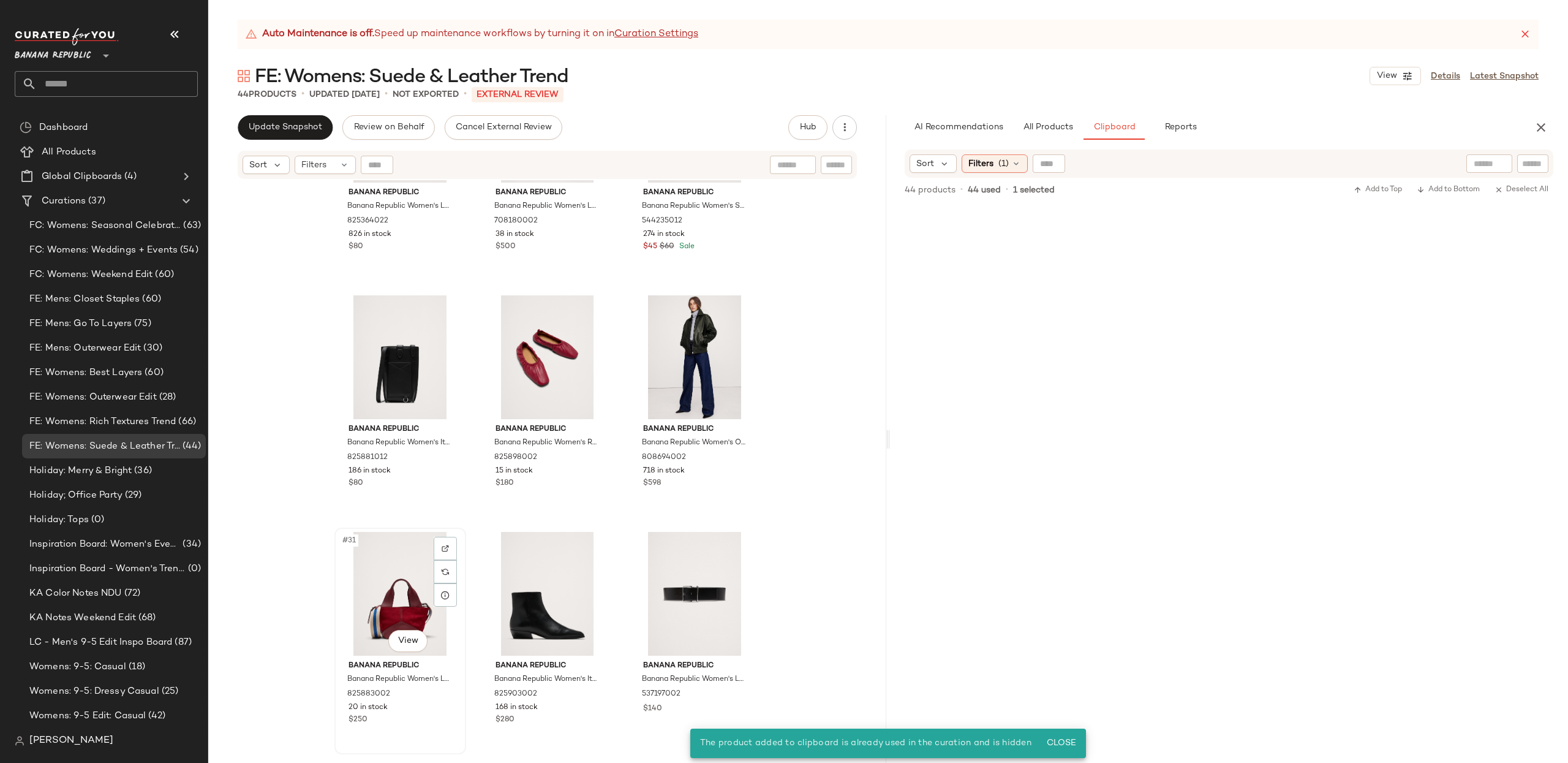
drag, startPoint x: 370, startPoint y: 558, endPoint x: 378, endPoint y: 557, distance: 8.1
click at [370, 558] on div "#31 View" at bounding box center [399, 594] width 123 height 124
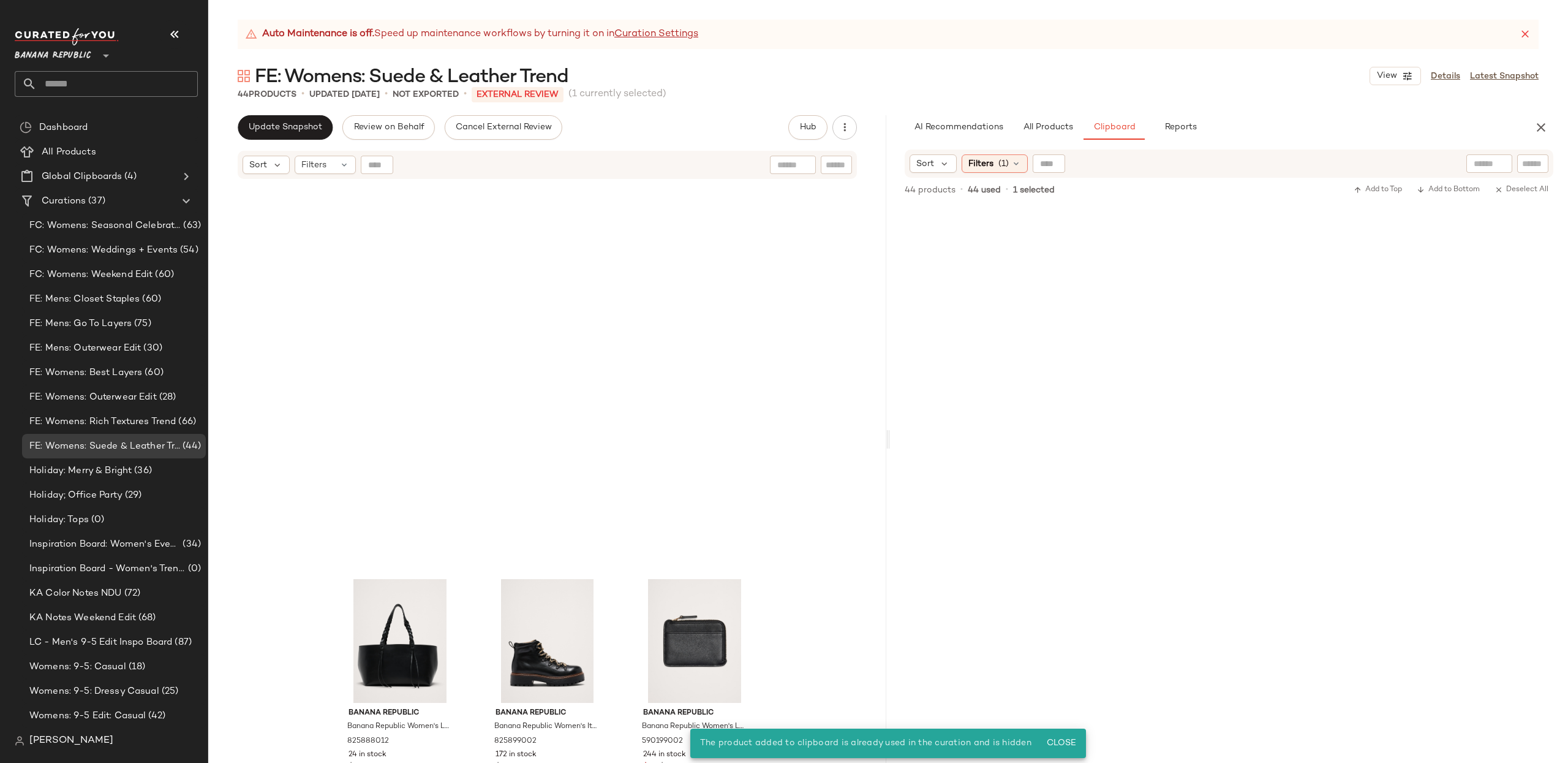
scroll to position [2936, 0]
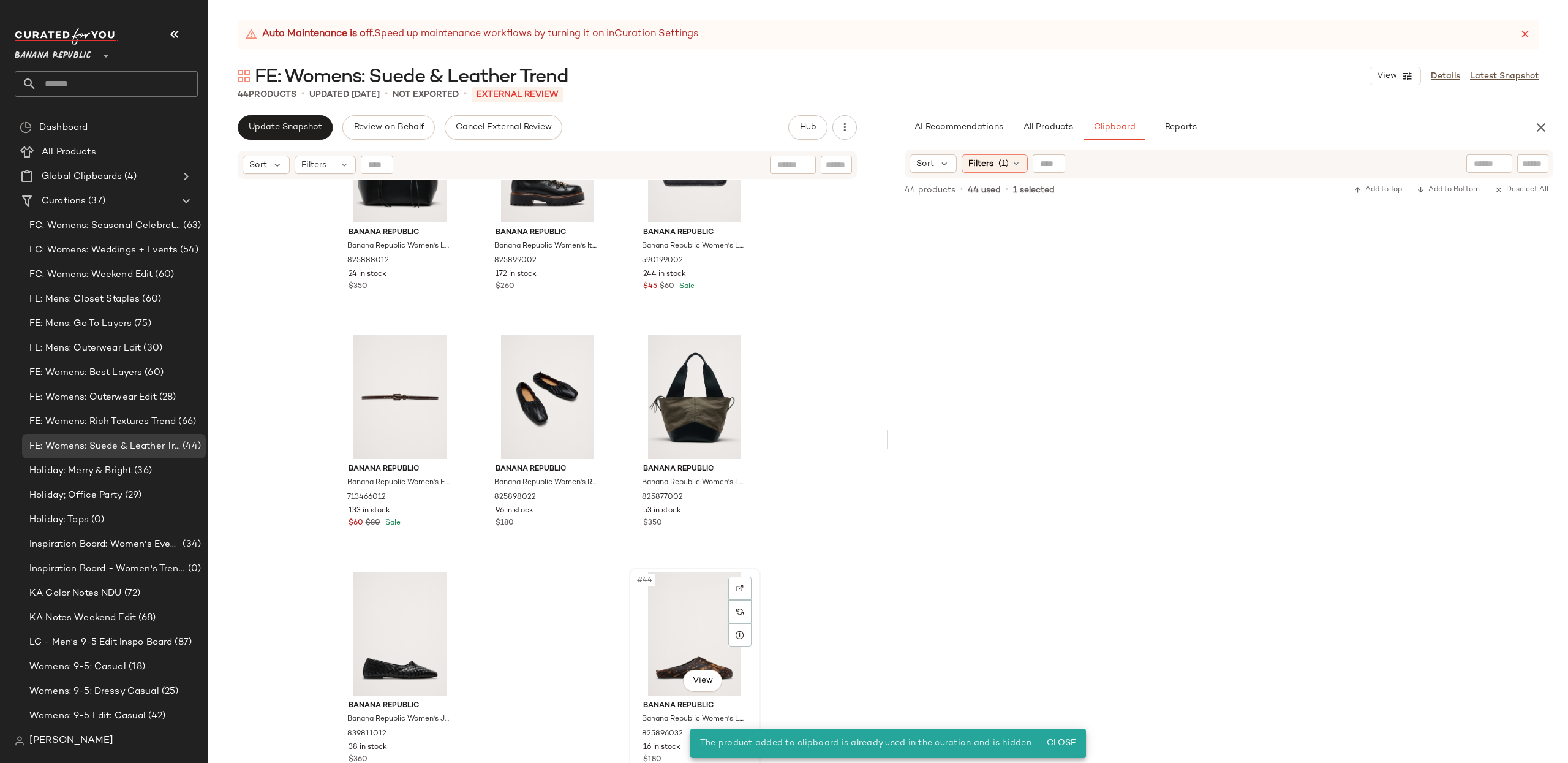
click at [682, 608] on div "#44 View" at bounding box center [694, 634] width 123 height 124
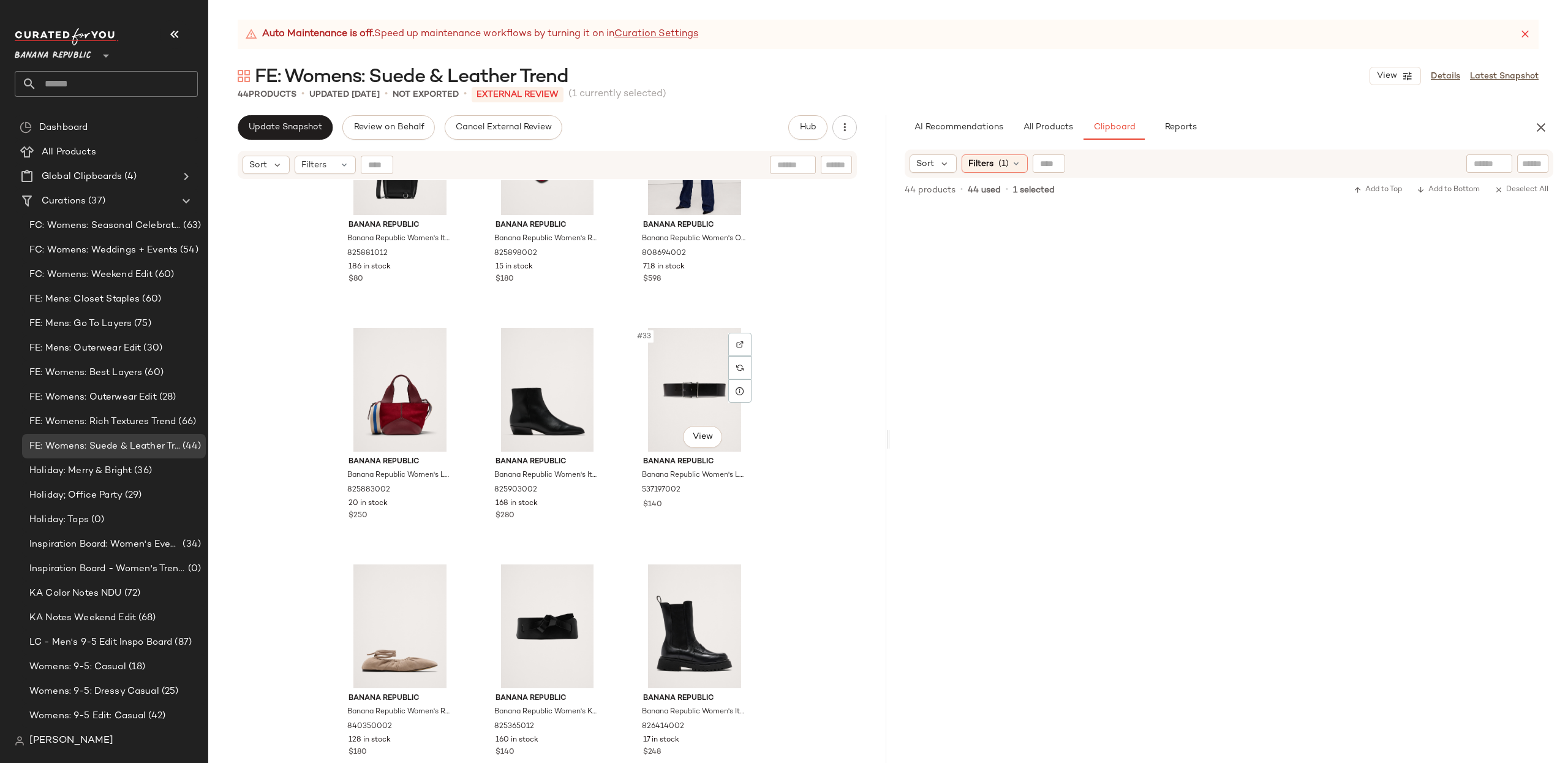
scroll to position [2229, 0]
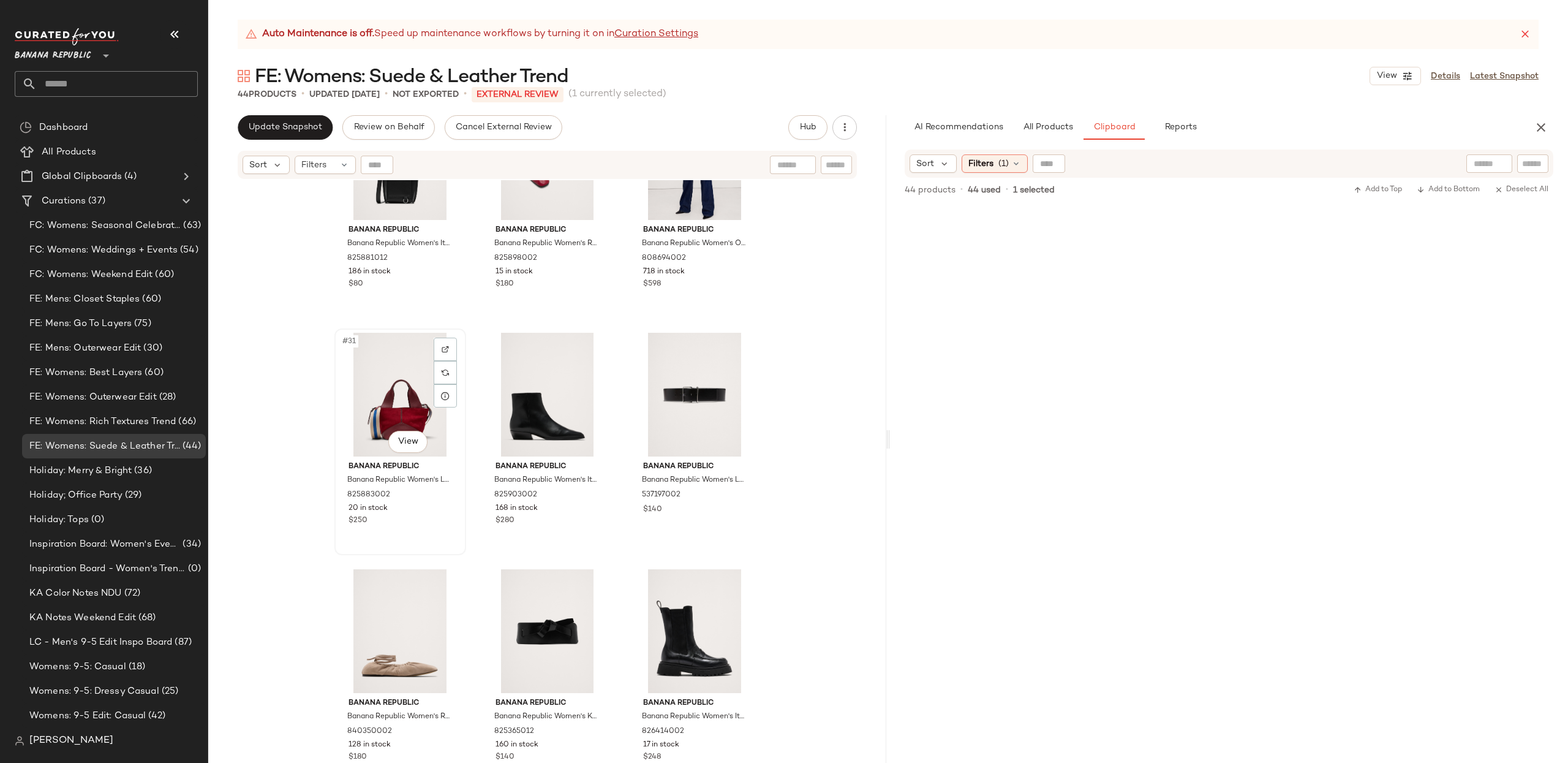
click at [373, 399] on div "#31 View" at bounding box center [399, 395] width 123 height 124
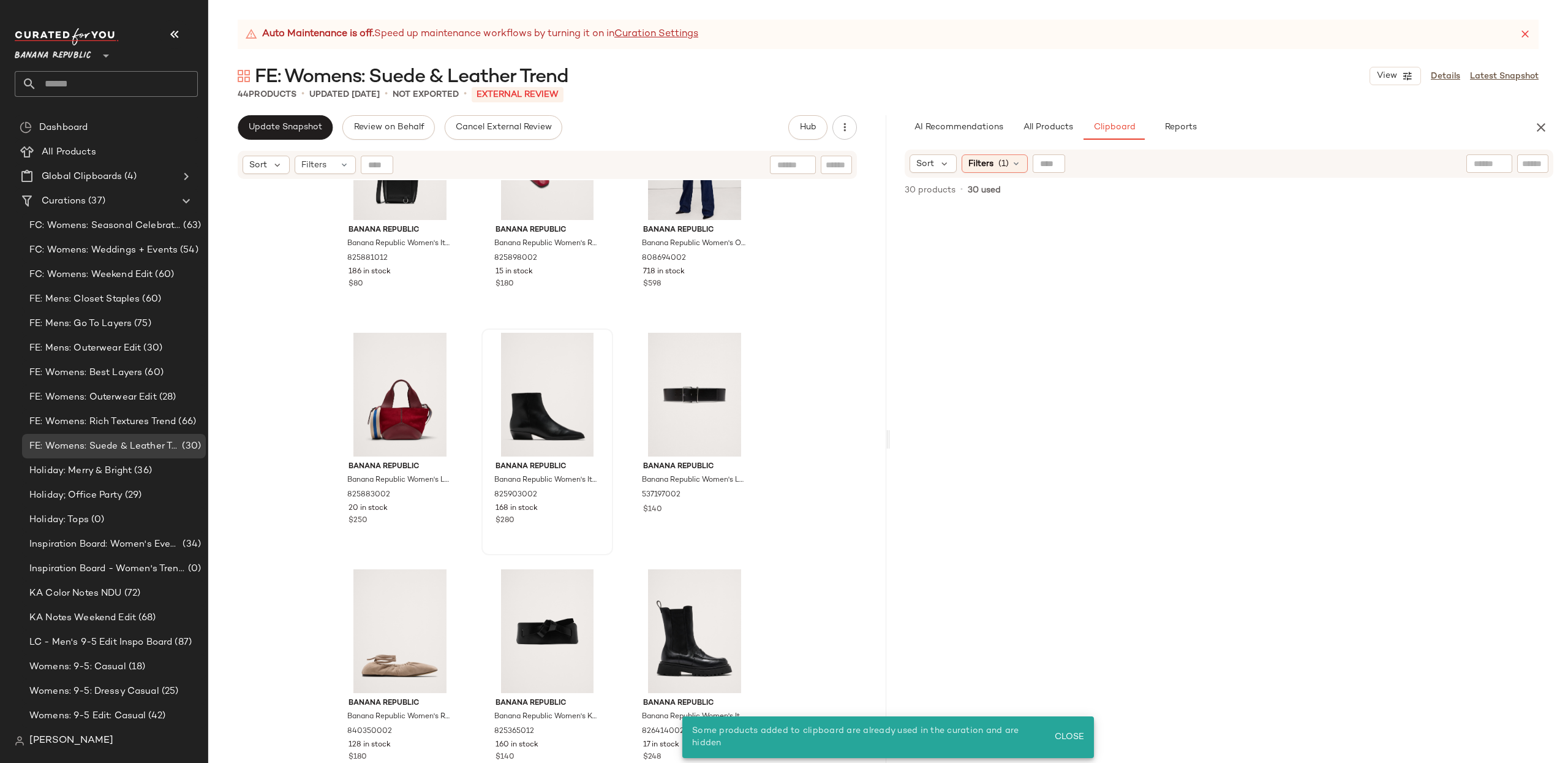
drag, startPoint x: 820, startPoint y: 422, endPoint x: 525, endPoint y: 383, distance: 297.6
click at [820, 422] on div "Banana Republic Banana Republic Women's Italian Leather Crossbody Pouch Black L…" at bounding box center [547, 486] width 678 height 613
click at [370, 374] on div "#31 View" at bounding box center [399, 395] width 123 height 124
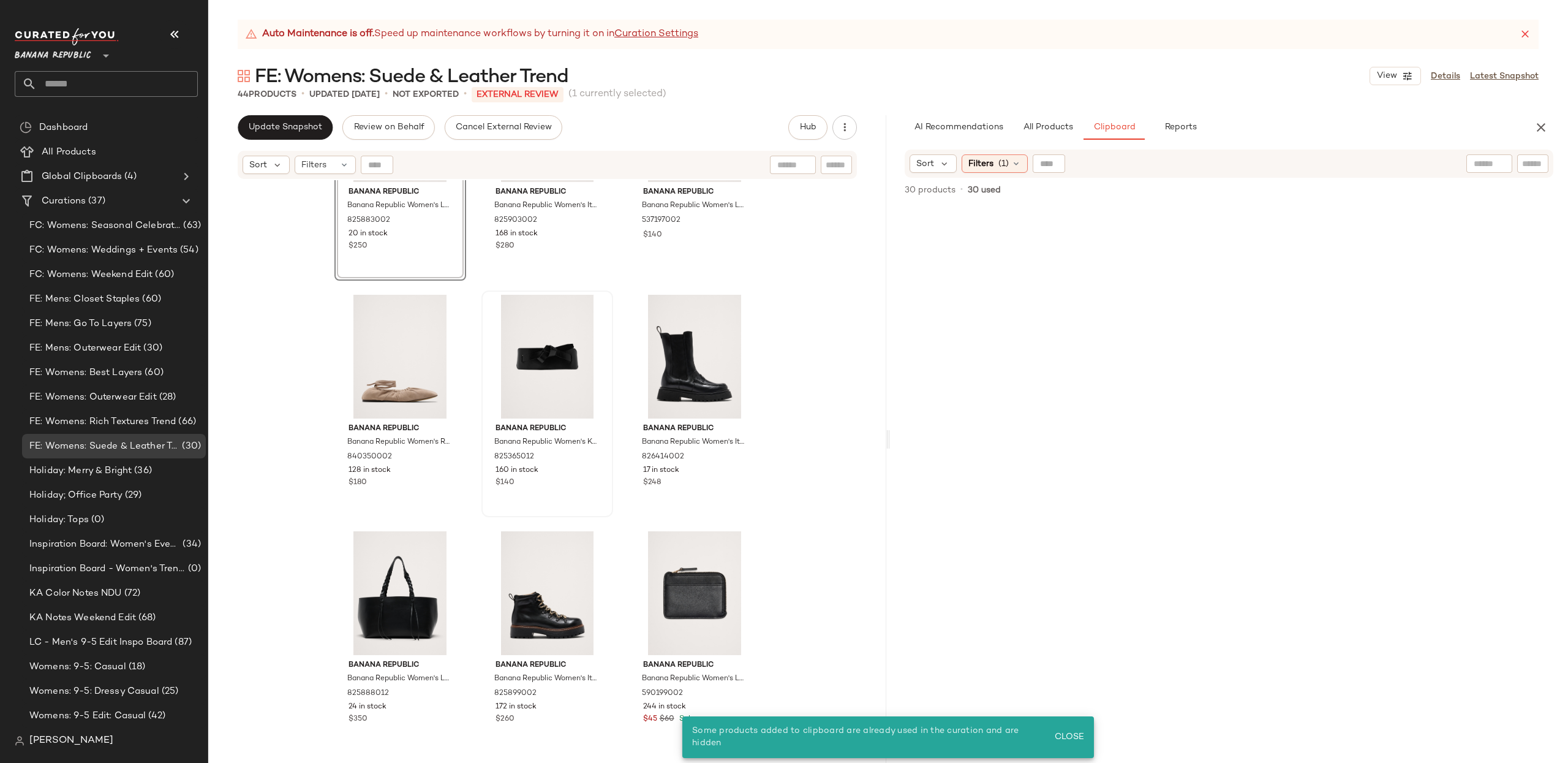
scroll to position [2936, 0]
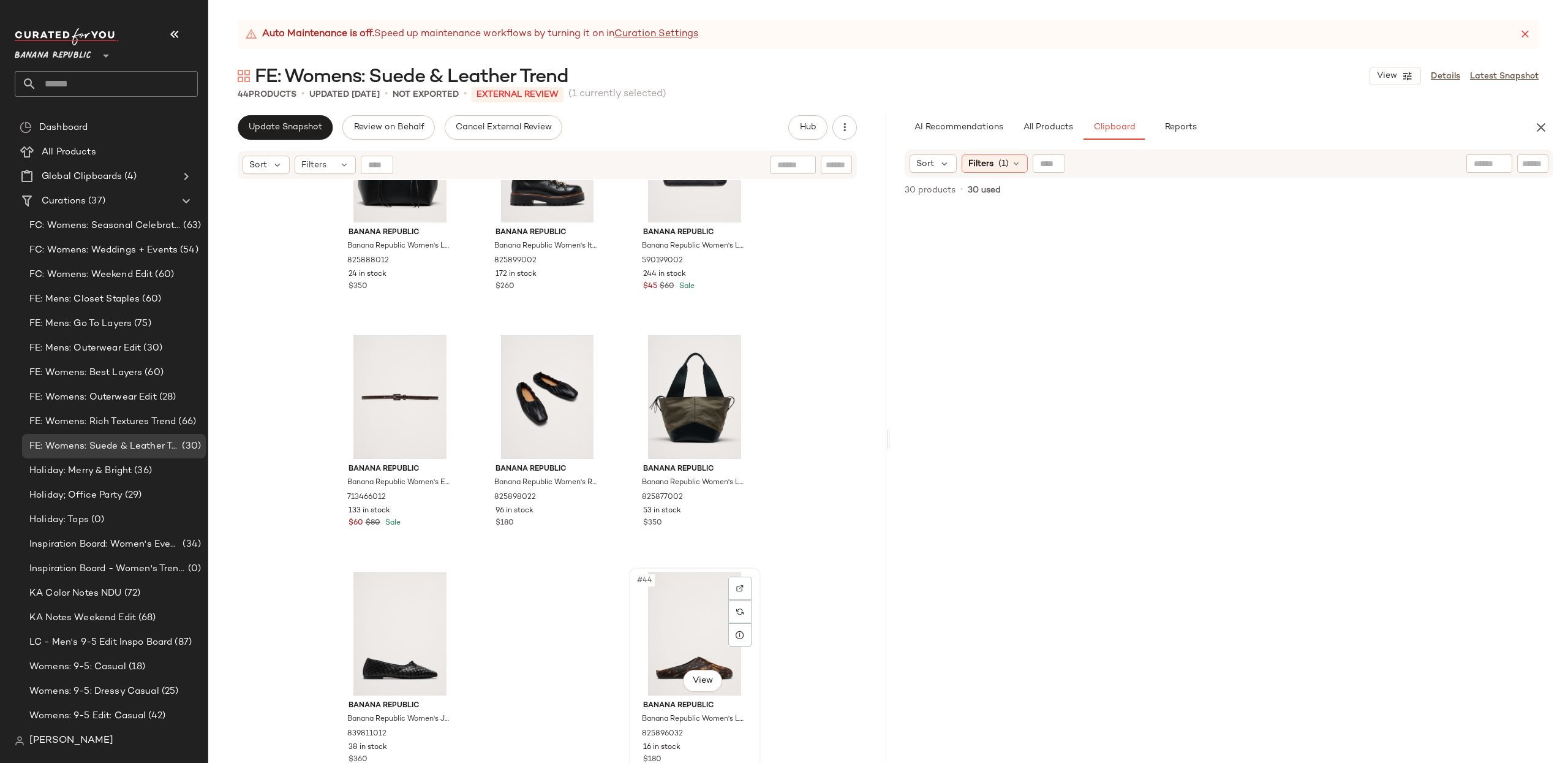
click at [702, 614] on div "#44 View" at bounding box center [694, 634] width 123 height 124
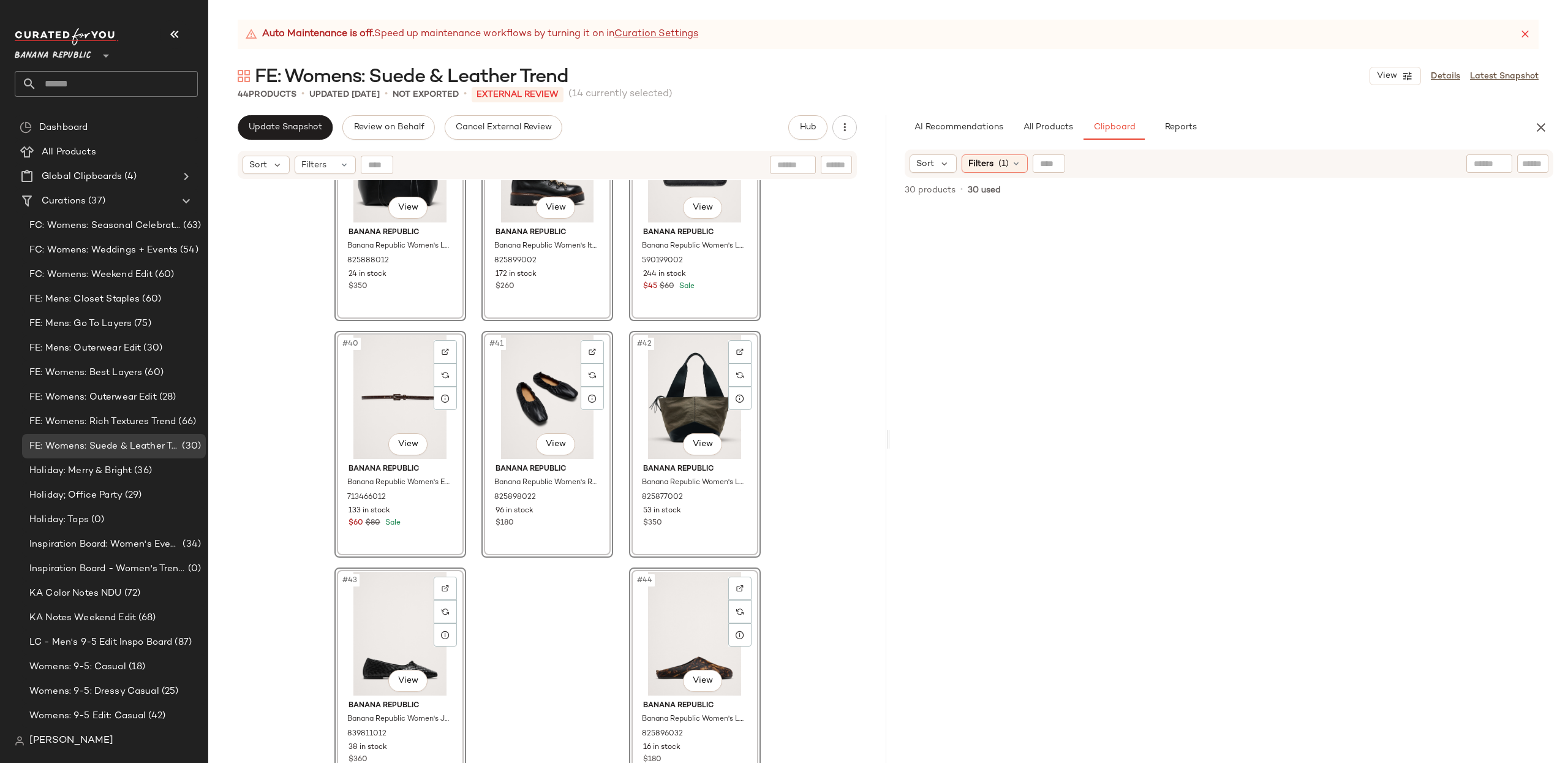
scroll to position [1754, 0]
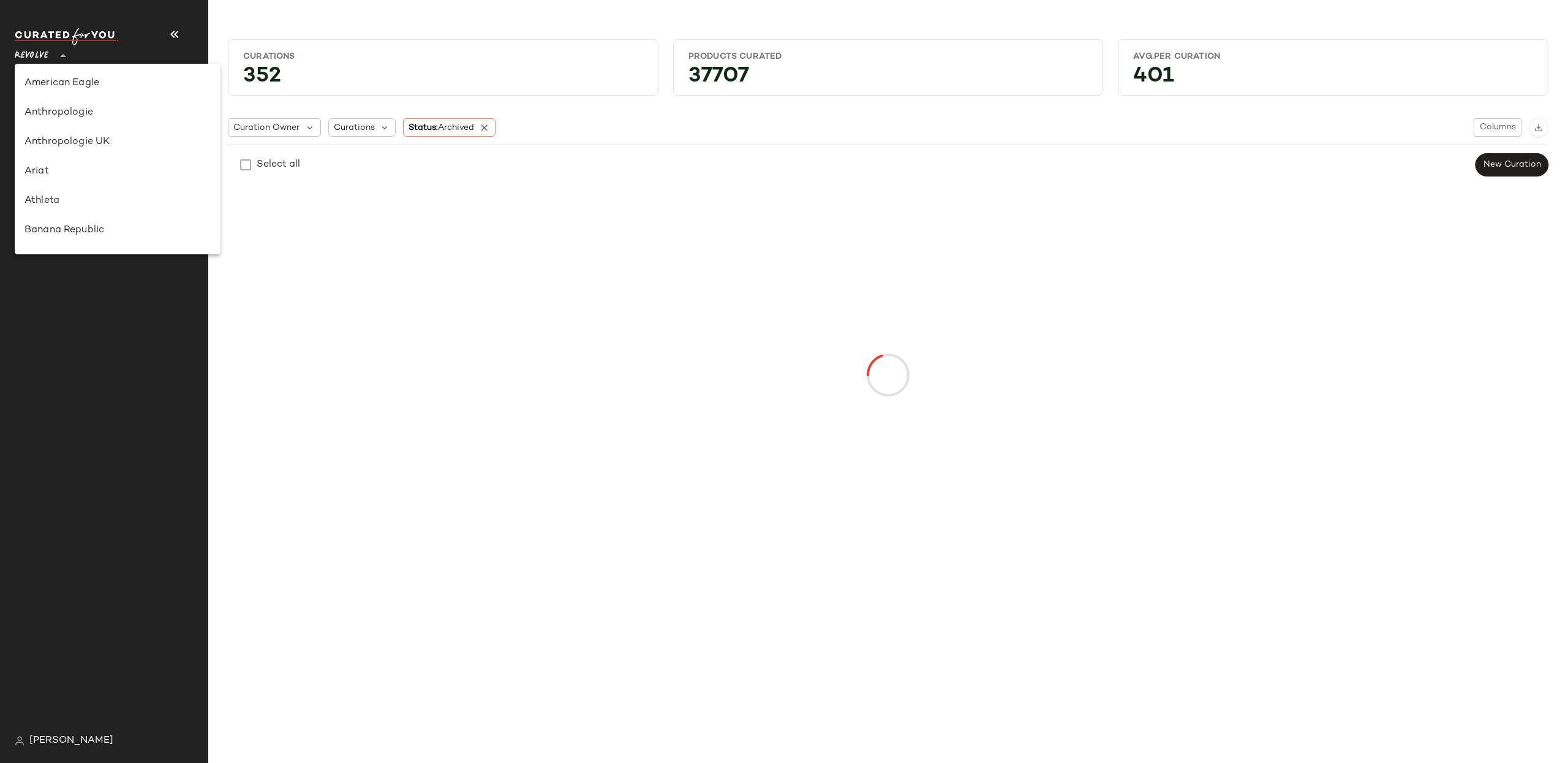
click at [48, 51] on span "Revolve" at bounding box center [31, 53] width 33 height 22
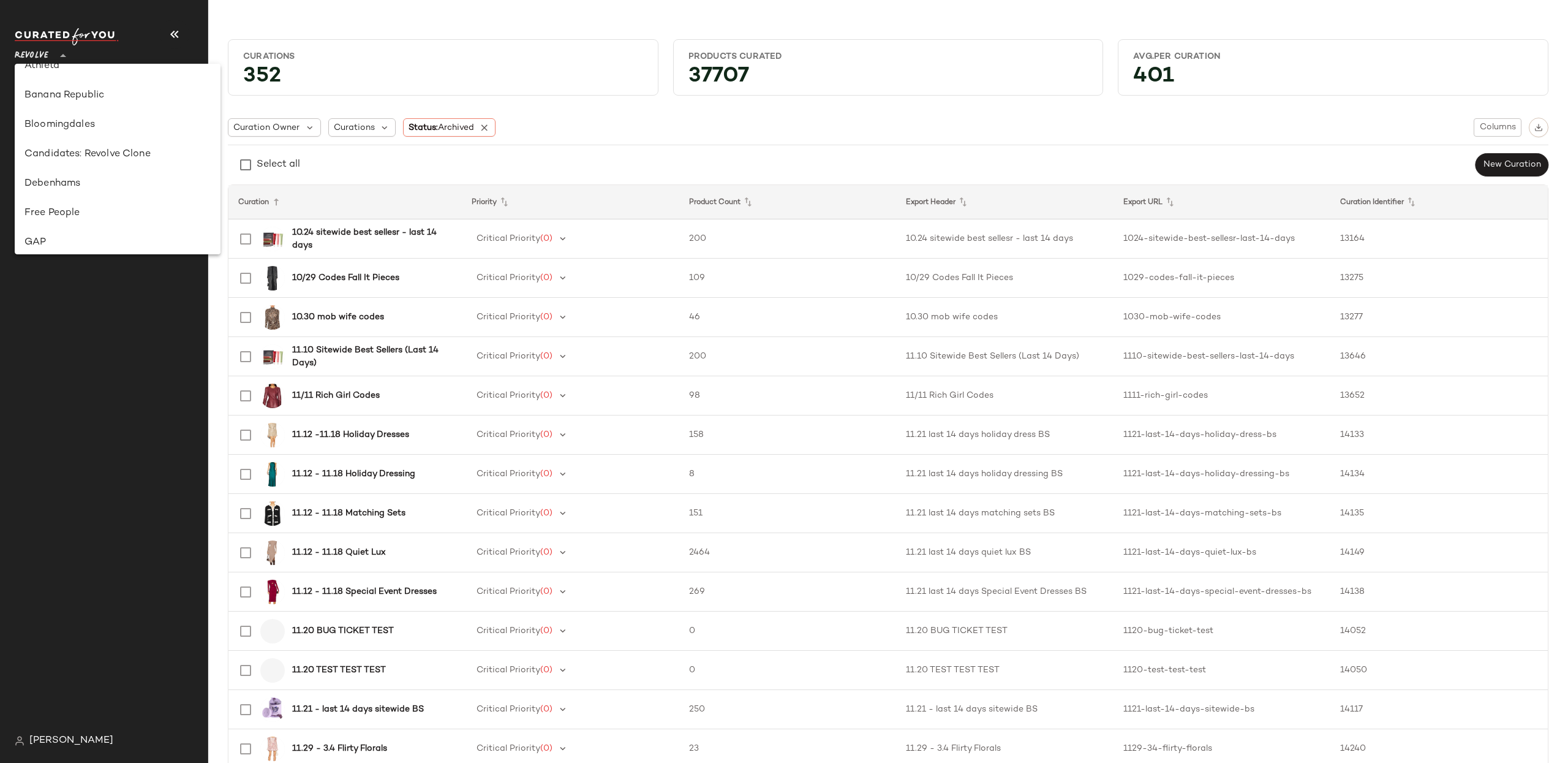
scroll to position [139, 0]
click at [110, 92] on div "Banana Republic" at bounding box center [117, 90] width 186 height 15
type input "**"
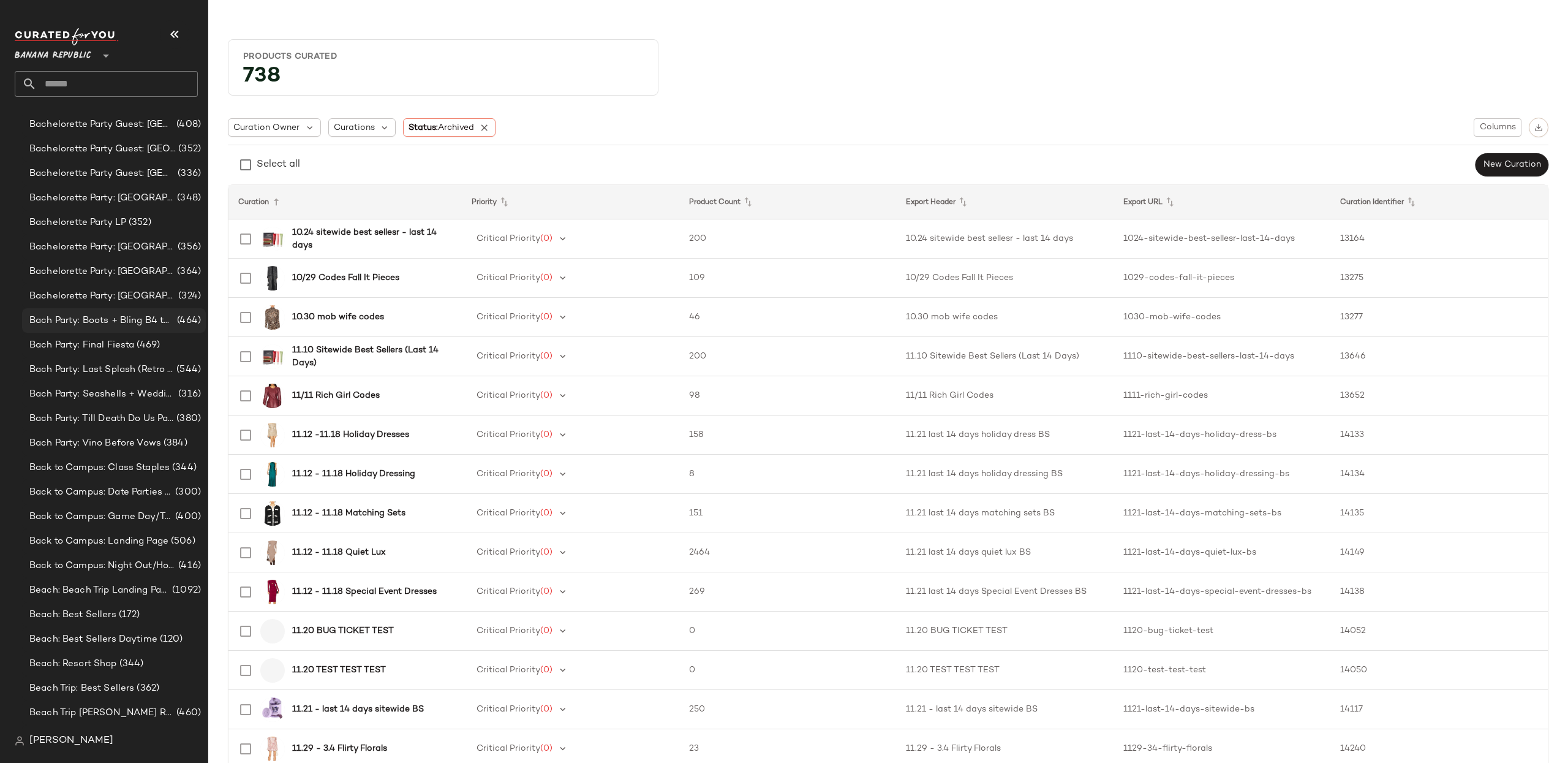
scroll to position [157, 0]
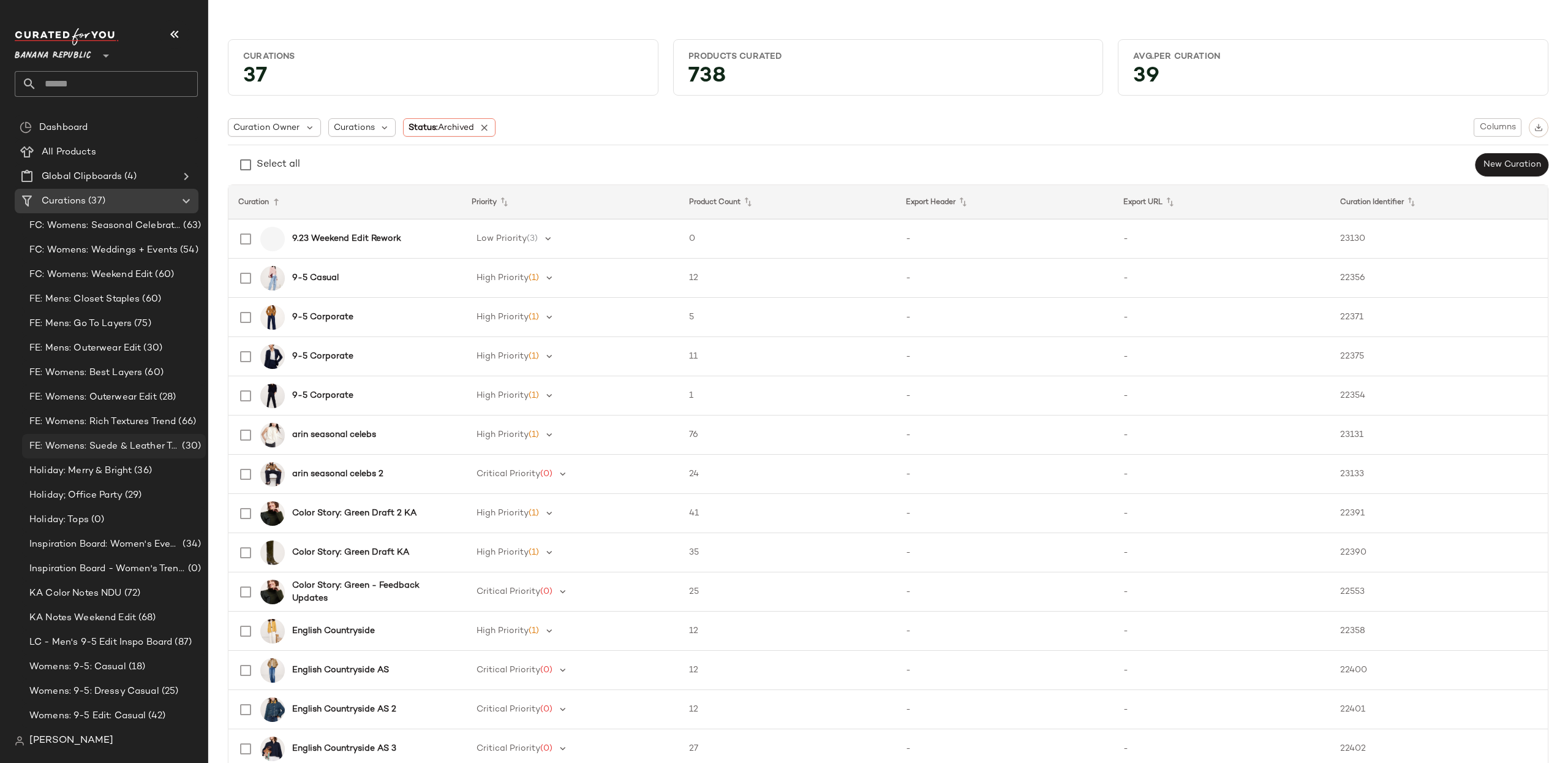
click at [132, 444] on span "FE: Womens: Suede & Leather Trend" at bounding box center [104, 447] width 150 height 14
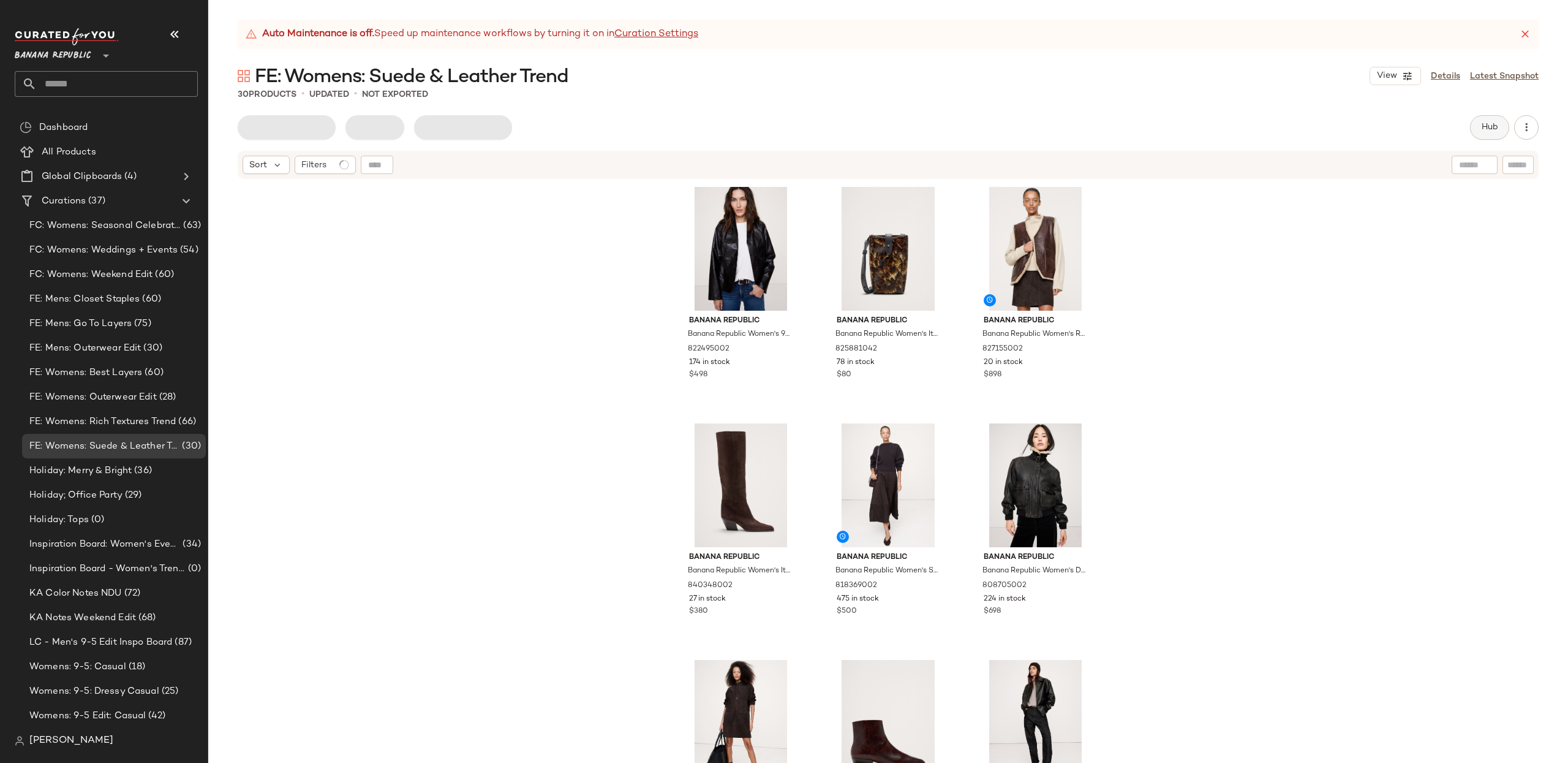
click at [1493, 133] on button "Hub" at bounding box center [1489, 127] width 39 height 24
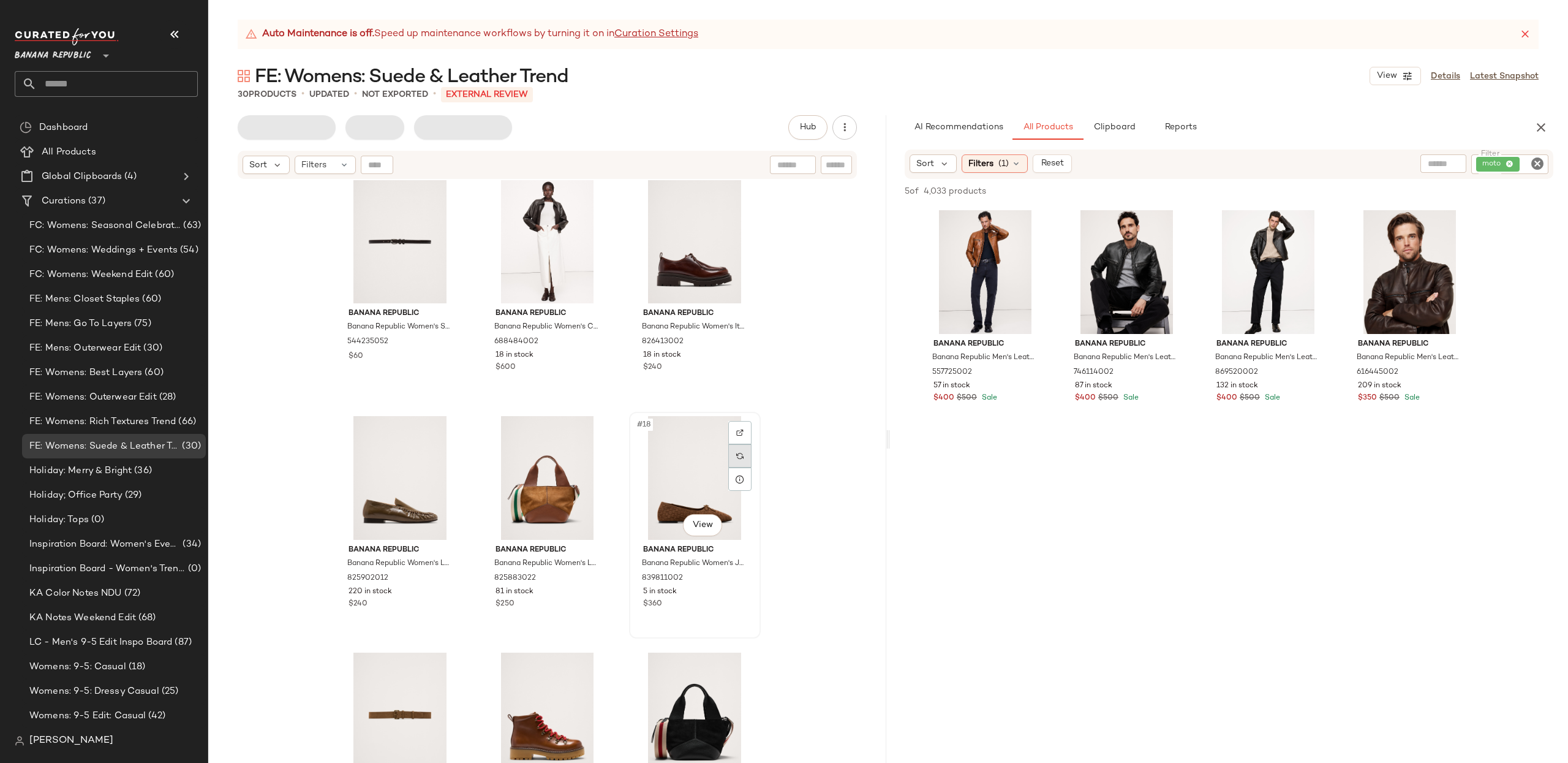
scroll to position [1003, 0]
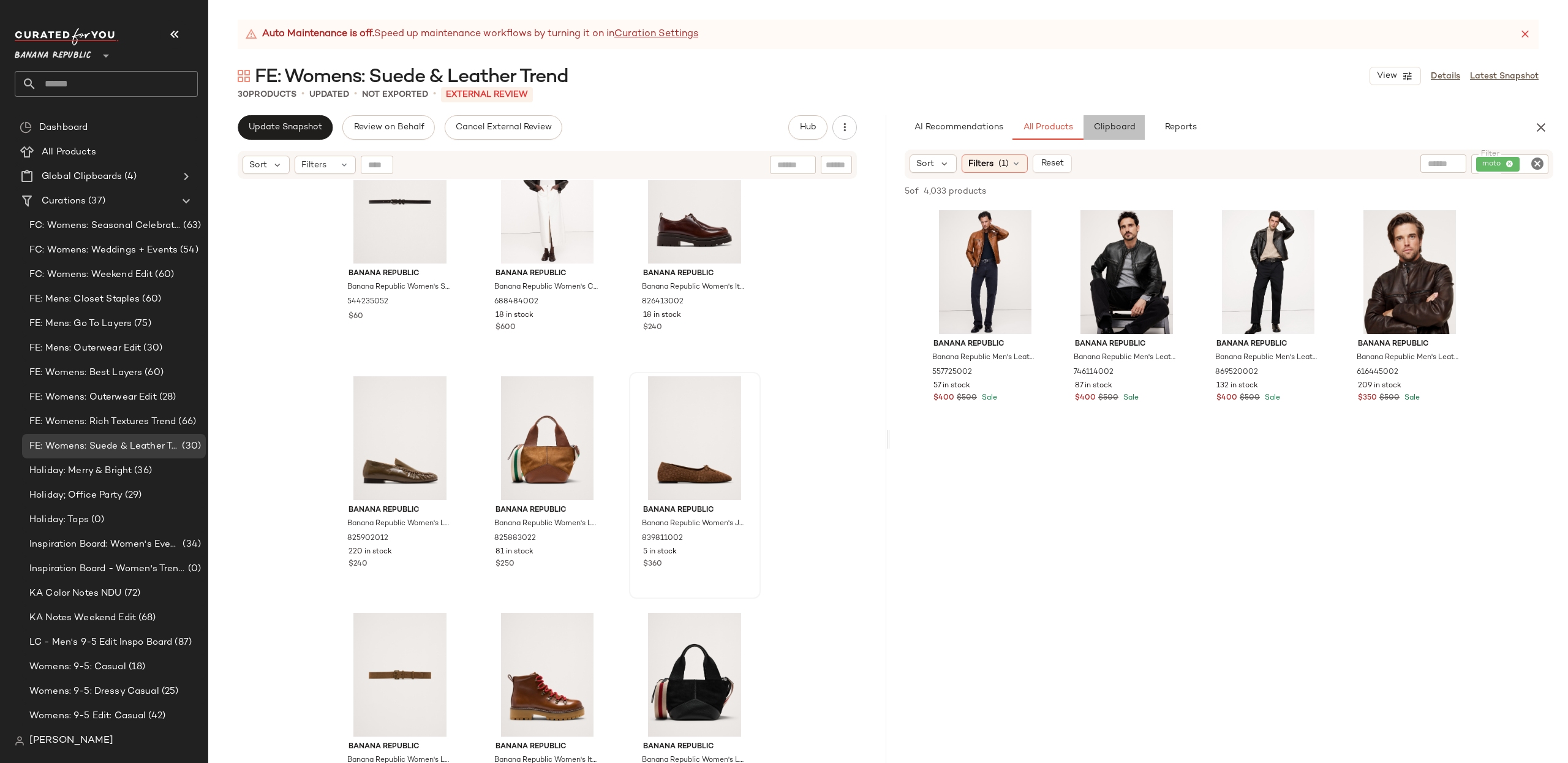
click at [1114, 127] on span "Clipboard" at bounding box center [1113, 127] width 42 height 10
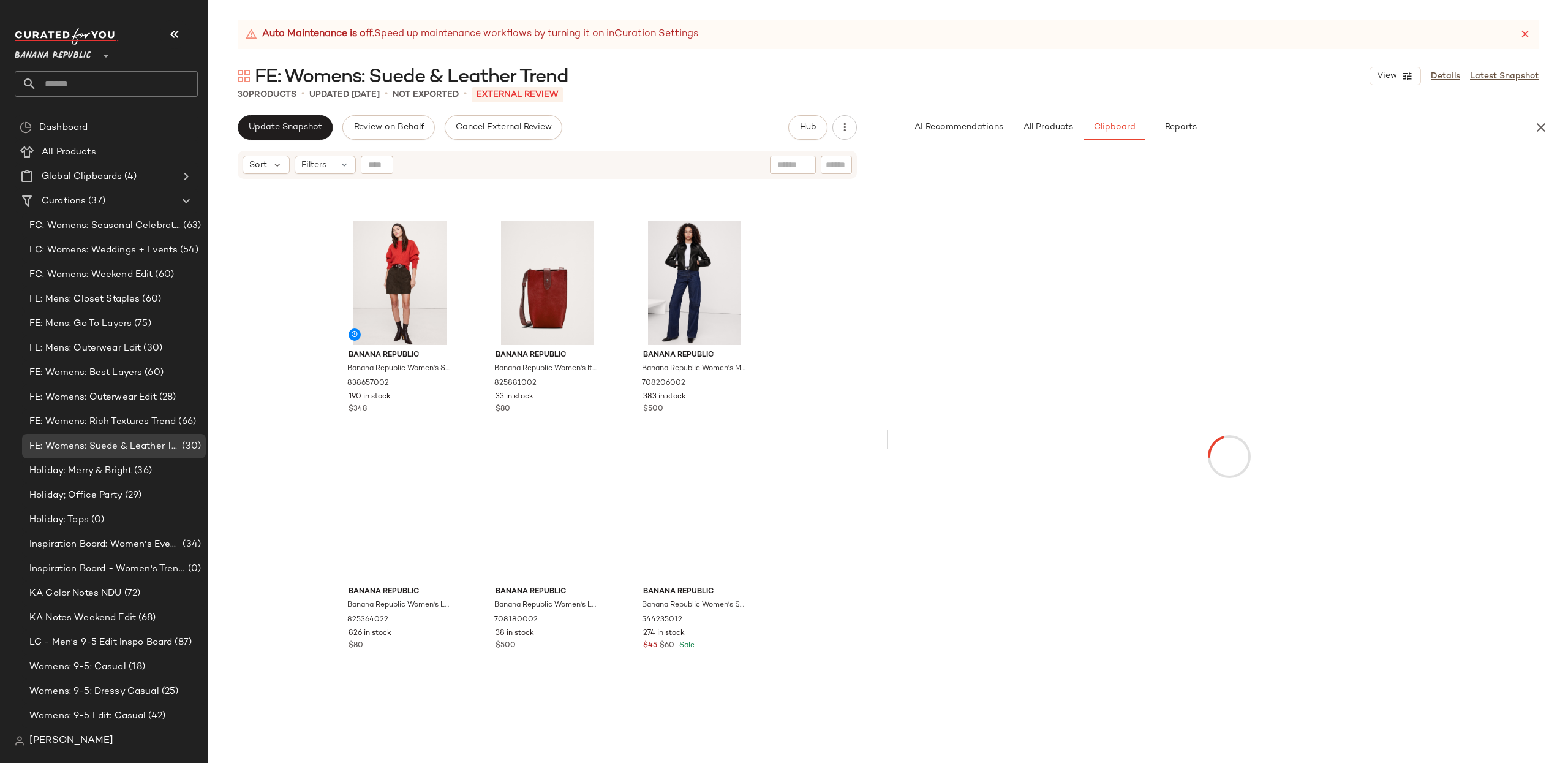
scroll to position [1754, 0]
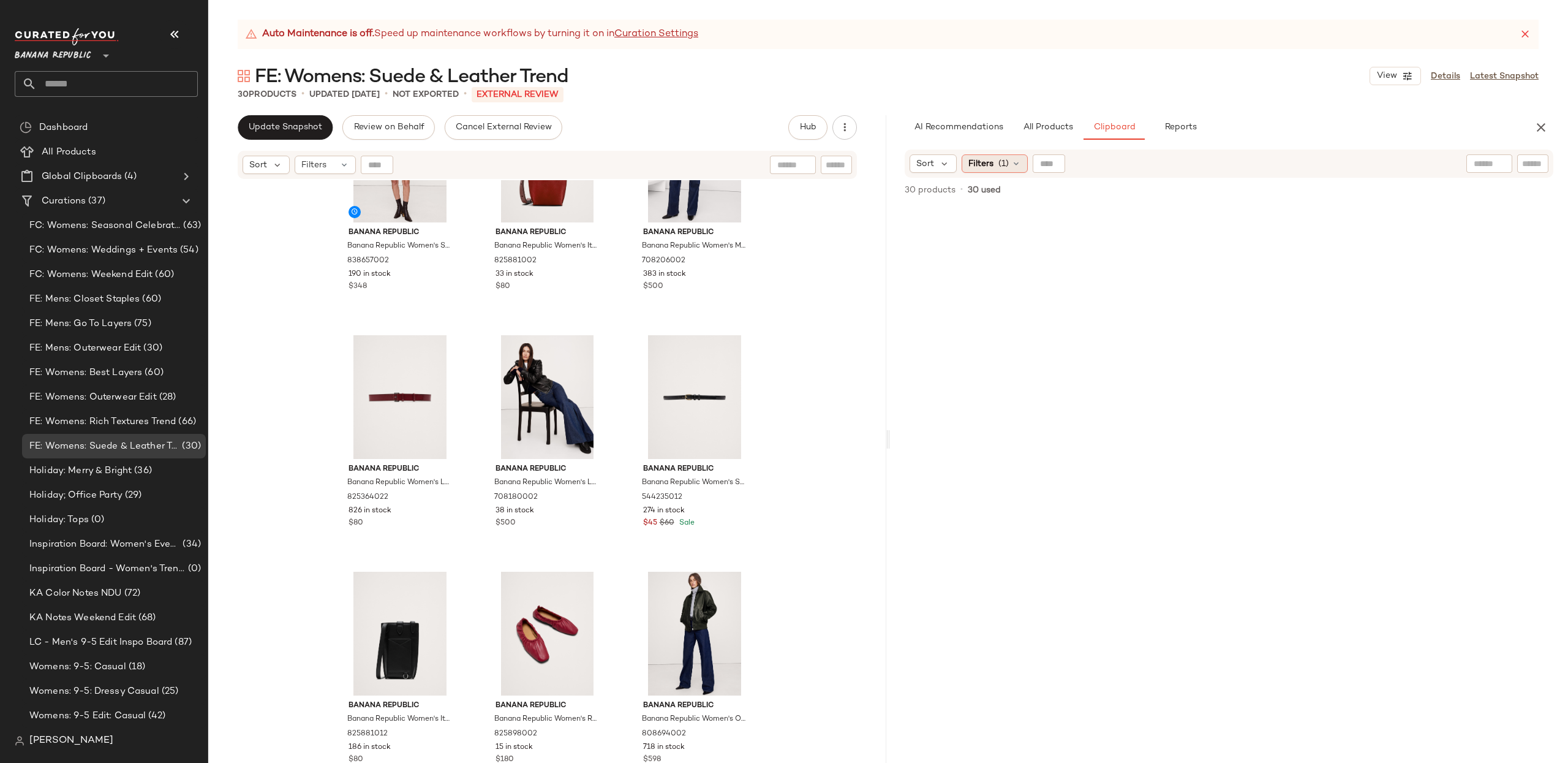
click at [990, 161] on span "Filters" at bounding box center [980, 164] width 25 height 13
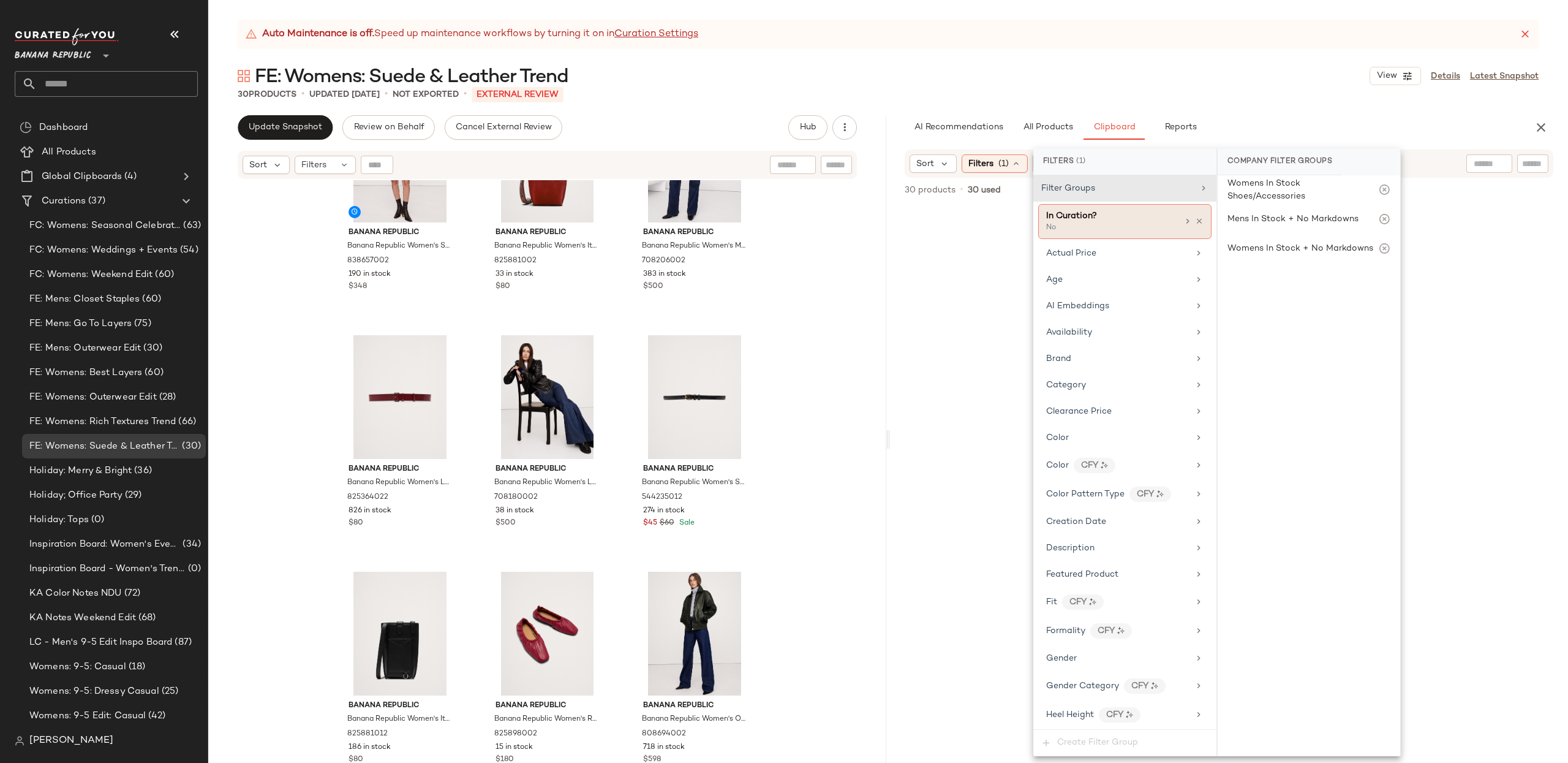
click at [1198, 223] on div "In Curation? No" at bounding box center [1124, 221] width 173 height 35
click at [1196, 220] on icon at bounding box center [1199, 221] width 9 height 9
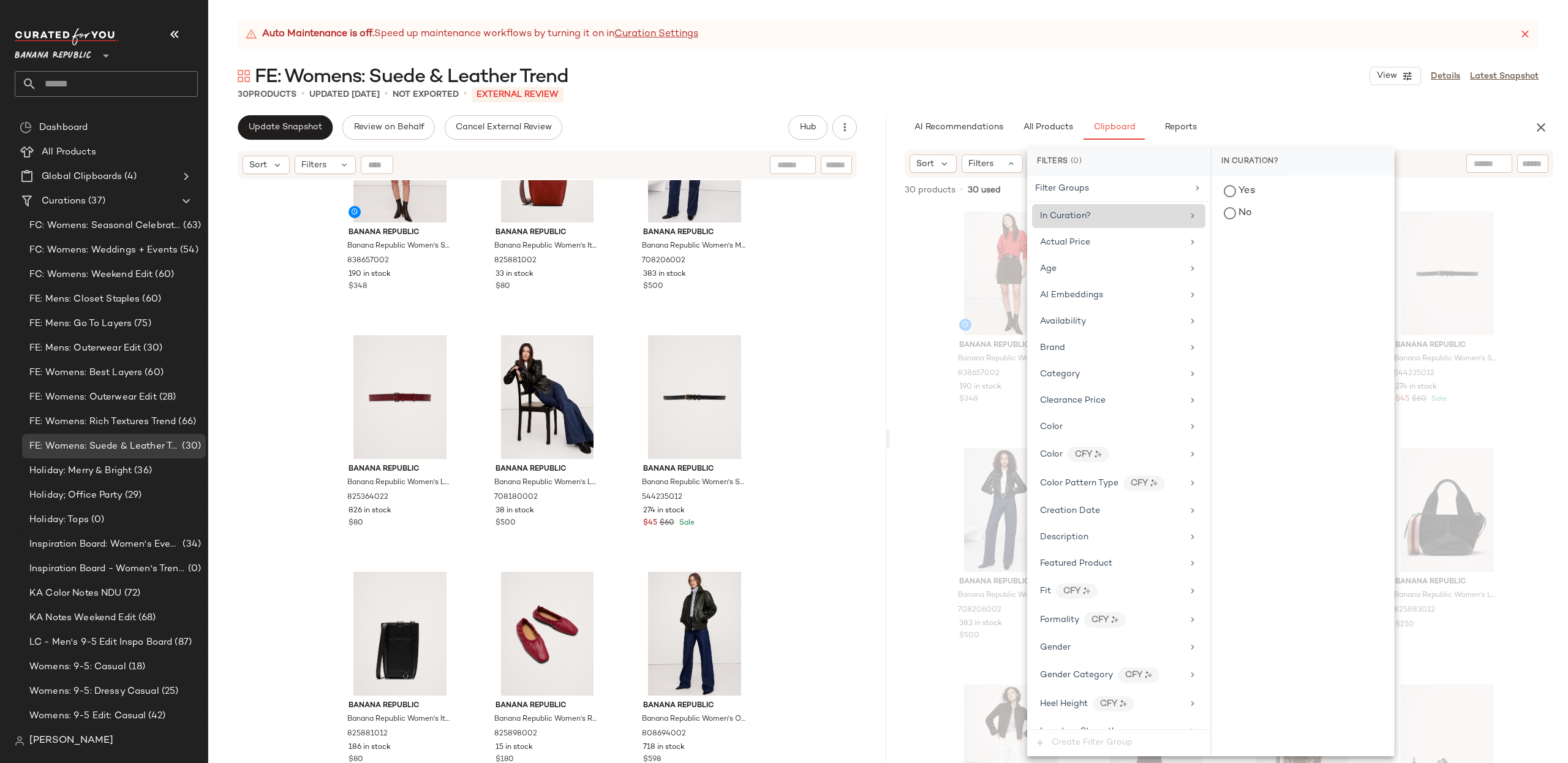
drag, startPoint x: 906, startPoint y: 250, endPoint x: 913, endPoint y: 250, distance: 7.0
click at [906, 250] on div "Banana Republic Banana Republic Women's Suede Mini Skirt Ganache Brown Size 0 8…" at bounding box center [1229, 484] width 678 height 558
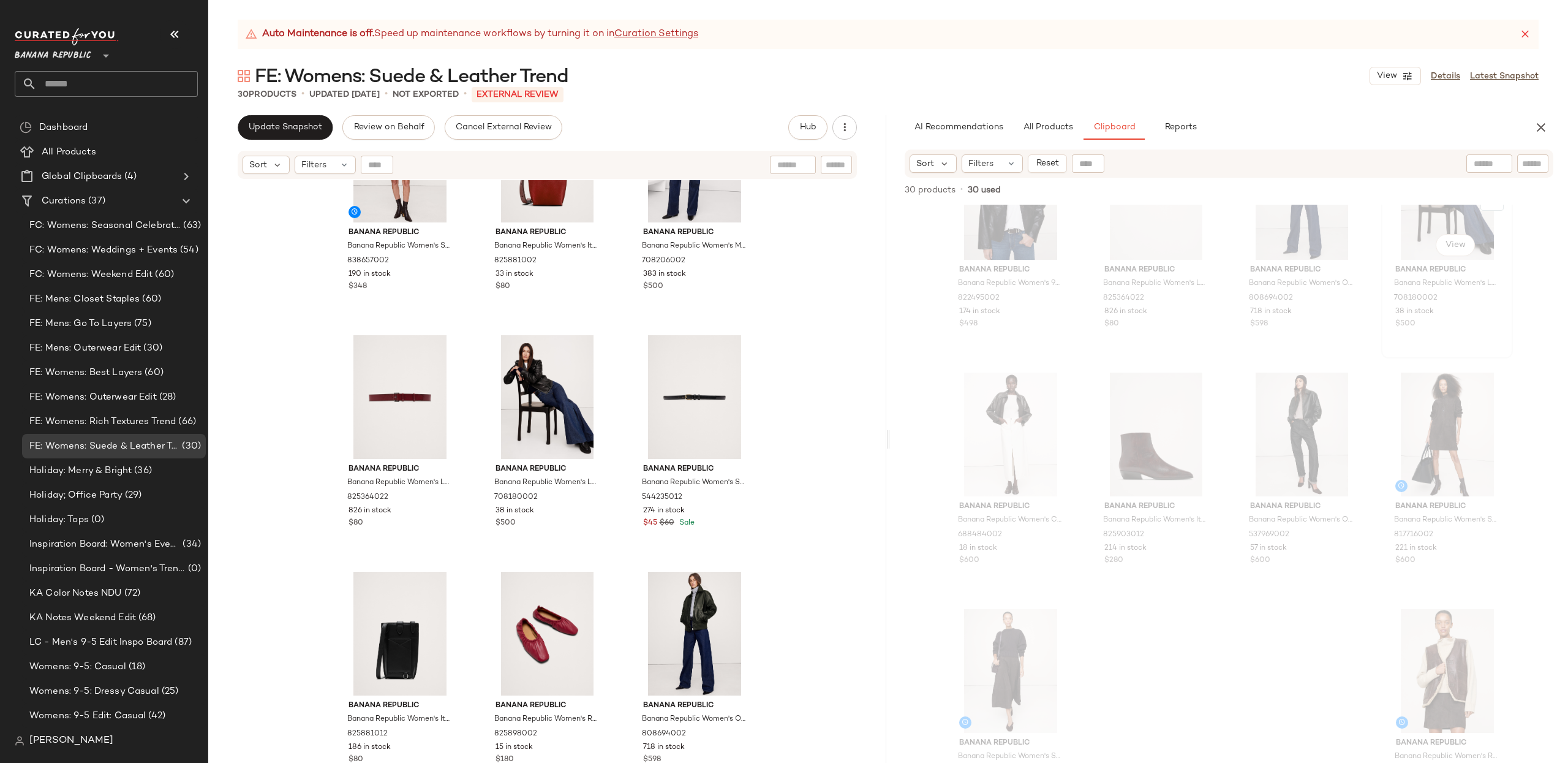
scroll to position [1335, 0]
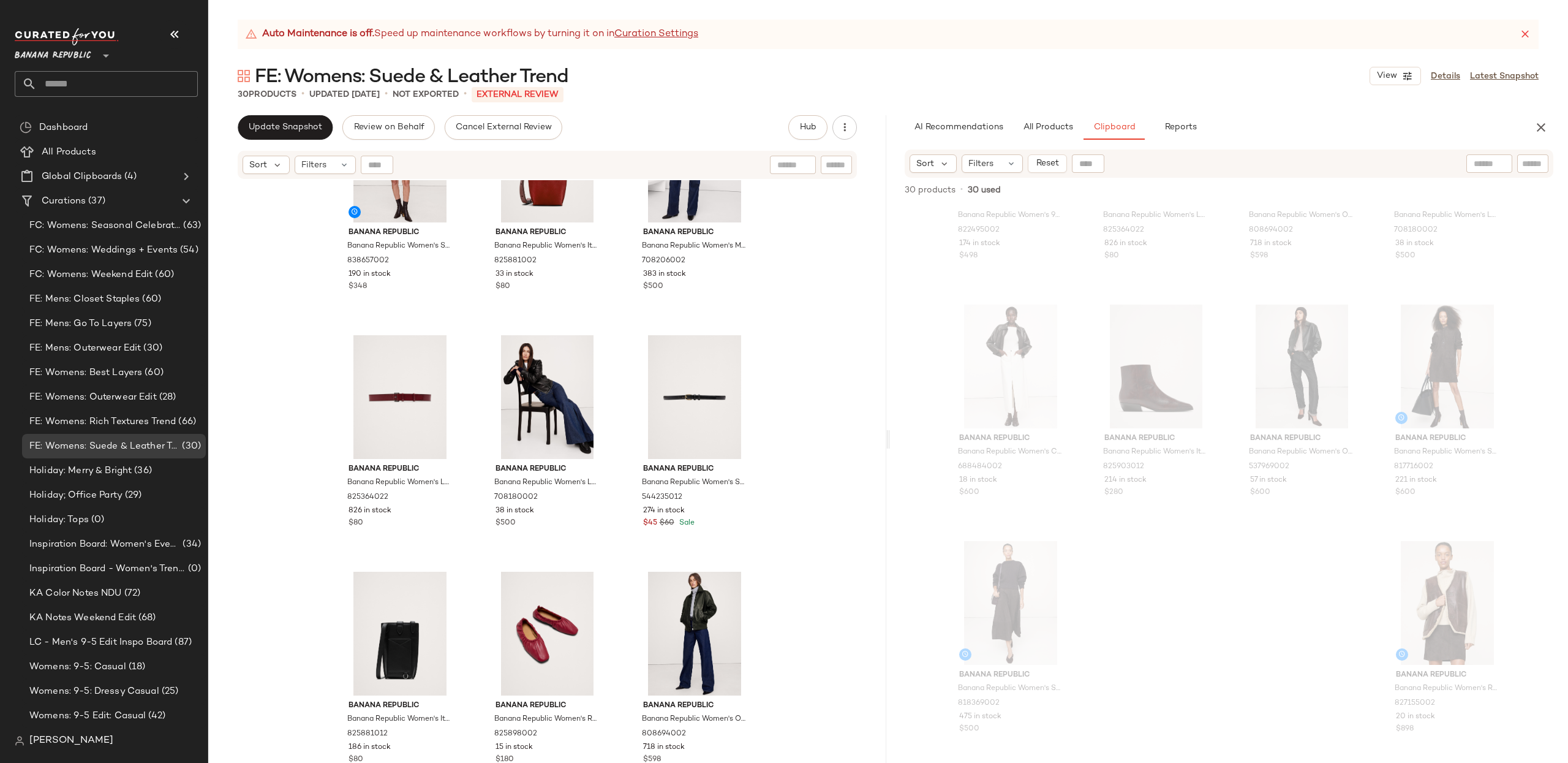
click at [829, 329] on div "Banana Republic Banana Republic Women's Suede Mini Skirt Ganache Brown Size 0 8…" at bounding box center [547, 486] width 678 height 613
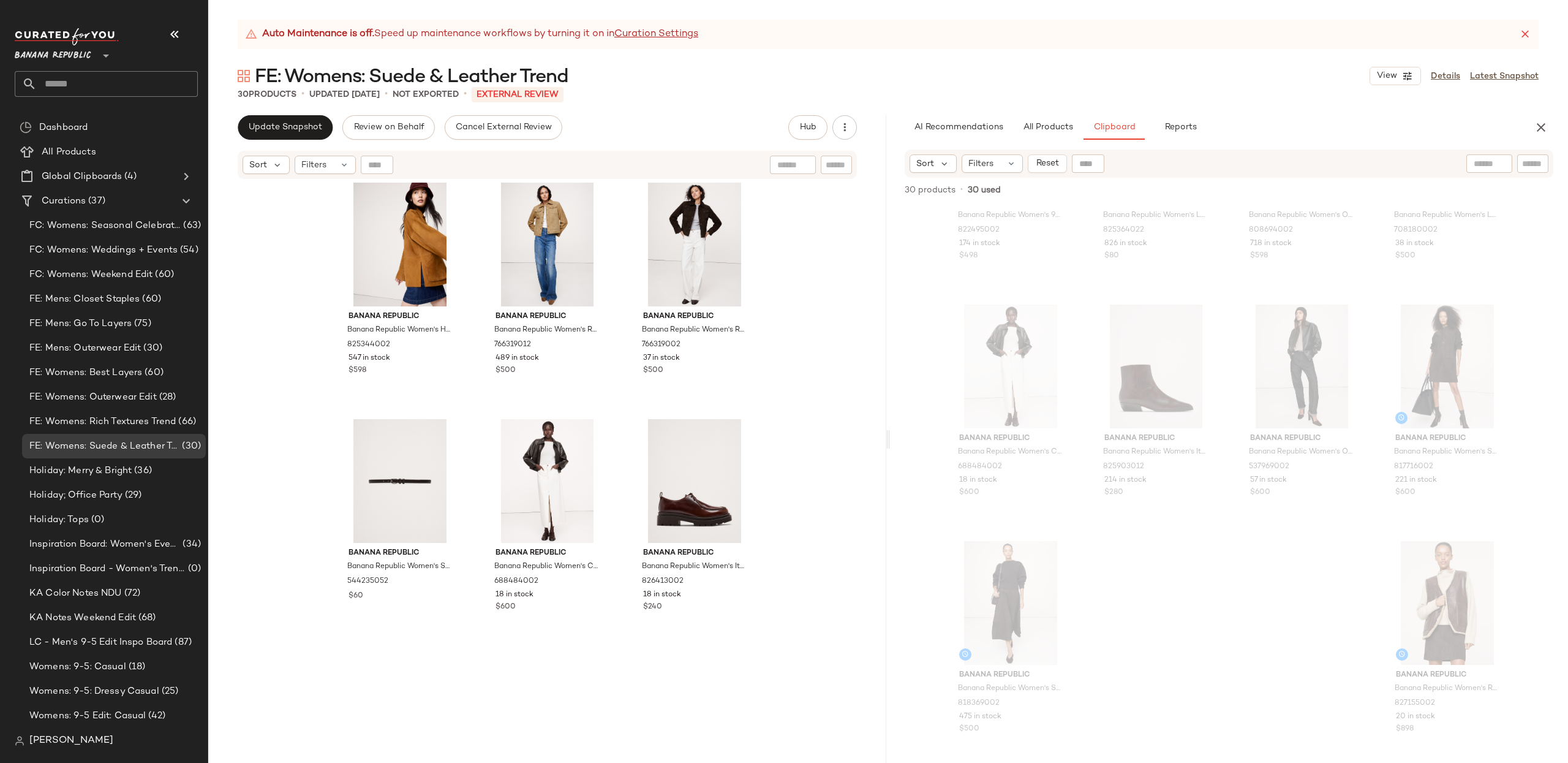
scroll to position [0, 0]
